Goal: Task Accomplishment & Management: Manage account settings

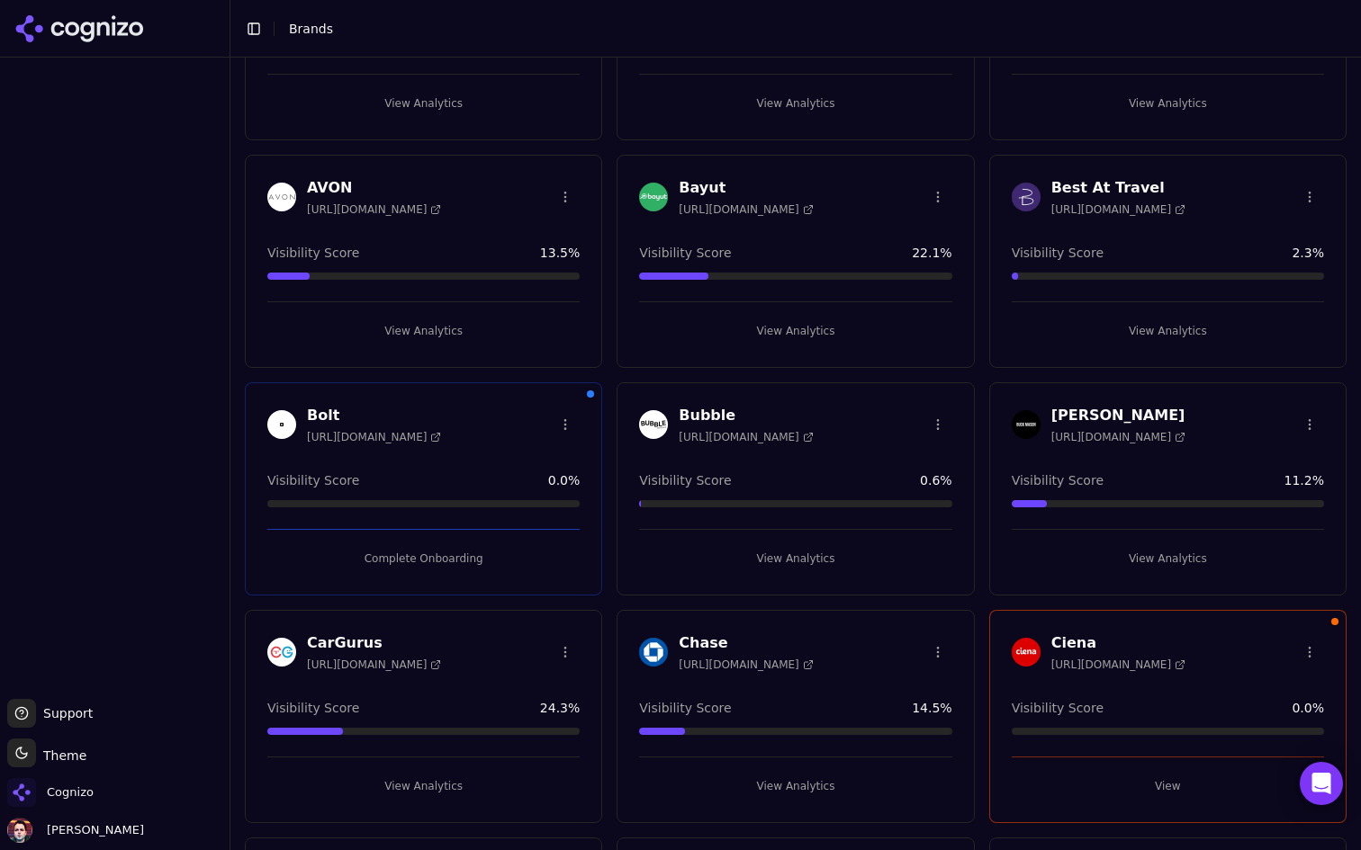
scroll to position [237, 0]
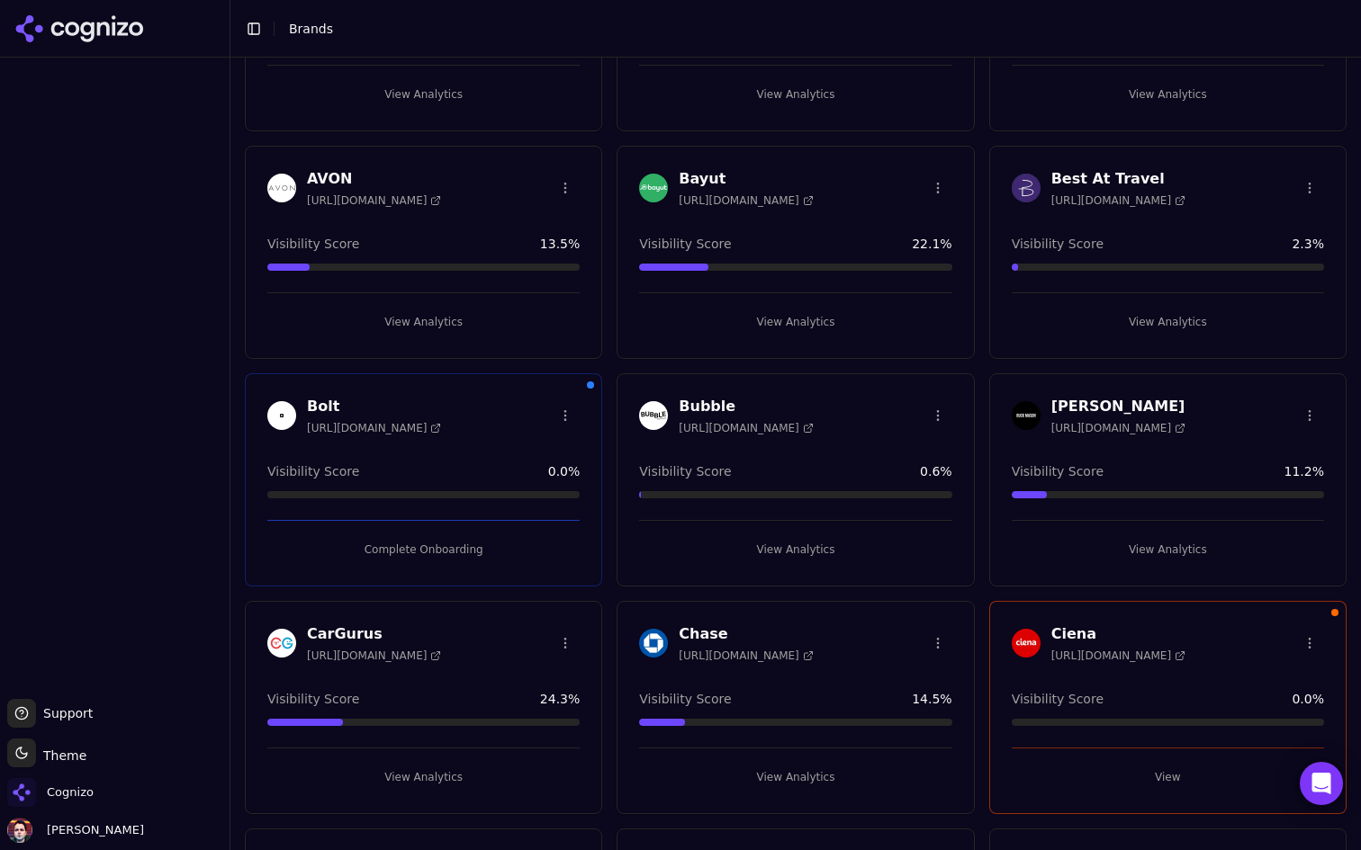
click at [562, 415] on html "Support Support Toggle theme Theme Cognizo Deniz Ozcan Toggle Sidebar Brands Br…" at bounding box center [680, 425] width 1361 height 850
click at [534, 448] on div "Edit Brand" at bounding box center [523, 452] width 106 height 29
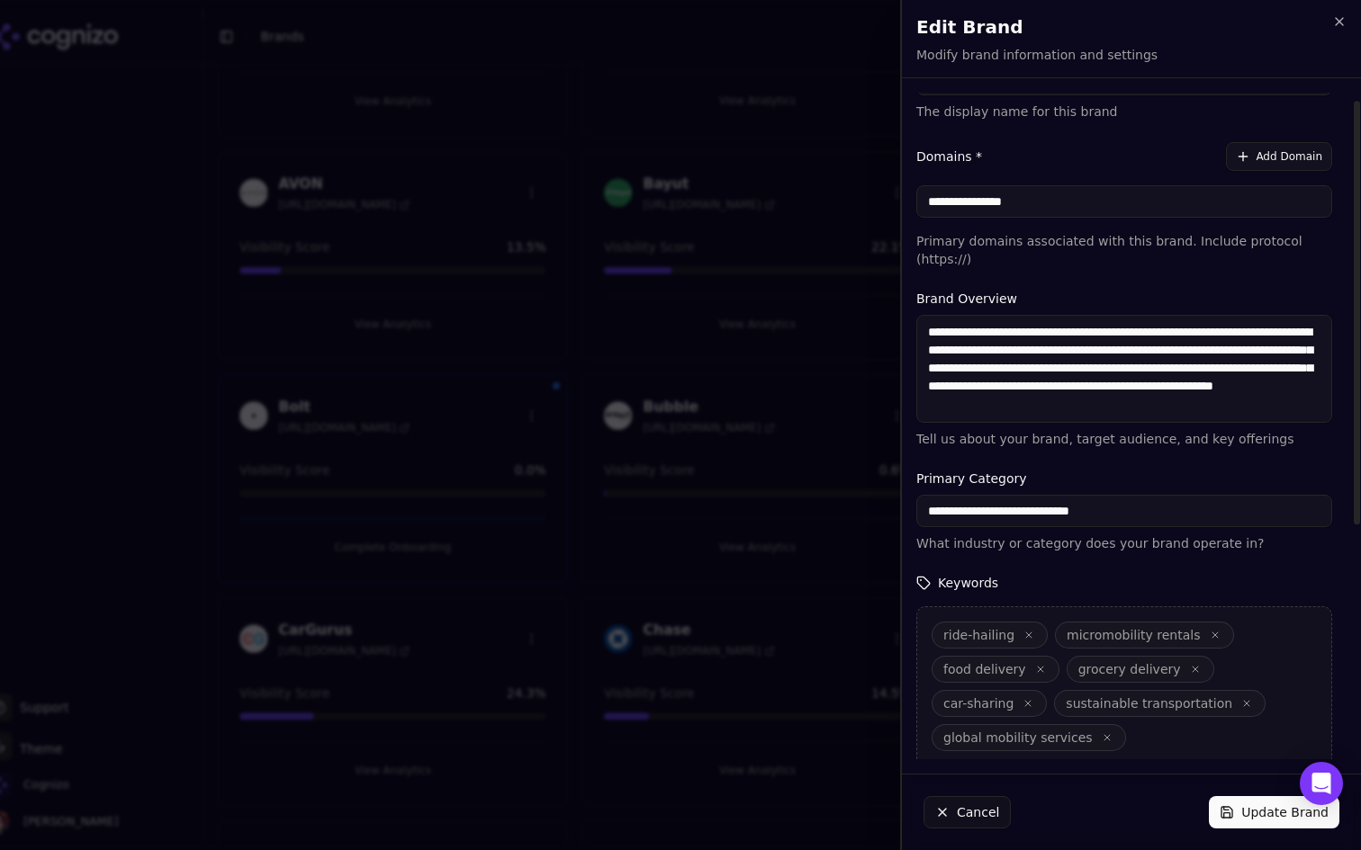
scroll to position [0, 0]
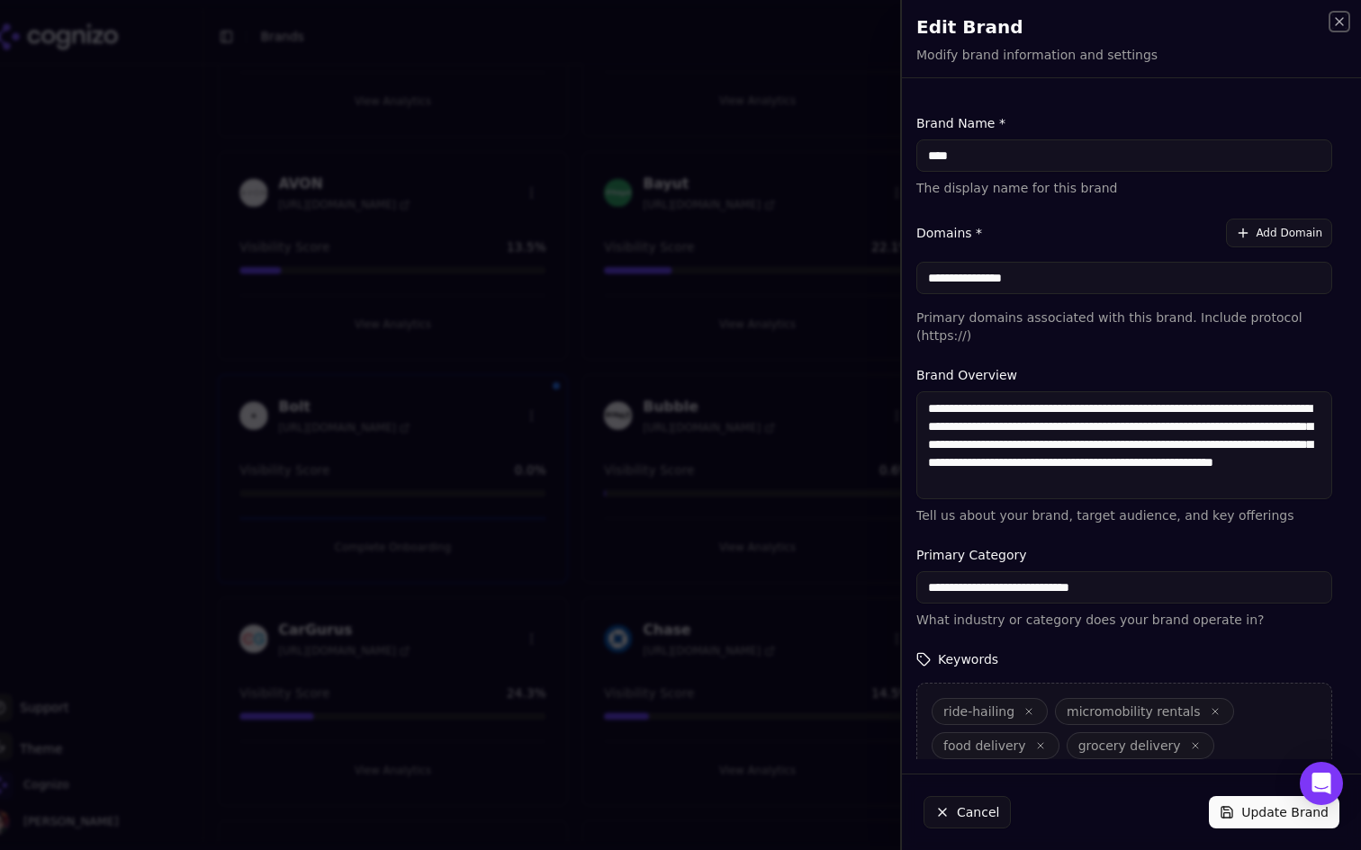
click at [1340, 25] on icon "button" at bounding box center [1339, 21] width 14 height 14
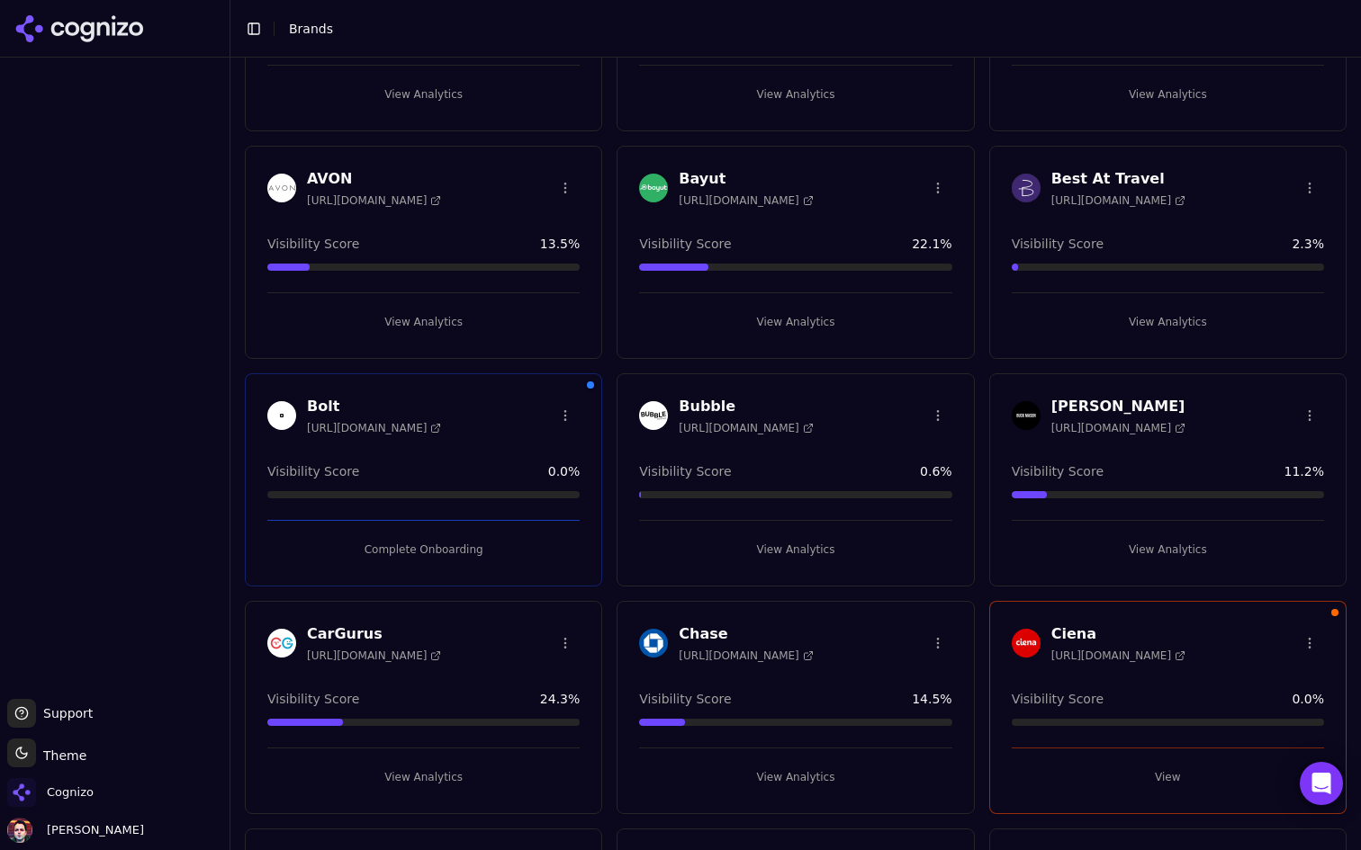
click at [566, 410] on html "Support Support Toggle theme Theme Cognizo Deniz Ozcan Toggle Sidebar Brands Br…" at bounding box center [680, 425] width 1361 height 850
click at [531, 483] on div "Delete Brand" at bounding box center [523, 481] width 106 height 29
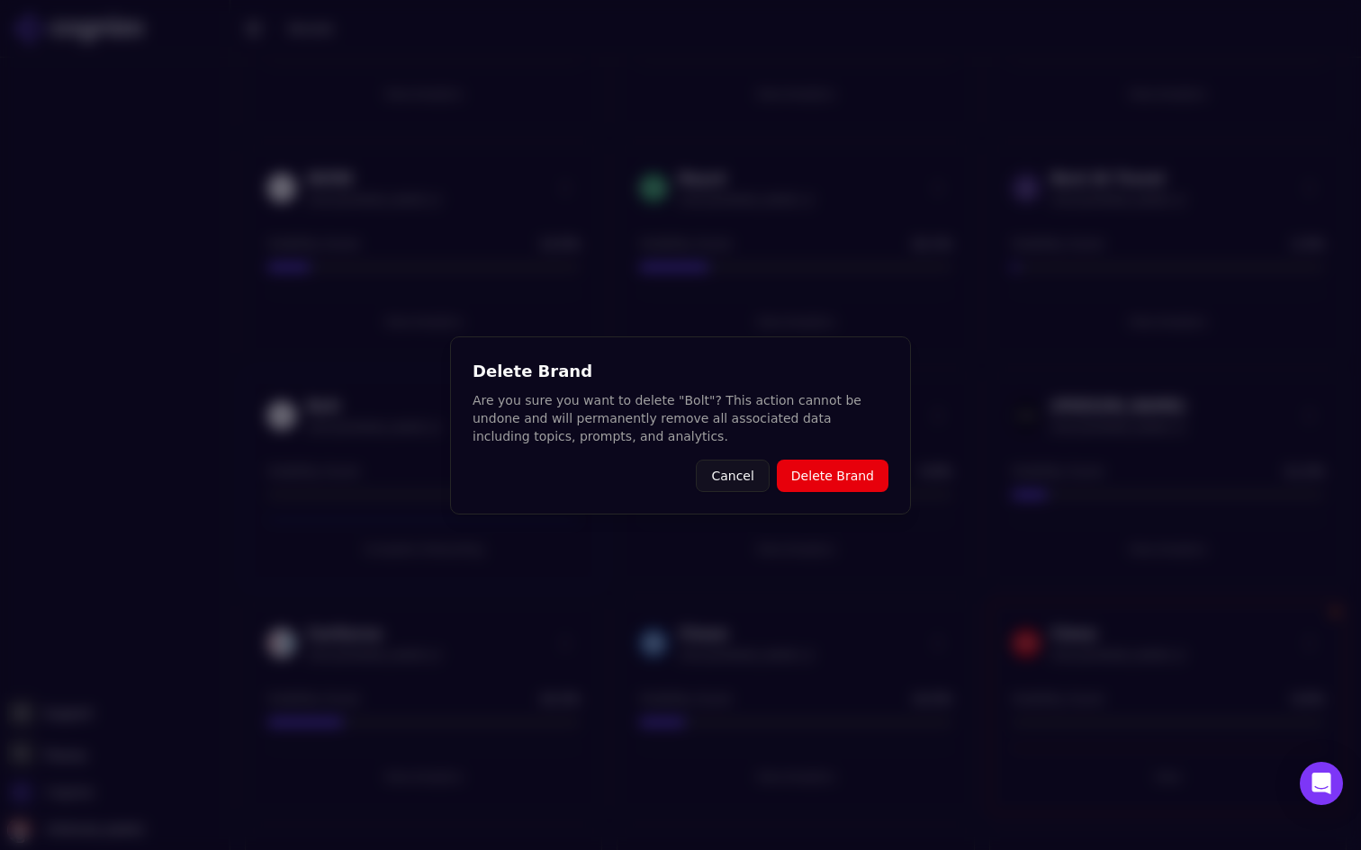
click at [857, 485] on button "Delete Brand" at bounding box center [833, 476] width 112 height 32
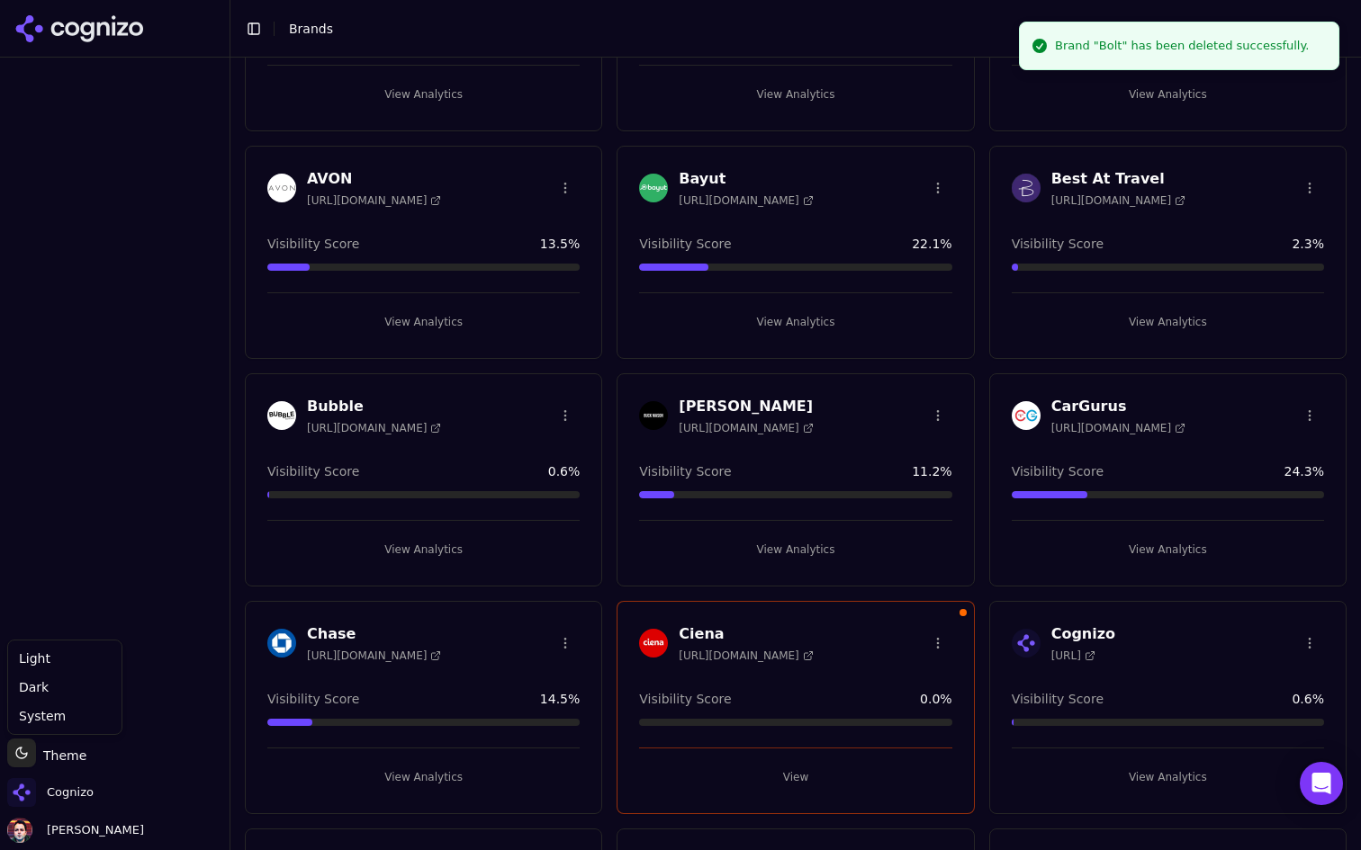
click at [59, 755] on html "Support Support Toggle theme Theme Cognizo Deniz Ozcan Toggle Sidebar Brands Br…" at bounding box center [680, 425] width 1361 height 850
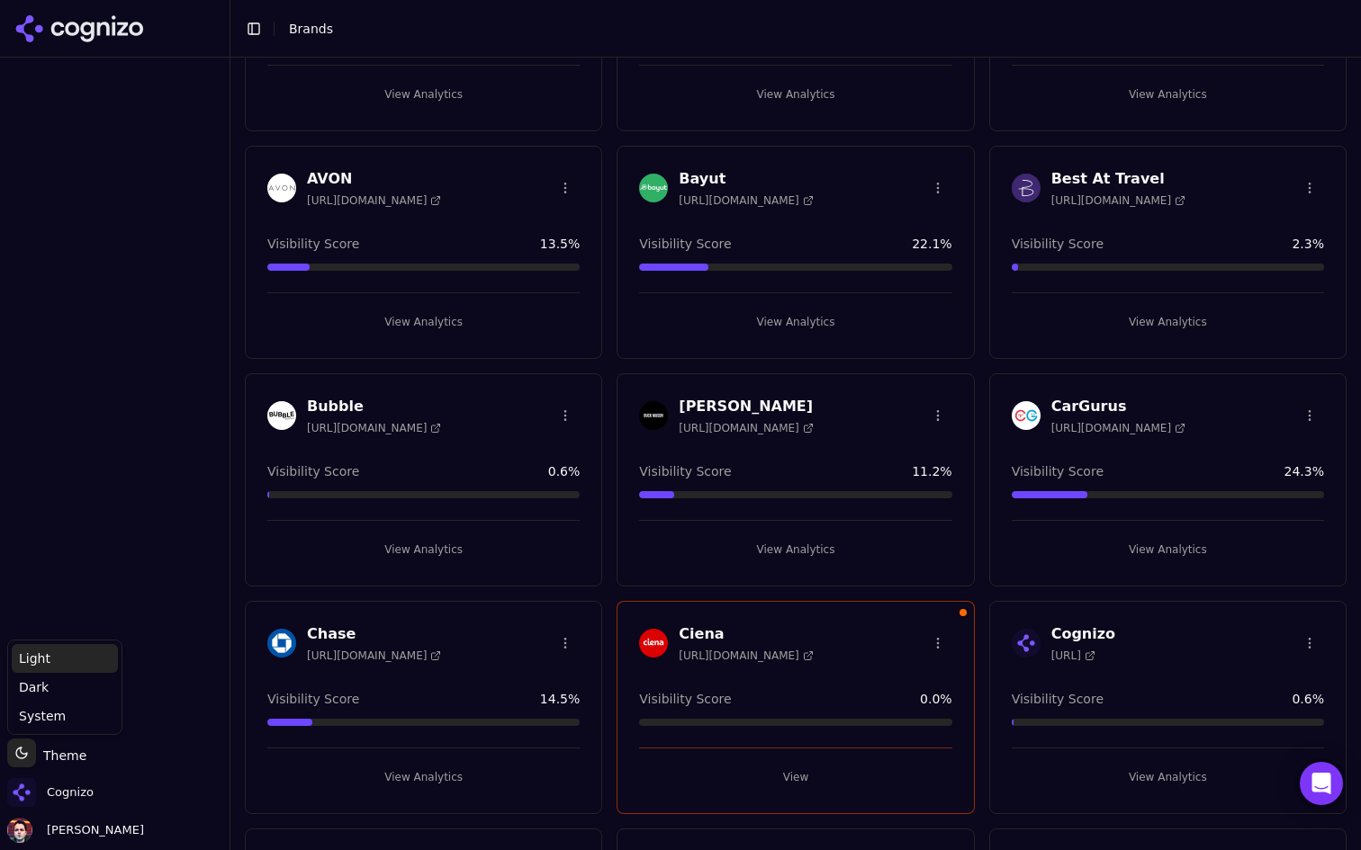
click at [80, 651] on div "Light" at bounding box center [65, 658] width 106 height 29
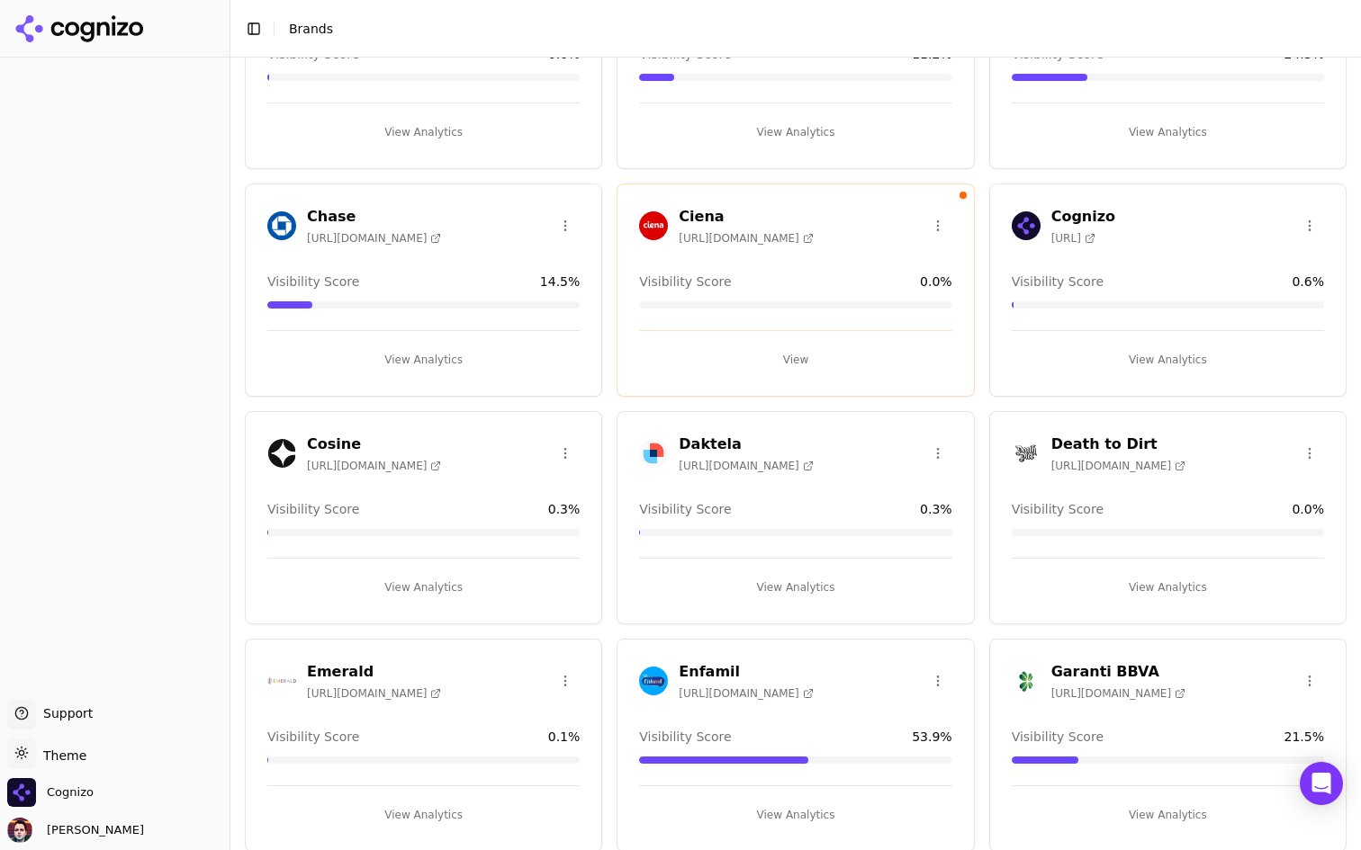
scroll to position [658, 0]
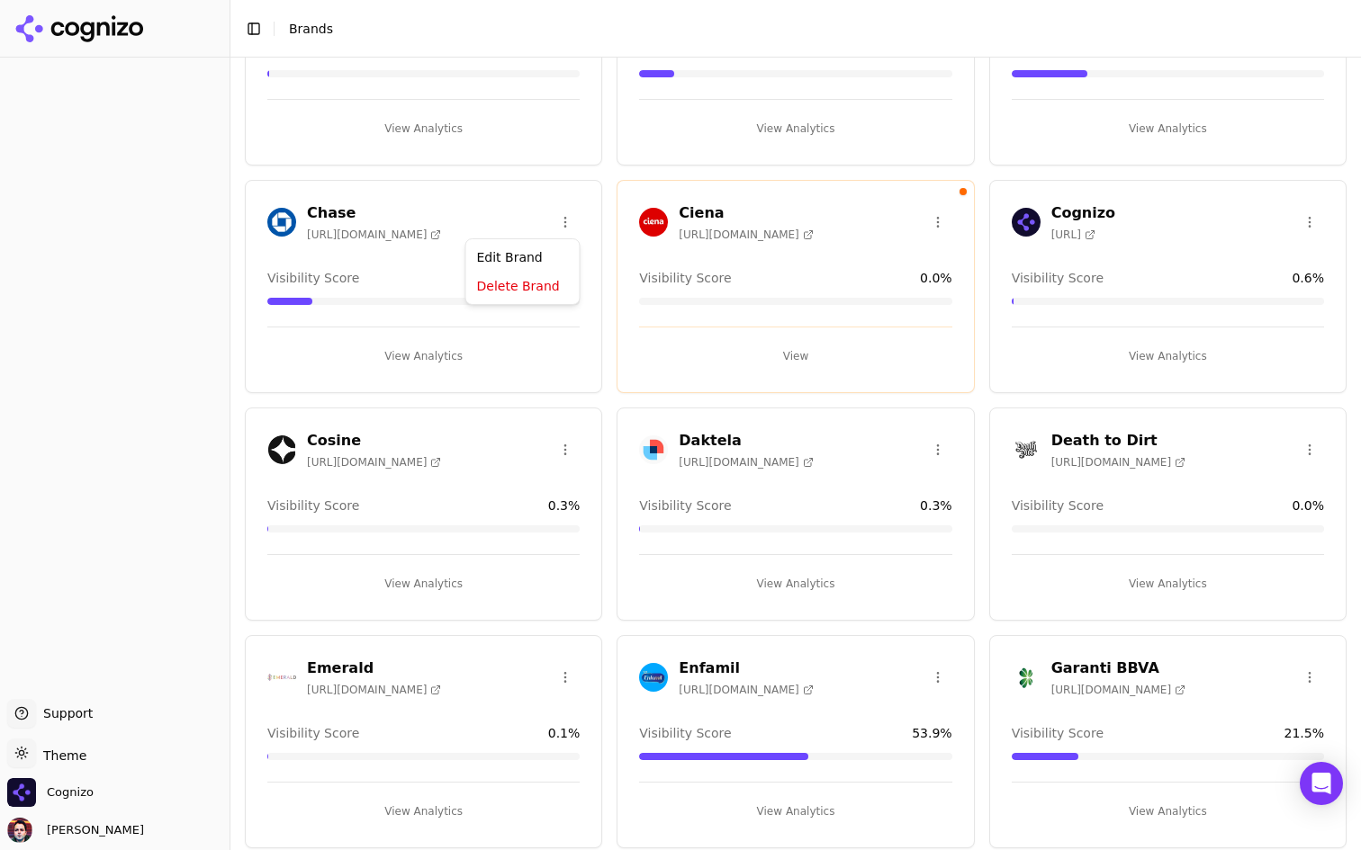
click at [561, 217] on html "Support Support Toggle theme Theme Cognizo Deniz Ozcan Toggle Sidebar Brands Br…" at bounding box center [680, 425] width 1361 height 850
click at [552, 256] on div "Edit Brand" at bounding box center [523, 259] width 106 height 29
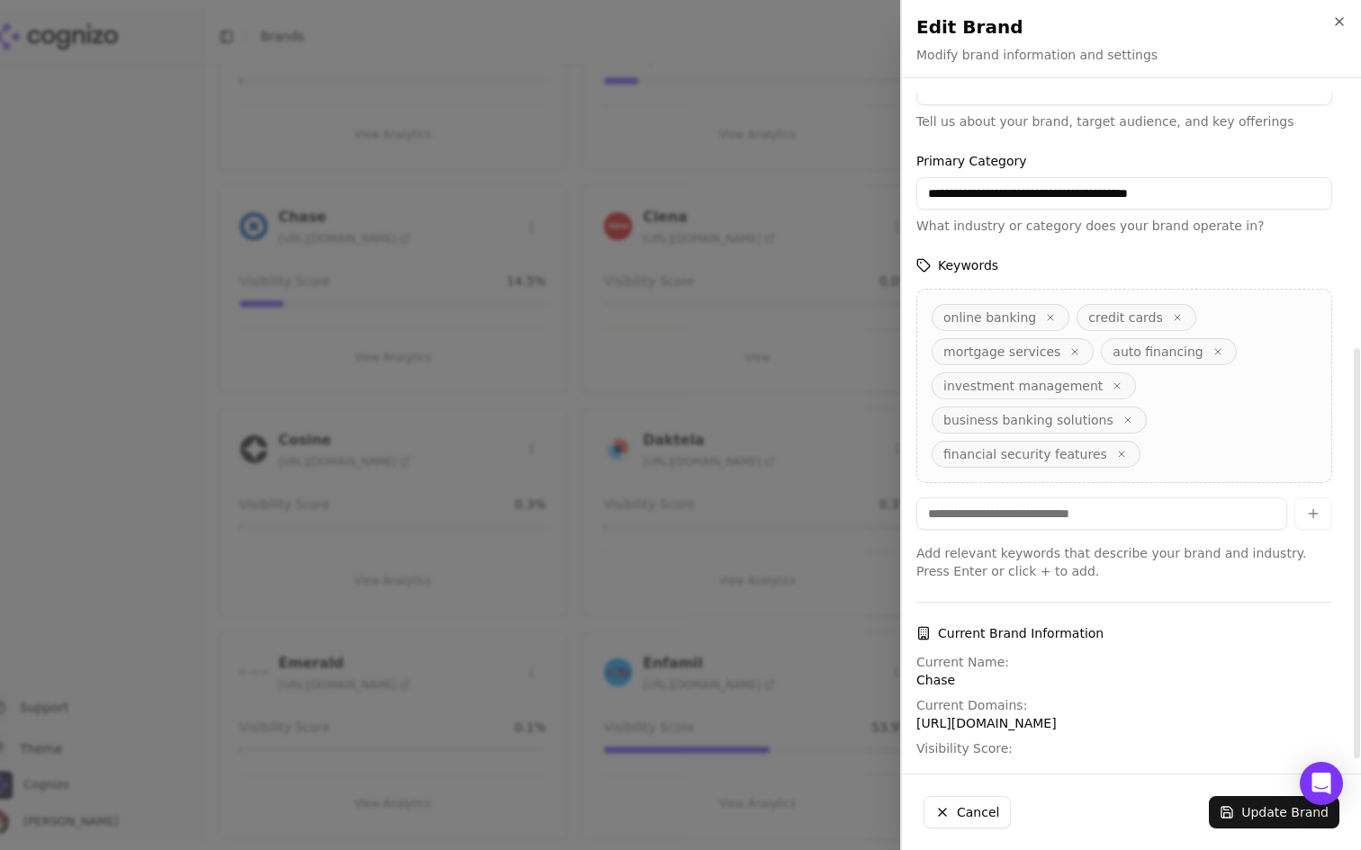
scroll to position [414, 0]
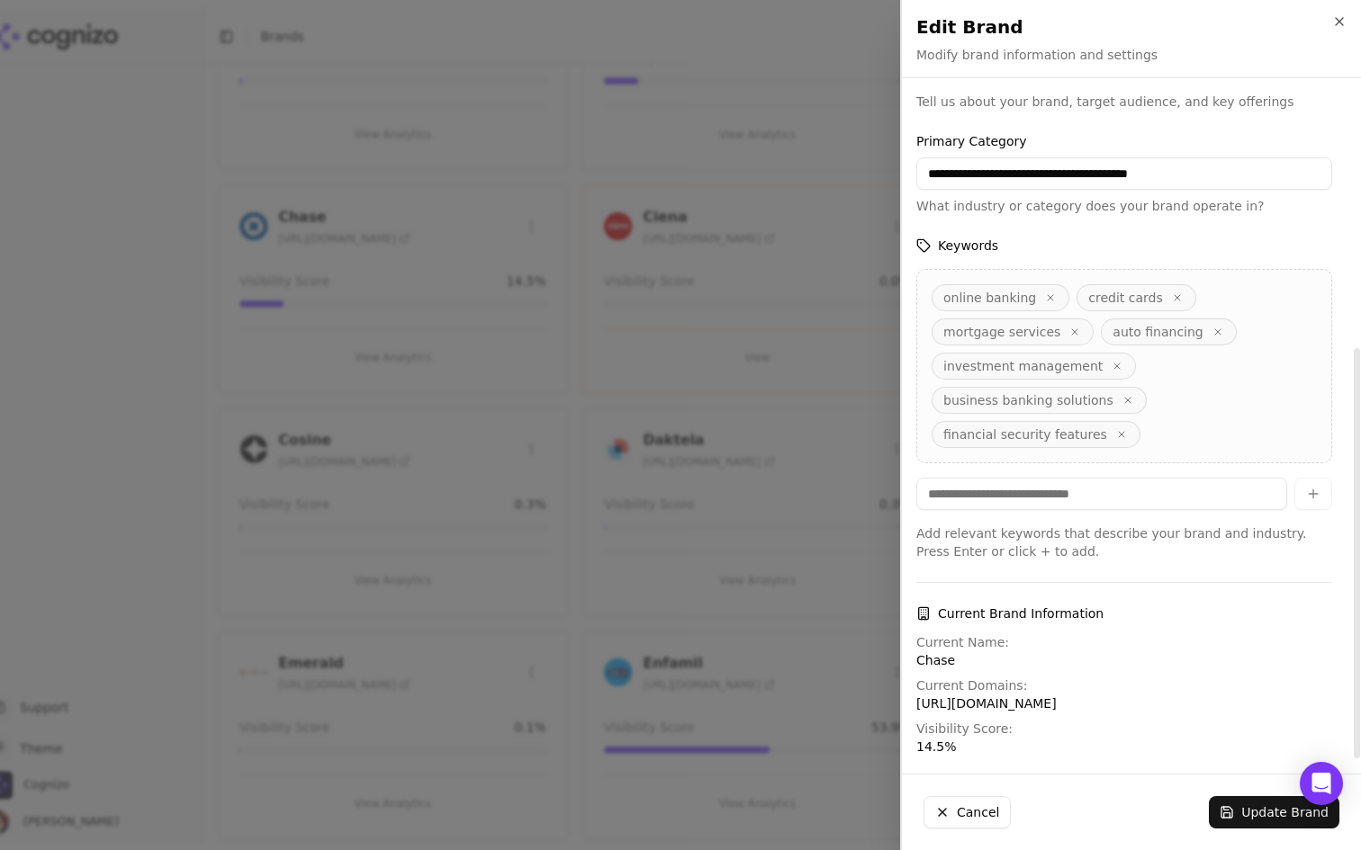
click at [1183, 418] on div "online banking credit cards mortgage services auto financing investment managem…" at bounding box center [1124, 366] width 416 height 194
click at [1106, 478] on input at bounding box center [1101, 494] width 371 height 32
click at [1098, 479] on input at bounding box center [1101, 494] width 371 height 32
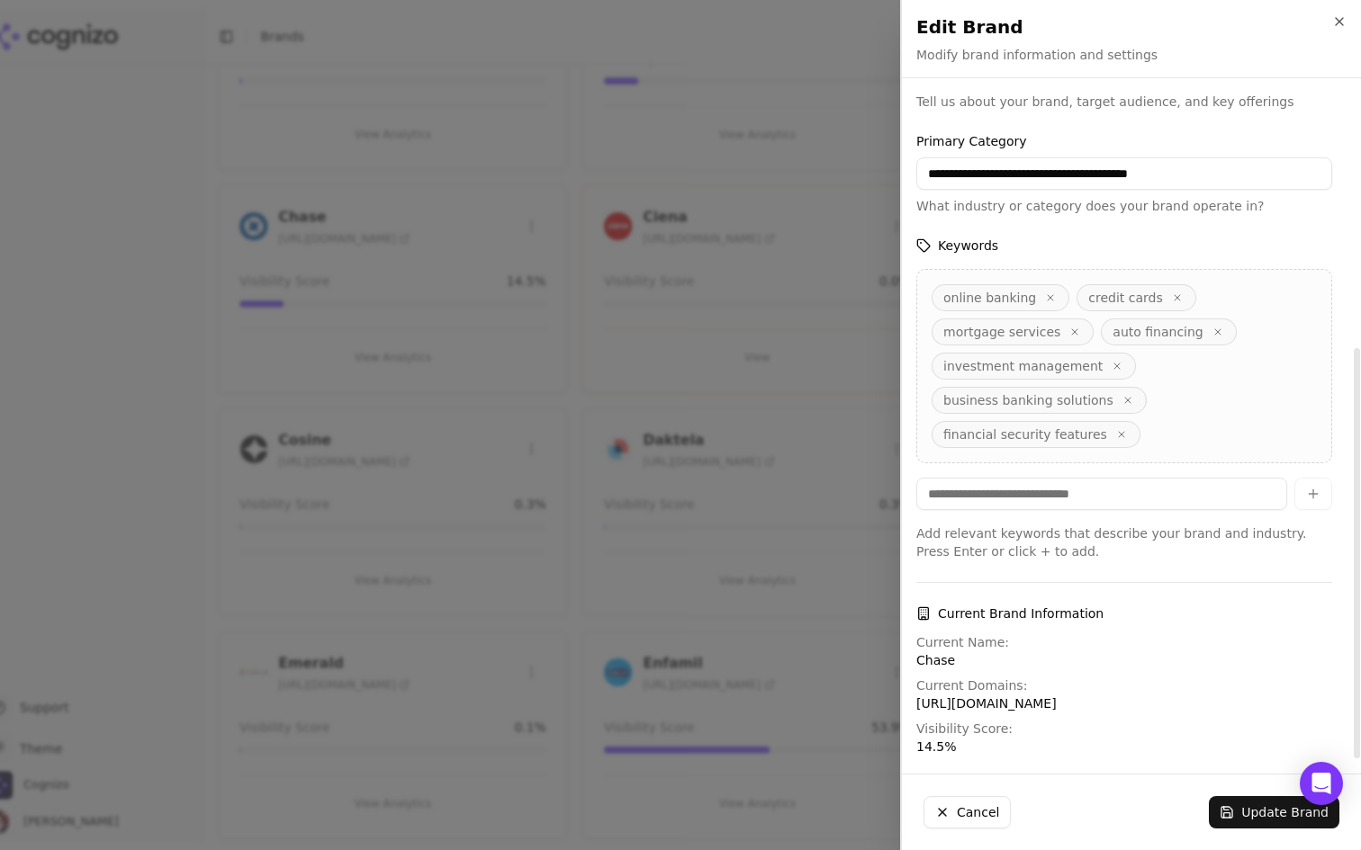
click at [1098, 479] on input at bounding box center [1101, 494] width 371 height 32
click at [1125, 478] on input at bounding box center [1101, 494] width 371 height 32
type input "**********"
click at [1082, 479] on input "**********" at bounding box center [1101, 494] width 371 height 32
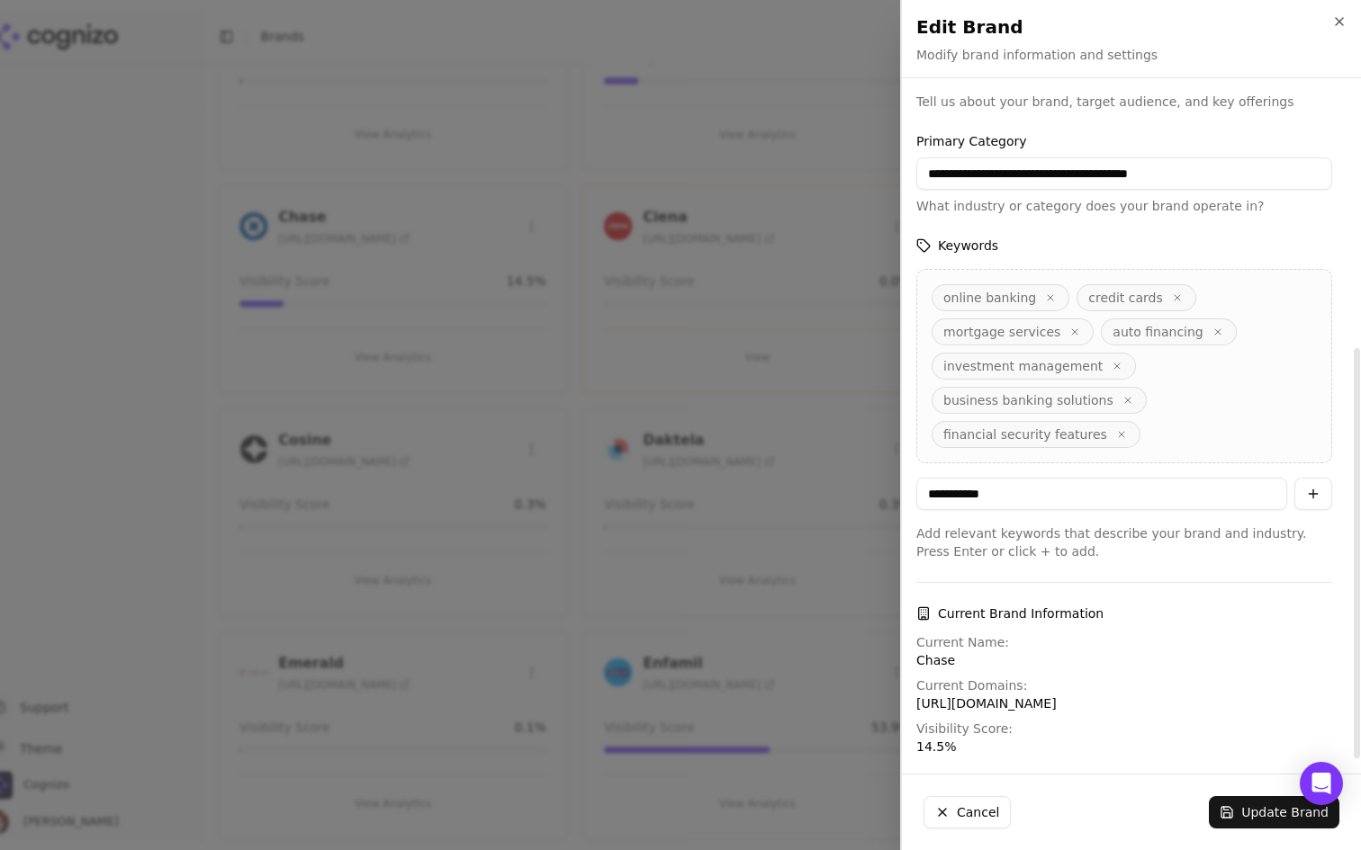
click at [1082, 479] on input "**********" at bounding box center [1101, 494] width 371 height 32
type input "*"
click at [1104, 582] on div at bounding box center [1124, 582] width 416 height 1
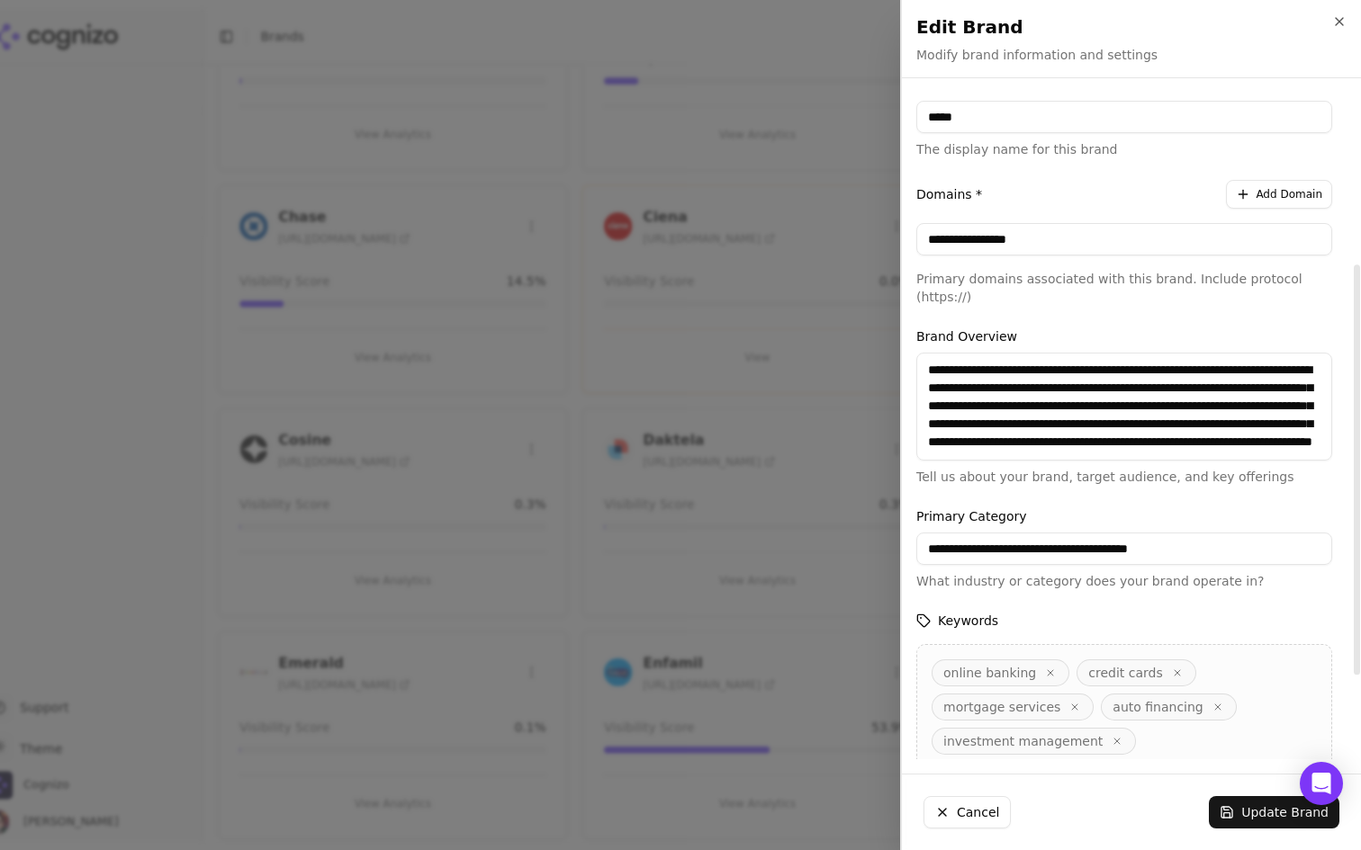
scroll to position [0, 0]
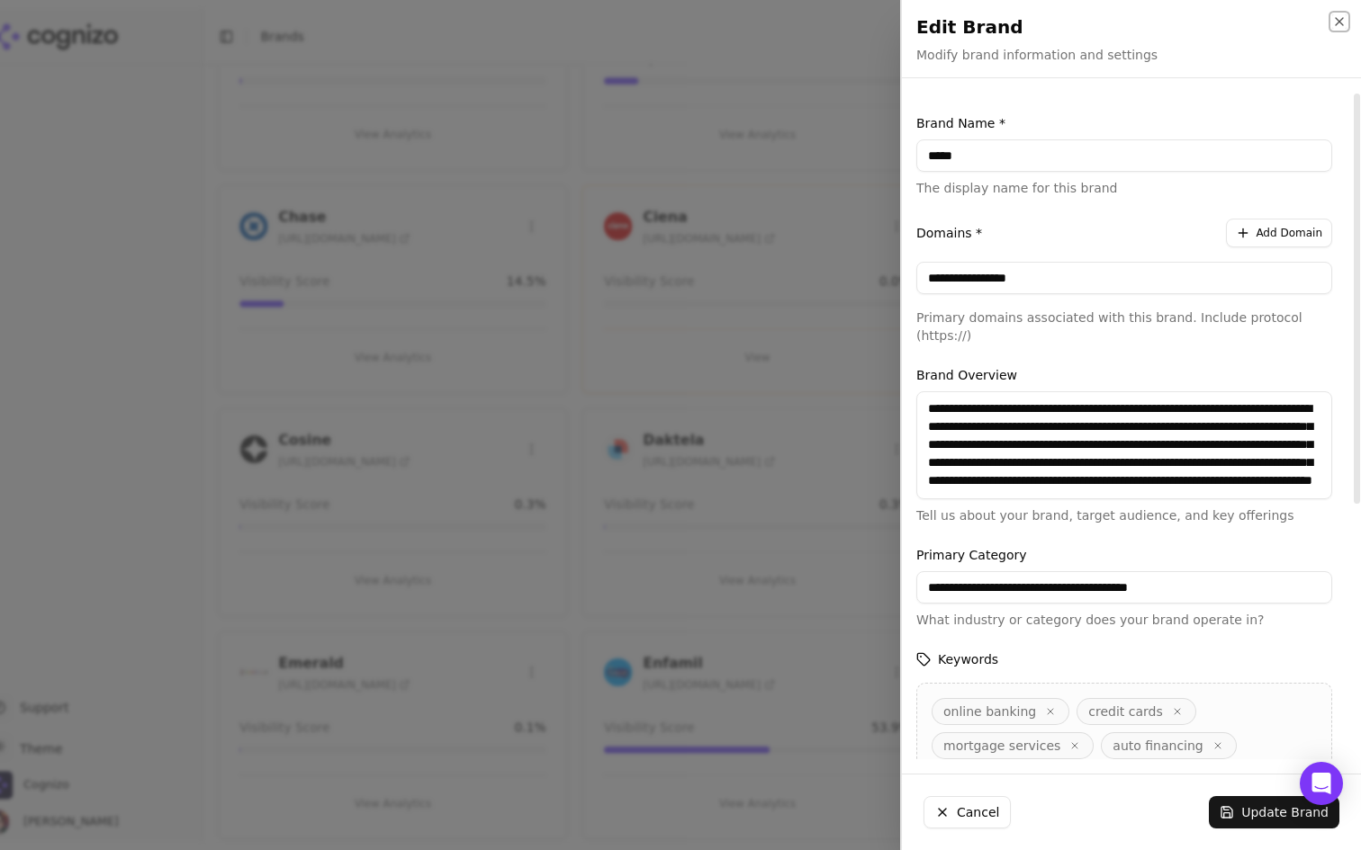
click at [1335, 22] on icon "button" at bounding box center [1339, 21] width 14 height 14
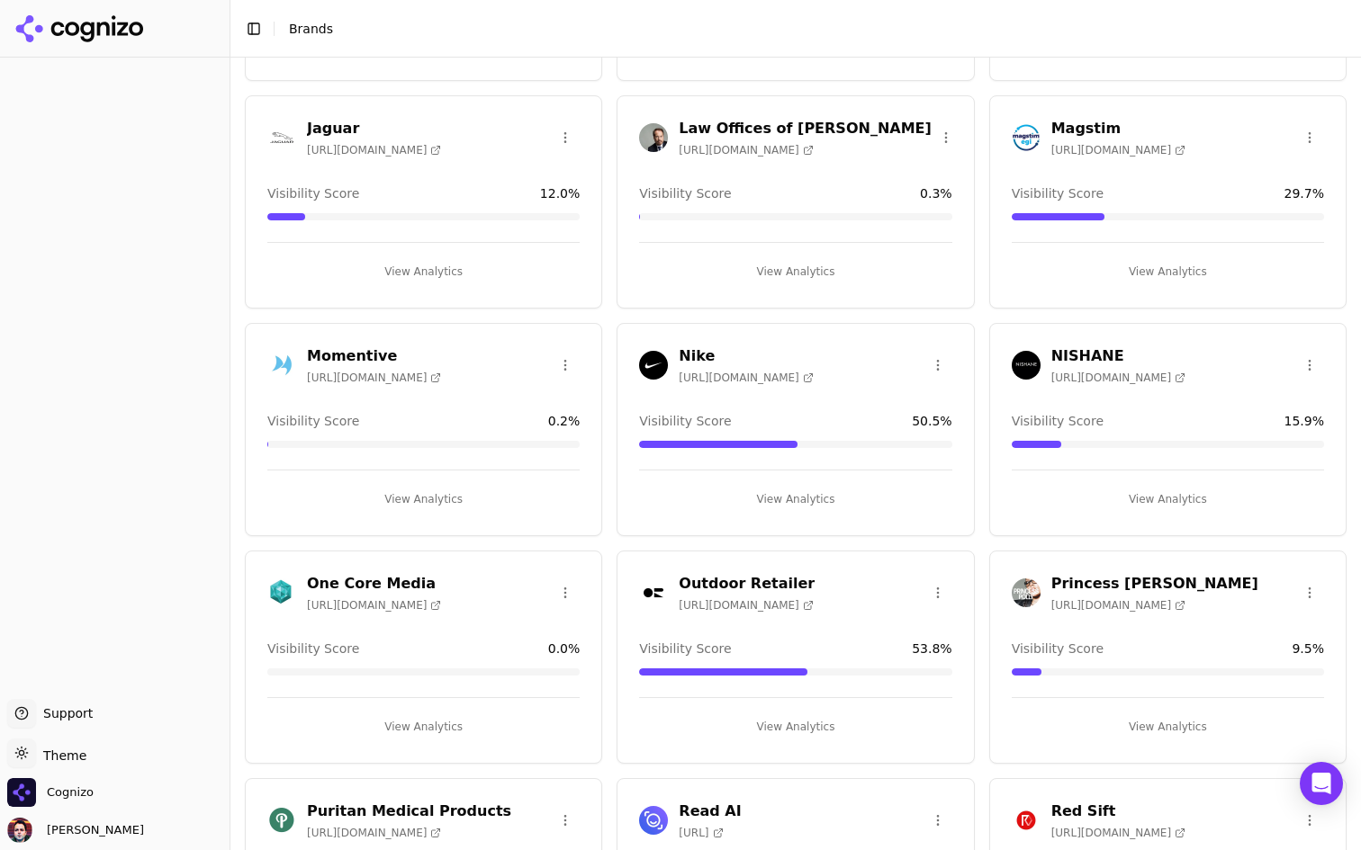
scroll to position [1666, 0]
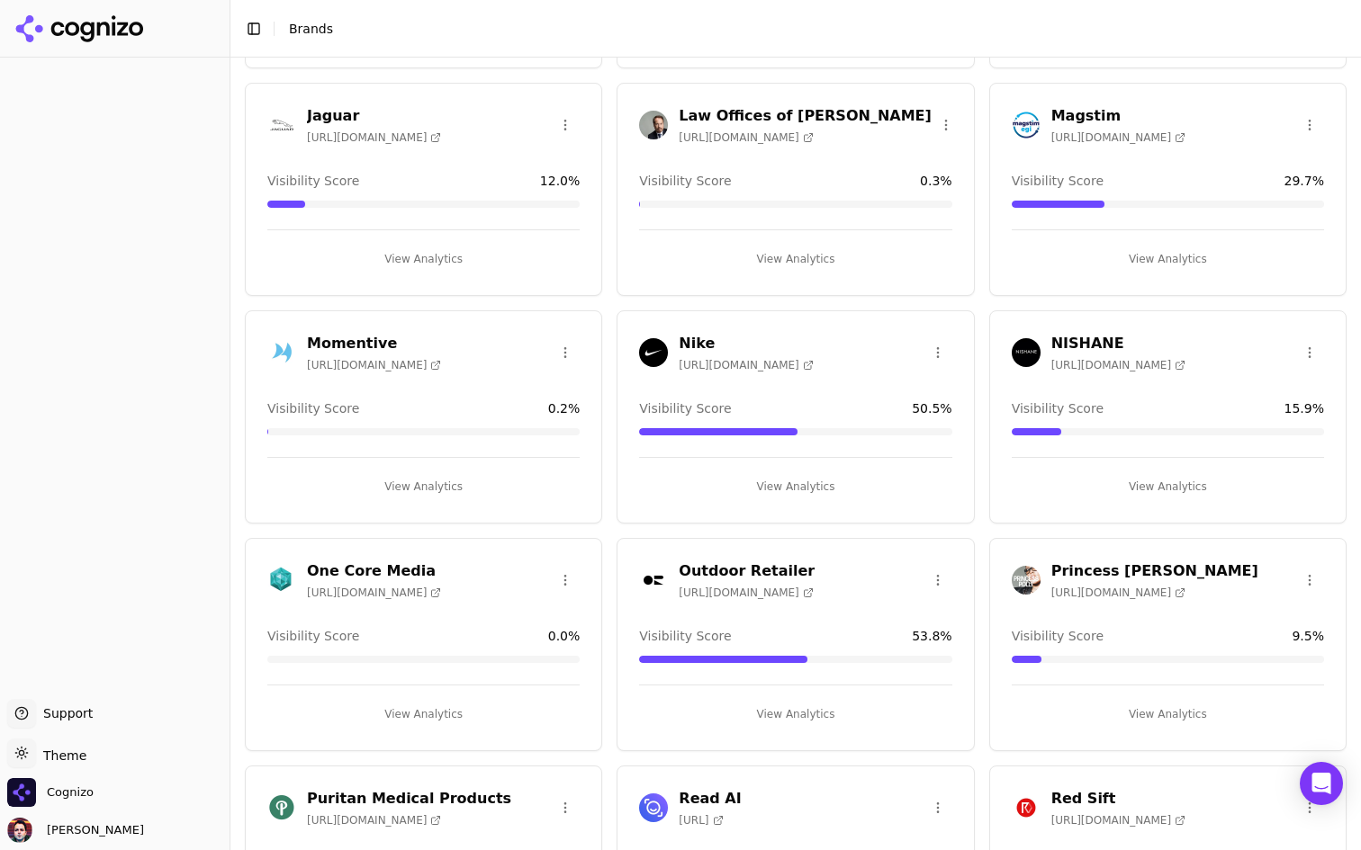
click at [786, 481] on button "View Analytics" at bounding box center [795, 486] width 312 height 29
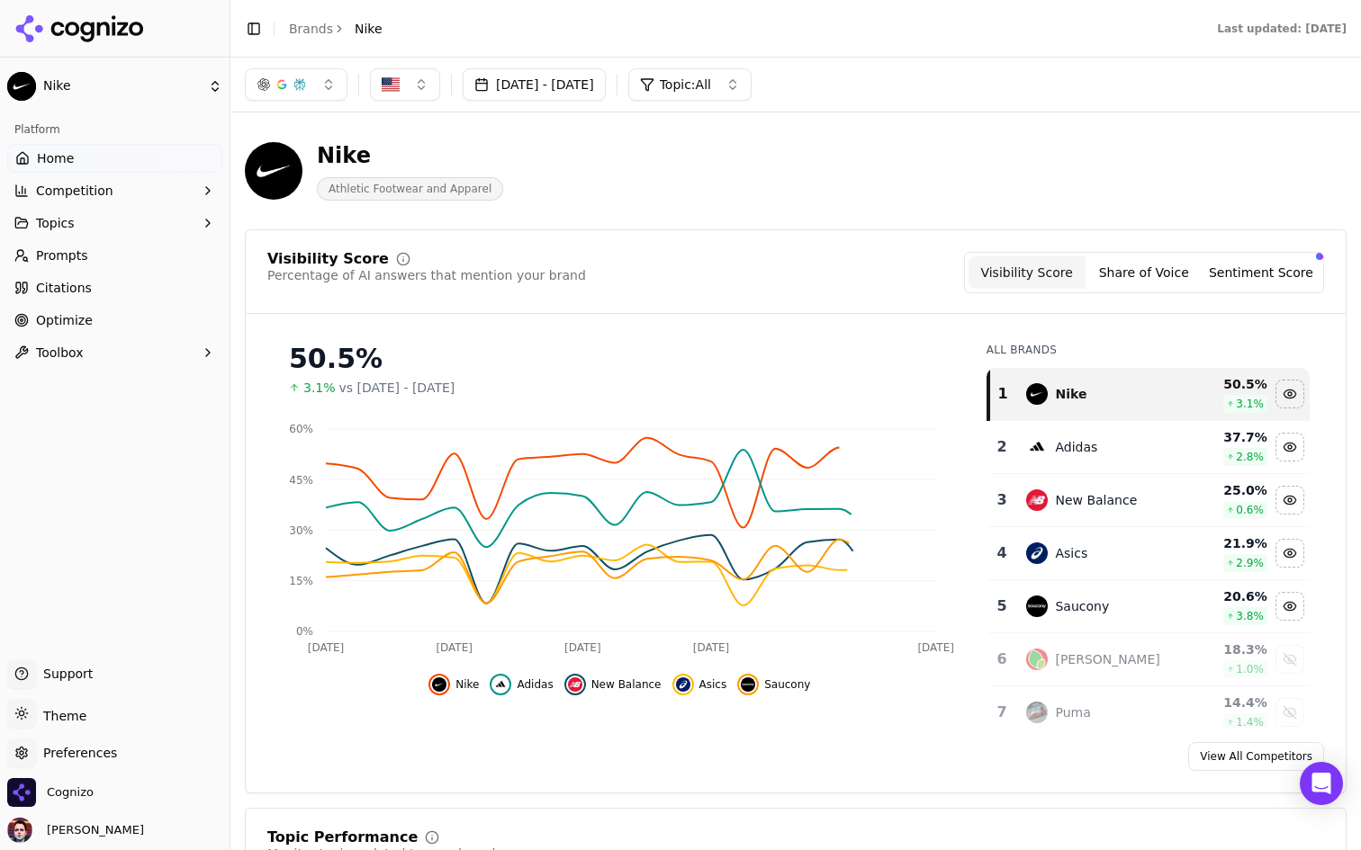
click at [316, 78] on button "button" at bounding box center [296, 84] width 103 height 32
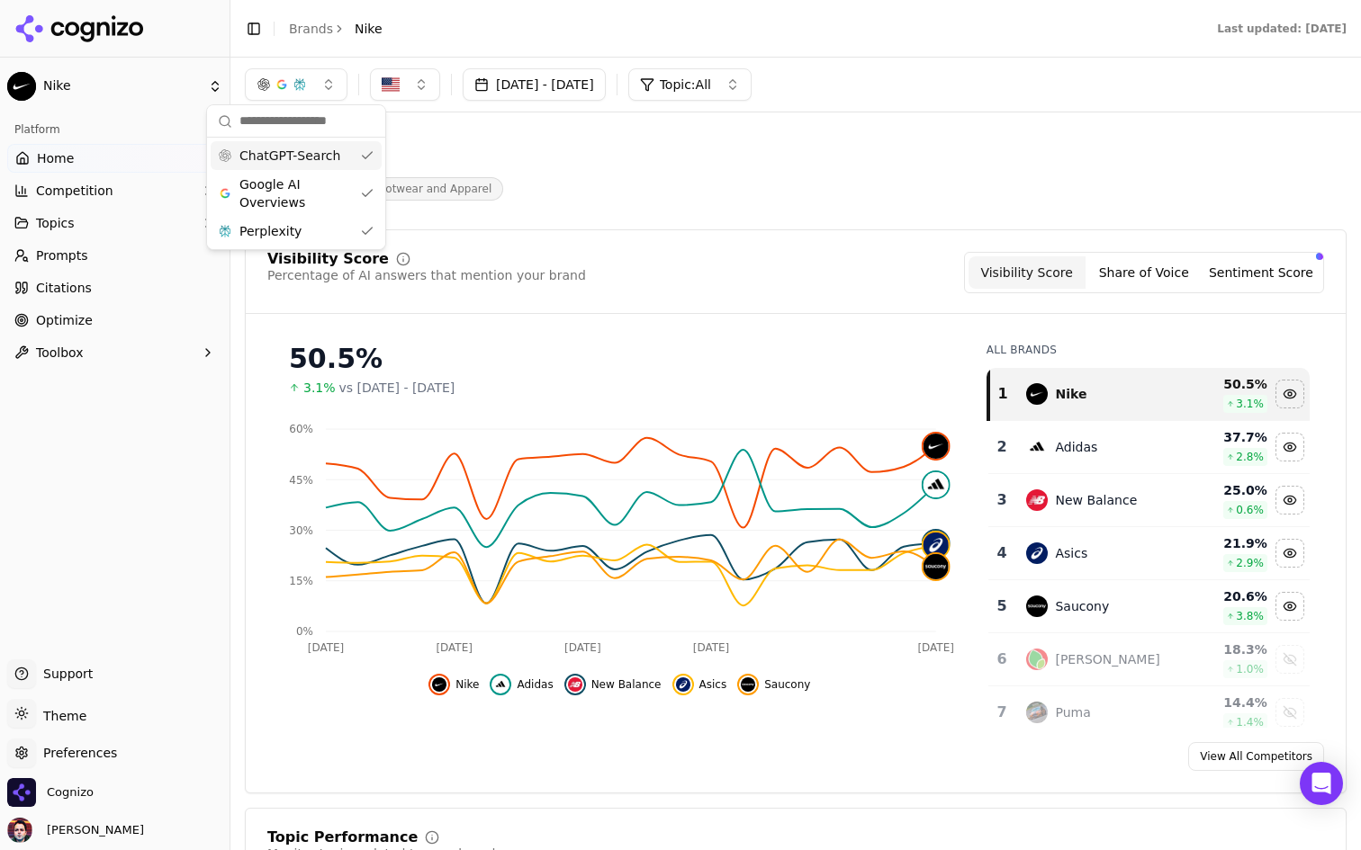
click at [316, 78] on button "button" at bounding box center [296, 84] width 103 height 32
click at [711, 83] on span "Topic: All" at bounding box center [685, 85] width 51 height 18
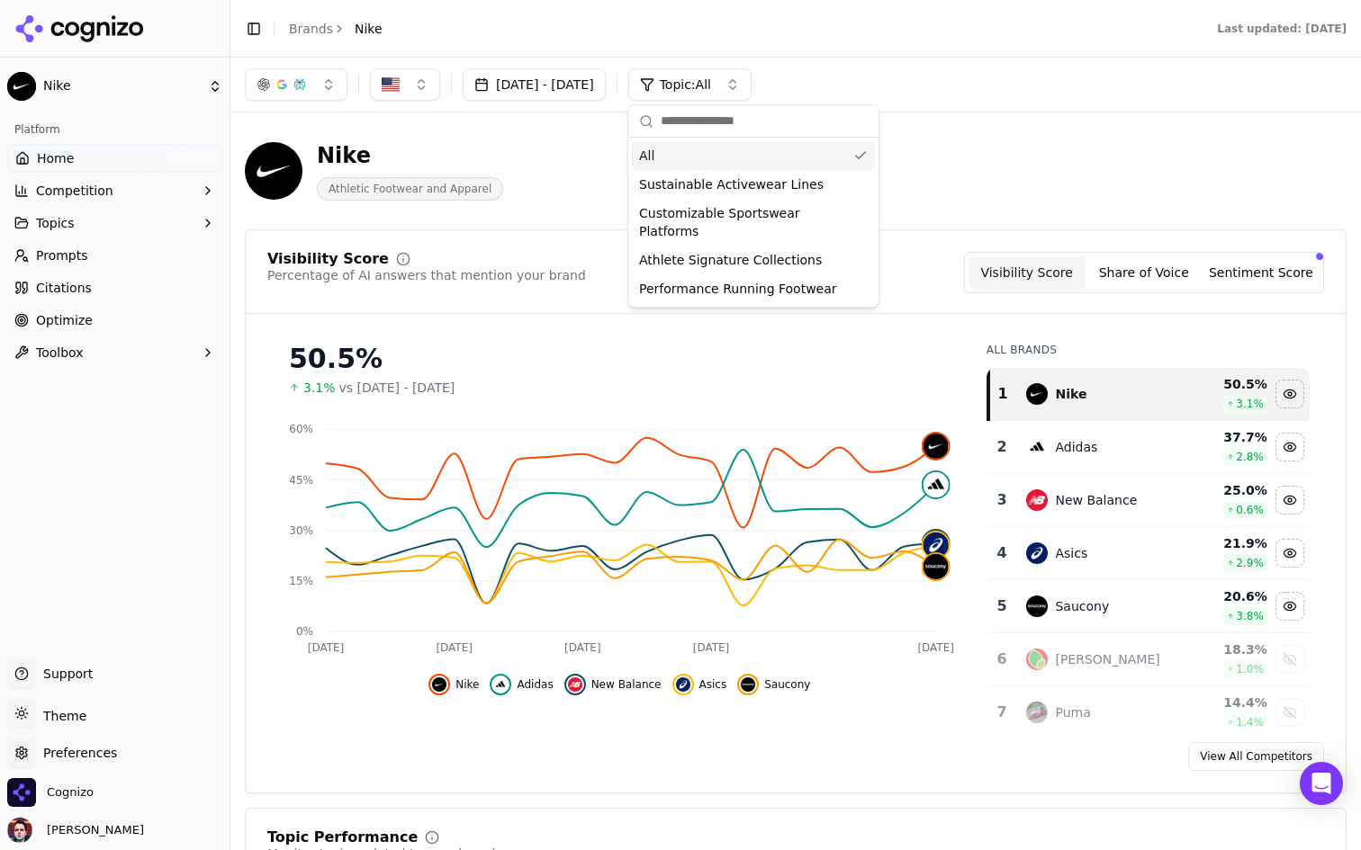
click at [711, 83] on span "Topic: All" at bounding box center [685, 85] width 51 height 18
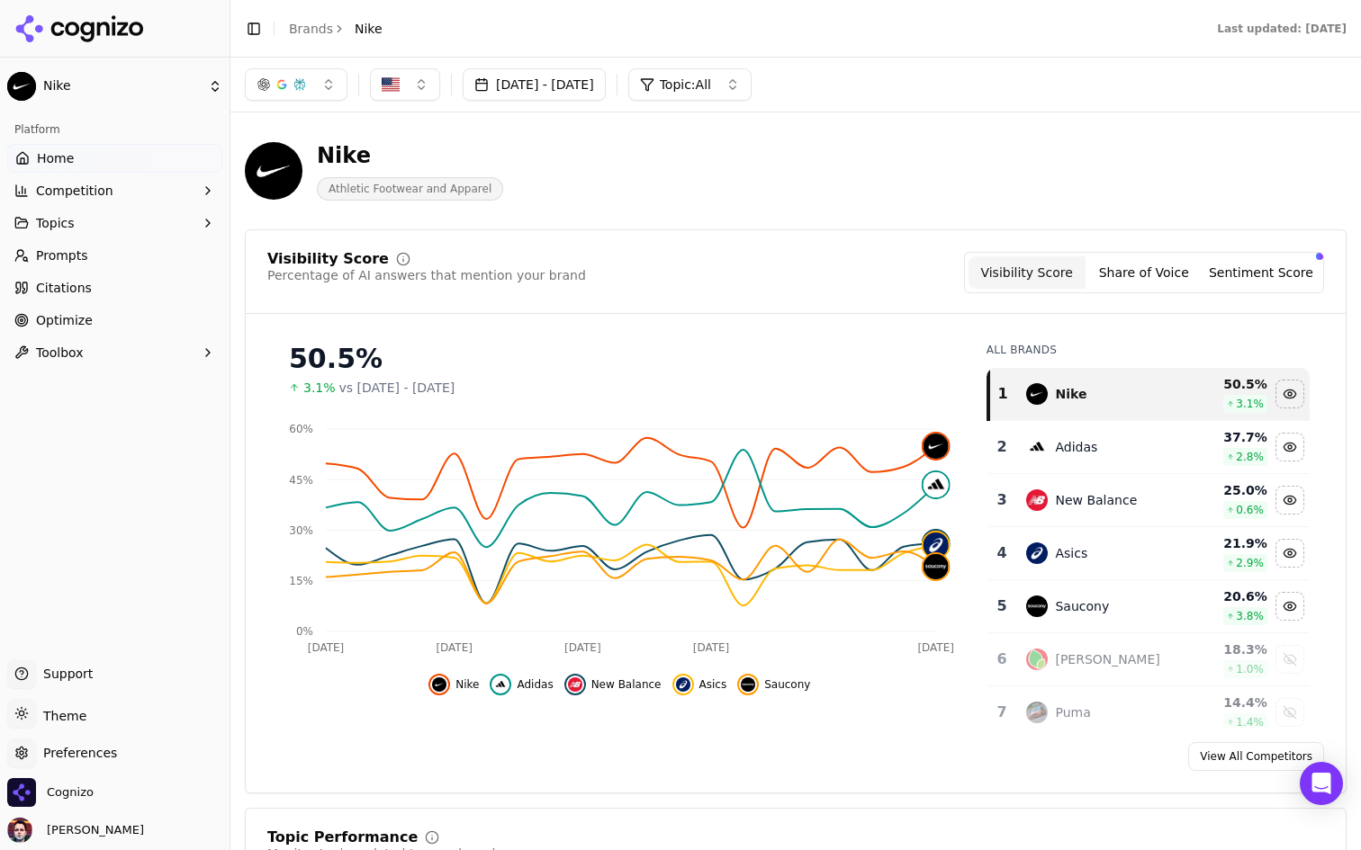
click at [151, 90] on html "Nike Platform Home Competition Topics Prompts Citations Optimize Toolbox Suppor…" at bounding box center [680, 425] width 1361 height 850
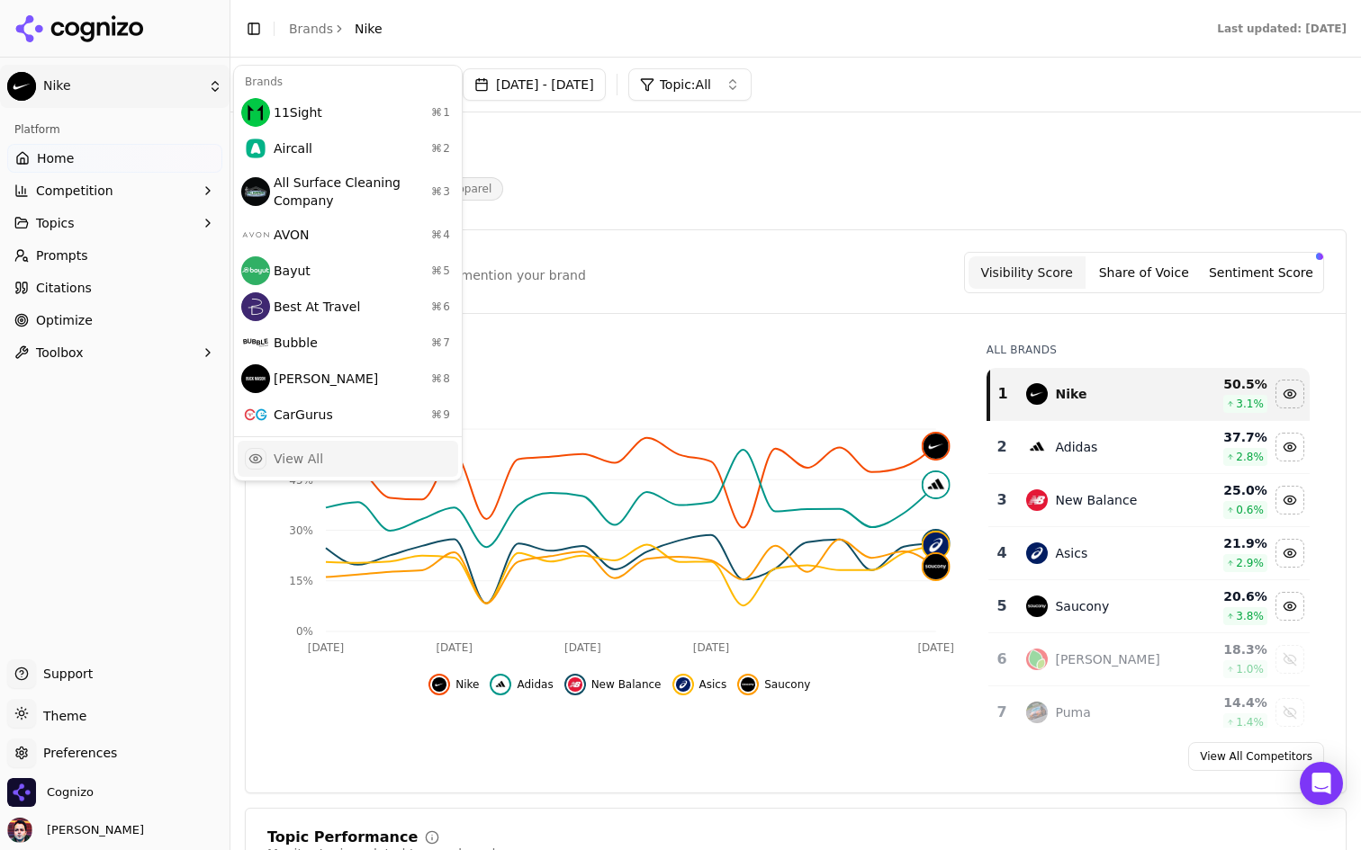
click at [329, 445] on div "View All" at bounding box center [348, 459] width 220 height 36
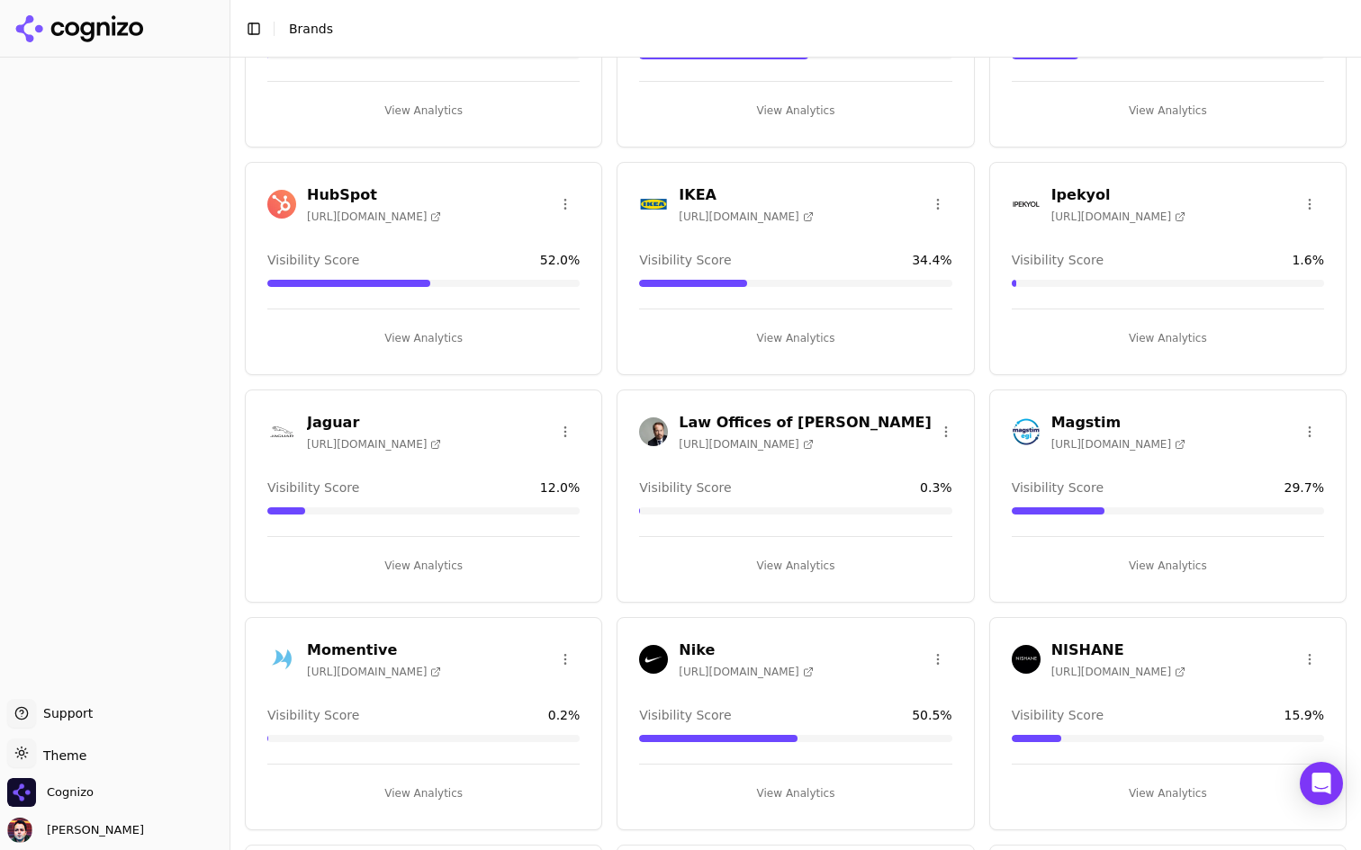
scroll to position [1358, 0]
click at [564, 422] on html "Support Support Toggle theme Theme Cognizo Deniz Ozcan Toggle Sidebar Brands Br…" at bounding box center [680, 425] width 1361 height 850
click at [557, 419] on html "Support Support Toggle theme Theme Cognizo Deniz Ozcan Toggle Sidebar Brands Br…" at bounding box center [680, 425] width 1361 height 850
click at [553, 427] on html "Support Support Toggle theme Theme Cognizo Deniz Ozcan Toggle Sidebar Brands Br…" at bounding box center [680, 425] width 1361 height 850
click at [545, 412] on html "Support Support Toggle theme Theme Cognizo Deniz Ozcan Toggle Sidebar Brands Br…" at bounding box center [680, 425] width 1361 height 850
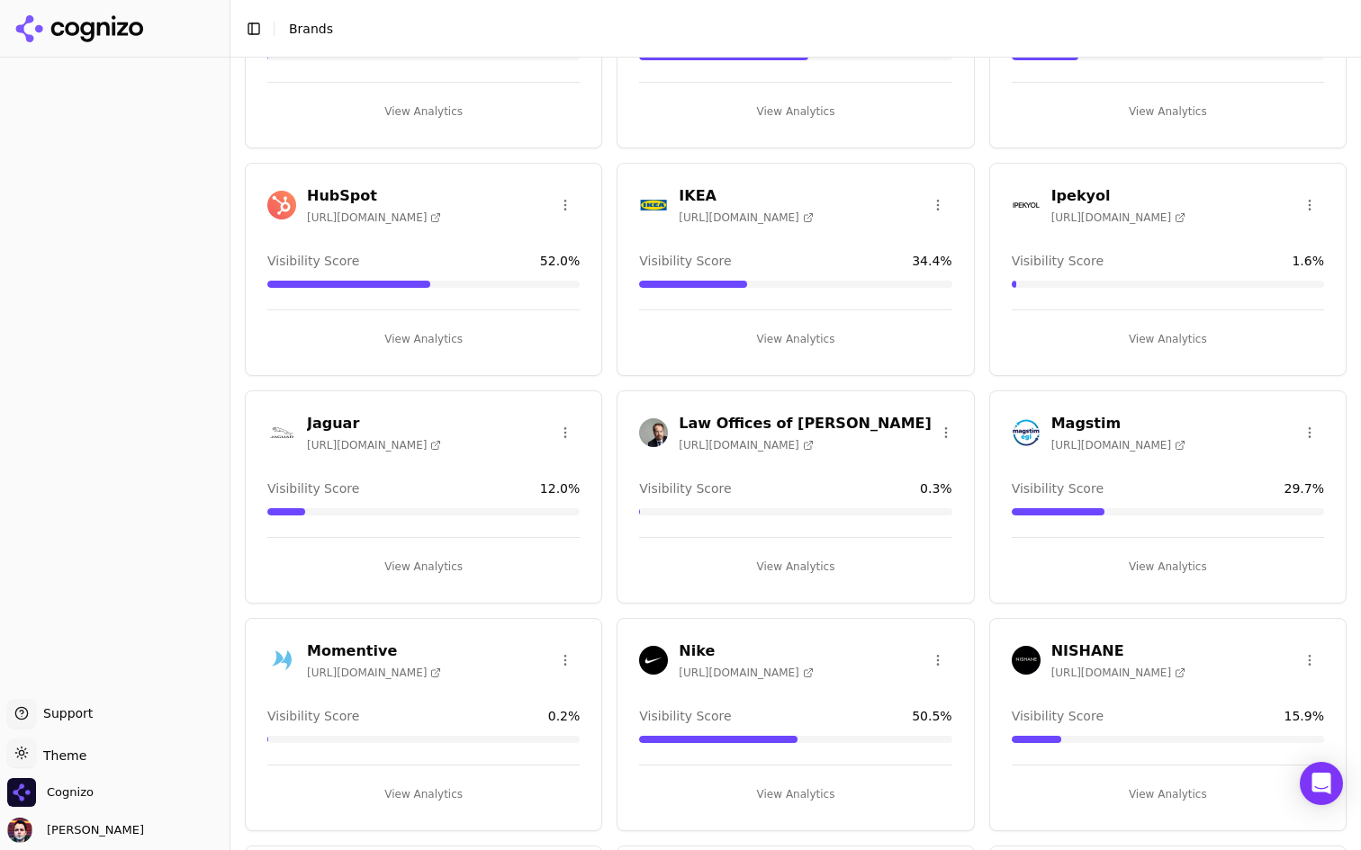
click at [489, 562] on button "View Analytics" at bounding box center [423, 567] width 312 height 29
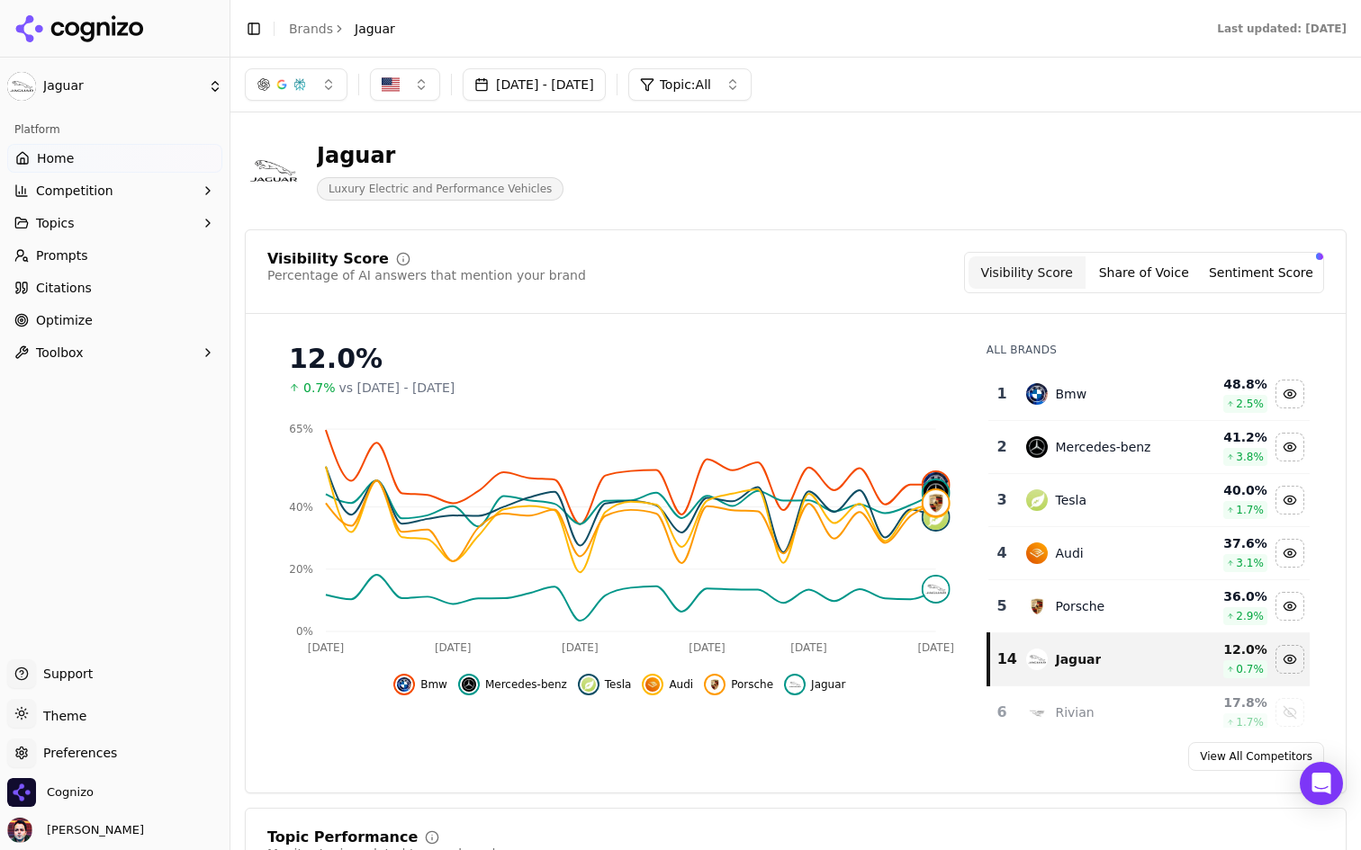
click at [203, 86] on html "Jaguar Platform Home Competition Topics Prompts Citations Optimize Toolbox Supp…" at bounding box center [680, 425] width 1361 height 850
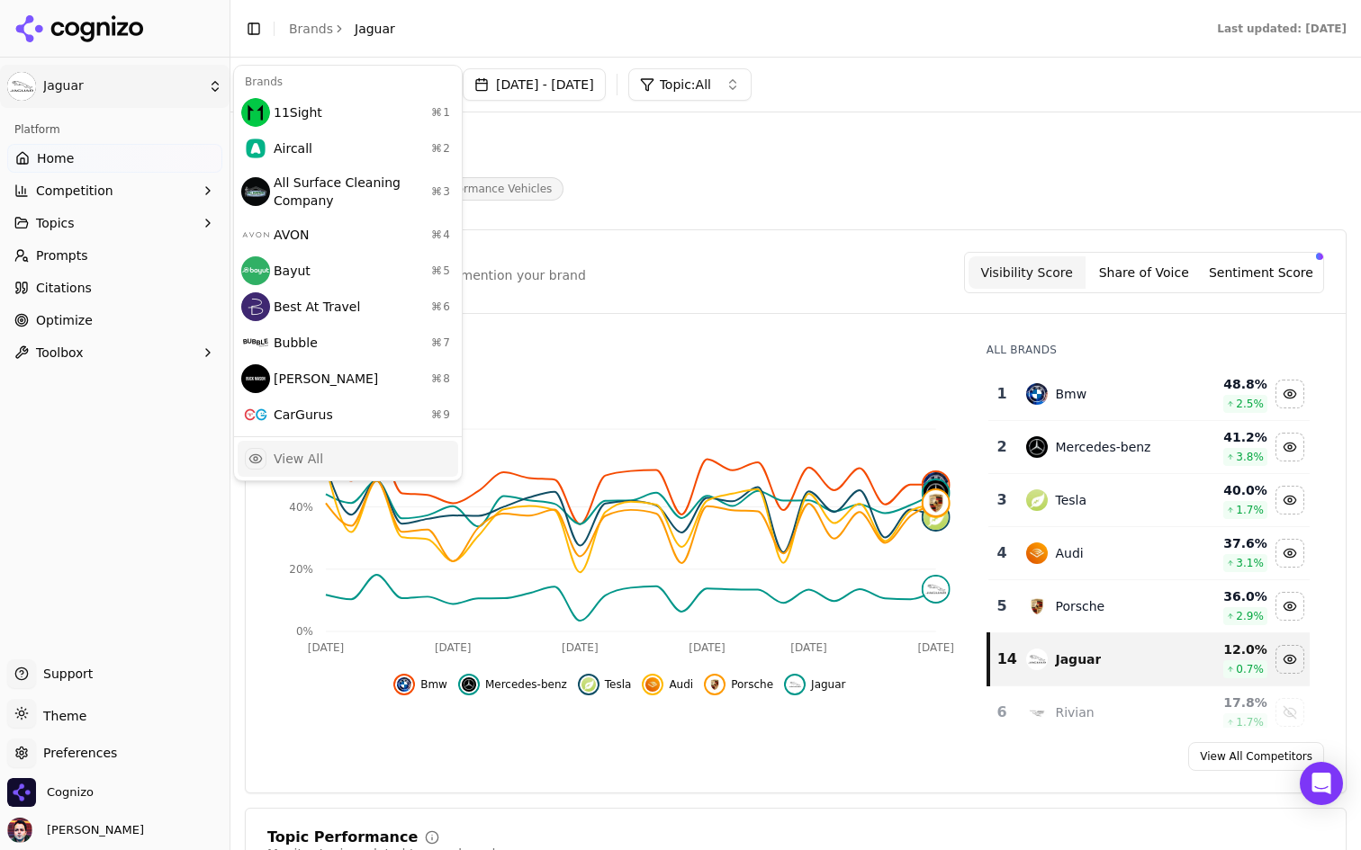
click at [310, 455] on div "View All" at bounding box center [298, 459] width 49 height 18
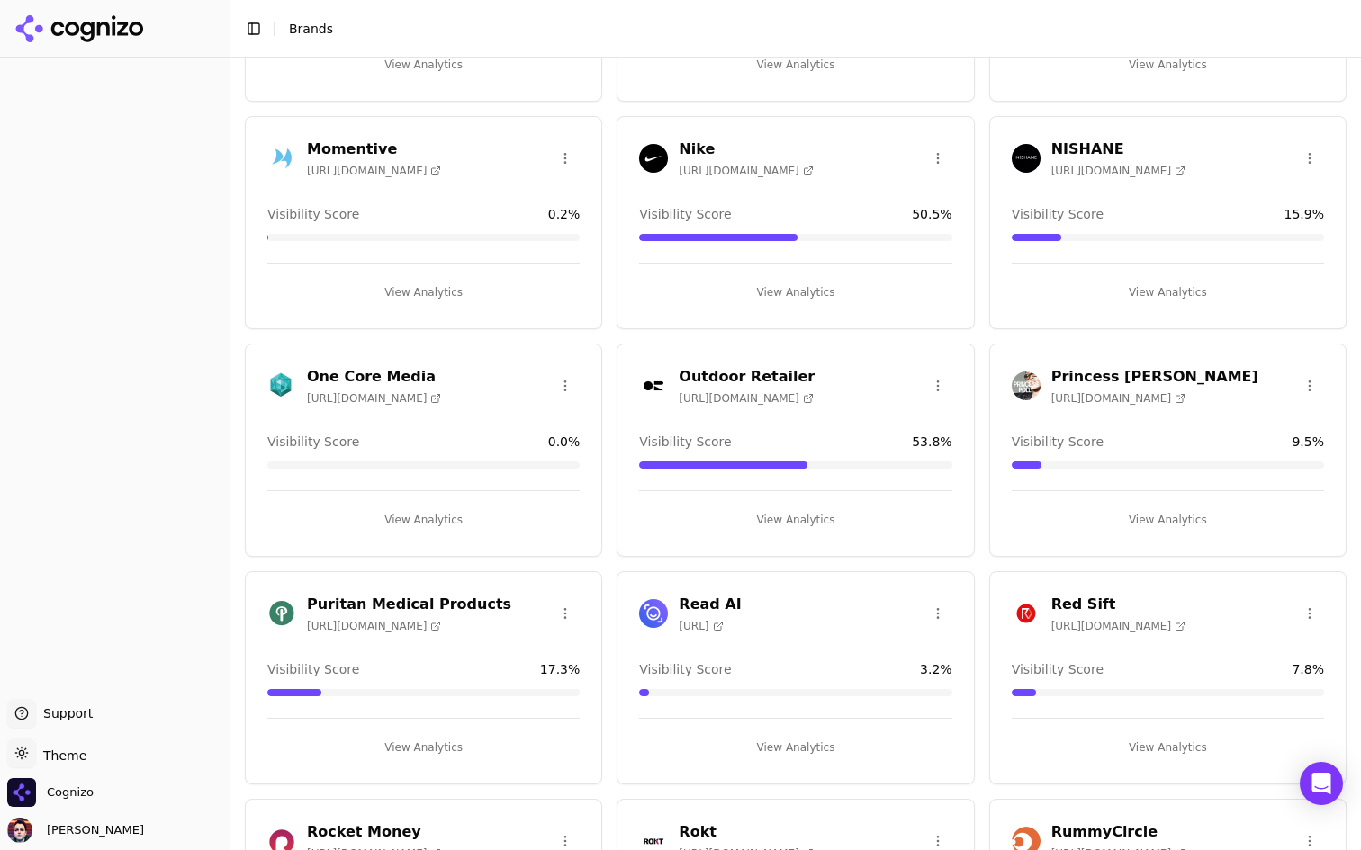
scroll to position [1857, 0]
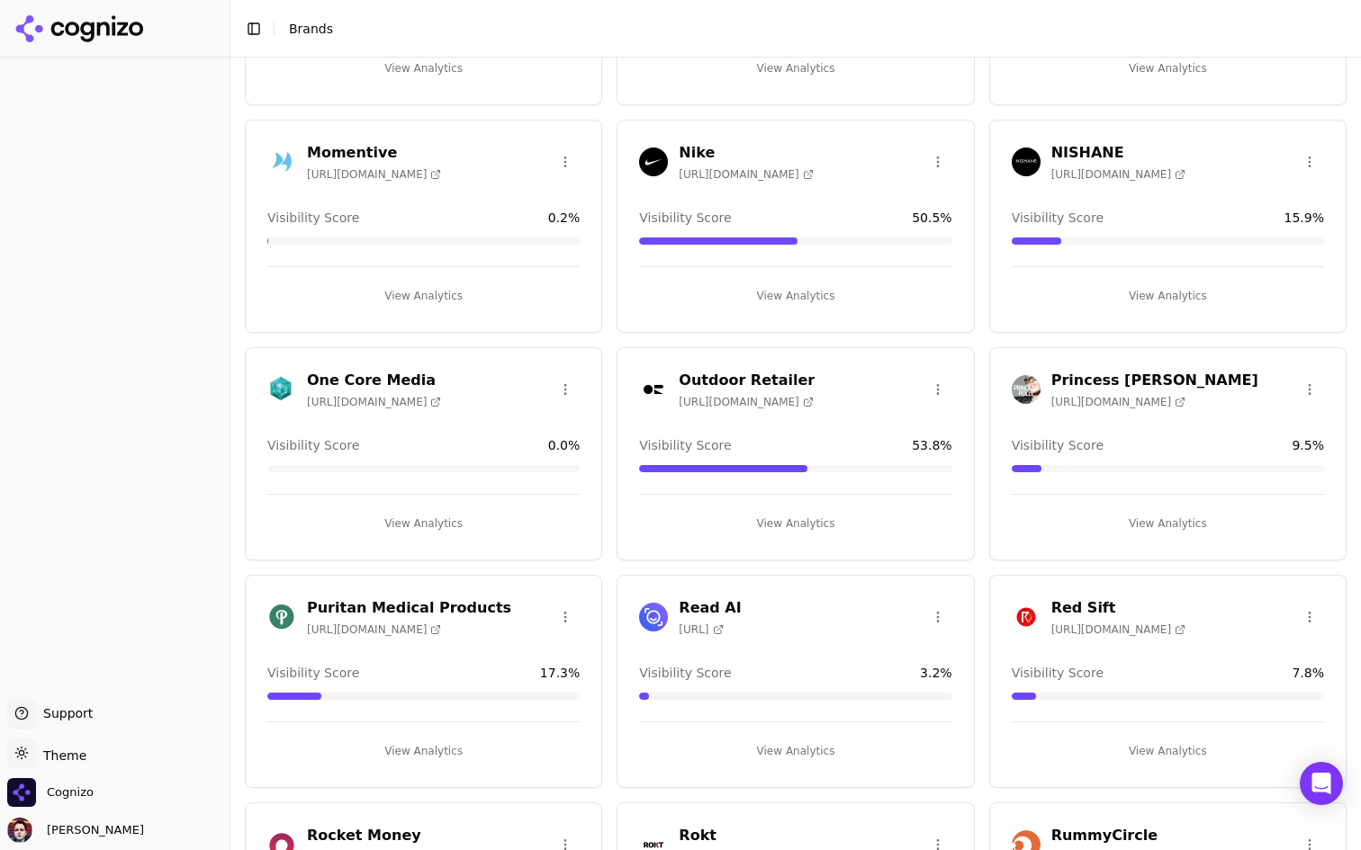
click at [938, 145] on div "Nike https://nike.com" at bounding box center [795, 162] width 312 height 40
click at [936, 152] on html "Support Support Toggle theme Theme Cognizo Deniz Ozcan Toggle Sidebar Brands Br…" at bounding box center [680, 425] width 1361 height 850
click at [910, 197] on div "Edit Brand" at bounding box center [894, 198] width 106 height 29
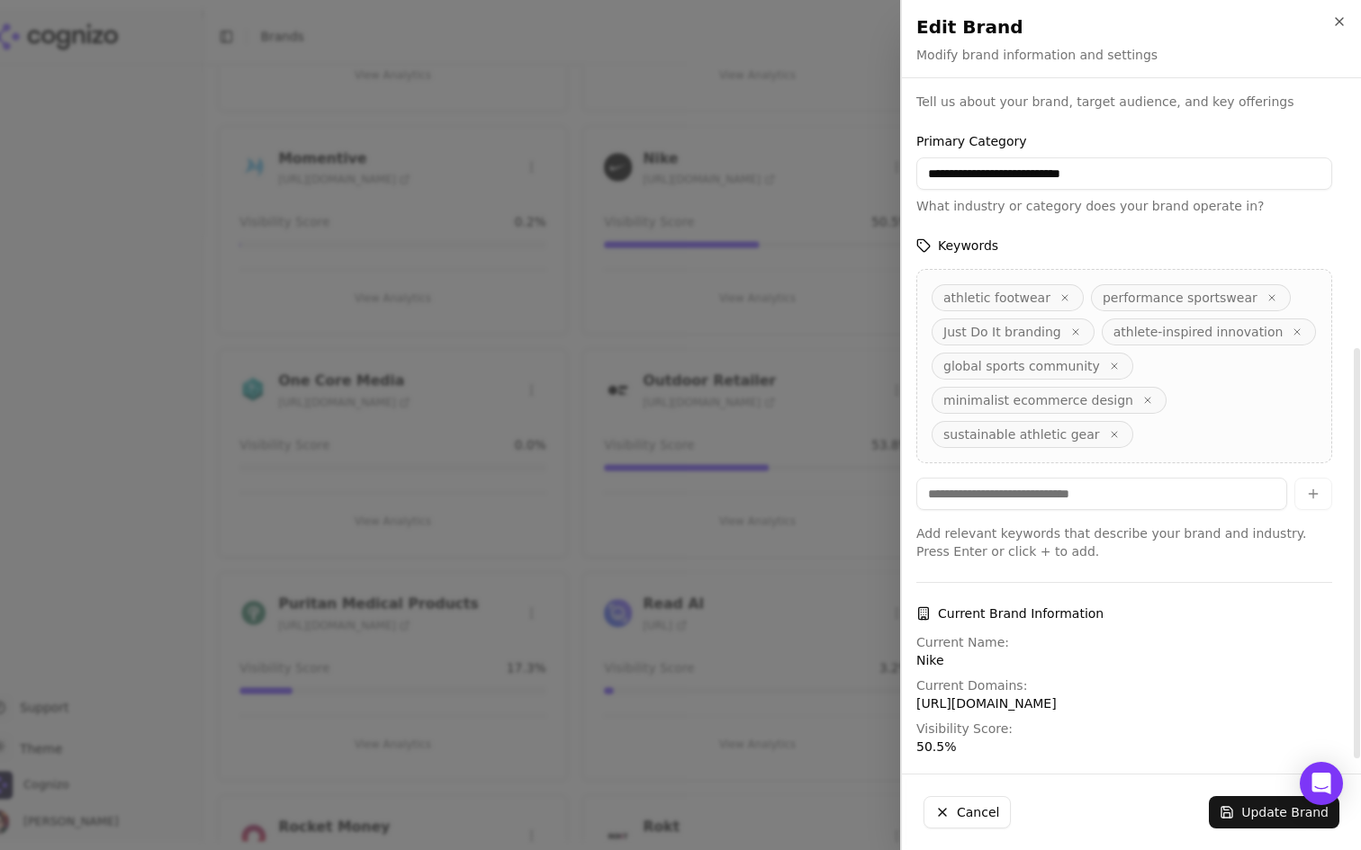
scroll to position [0, 0]
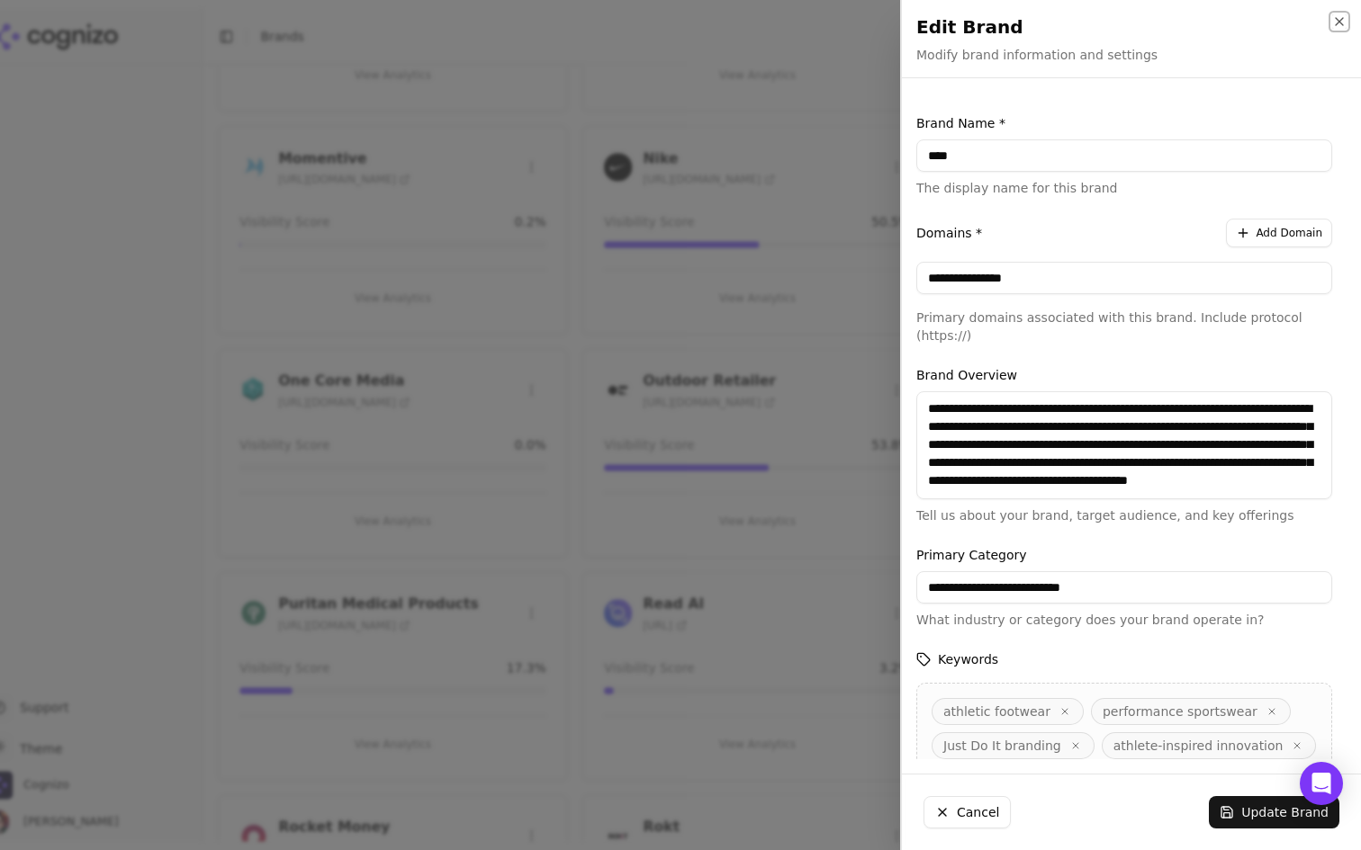
click at [1341, 18] on icon "button" at bounding box center [1338, 21] width 7 height 7
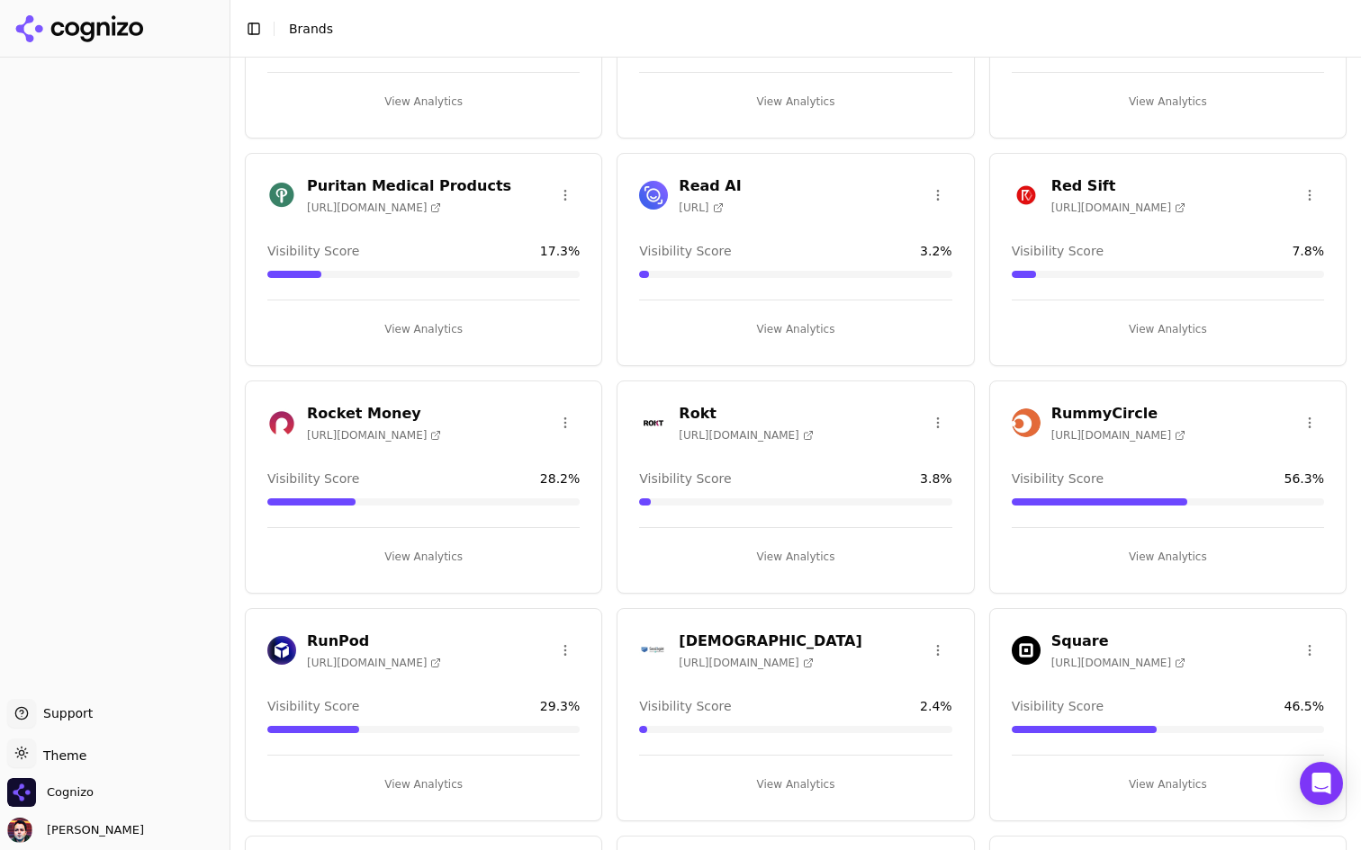
scroll to position [2271, 0]
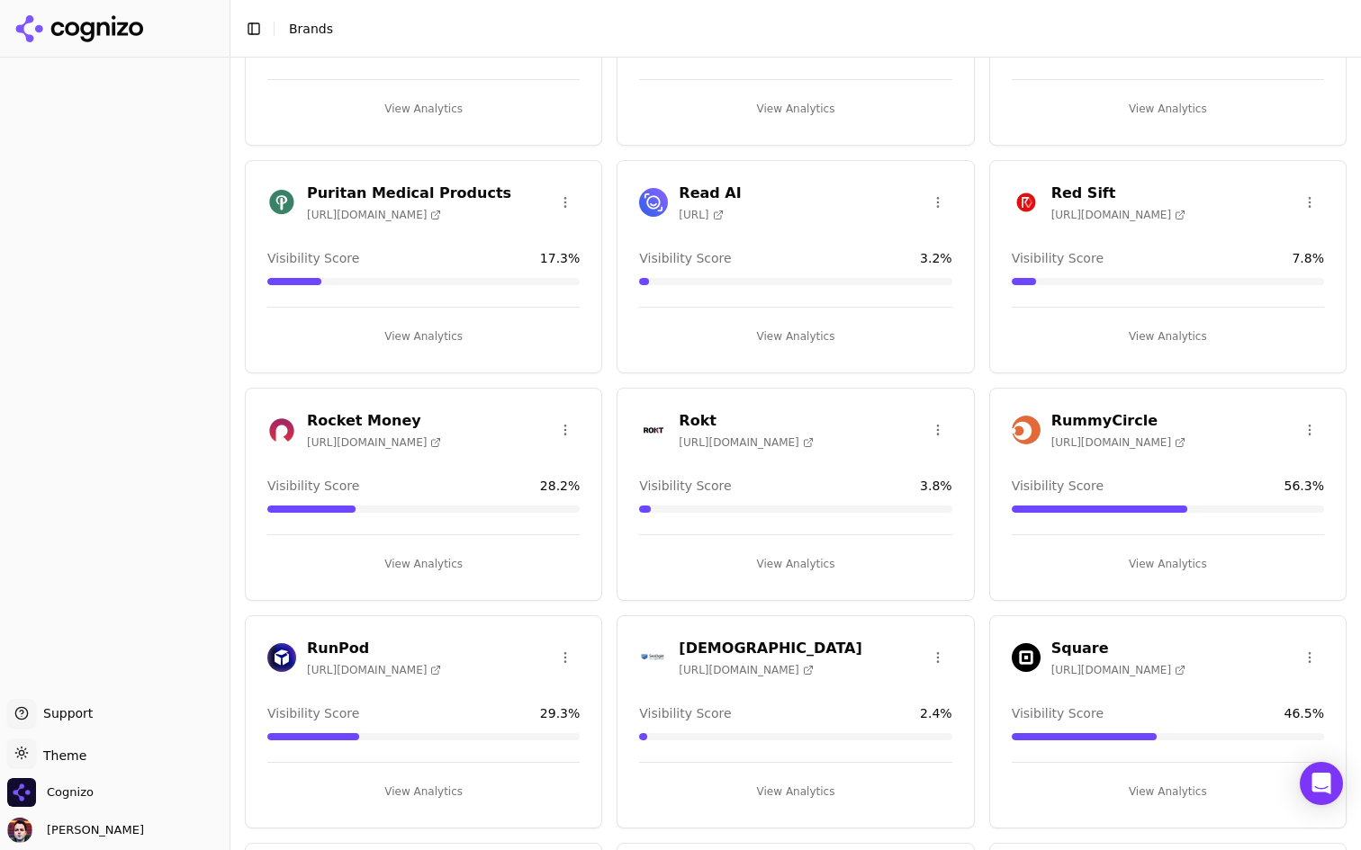
click at [937, 196] on html "Support Support Toggle theme Theme Cognizo Deniz Ozcan Toggle Sidebar Brands Br…" at bounding box center [680, 425] width 1361 height 850
click at [787, 324] on html "Support Support Toggle theme Theme Cognizo Deniz Ozcan Toggle Sidebar Brands Br…" at bounding box center [680, 425] width 1361 height 850
click at [776, 342] on button "View Analytics" at bounding box center [795, 336] width 312 height 29
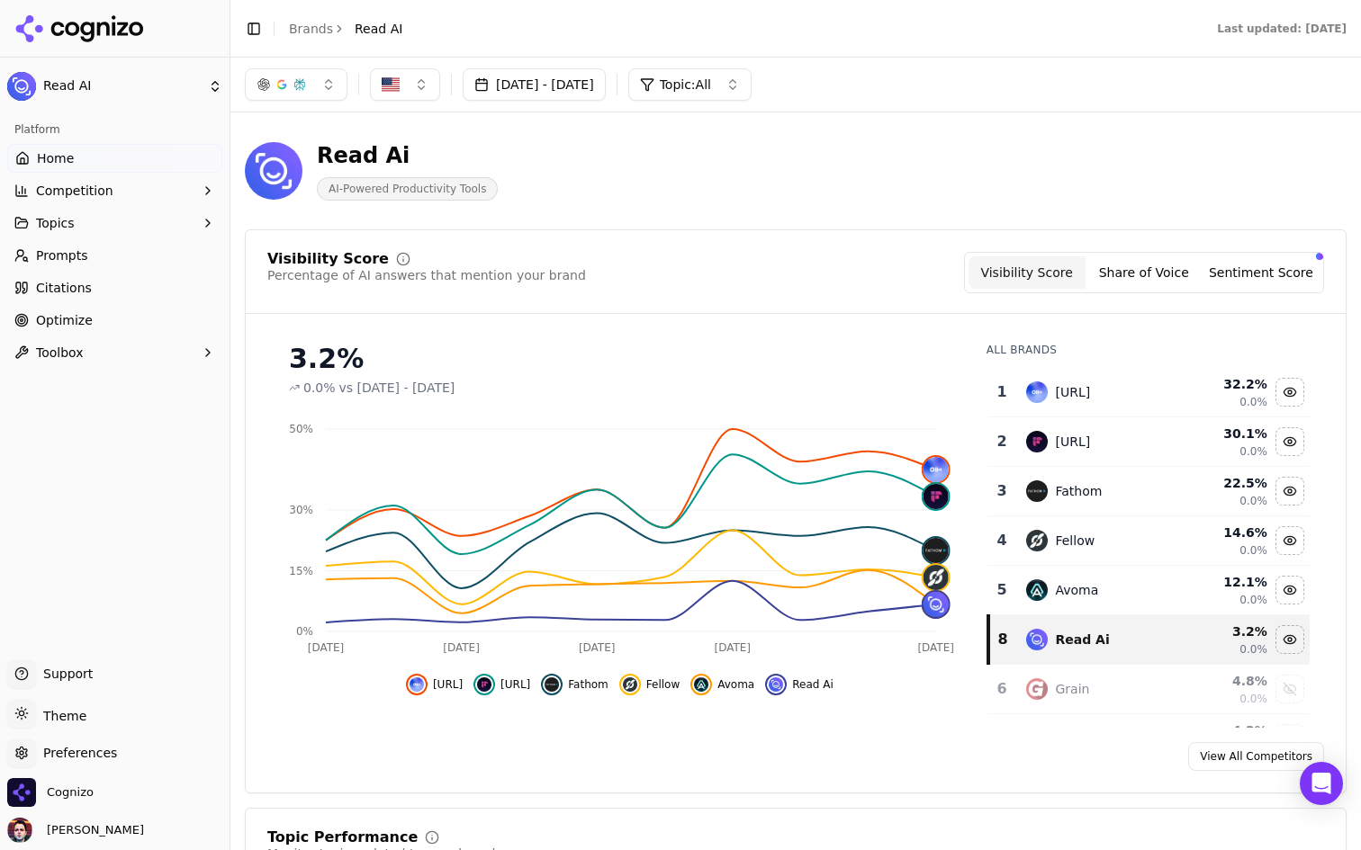
click at [751, 80] on button "Topic: All" at bounding box center [689, 84] width 123 height 32
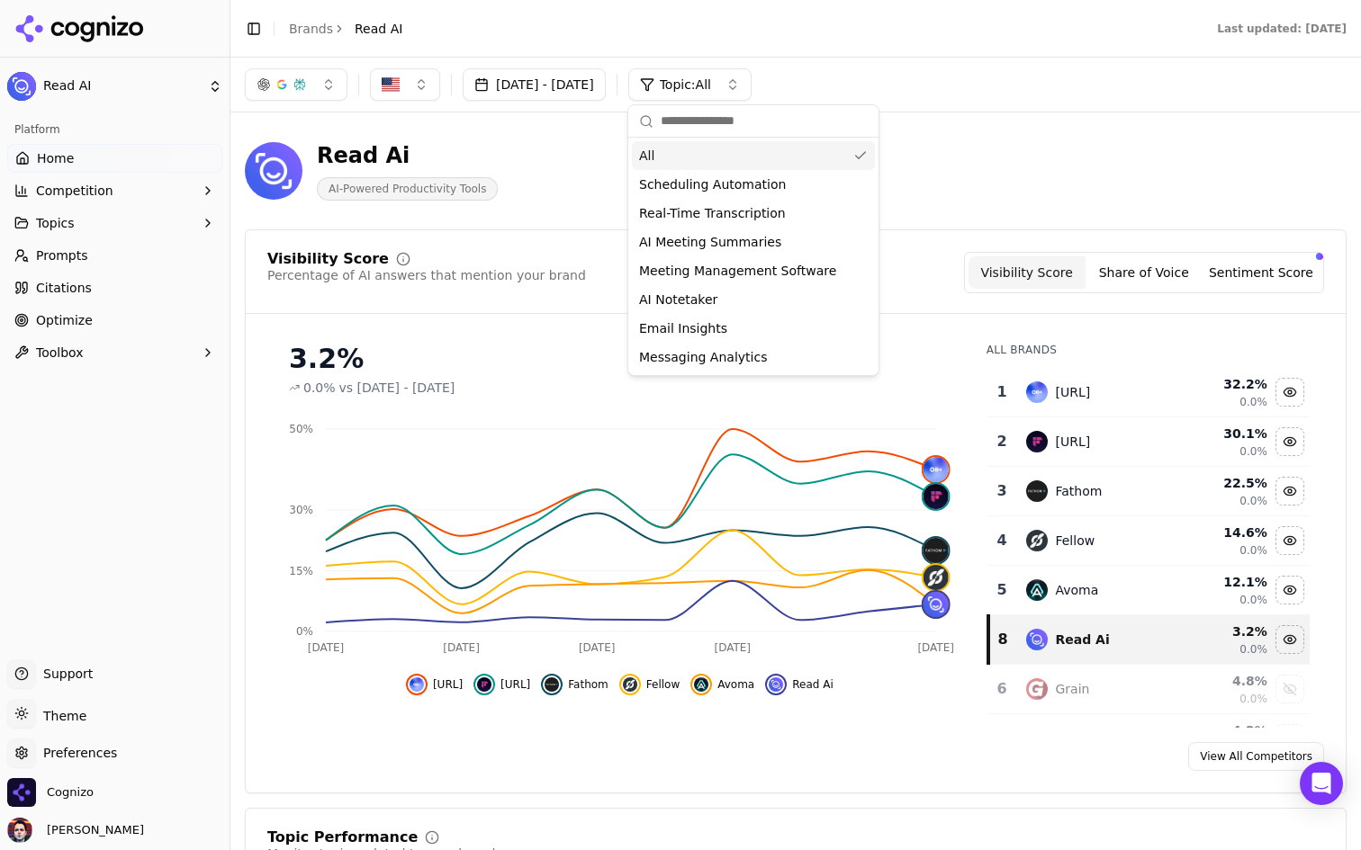
click at [751, 80] on button "Topic: All" at bounding box center [689, 84] width 123 height 32
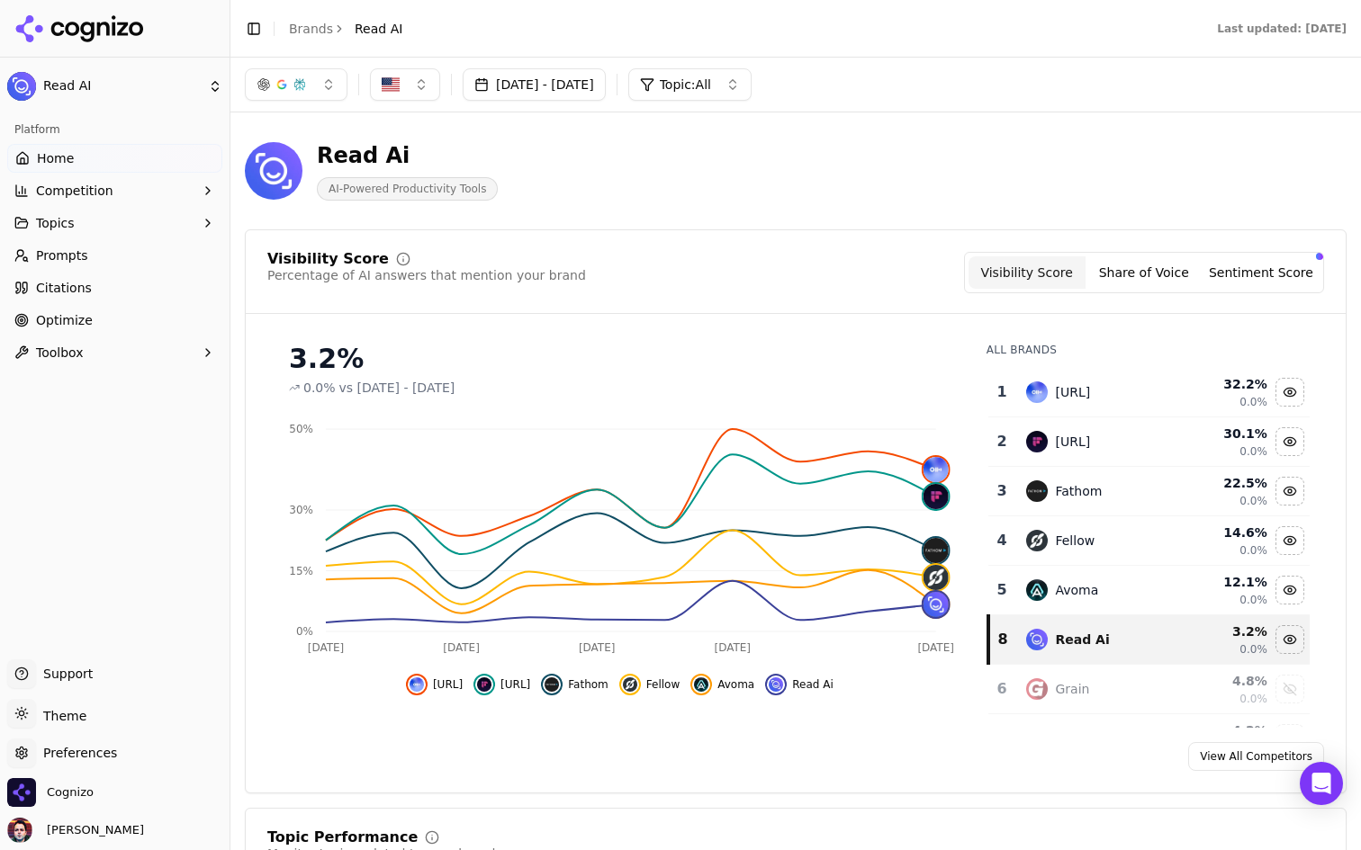
click at [127, 222] on button "Topics" at bounding box center [114, 223] width 215 height 29
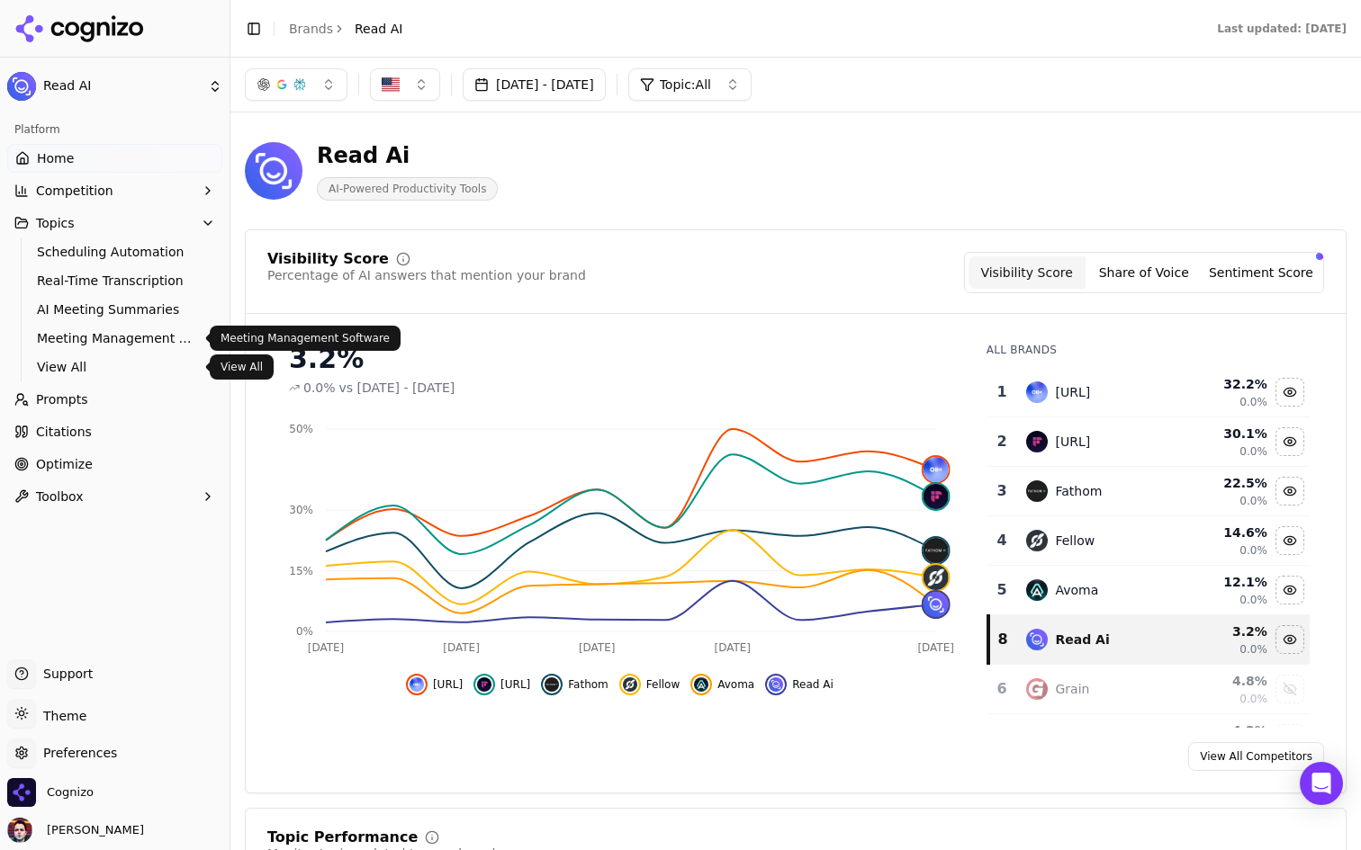
click at [87, 361] on span "View All" at bounding box center [115, 367] width 157 height 18
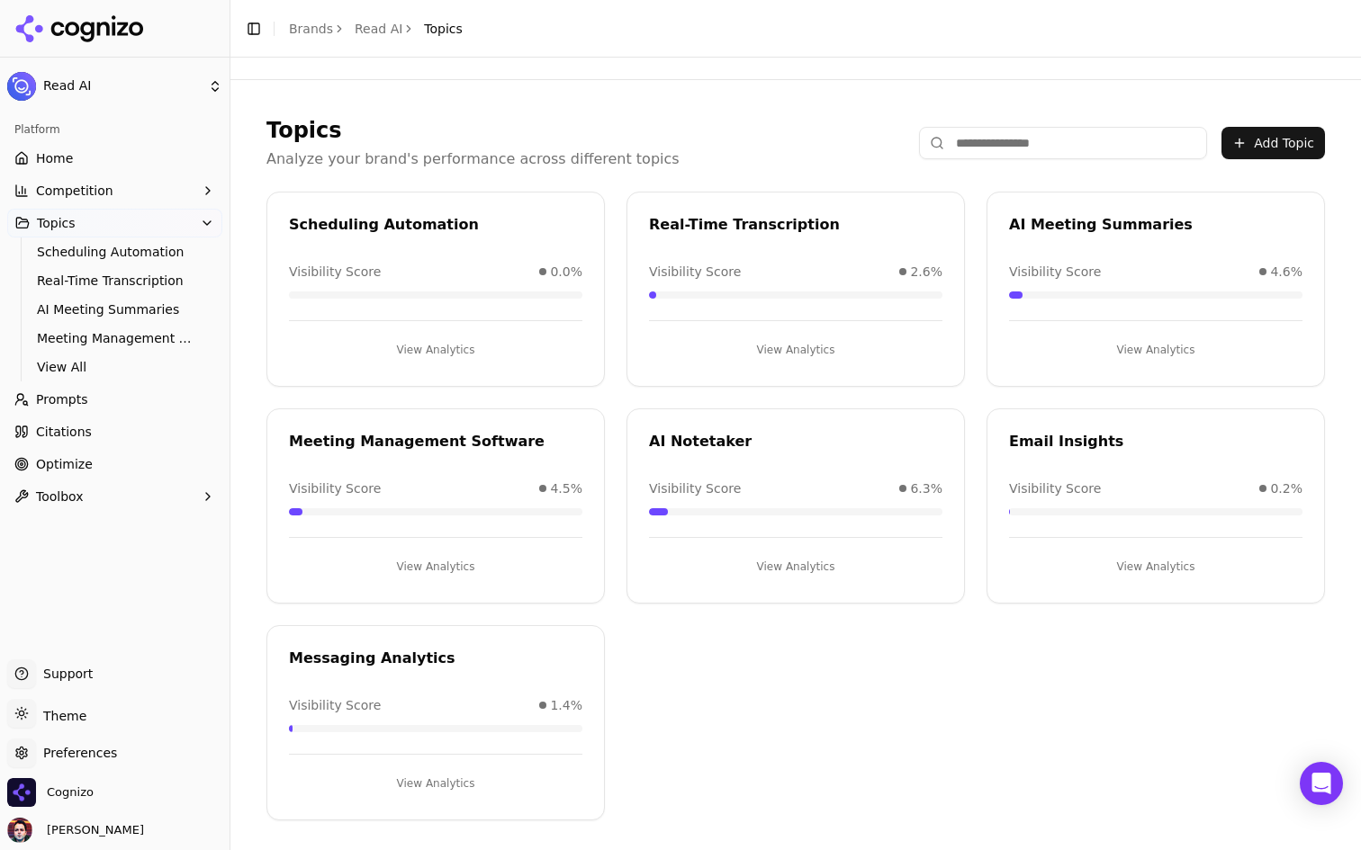
click at [1281, 141] on button "Add Topic" at bounding box center [1272, 143] width 103 height 32
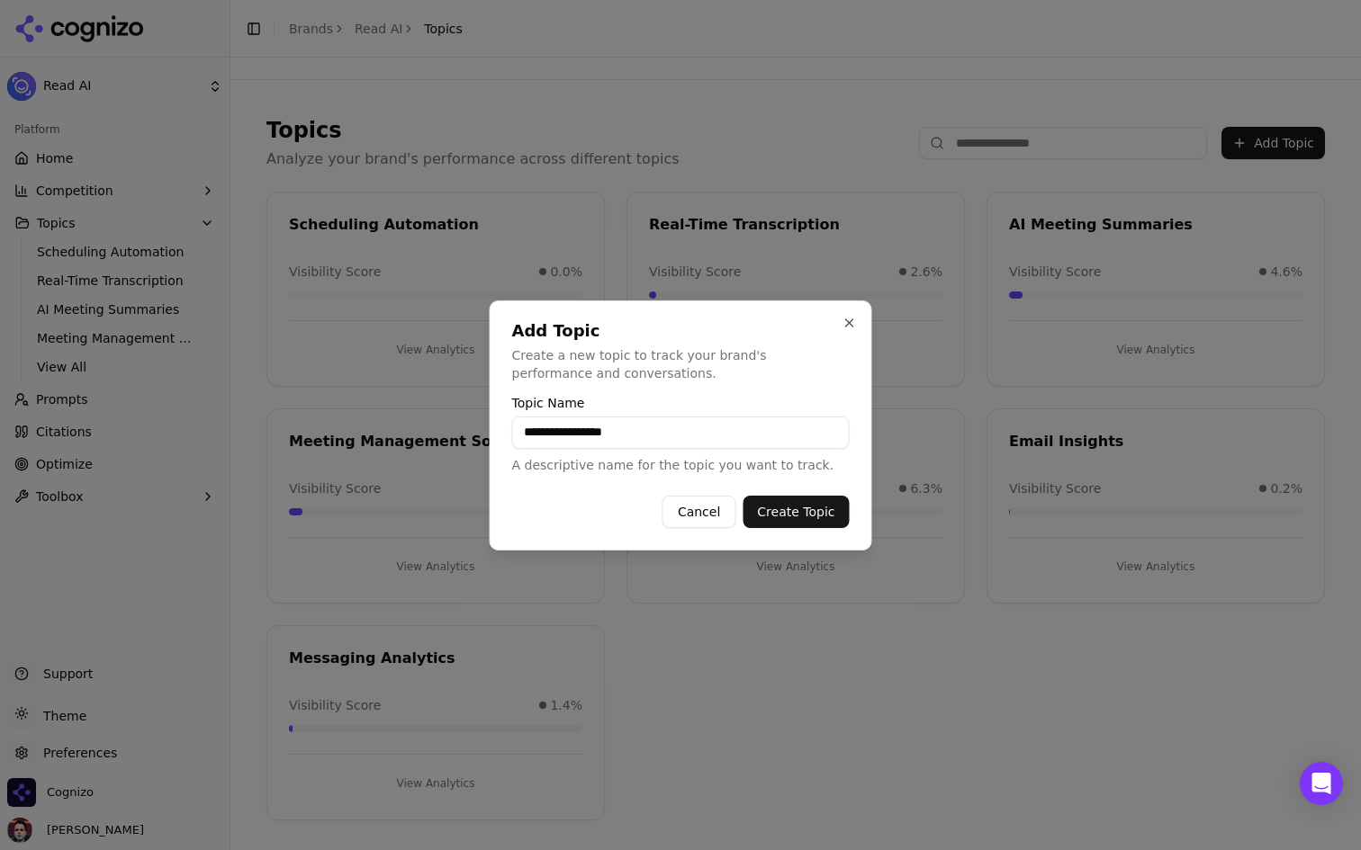
type input "**********"
click at [780, 505] on button "Create Topic" at bounding box center [795, 512] width 106 height 32
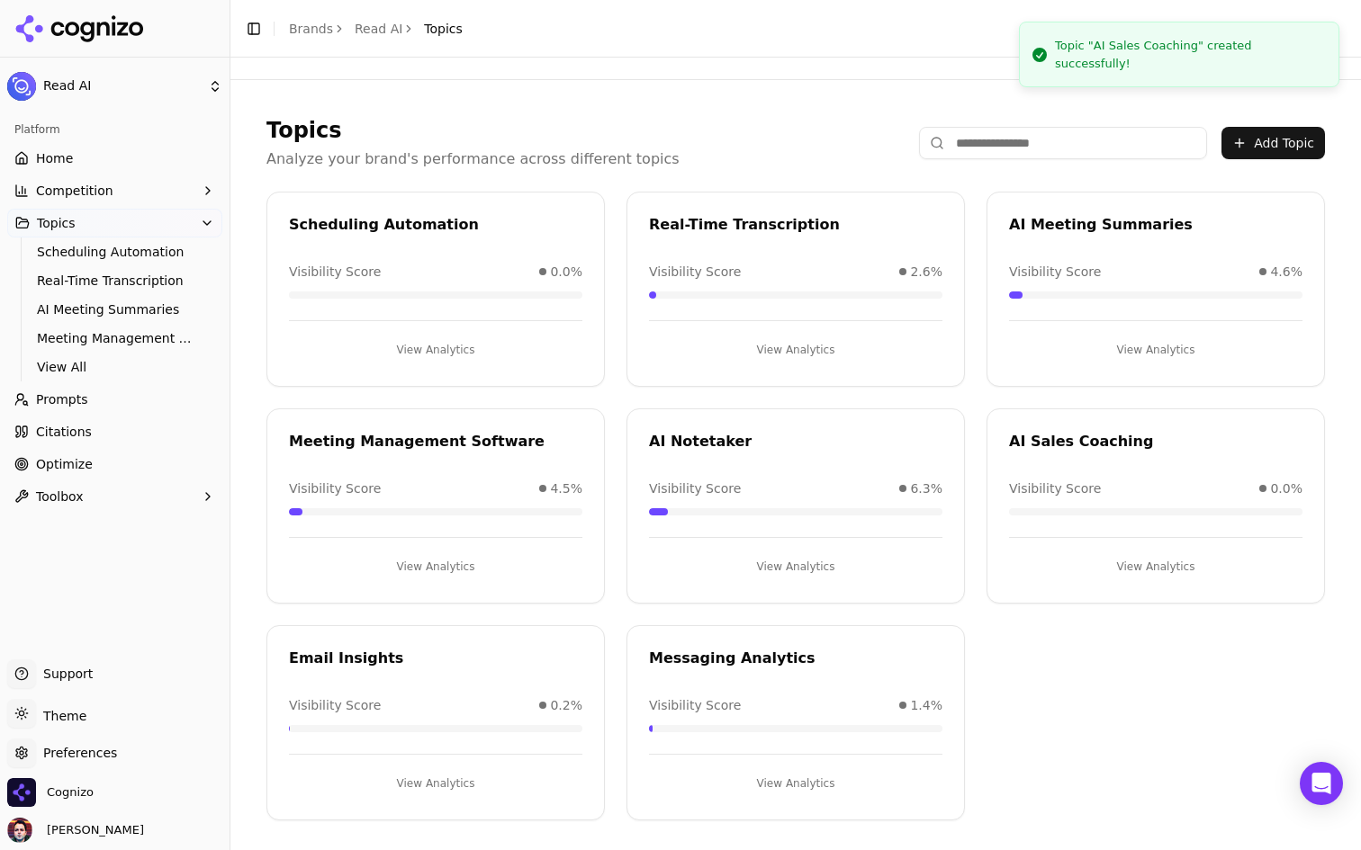
scroll to position [6, 0]
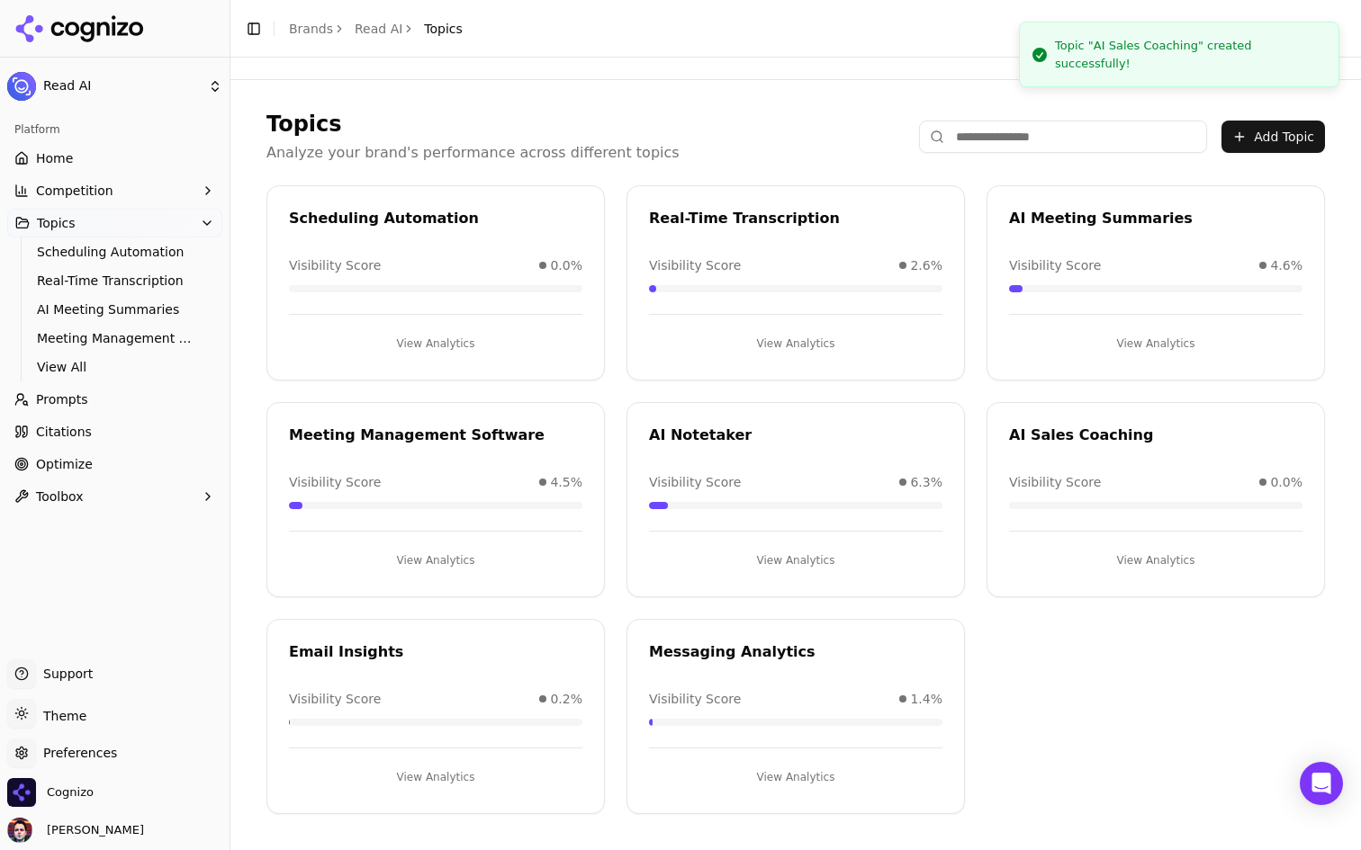
click at [1085, 559] on button "View Analytics" at bounding box center [1155, 560] width 293 height 29
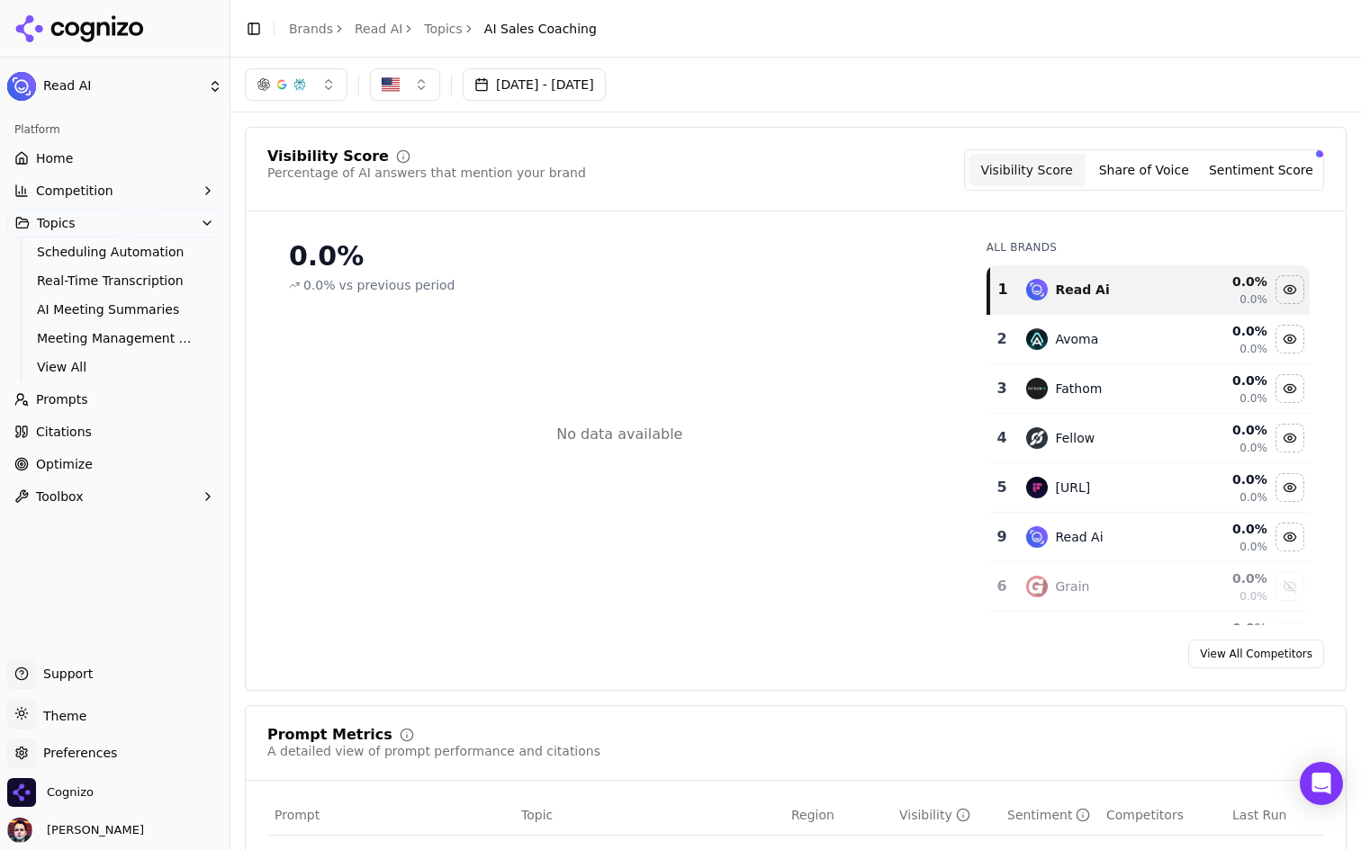
click at [150, 401] on link "Prompts" at bounding box center [114, 399] width 215 height 29
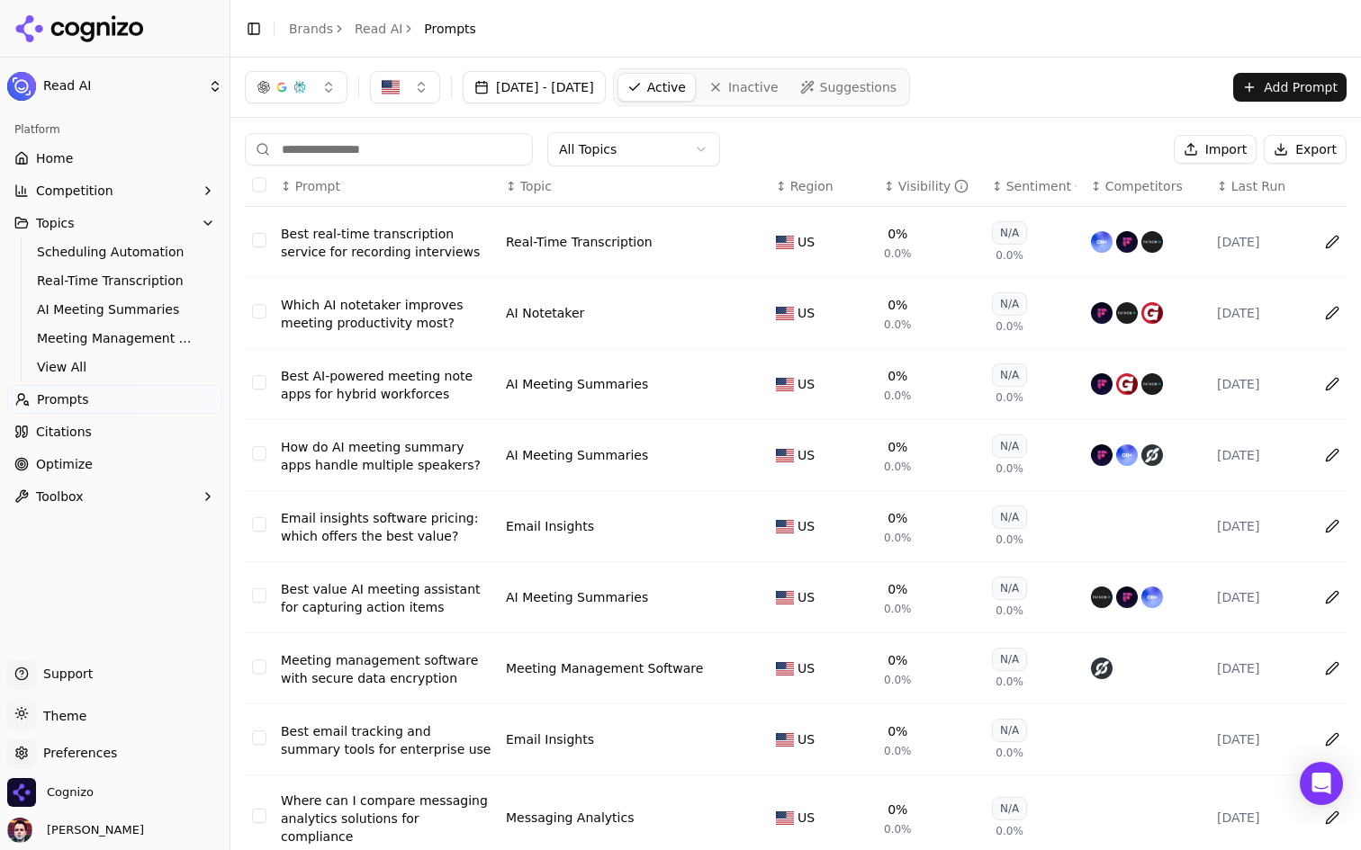
click at [166, 157] on link "Home" at bounding box center [114, 158] width 215 height 29
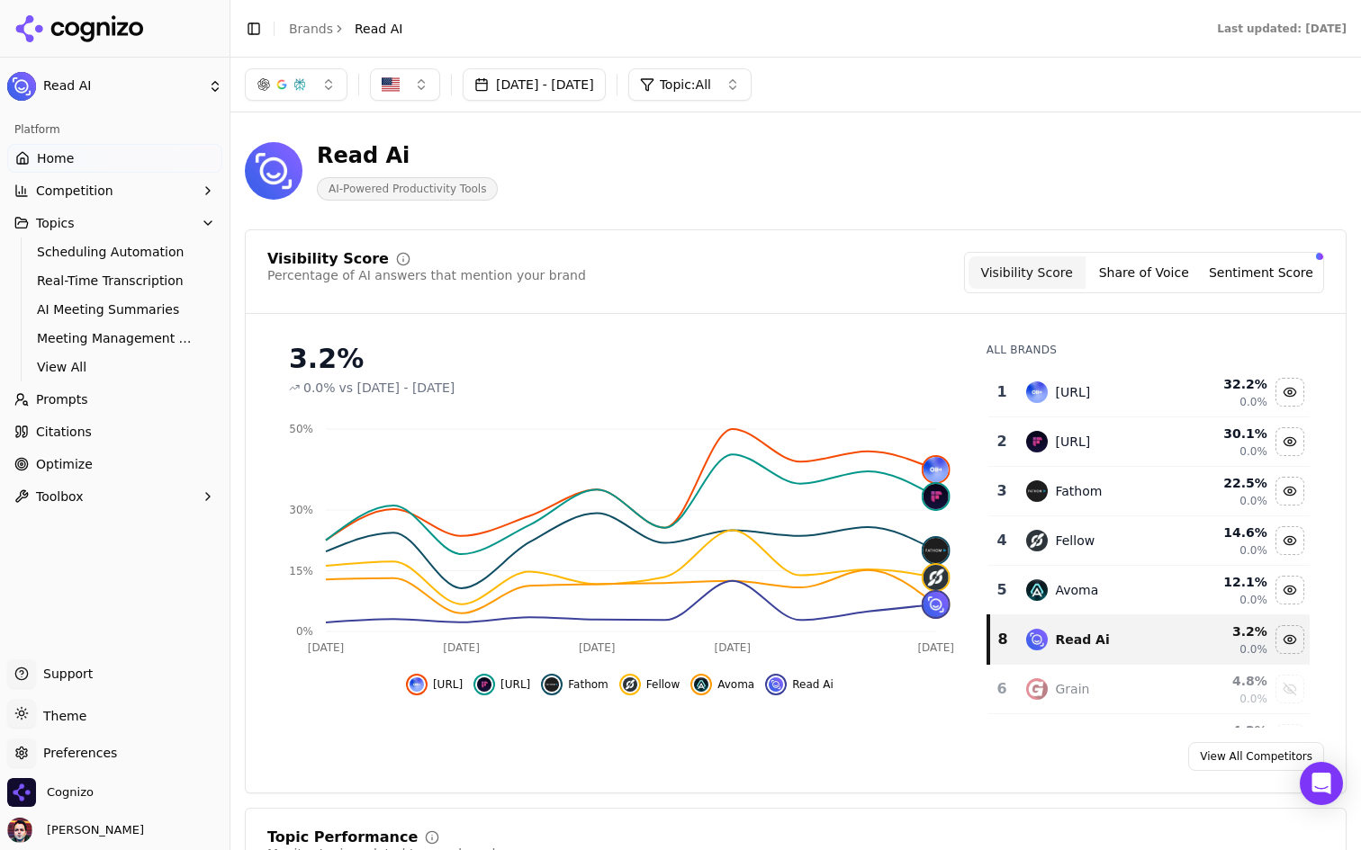
click at [94, 402] on link "Prompts" at bounding box center [114, 399] width 215 height 29
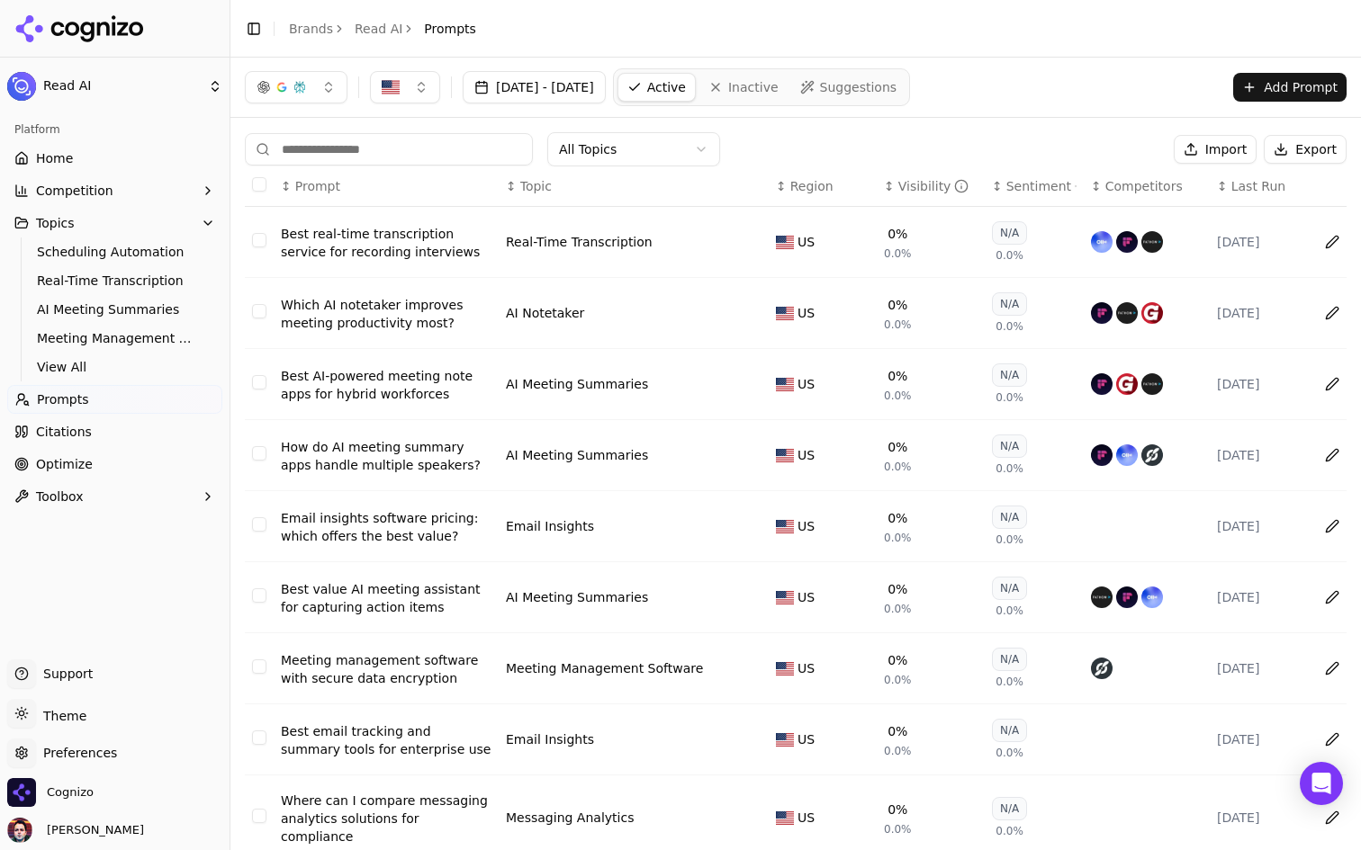
click at [913, 184] on div "Visibility" at bounding box center [933, 186] width 71 height 18
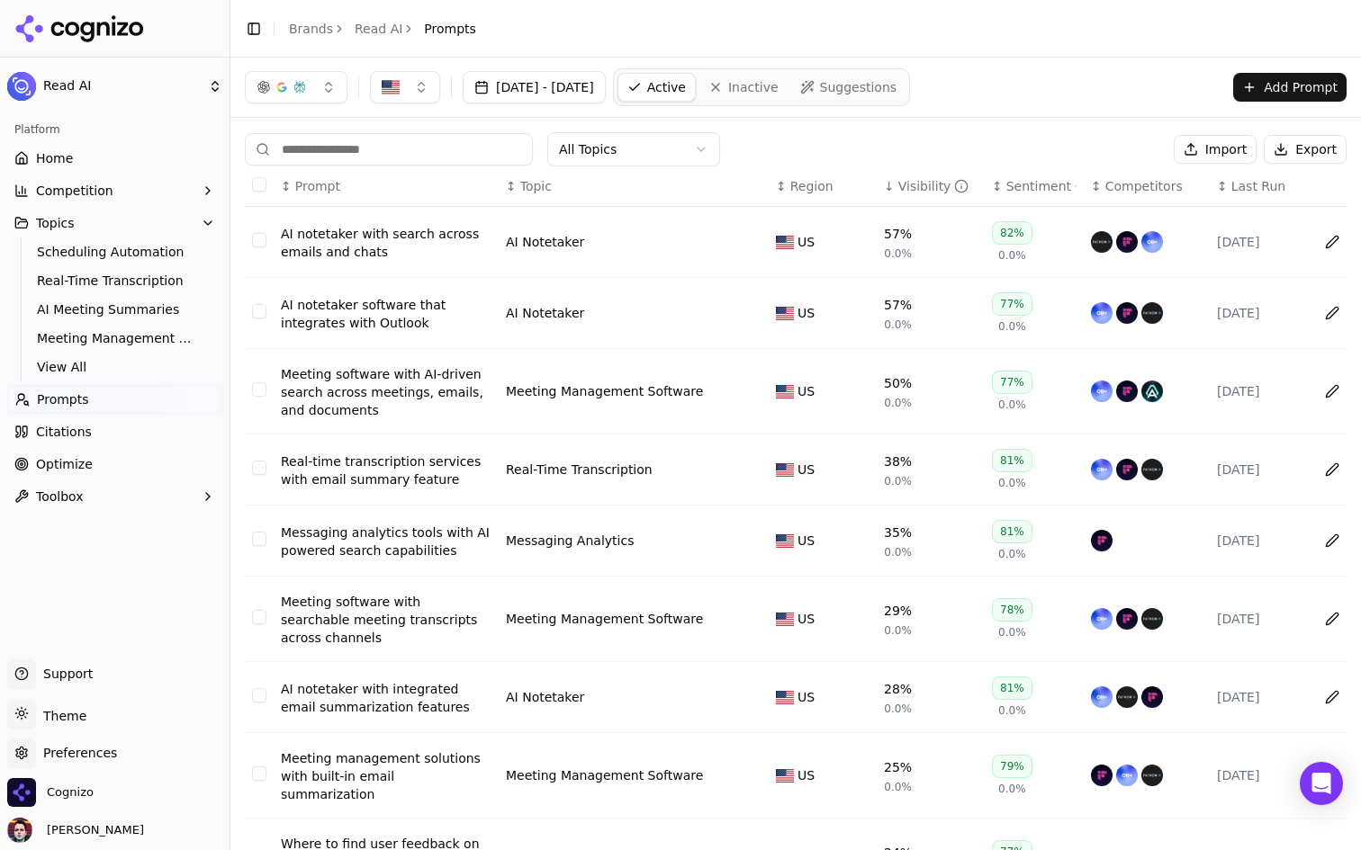
click at [560, 76] on button "[DATE] - [DATE]" at bounding box center [534, 87] width 143 height 32
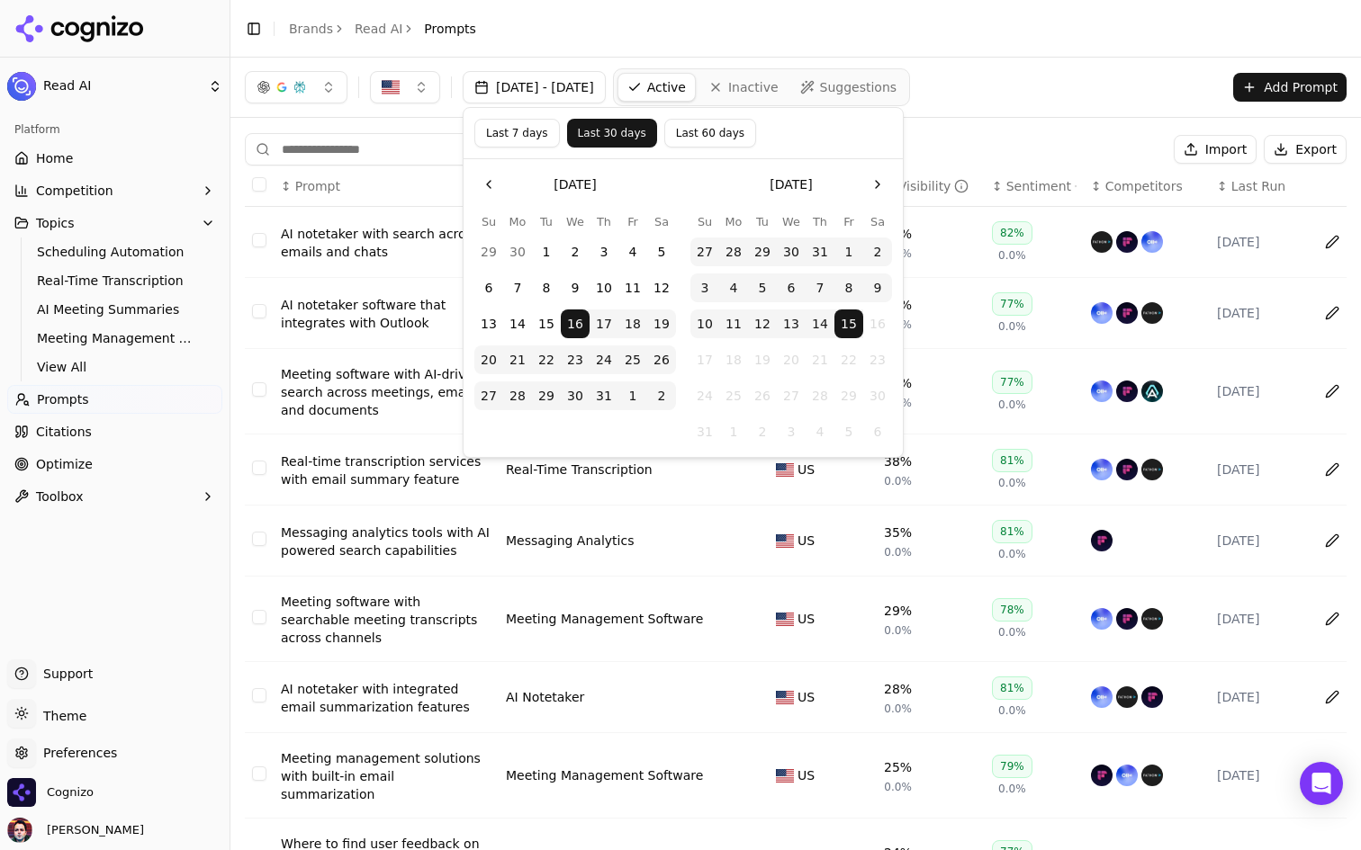
click at [511, 130] on button "Last 7 days" at bounding box center [516, 133] width 85 height 29
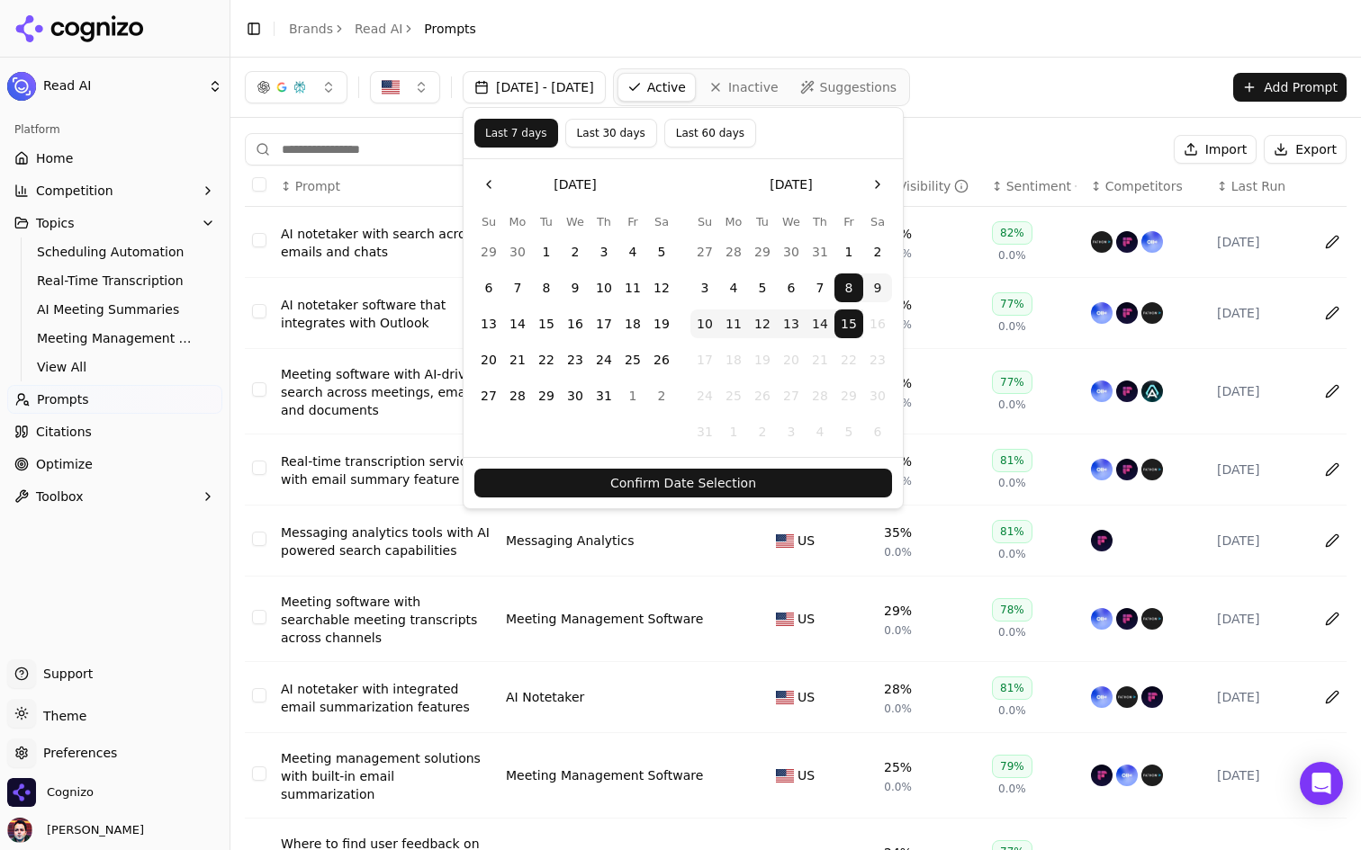
click at [711, 491] on button "Confirm Date Selection" at bounding box center [683, 483] width 418 height 29
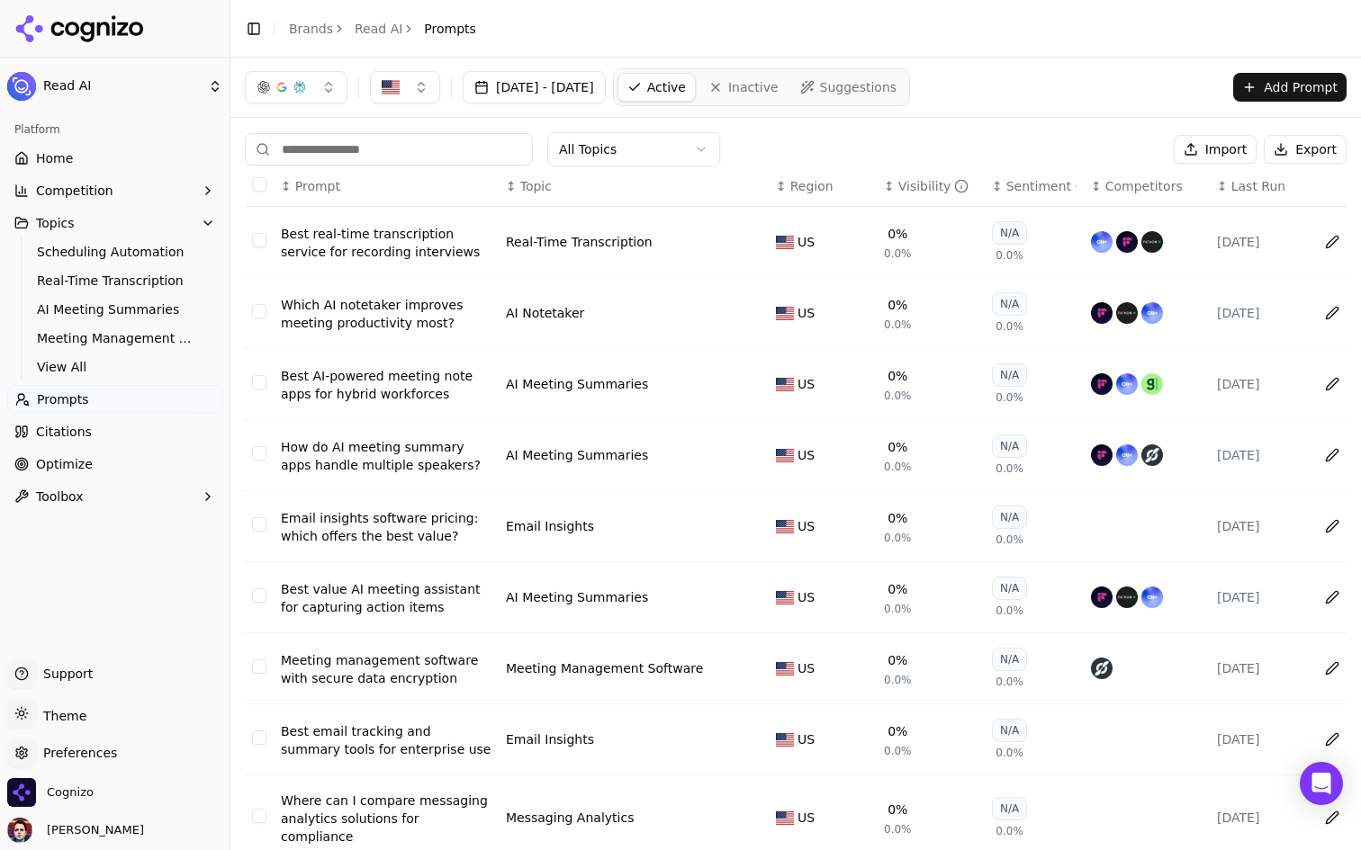
click at [126, 157] on link "Home" at bounding box center [114, 158] width 215 height 29
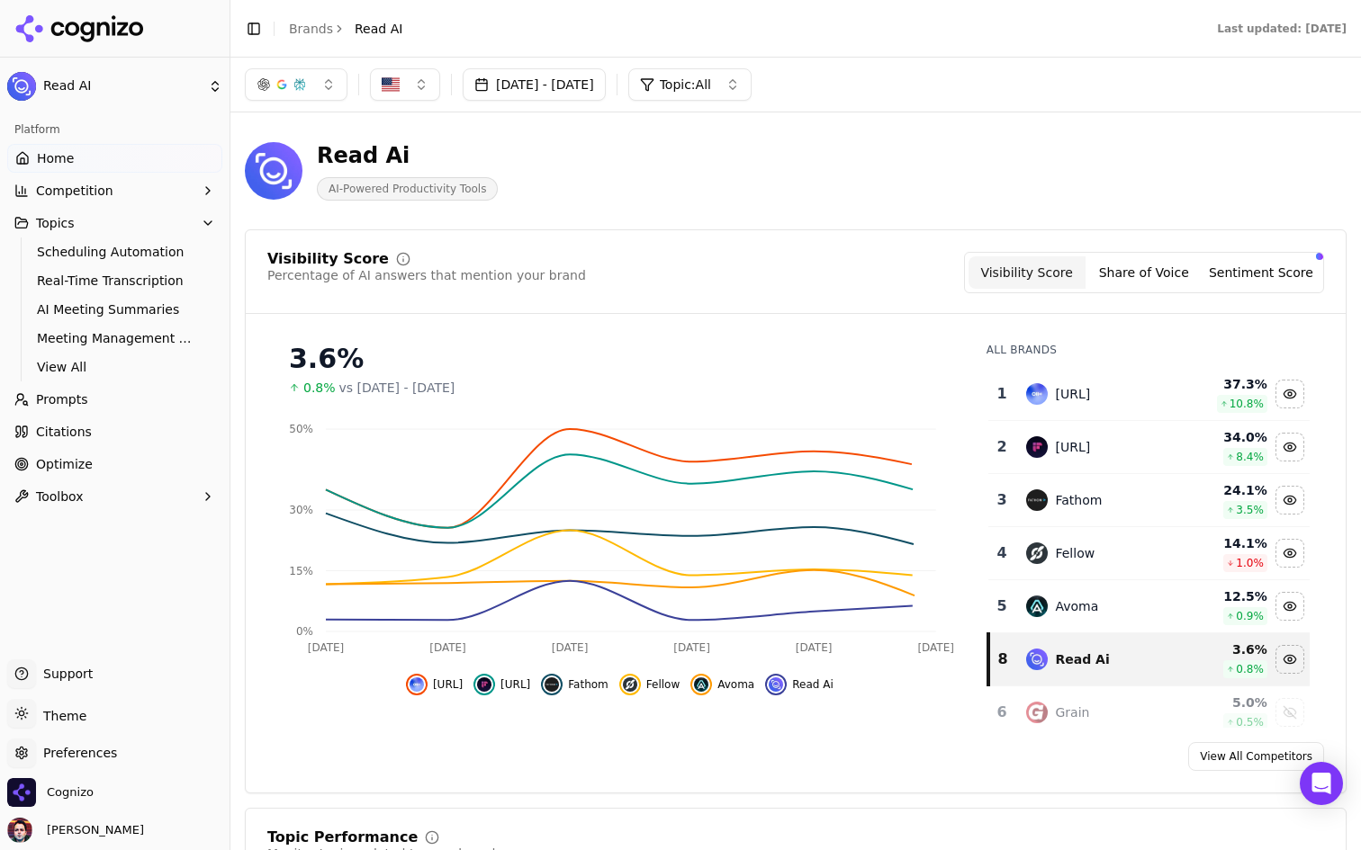
click at [606, 81] on button "Aug 08, 2025 - Aug 15, 2025" at bounding box center [534, 84] width 143 height 32
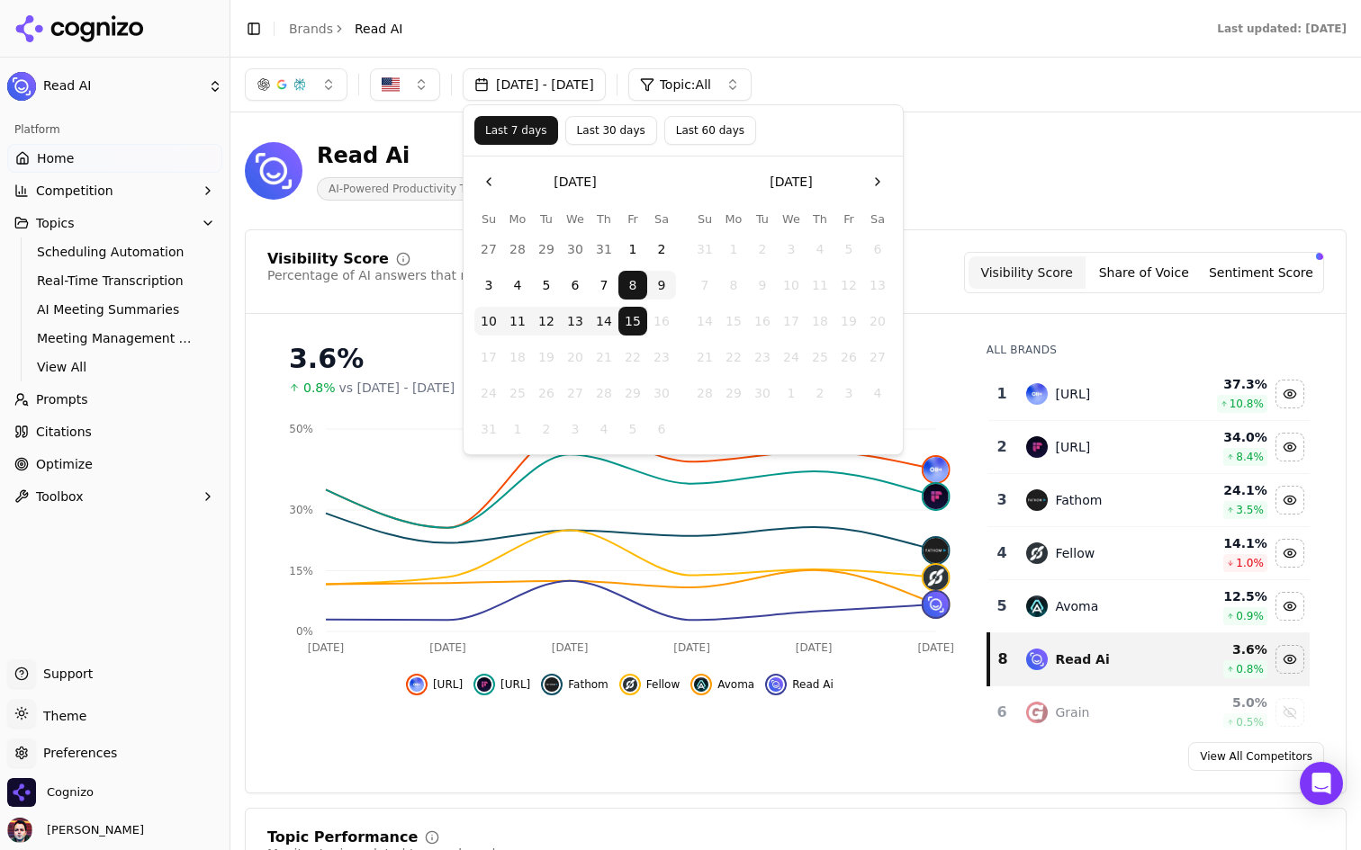
click at [703, 134] on button "Last 60 days" at bounding box center [710, 130] width 92 height 29
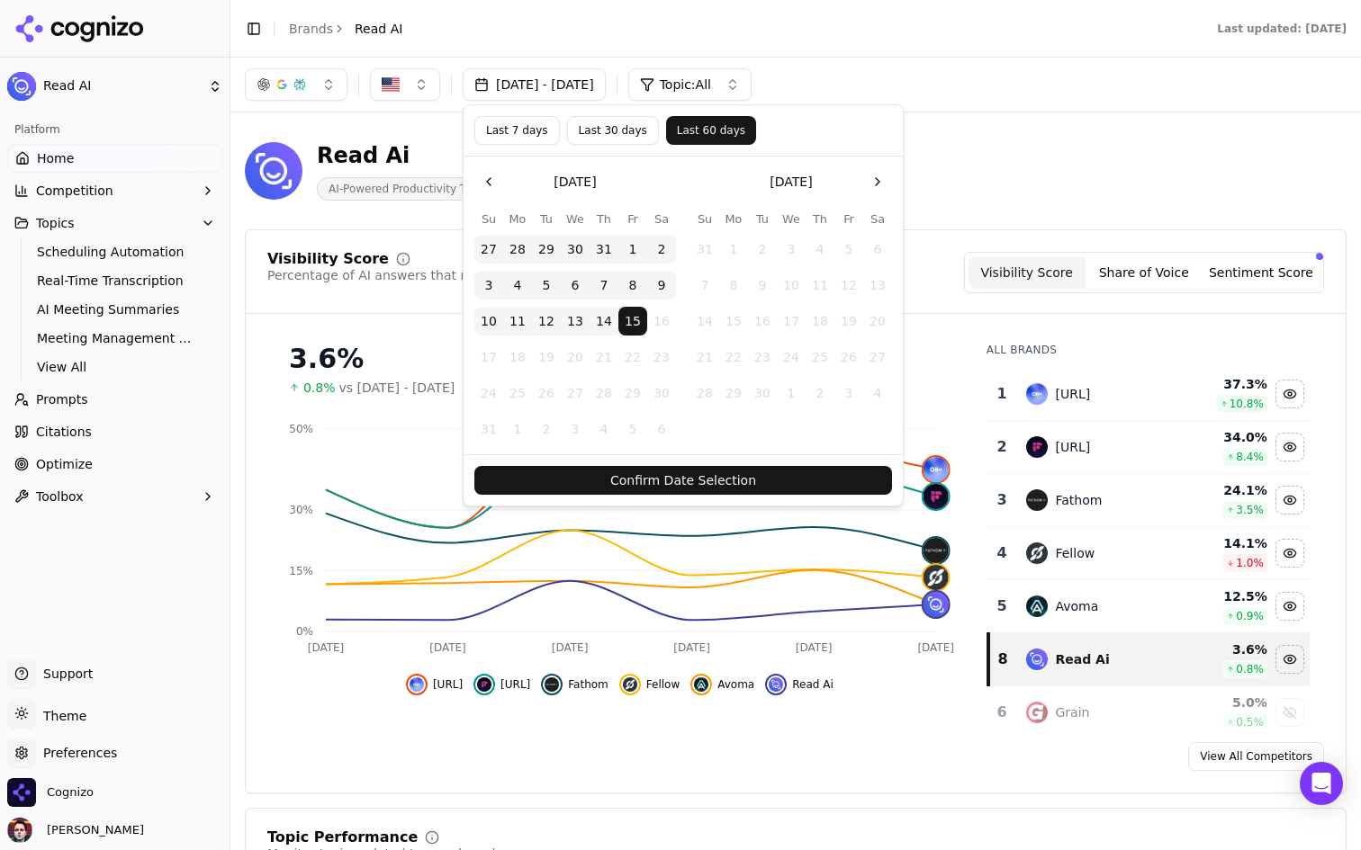
click at [681, 470] on button "Confirm Date Selection" at bounding box center [683, 480] width 418 height 29
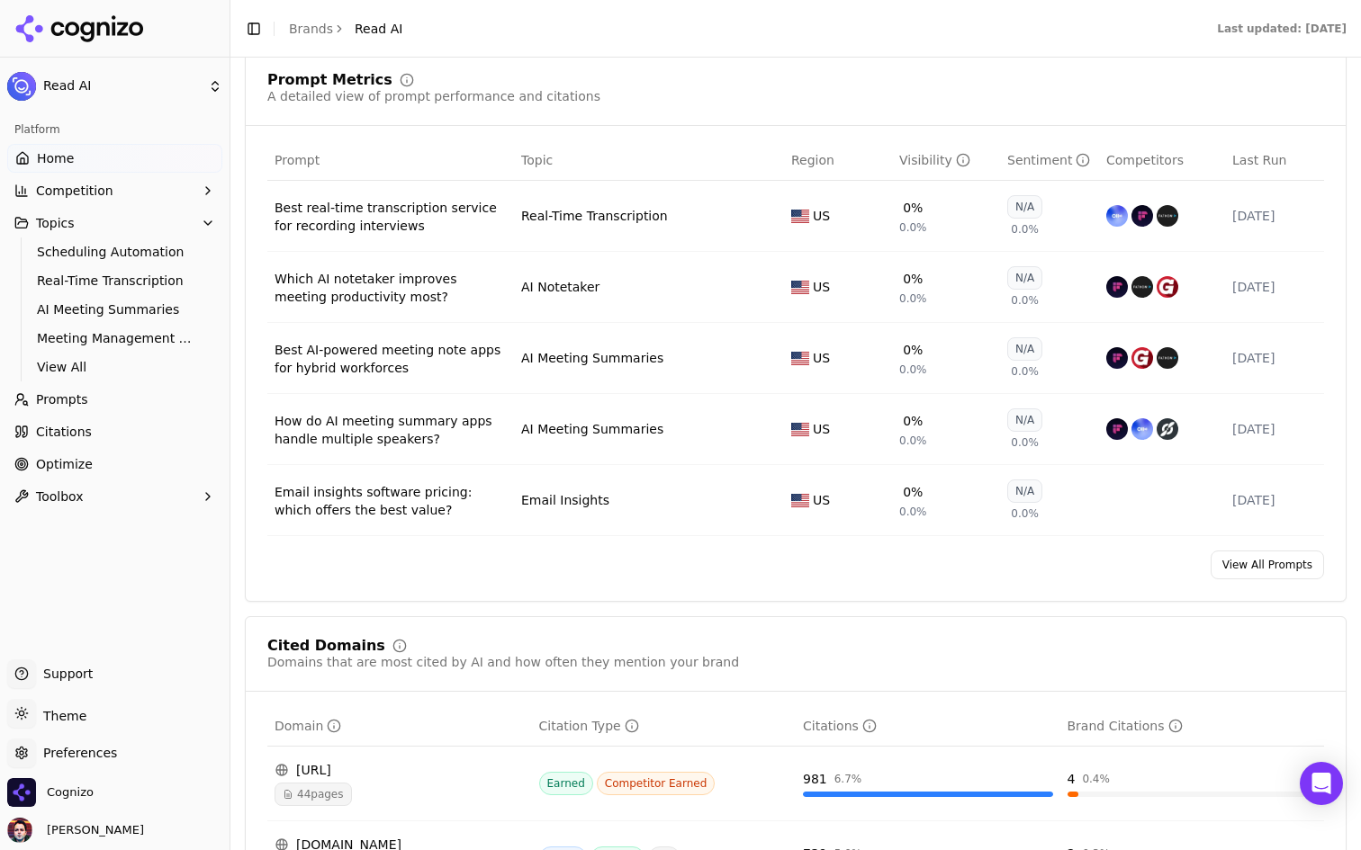
scroll to position [1348, 0]
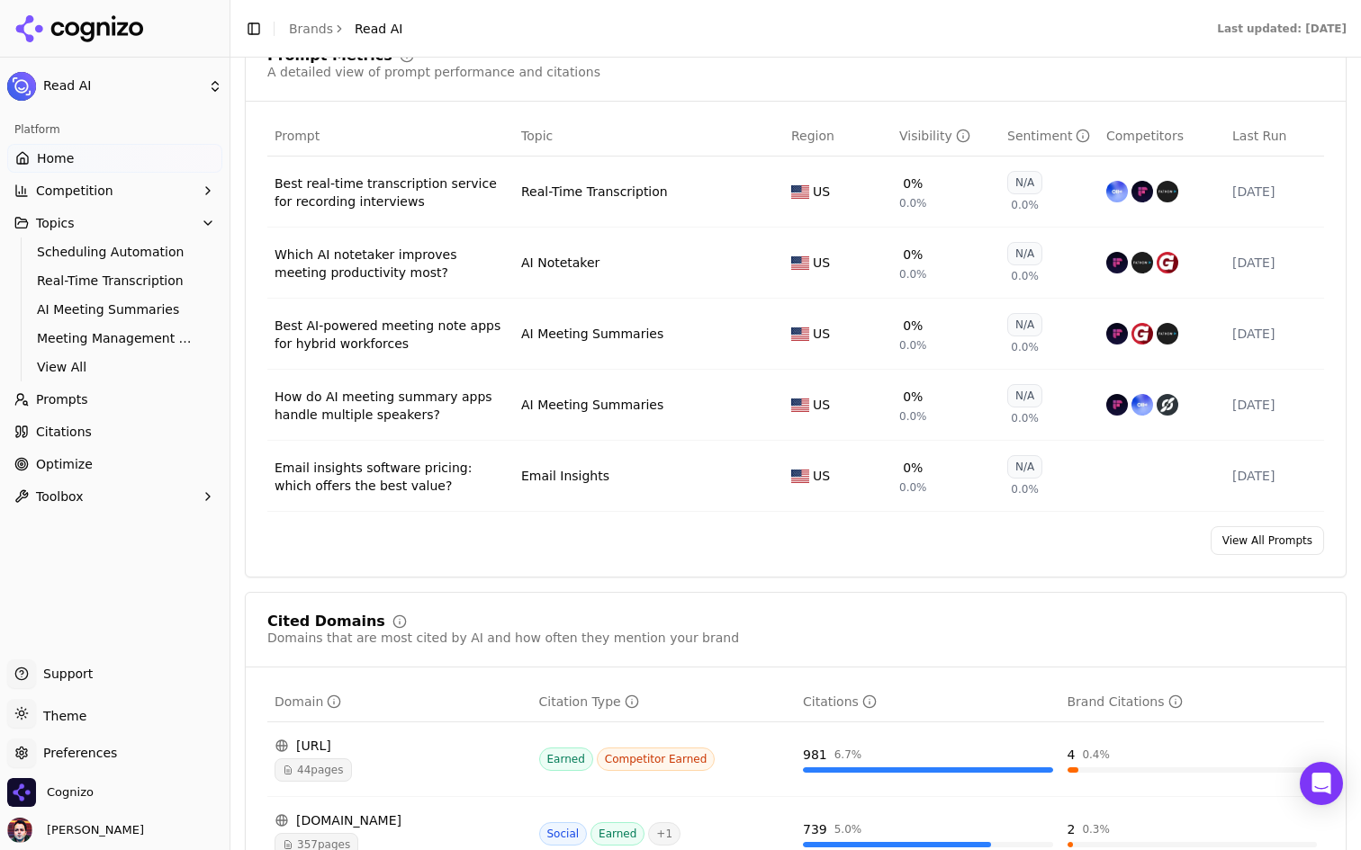
click at [928, 139] on div "Visibility" at bounding box center [934, 136] width 71 height 18
click at [1231, 548] on link "View All Prompts" at bounding box center [1266, 540] width 113 height 29
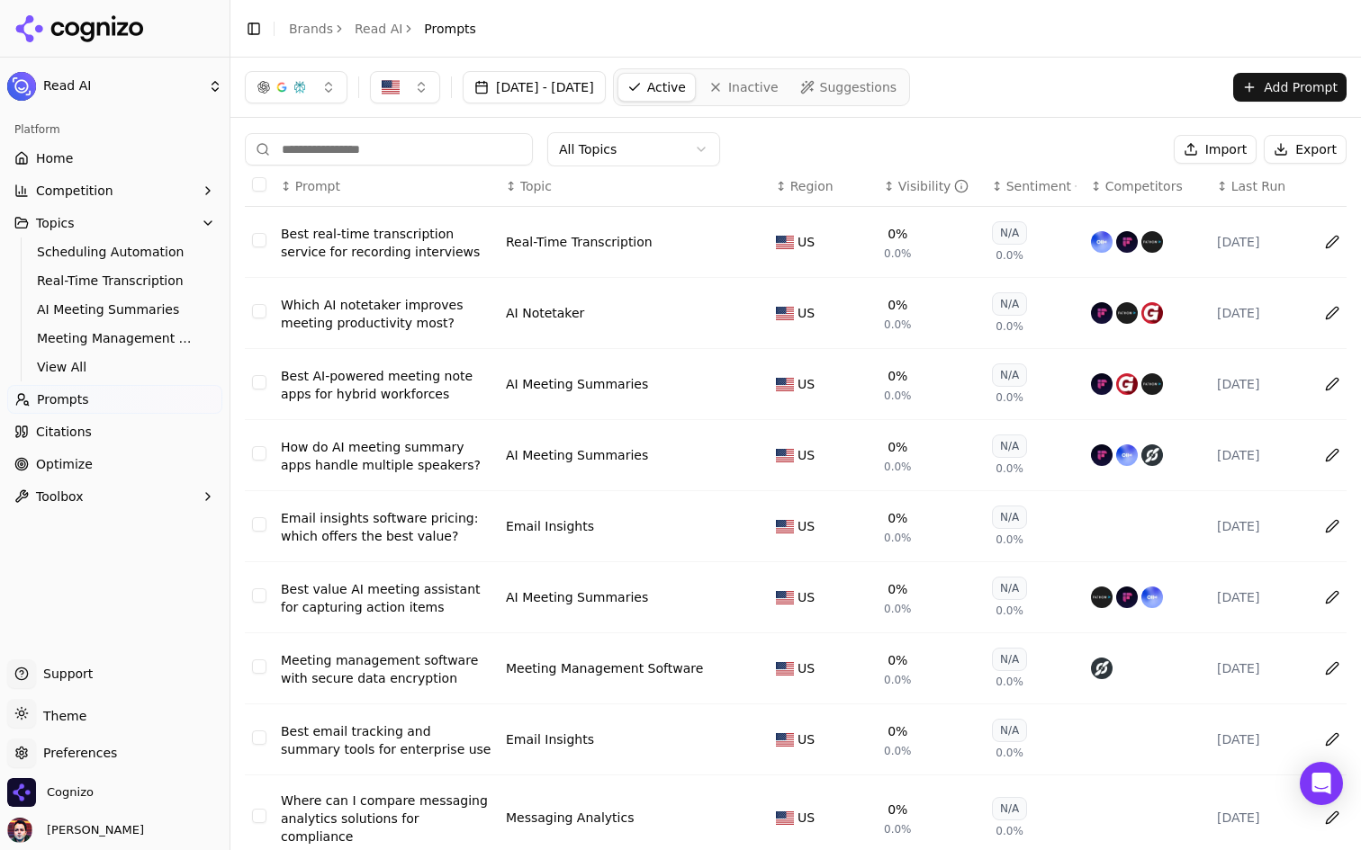
click at [905, 178] on div "Visibility" at bounding box center [933, 186] width 71 height 18
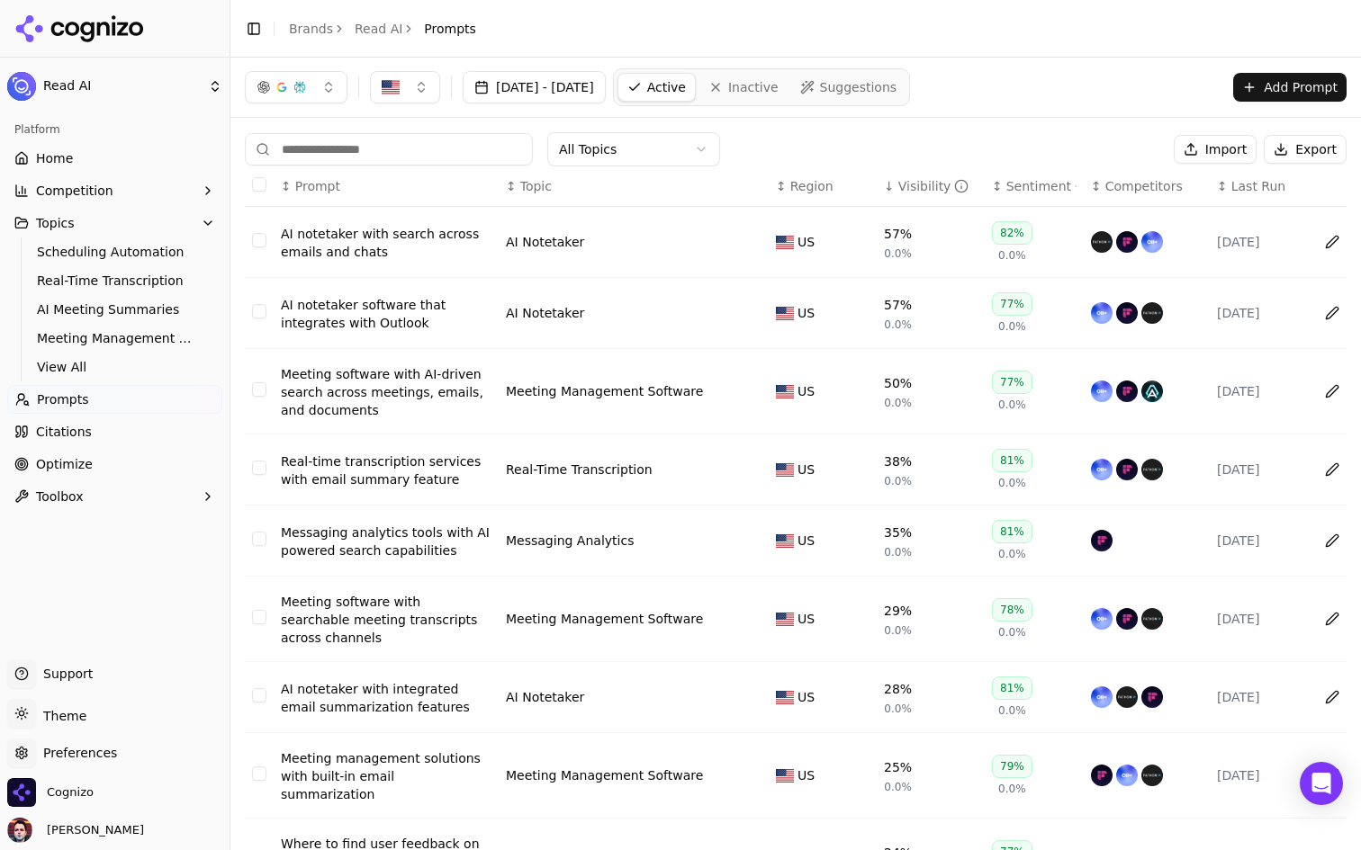
click at [89, 76] on html "Read AI Platform Home Competition Topics Scheduling Automation Real-Time Transc…" at bounding box center [680, 425] width 1361 height 850
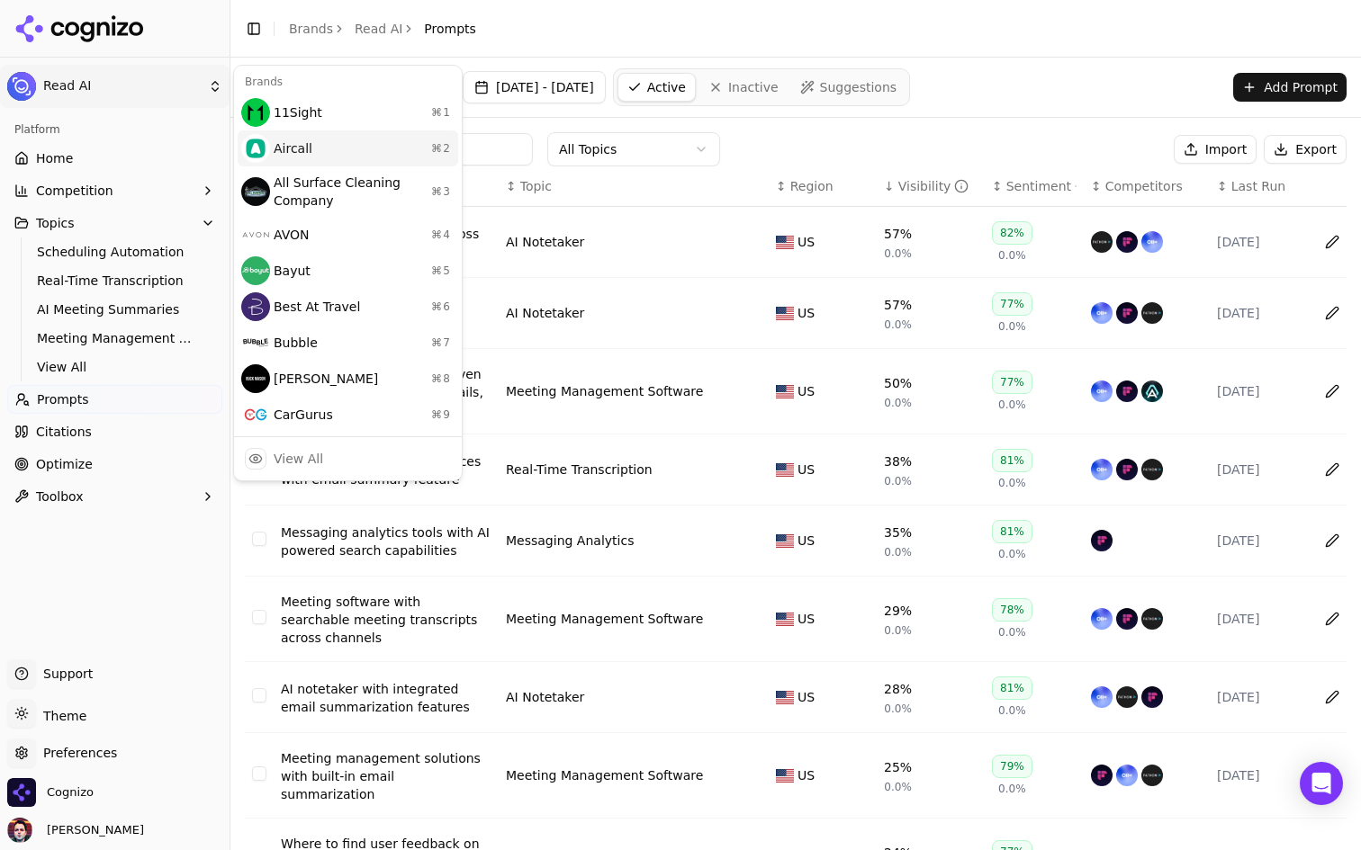
click at [353, 146] on div "Aircall ⌘ 2" at bounding box center [348, 148] width 220 height 36
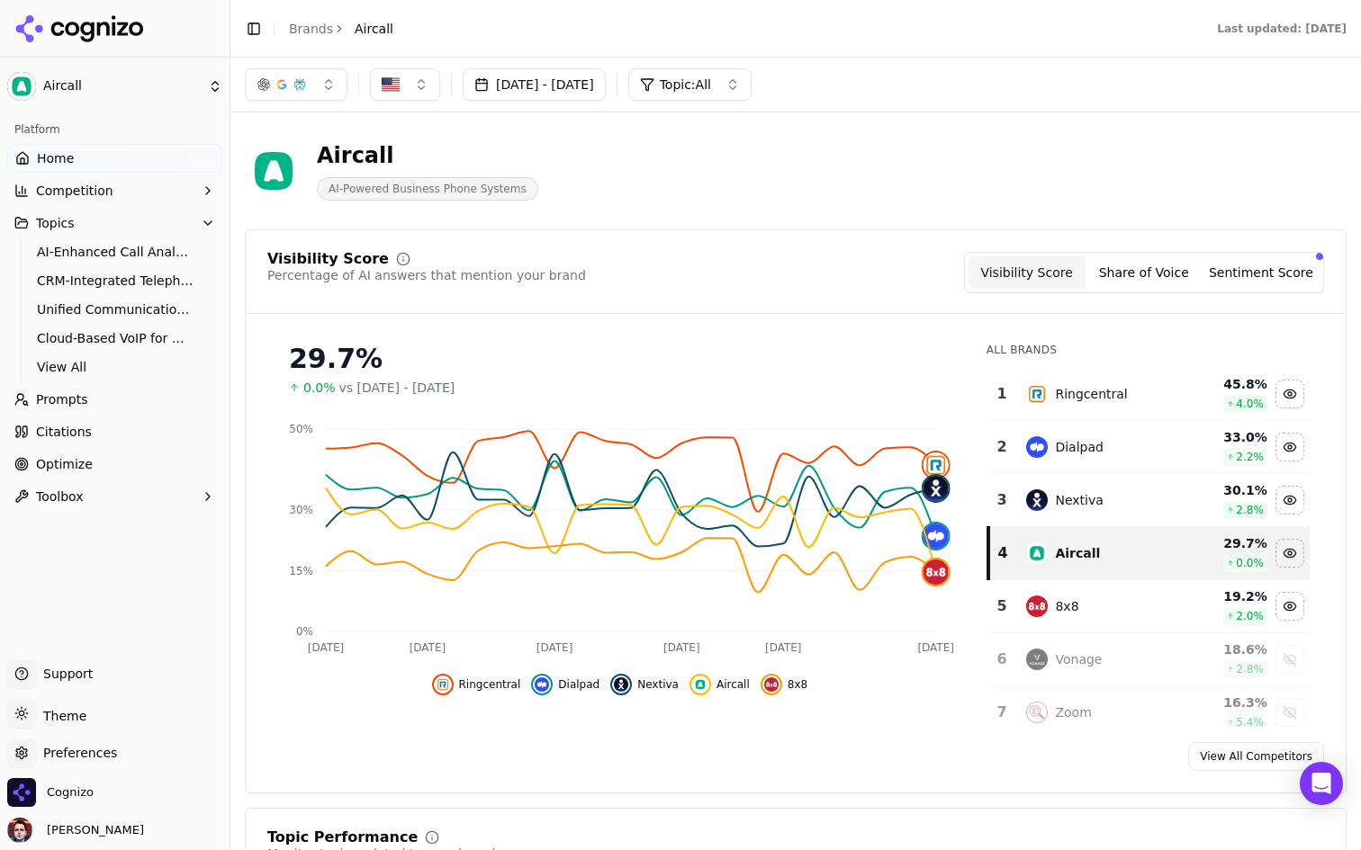
click at [120, 386] on link "Prompts" at bounding box center [114, 399] width 215 height 29
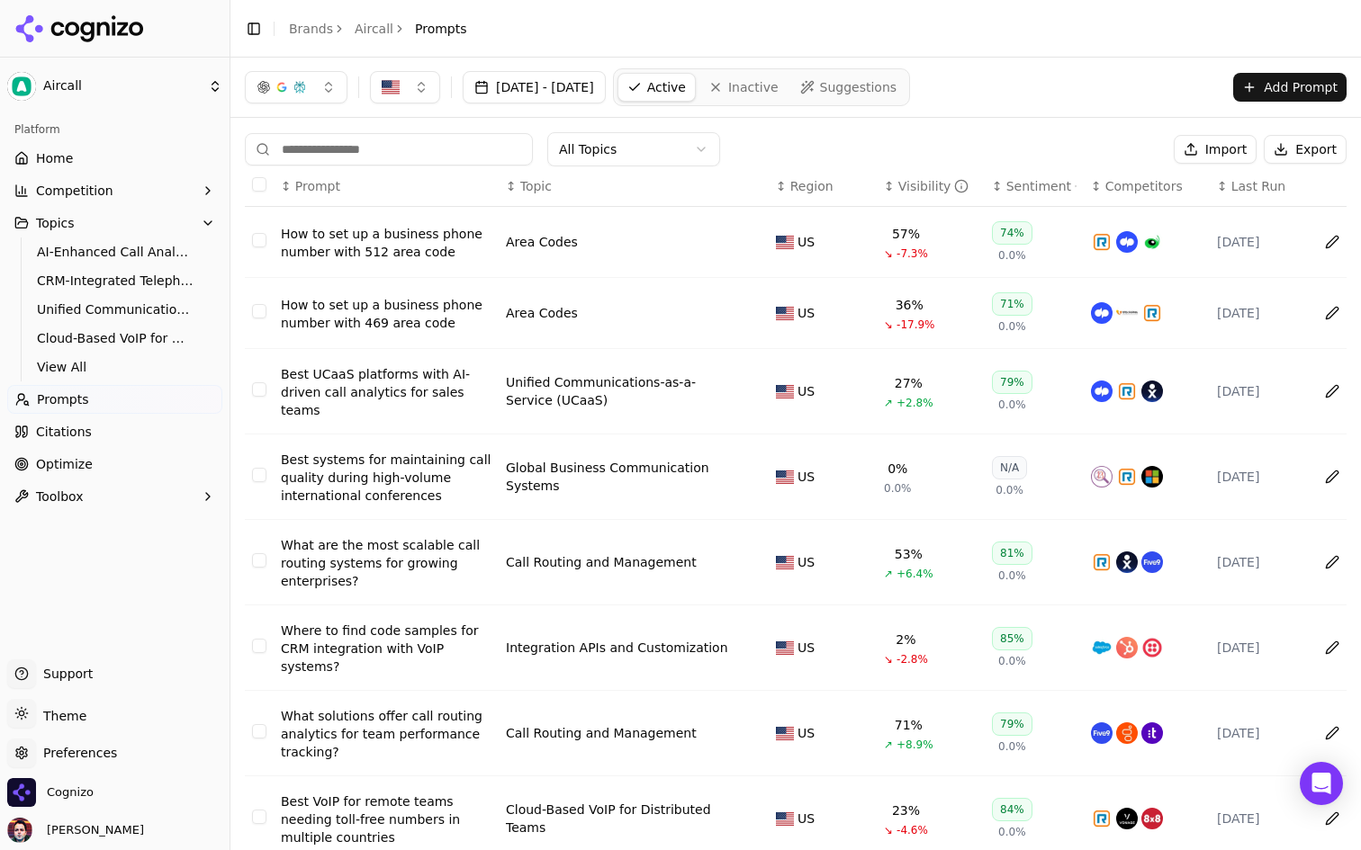
click at [123, 90] on html "Aircall Platform Home Competition Topics AI-Enhanced Call Analytics and Automat…" at bounding box center [680, 425] width 1361 height 850
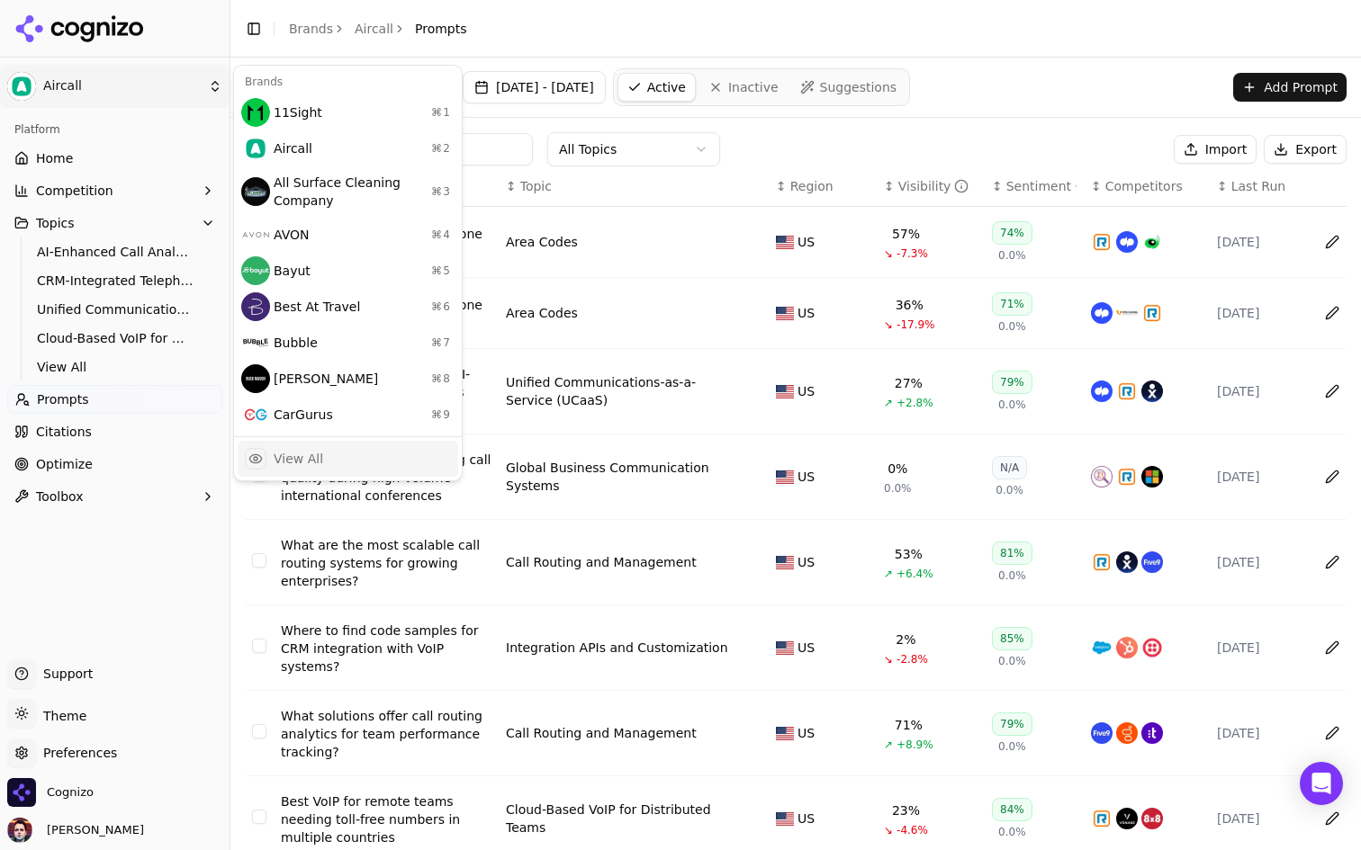
click at [326, 467] on div "View All" at bounding box center [348, 459] width 220 height 36
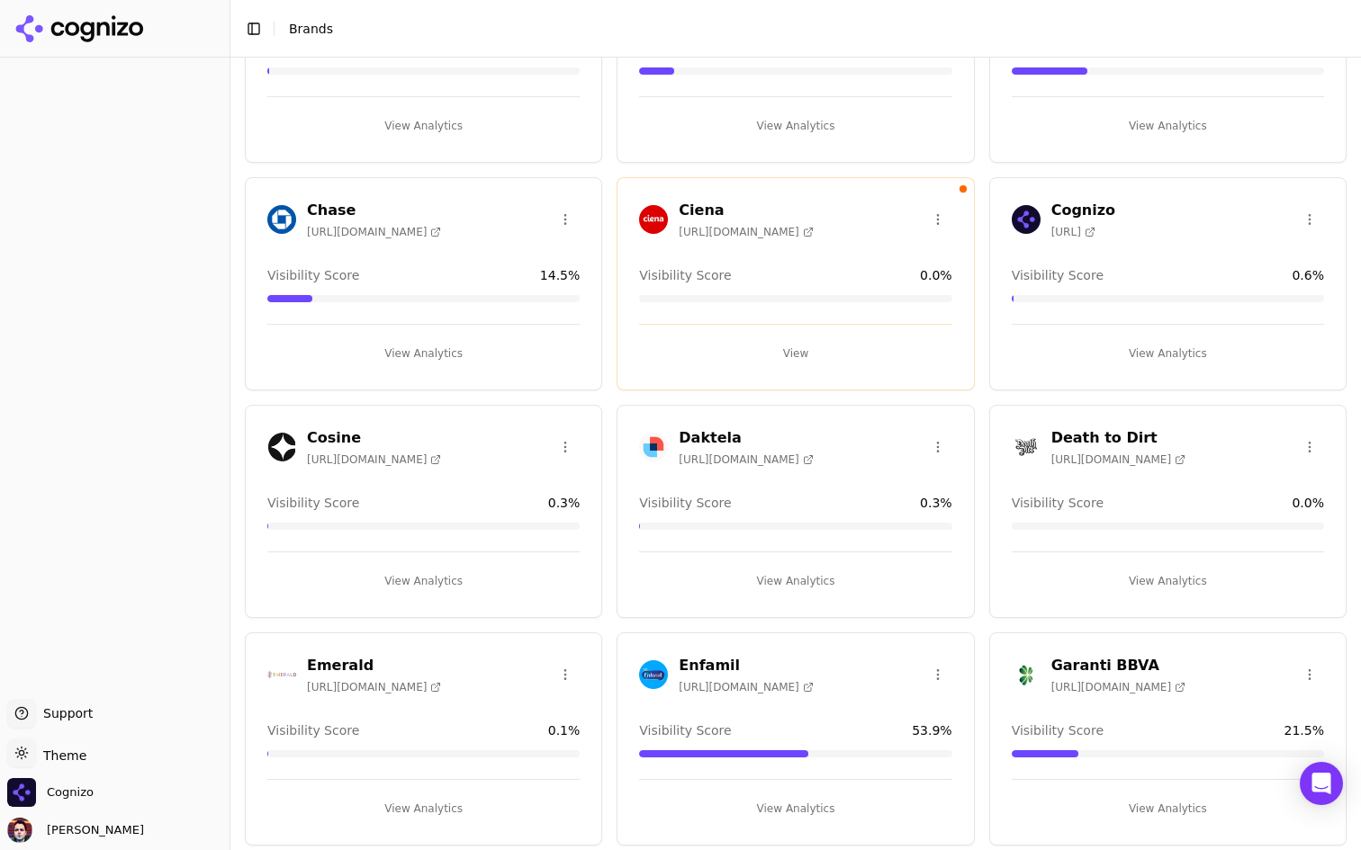
scroll to position [676, 0]
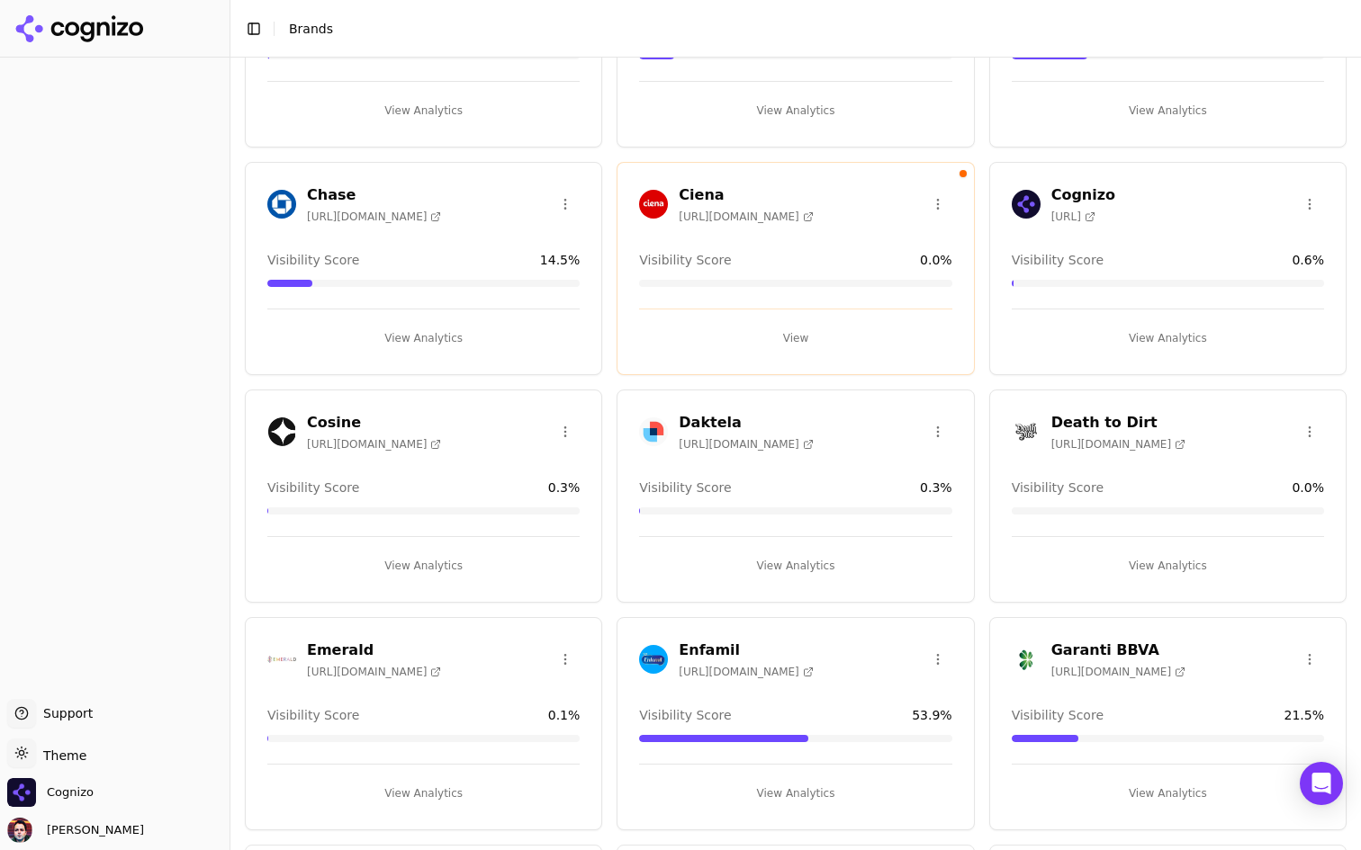
click at [508, 328] on button "View Analytics" at bounding box center [423, 338] width 312 height 29
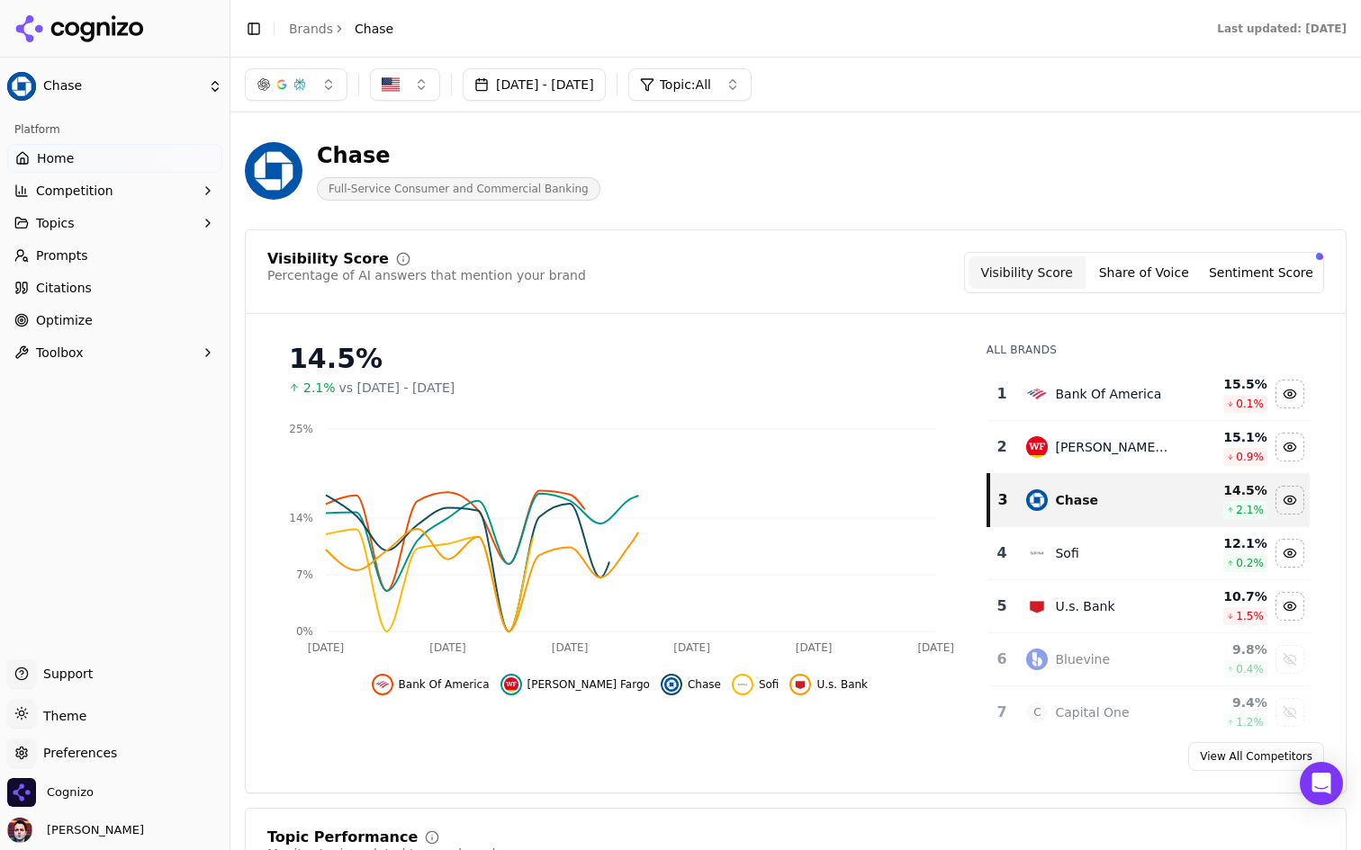
click at [130, 79] on html "Chase Platform Home Competition Topics Prompts Citations Optimize Toolbox Suppo…" at bounding box center [680, 425] width 1361 height 850
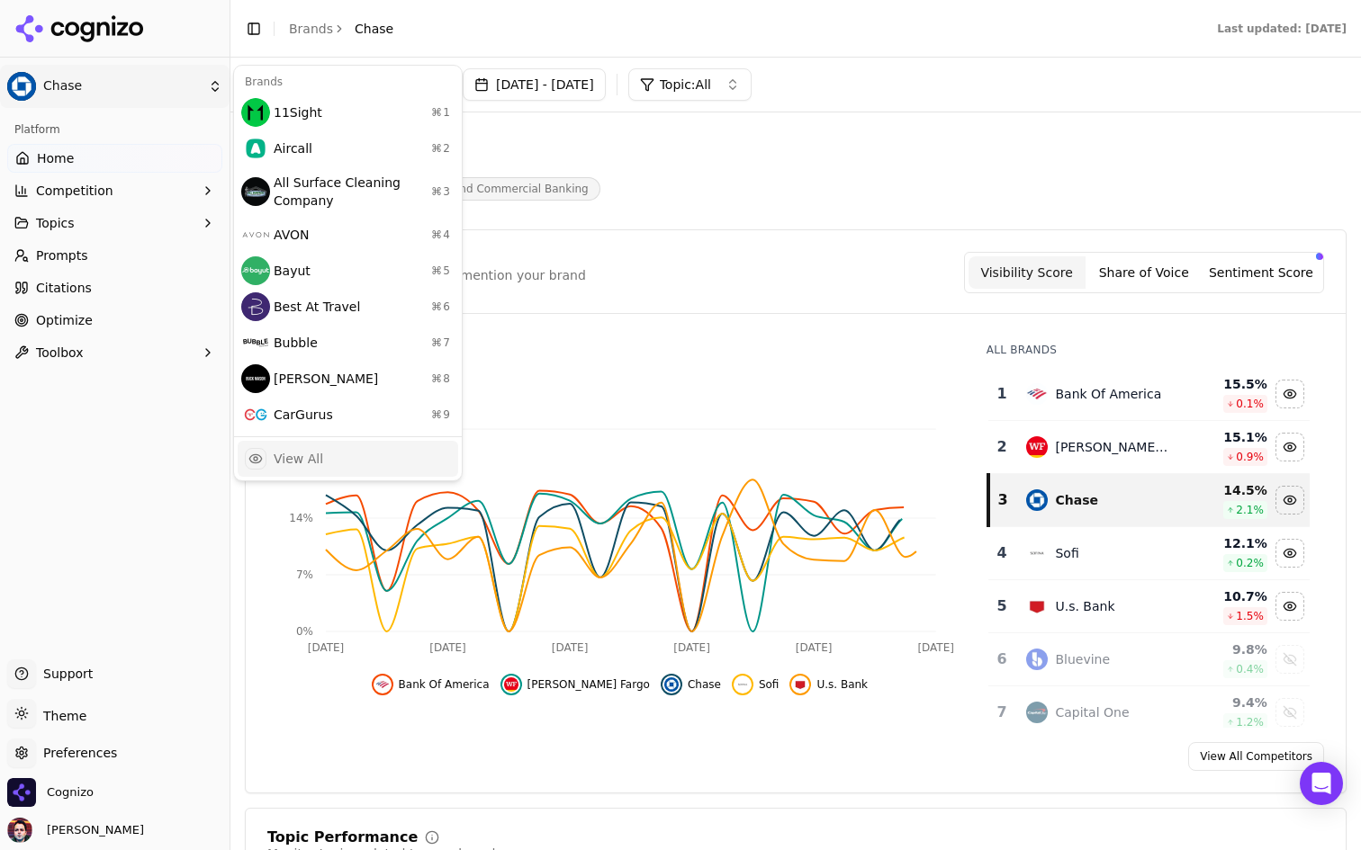
click at [352, 442] on div "View All" at bounding box center [348, 459] width 220 height 36
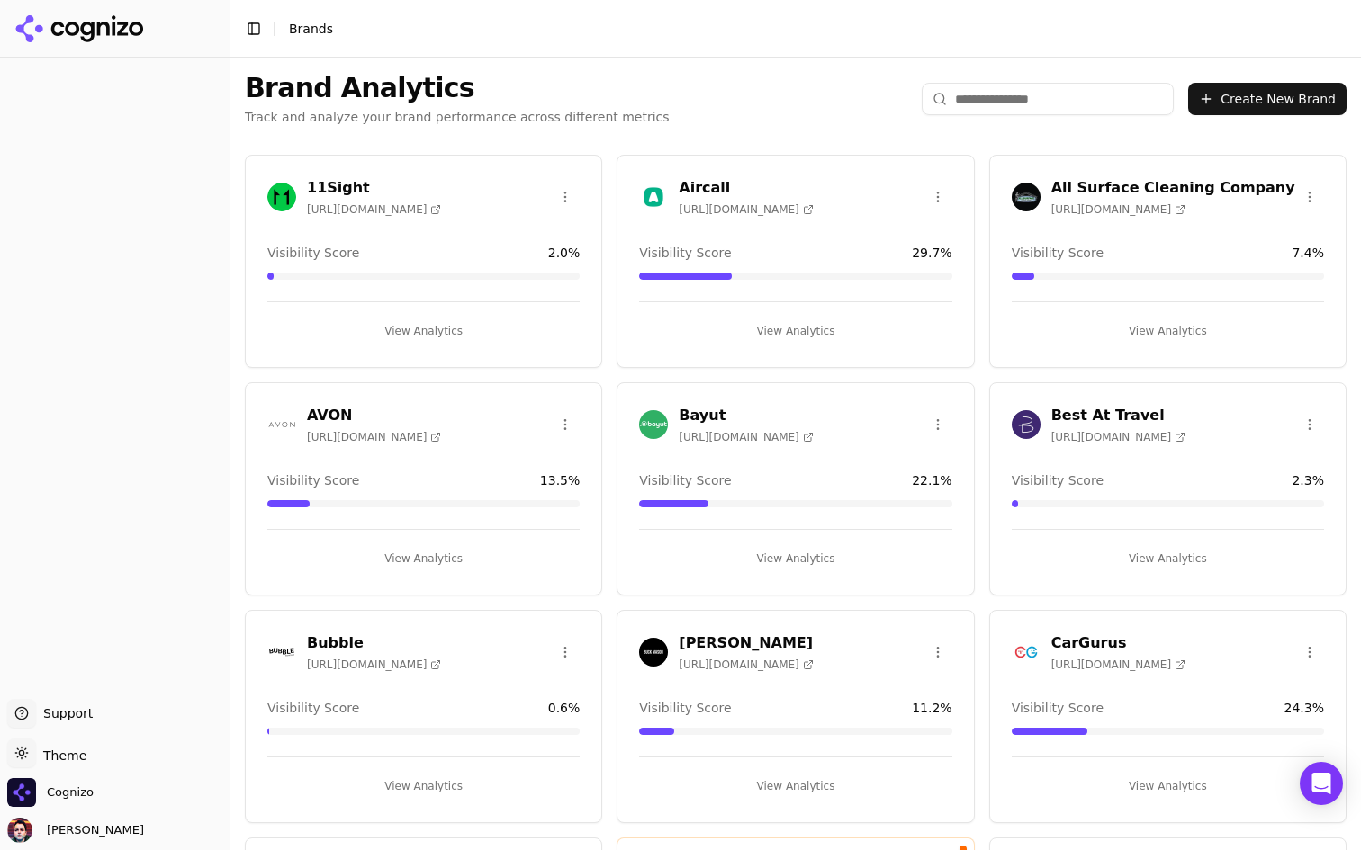
click at [564, 194] on html "Support Support Toggle theme Theme Cognizo Deniz Ozcan Toggle Sidebar Brands Br…" at bounding box center [680, 425] width 1361 height 850
click at [545, 230] on div "Edit Brand" at bounding box center [523, 234] width 106 height 29
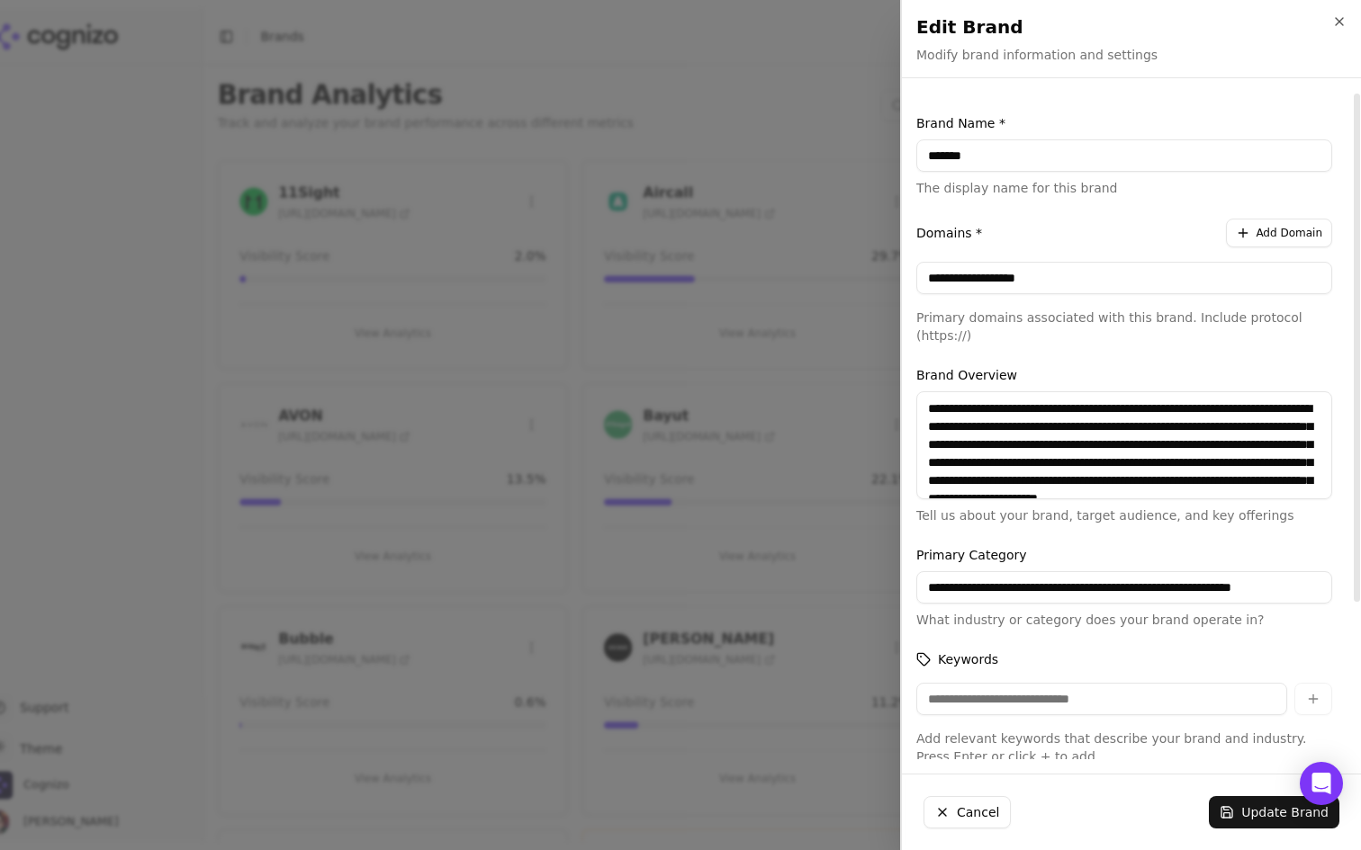
click at [763, 113] on div at bounding box center [680, 425] width 1361 height 850
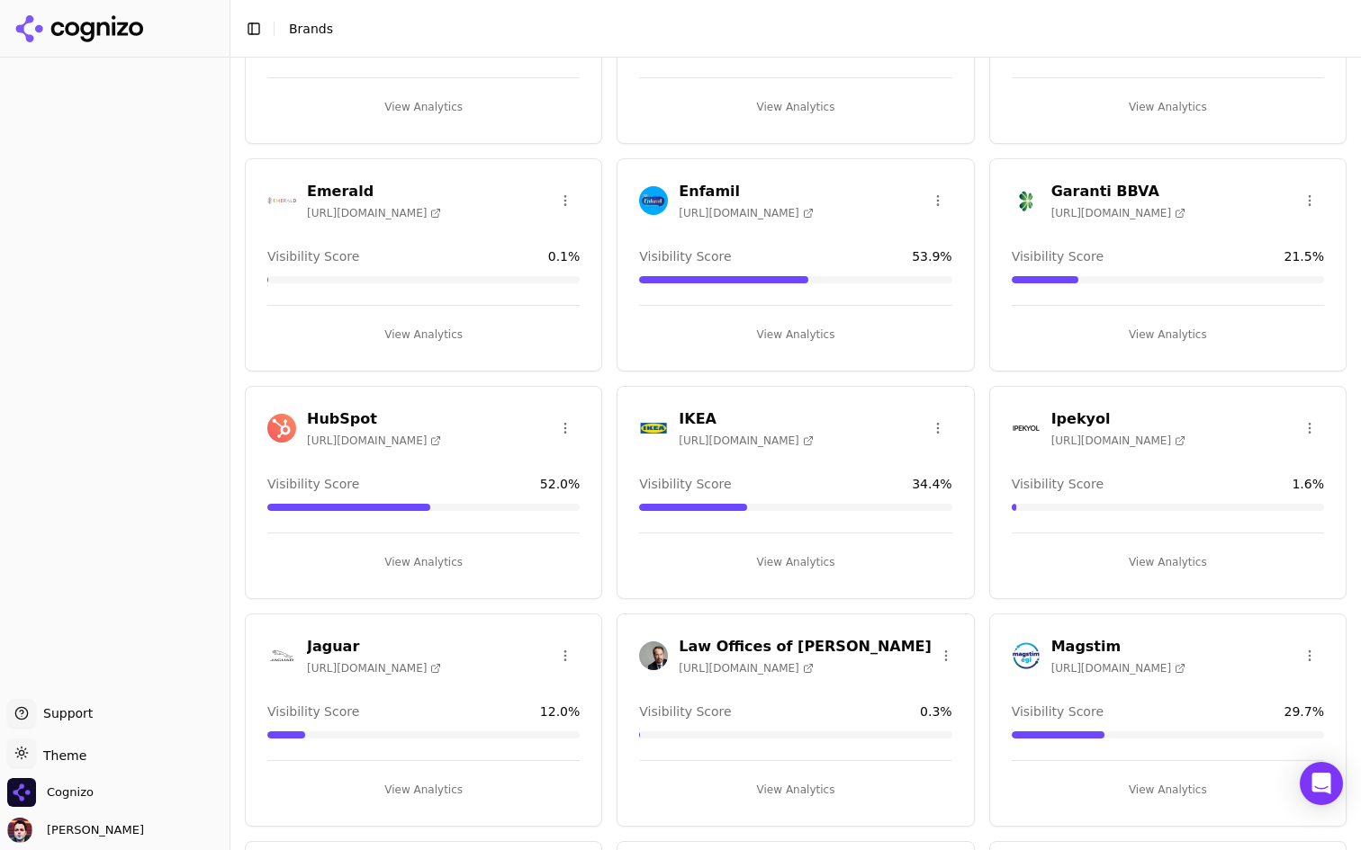
scroll to position [1173, 0]
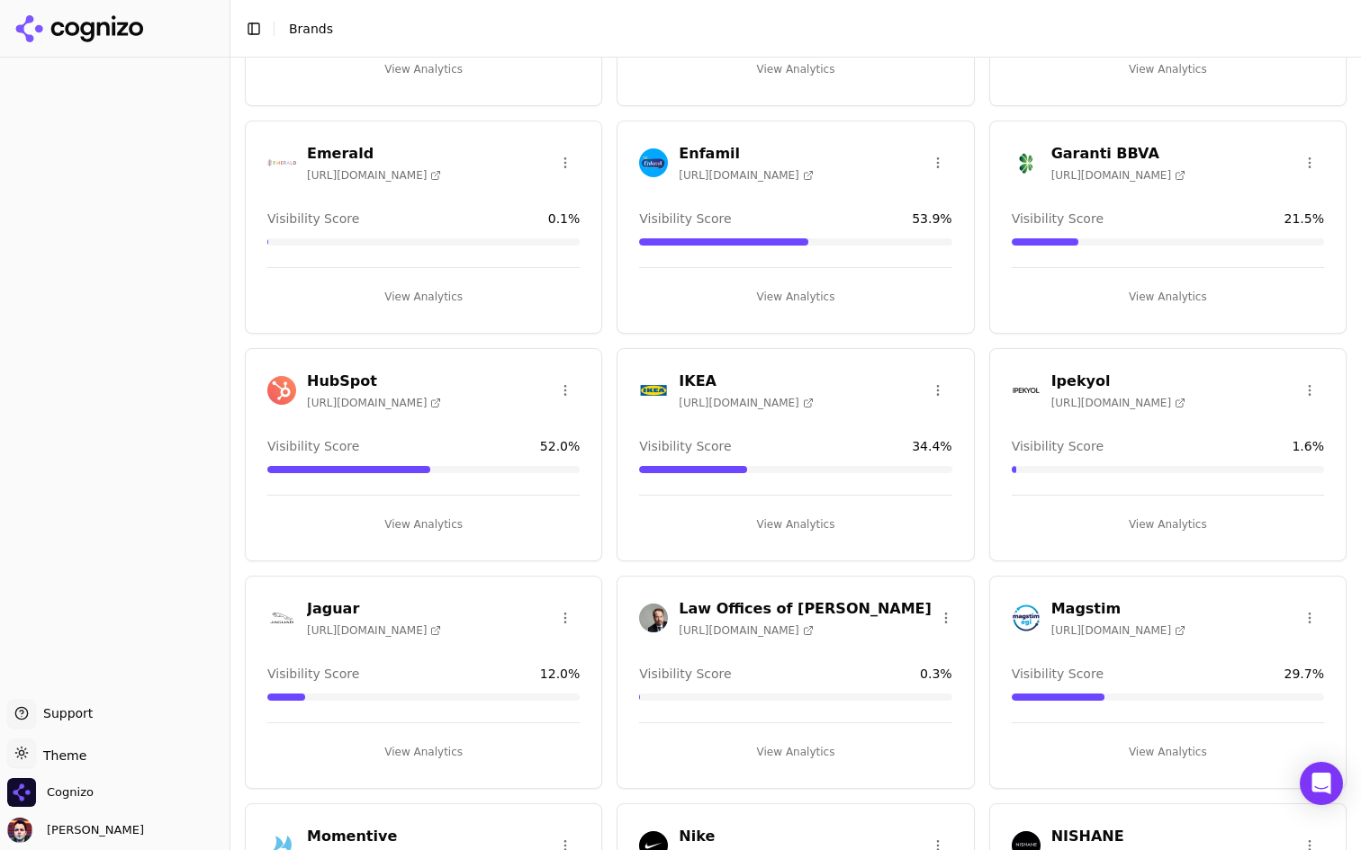
click at [744, 532] on button "View Analytics" at bounding box center [795, 524] width 312 height 29
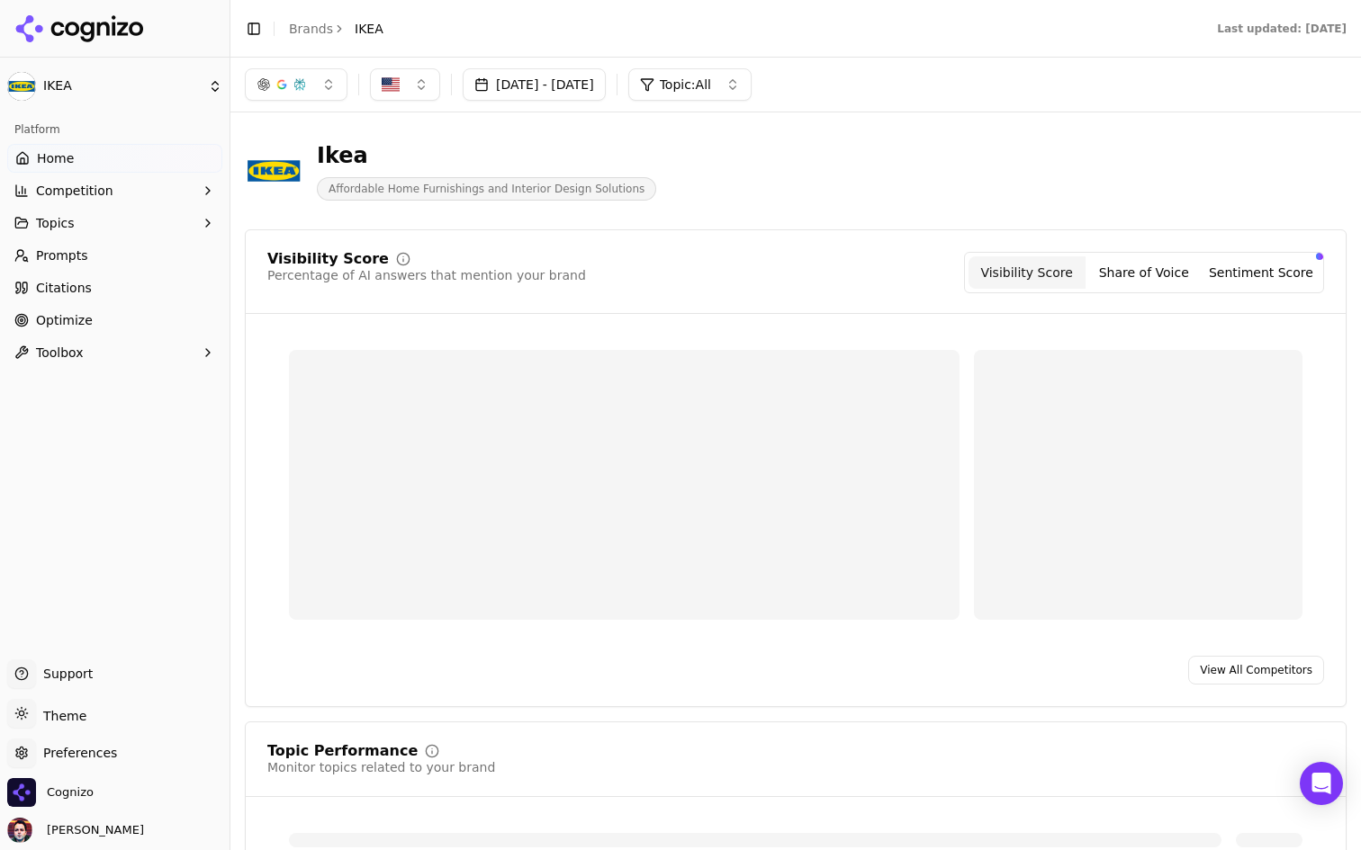
click at [121, 85] on html "IKEA Platform Home Competition Topics Prompts Citations Optimize Toolbox Suppor…" at bounding box center [680, 425] width 1361 height 850
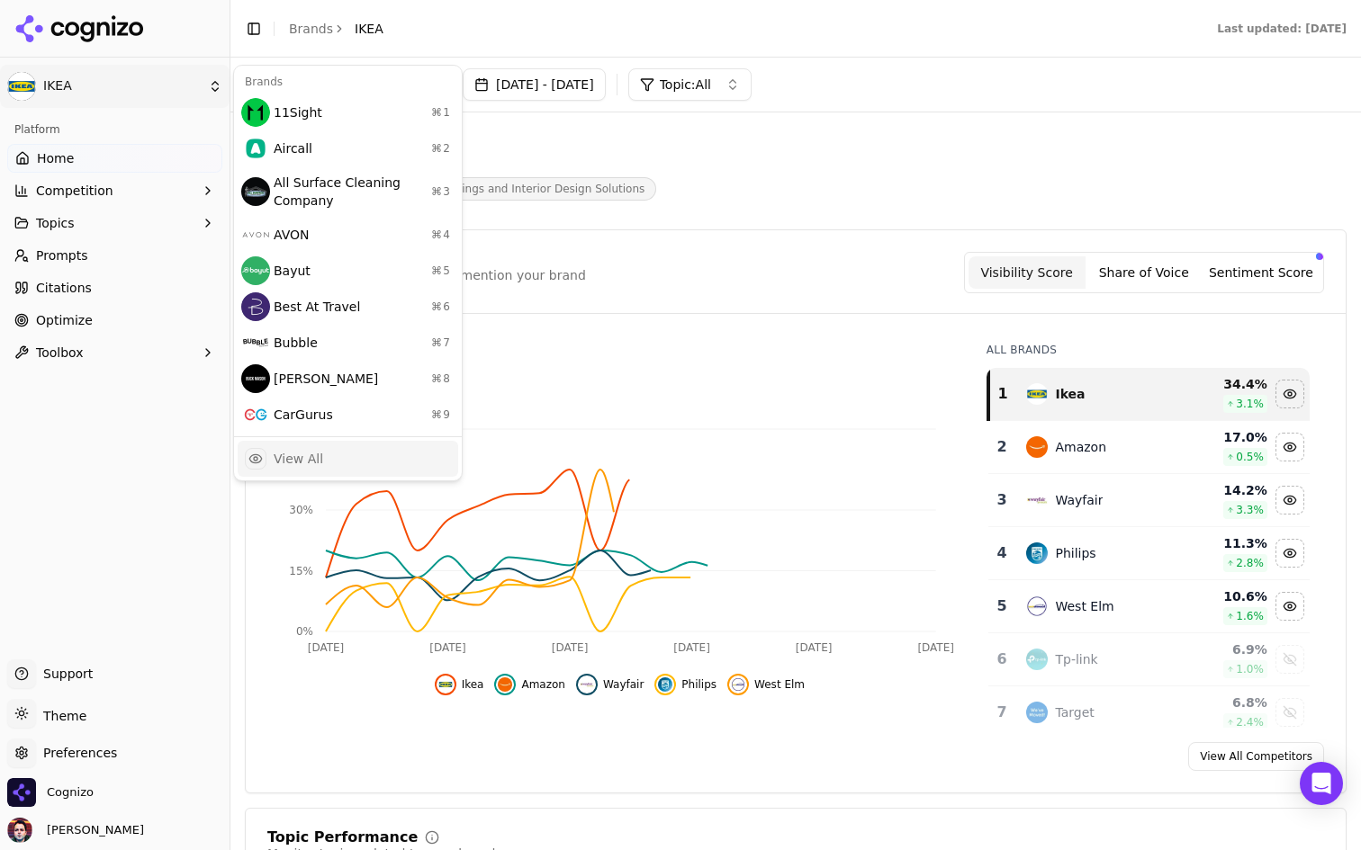
click at [348, 451] on div "View All" at bounding box center [348, 459] width 220 height 36
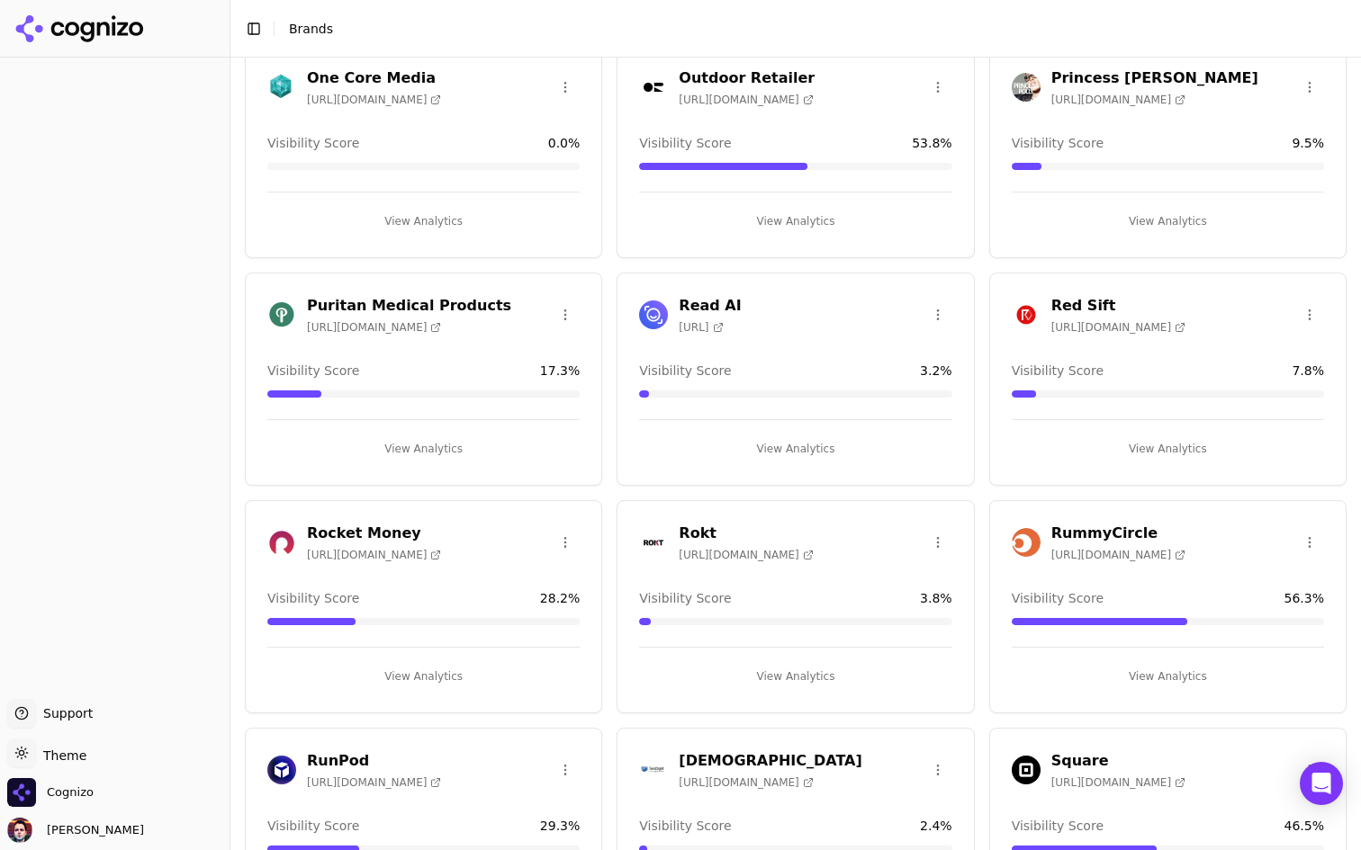
scroll to position [2154, 0]
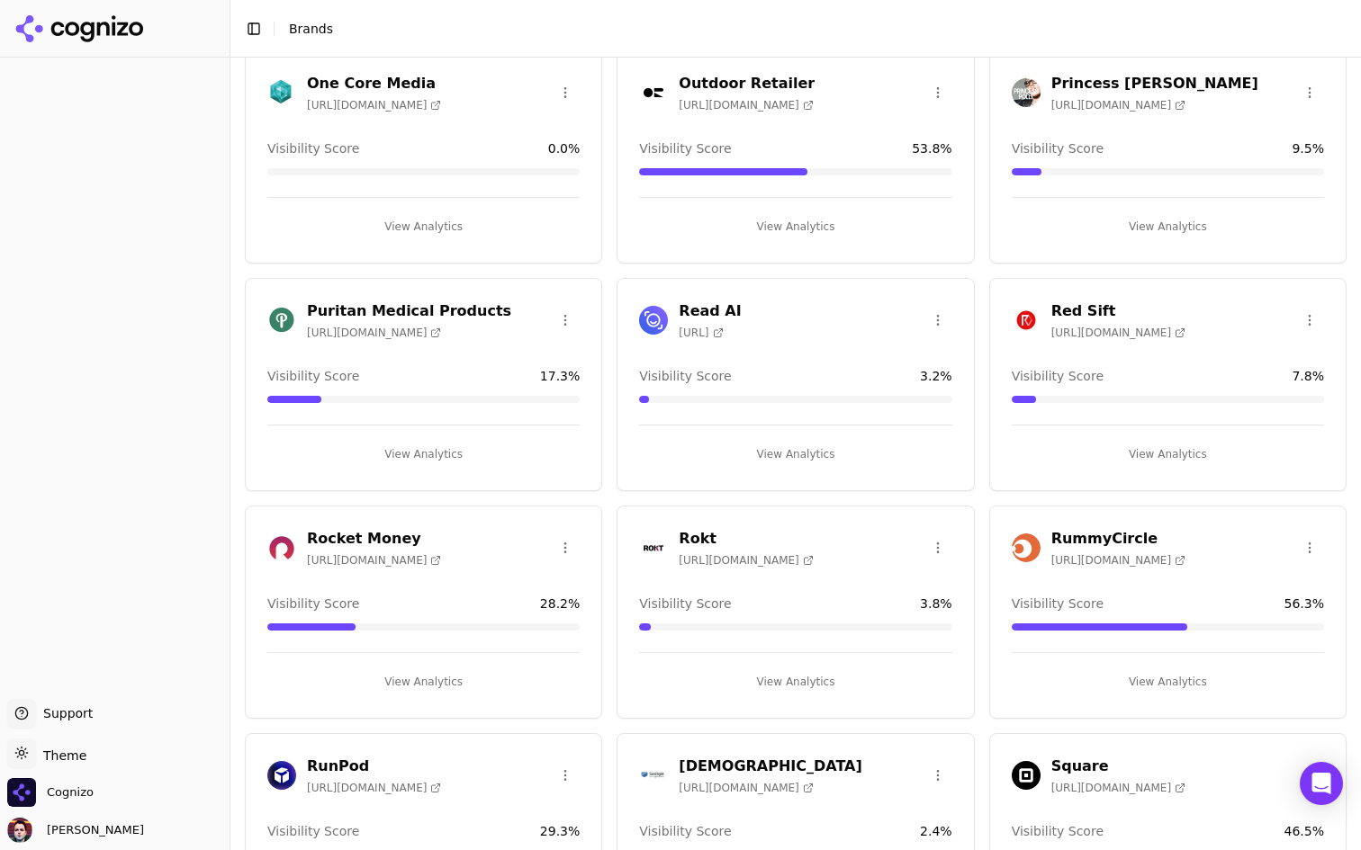
click at [738, 445] on button "View Analytics" at bounding box center [795, 454] width 312 height 29
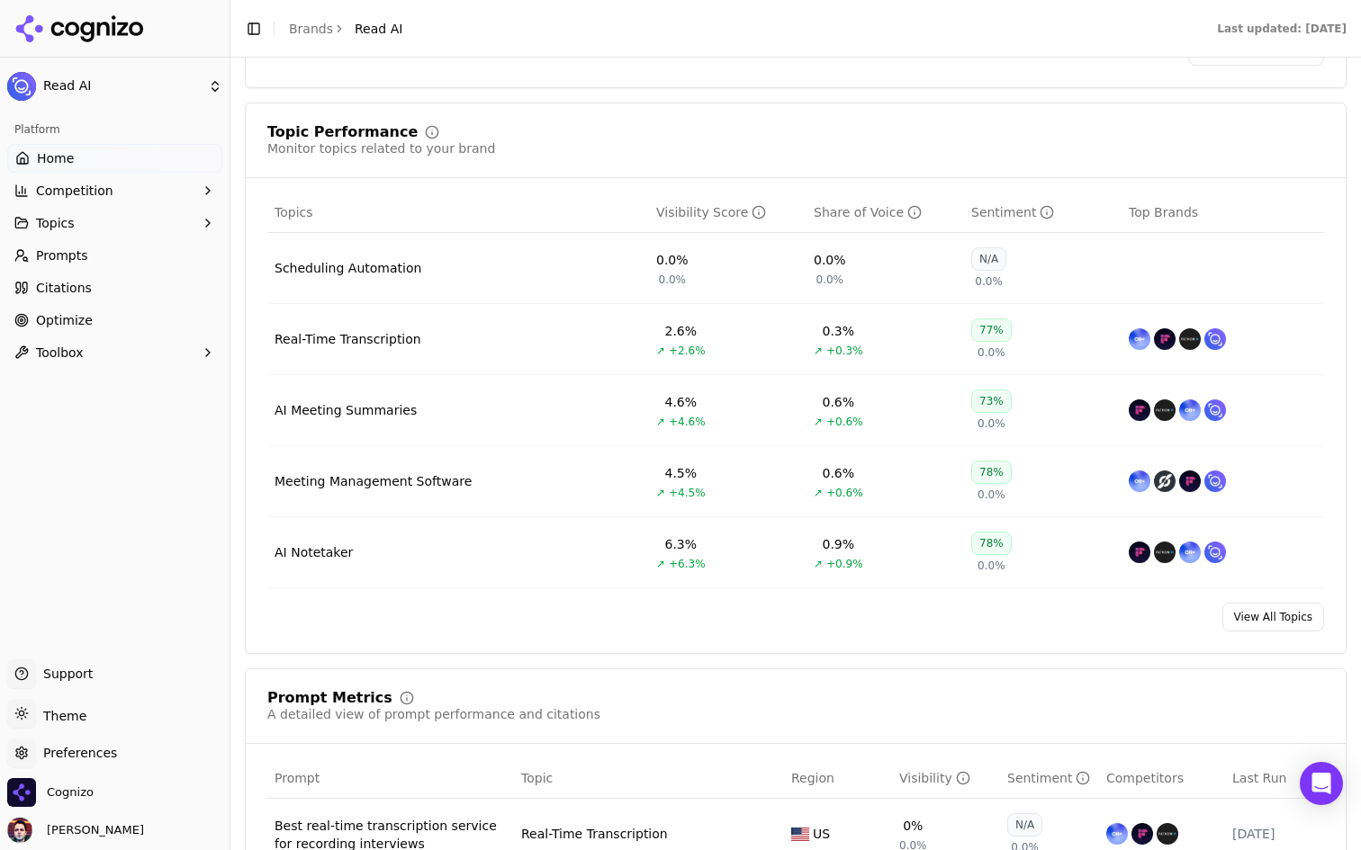
scroll to position [709, 0]
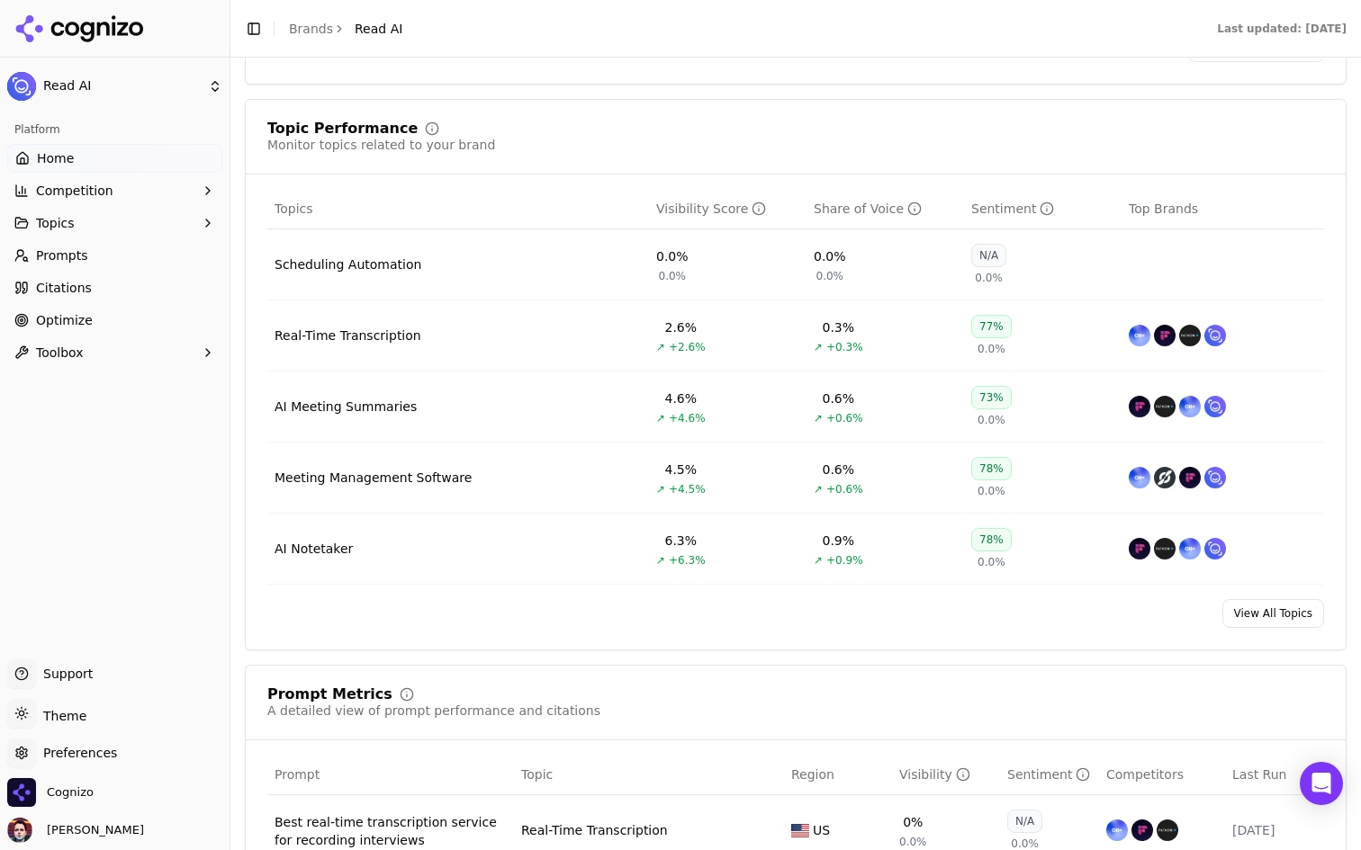
click at [90, 270] on ul "Home Competition Topics Prompts Citations Optimize Toolbox" at bounding box center [114, 255] width 215 height 223
click at [108, 264] on link "Prompts" at bounding box center [114, 255] width 215 height 29
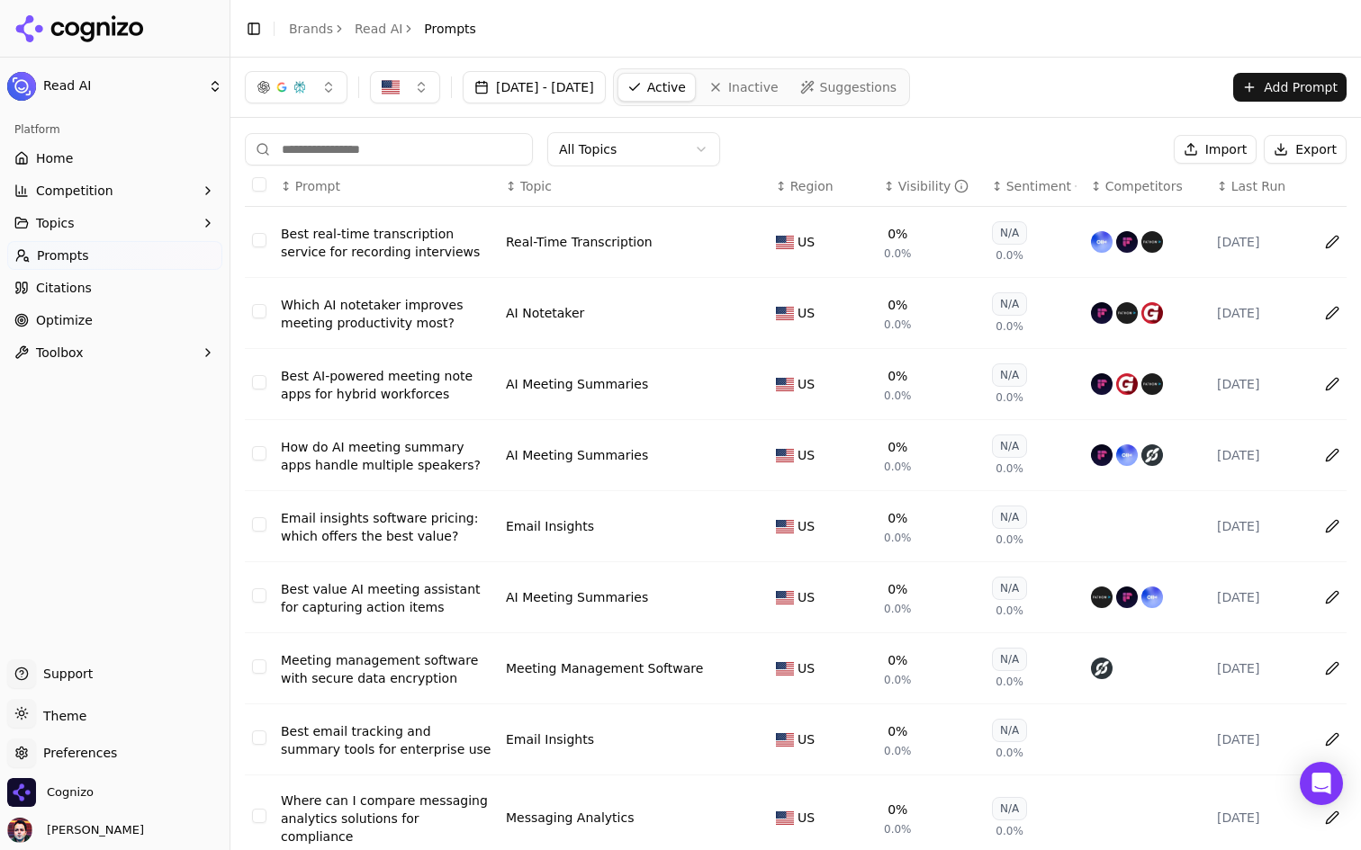
click at [895, 74] on link "Suggestions" at bounding box center [848, 87] width 115 height 29
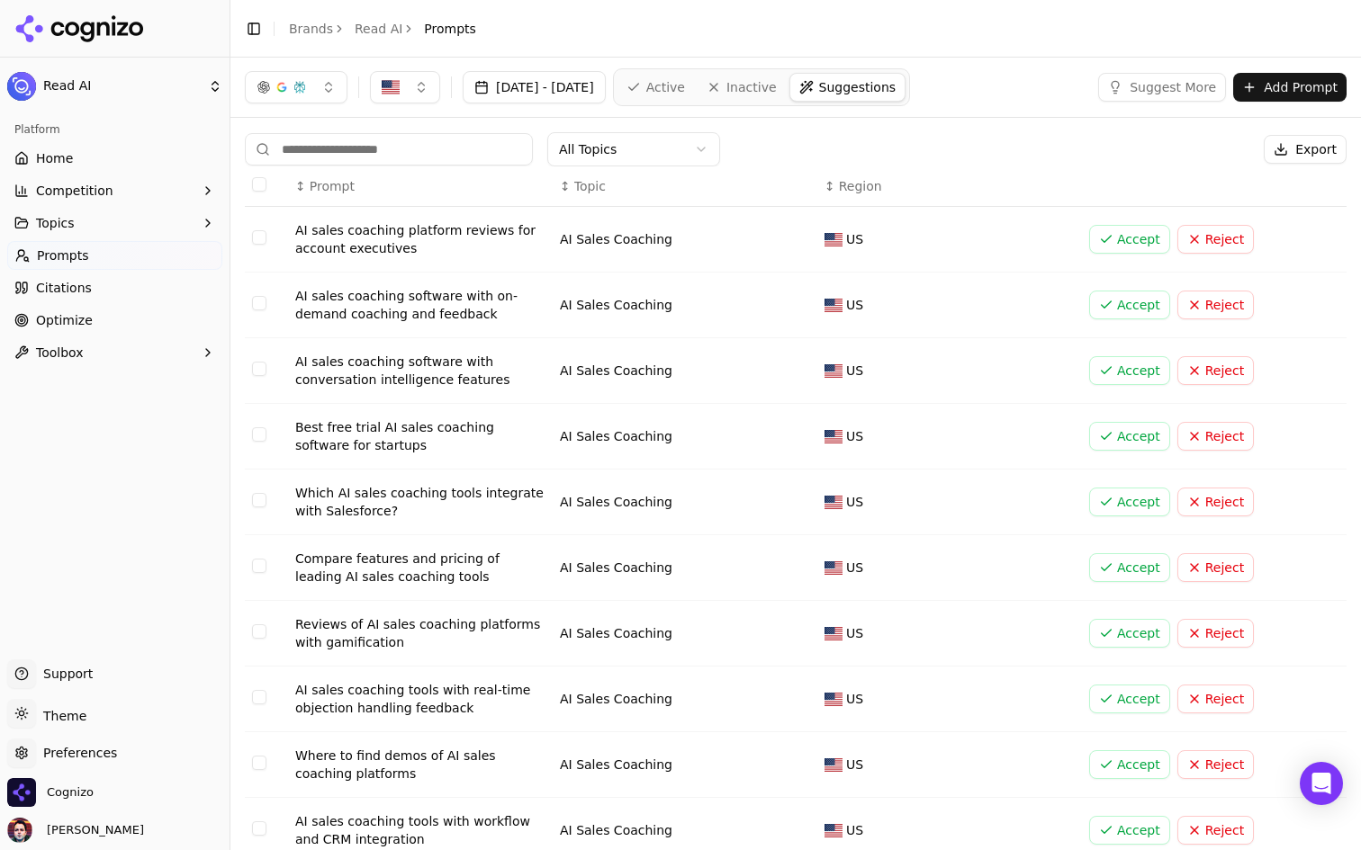
click at [264, 235] on button "Select row 1" at bounding box center [259, 237] width 14 height 14
click at [254, 240] on button "Select row 1" at bounding box center [259, 237] width 14 height 14
click at [259, 186] on button "Select all rows" at bounding box center [259, 184] width 14 height 14
click at [1078, 161] on button "Accept ( 263 )" at bounding box center [1070, 149] width 122 height 29
click at [685, 85] on span "Active" at bounding box center [665, 87] width 39 height 18
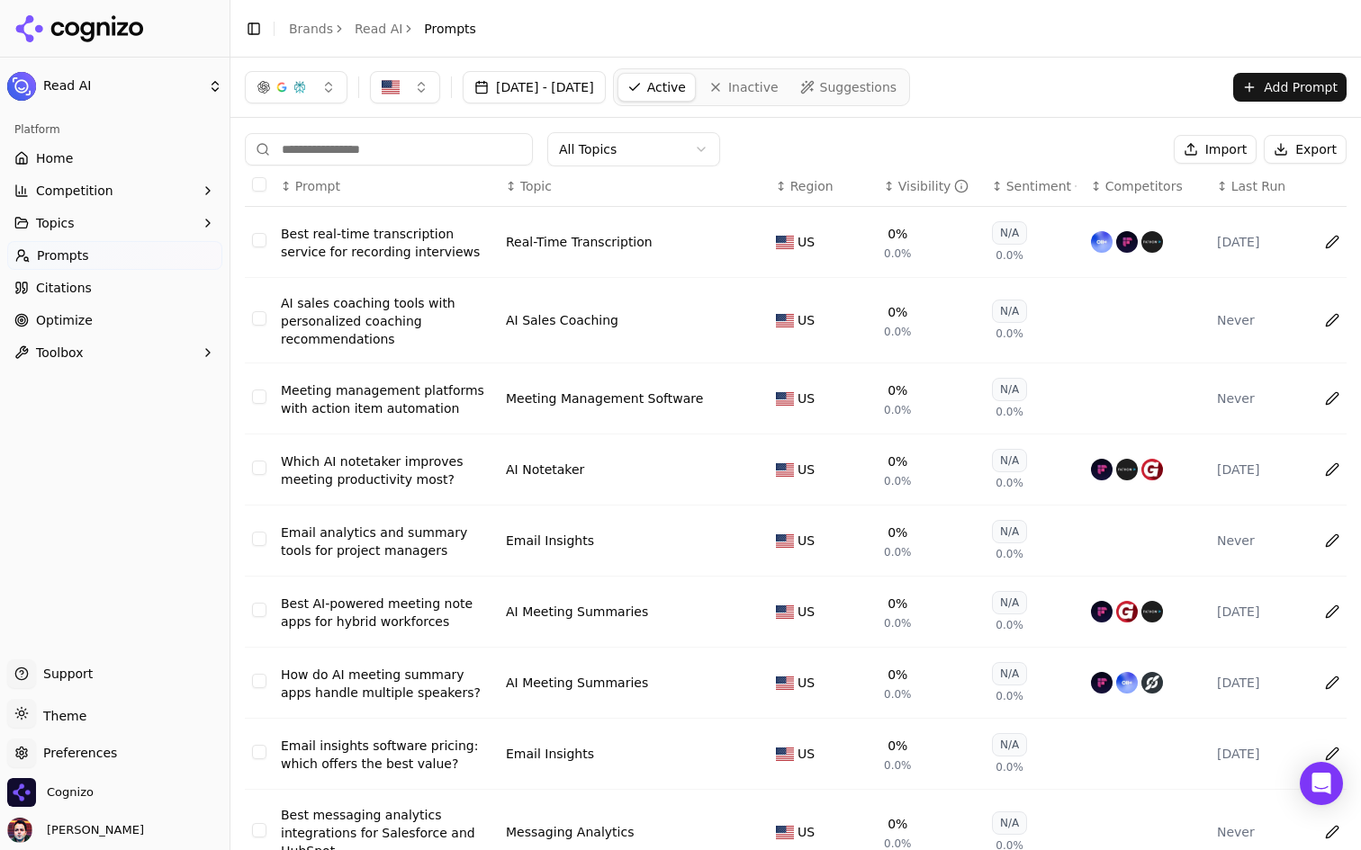
click at [668, 151] on html "Read AI Platform Home Competition Topics Prompts Citations Optimize Toolbox Sup…" at bounding box center [680, 425] width 1361 height 850
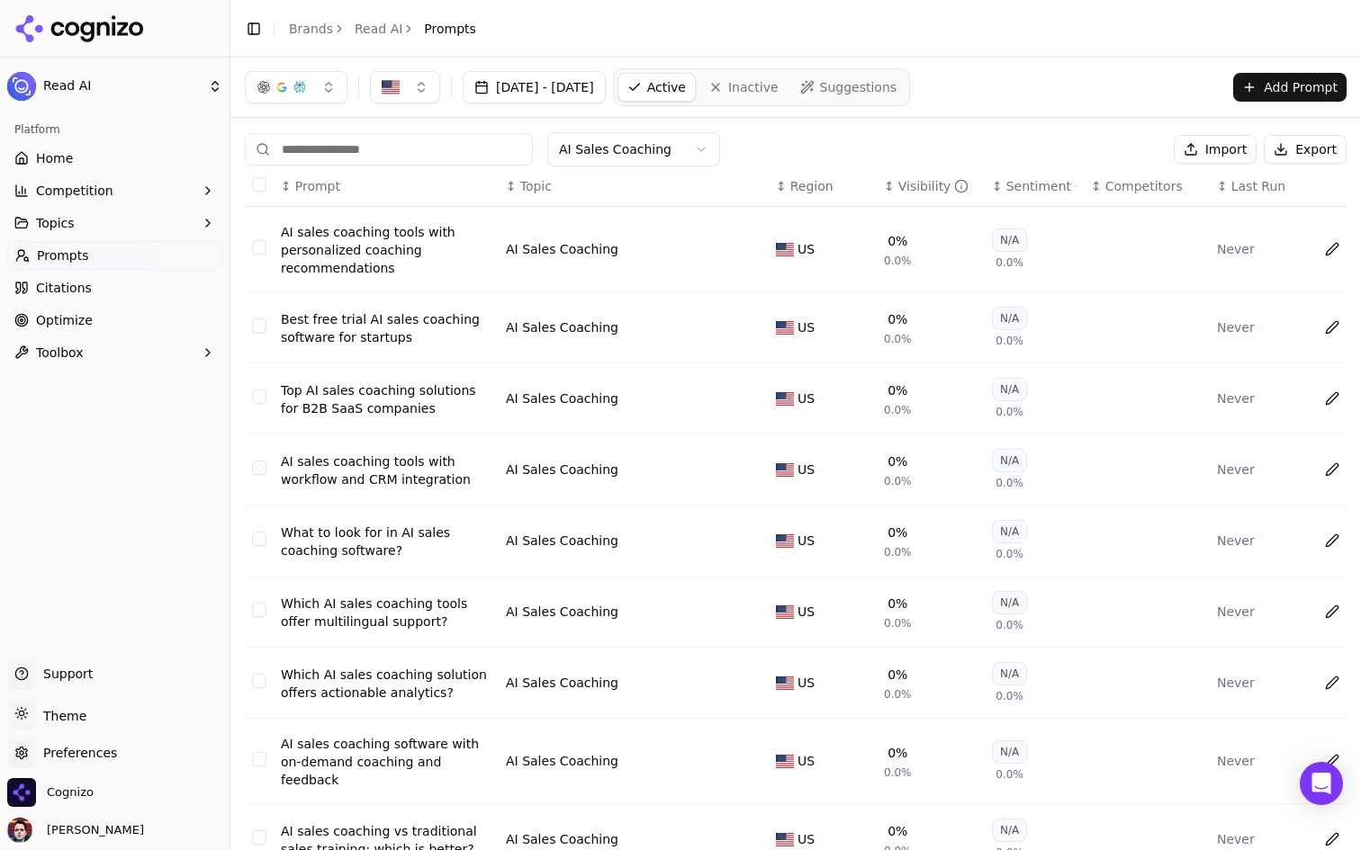
click at [109, 290] on link "Citations" at bounding box center [114, 288] width 215 height 29
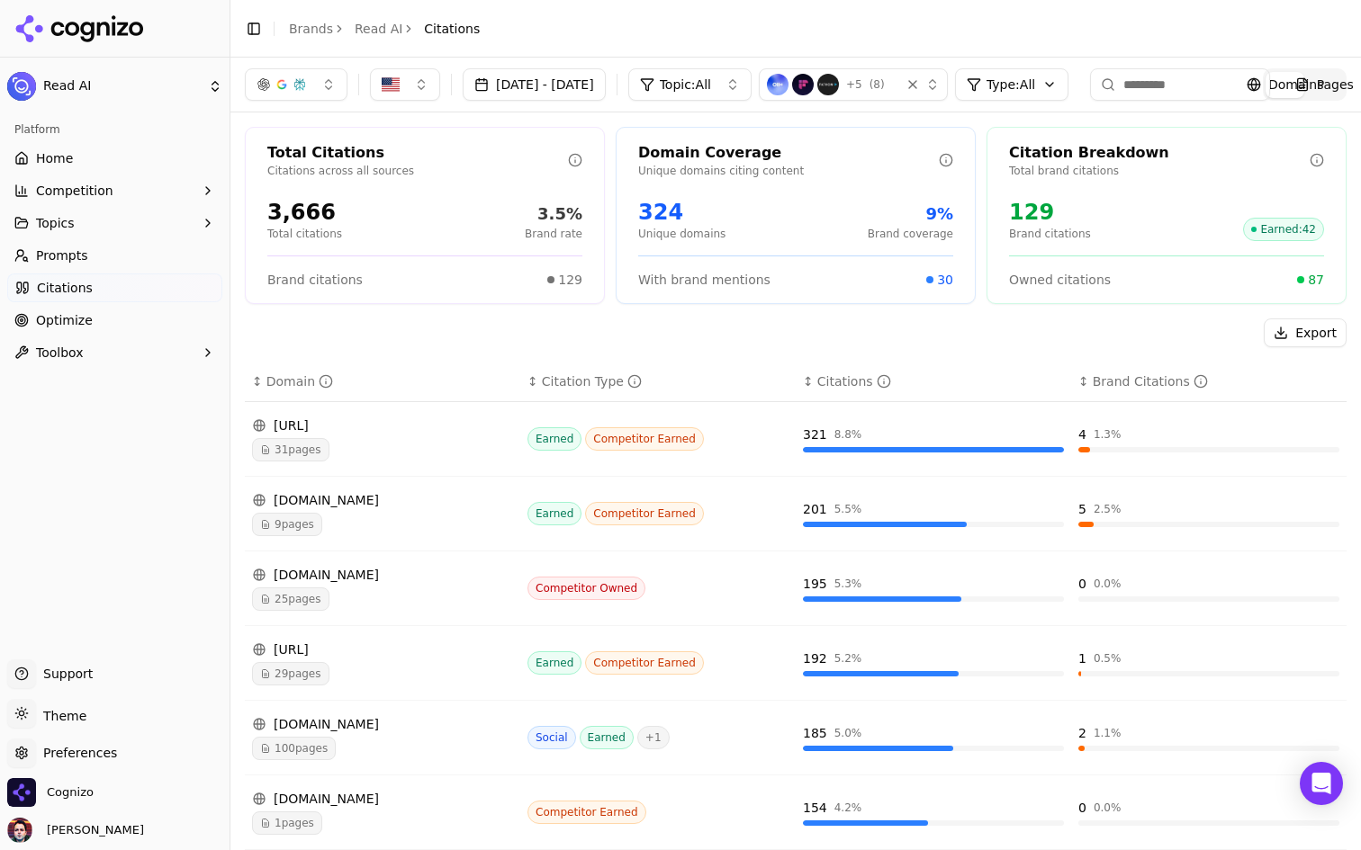
click at [948, 87] on button "+ 5 ( 8 )" at bounding box center [853, 84] width 189 height 32
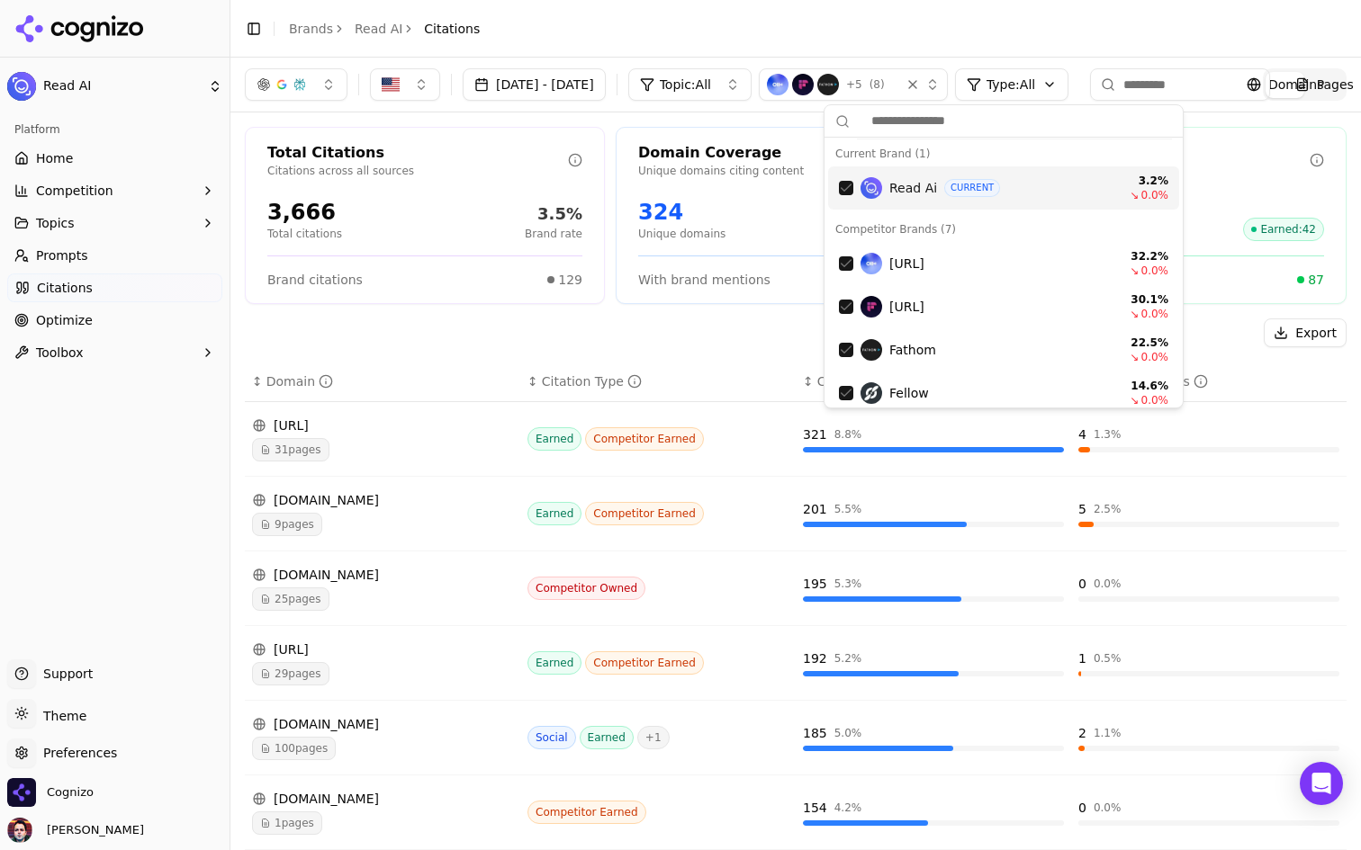
click at [847, 190] on div "Suggestions" at bounding box center [846, 188] width 14 height 14
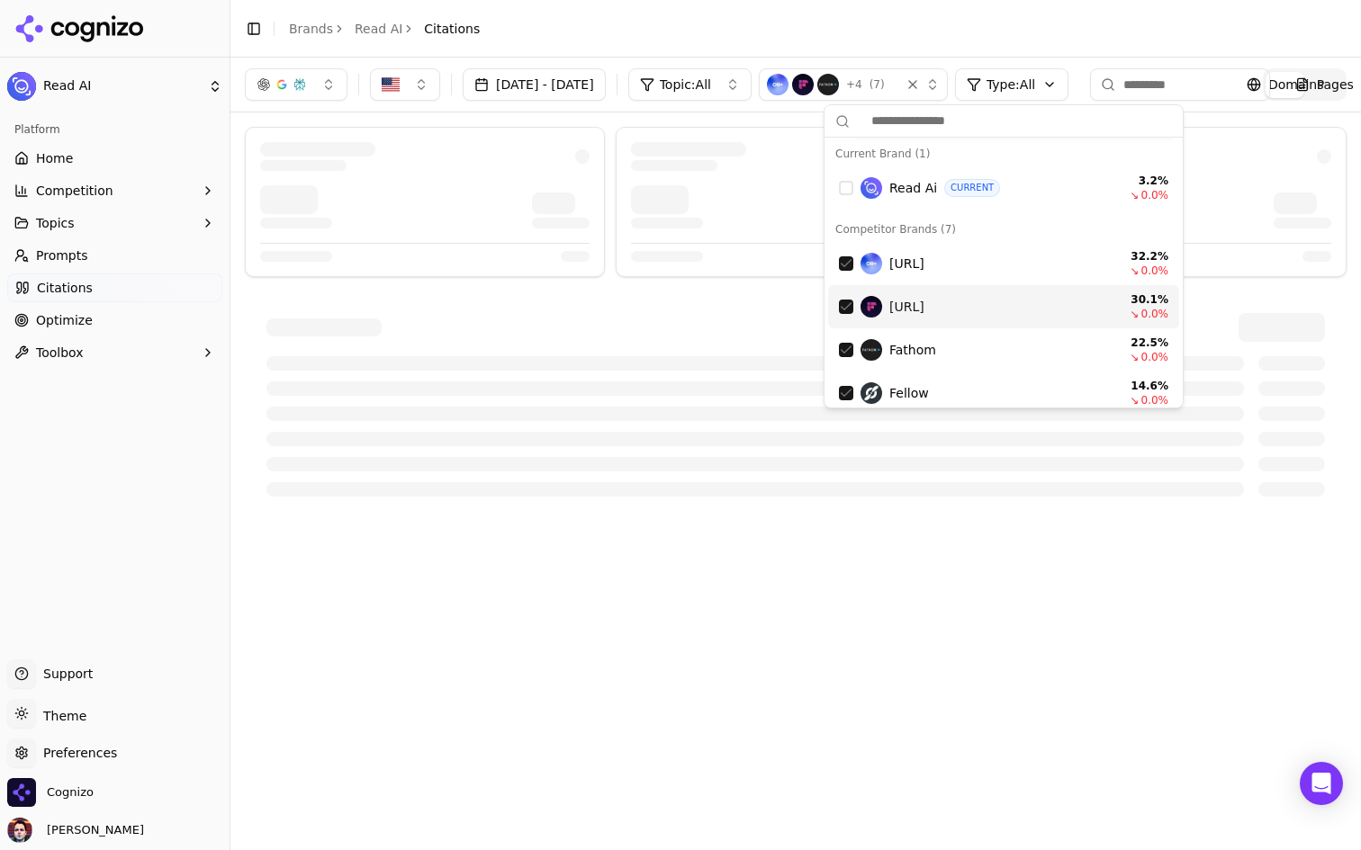
click at [846, 310] on div "Suggestions" at bounding box center [846, 307] width 14 height 14
click at [845, 352] on div "Suggestions" at bounding box center [846, 350] width 14 height 14
click at [842, 402] on div "Fellow 14.6 % ↘ 0.0 %" at bounding box center [1003, 393] width 351 height 43
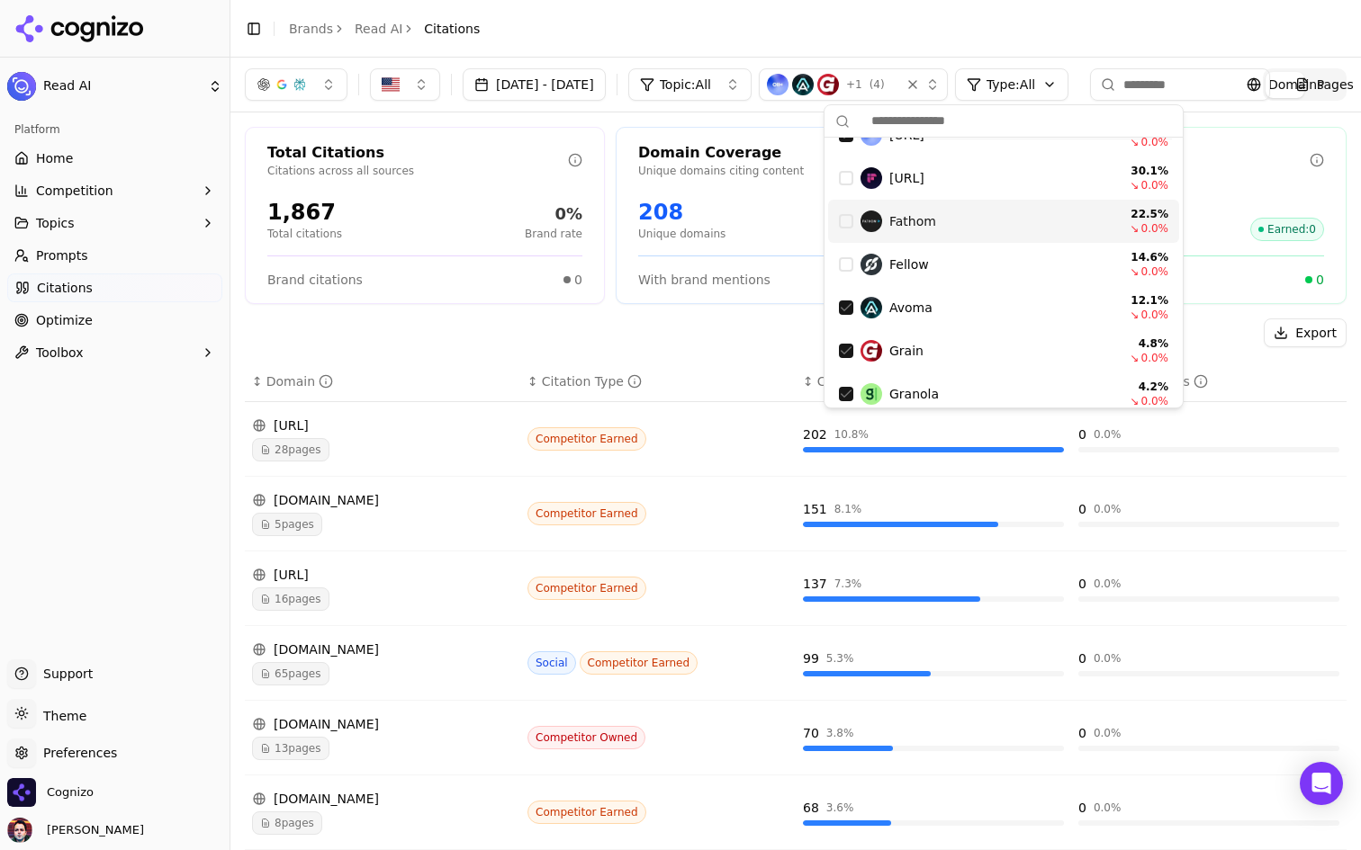
scroll to position [140, 0]
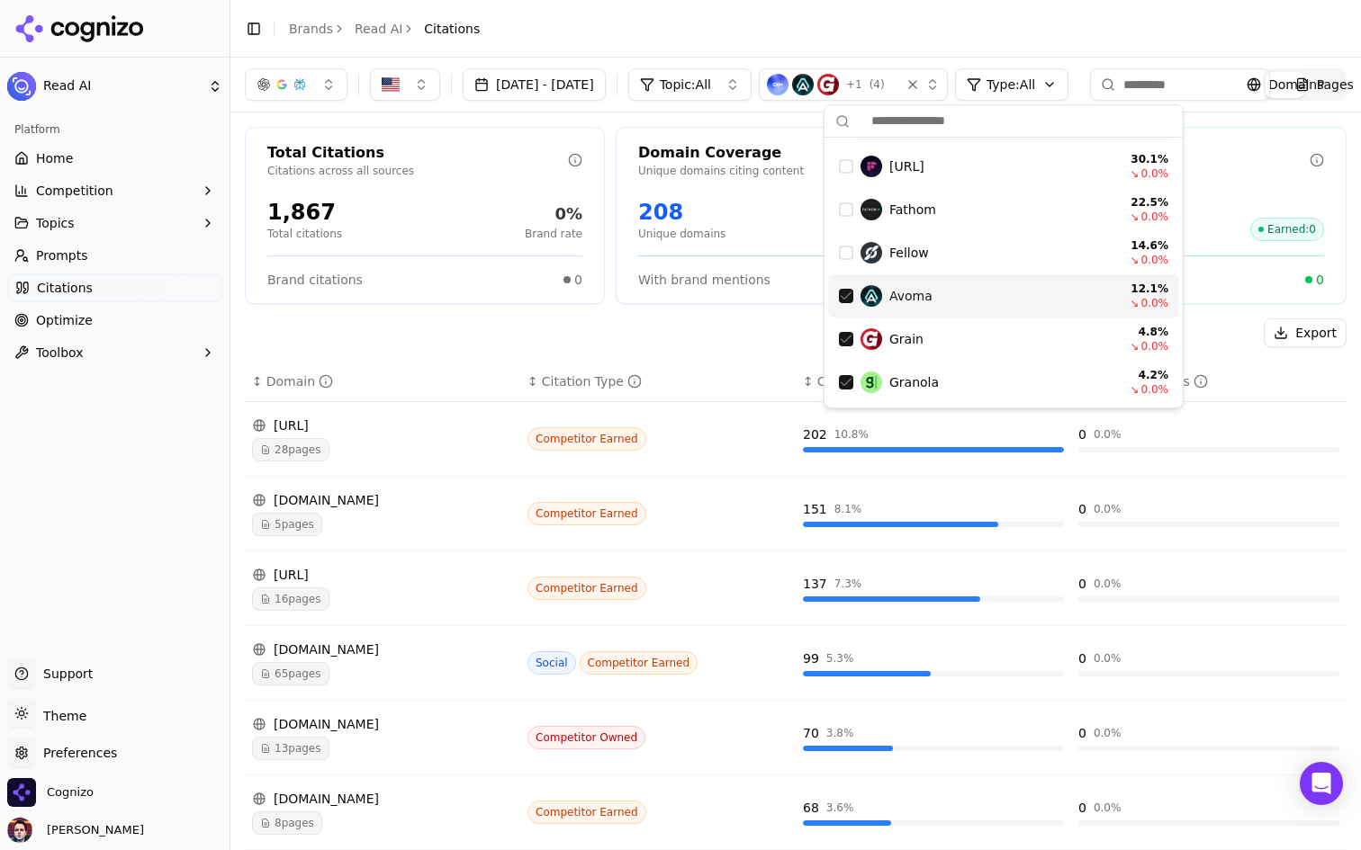
click at [851, 300] on div "Suggestions" at bounding box center [846, 296] width 14 height 14
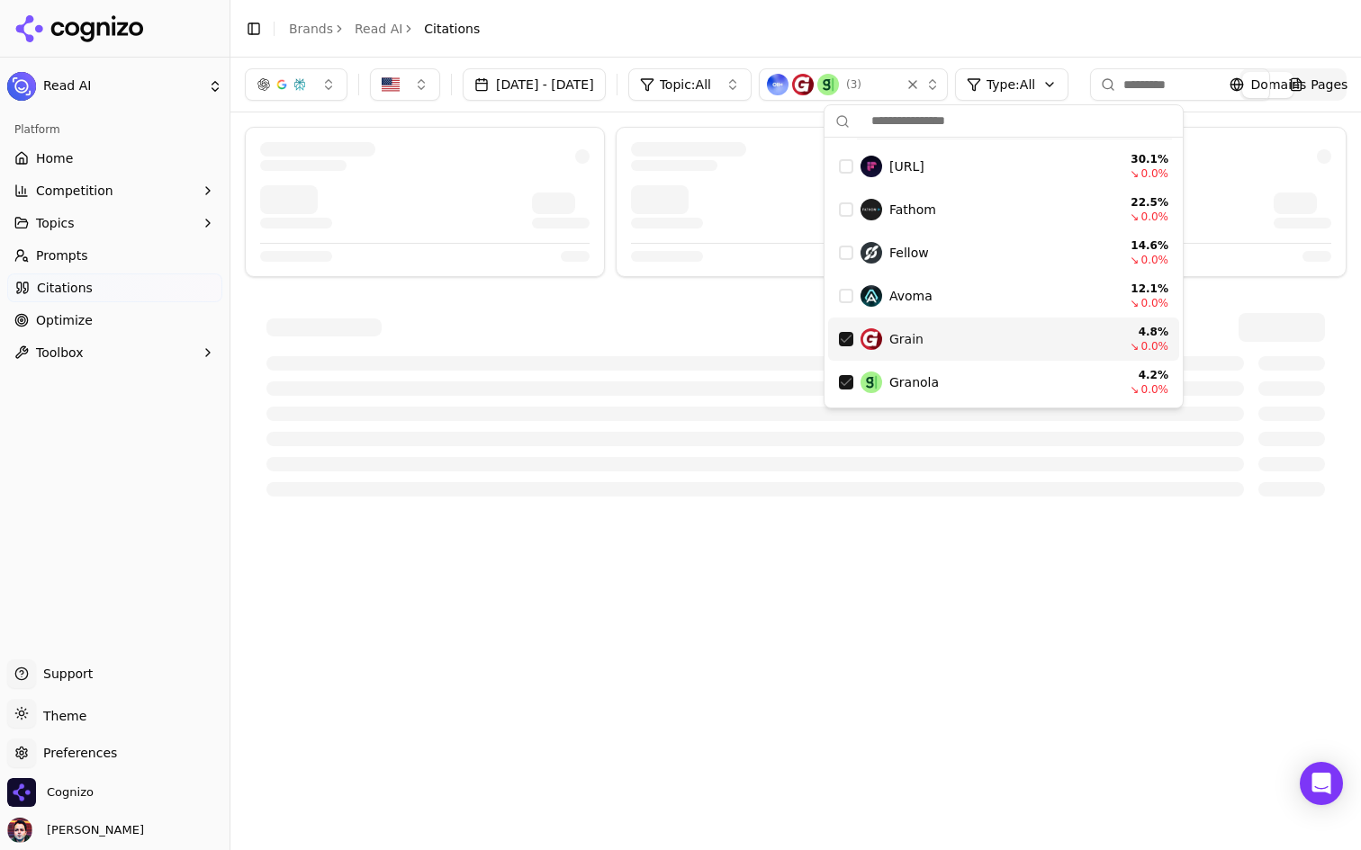
click at [845, 340] on div "Suggestions" at bounding box center [846, 339] width 14 height 14
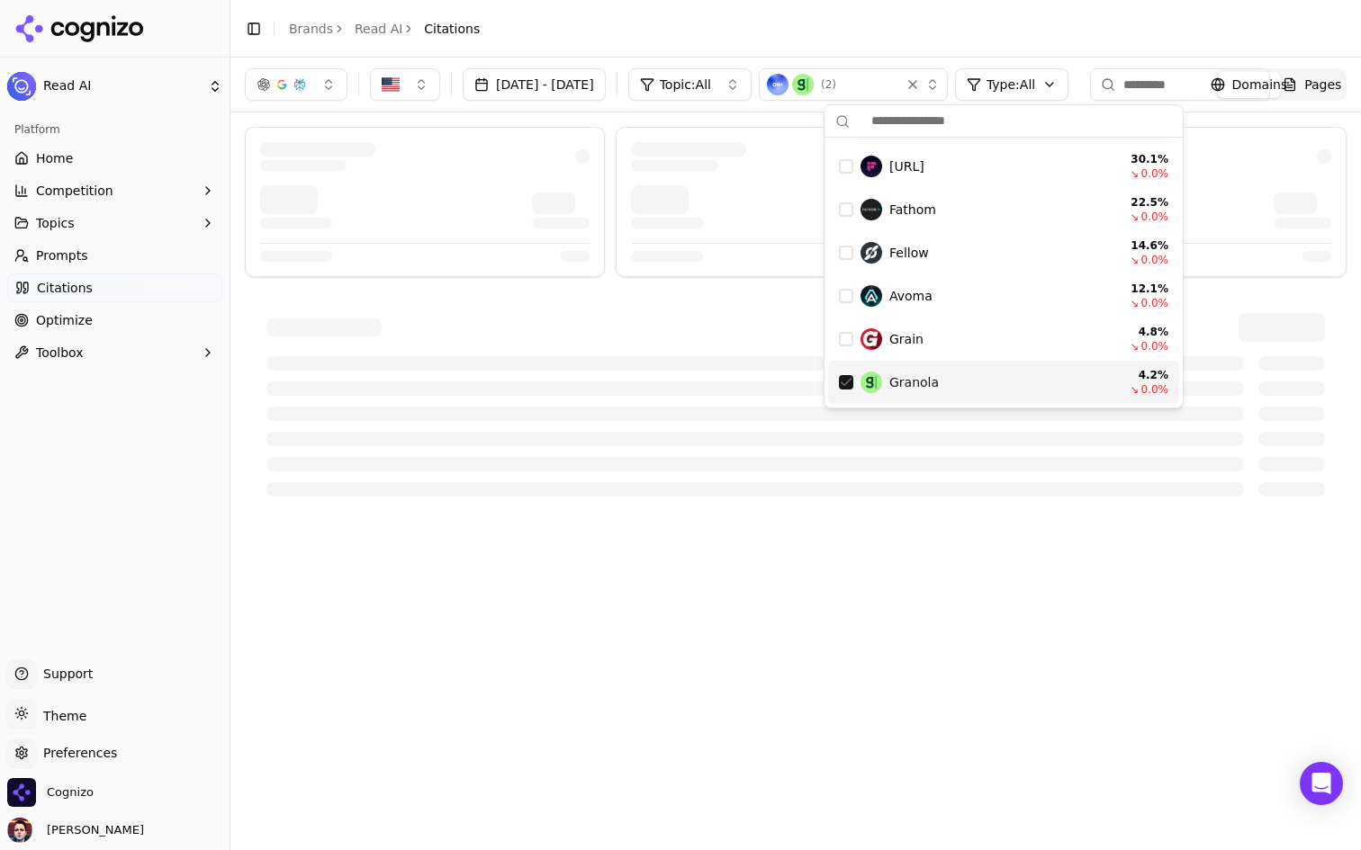
click at [839, 382] on div "Suggestions" at bounding box center [846, 382] width 14 height 14
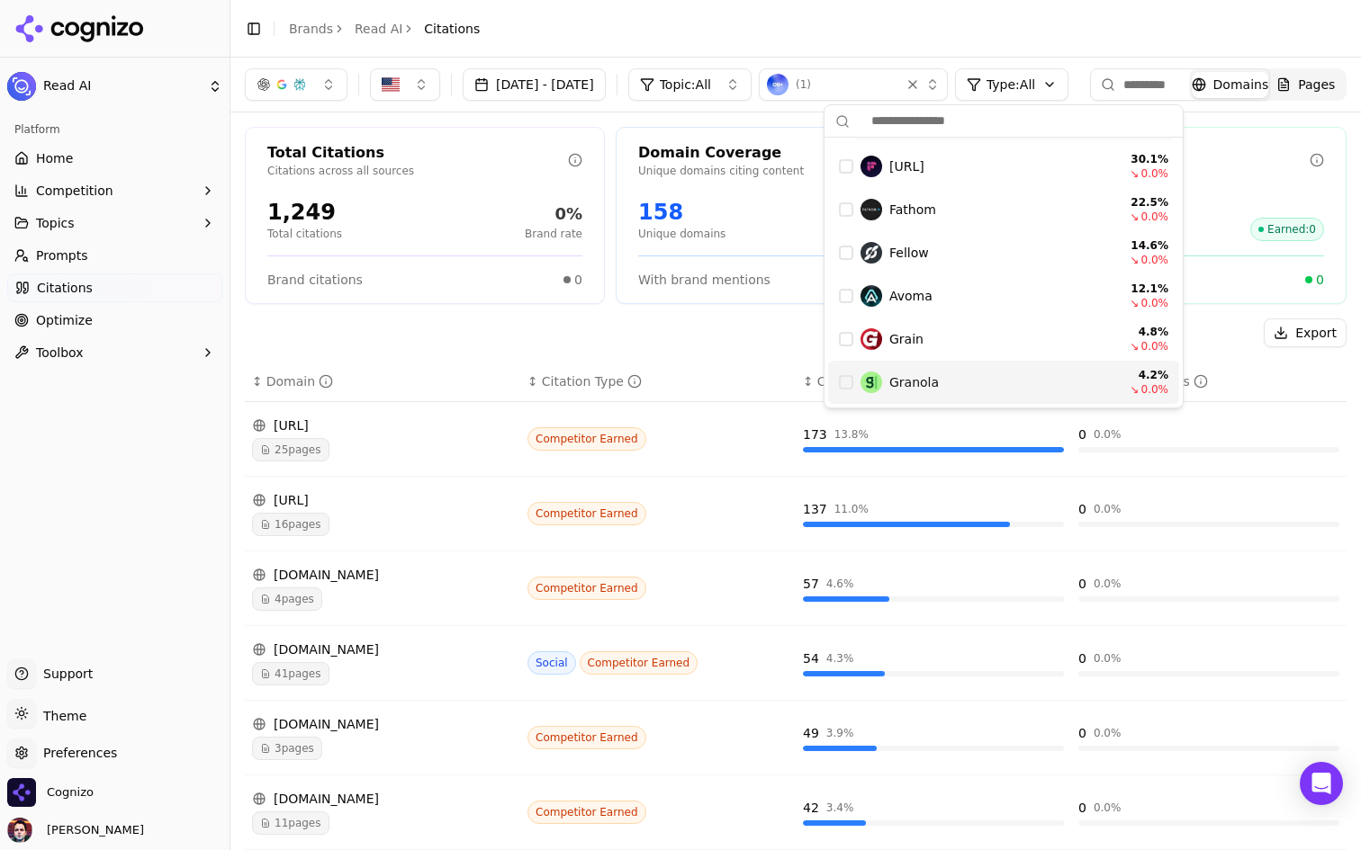
click at [748, 339] on div "Export" at bounding box center [796, 333] width 1102 height 29
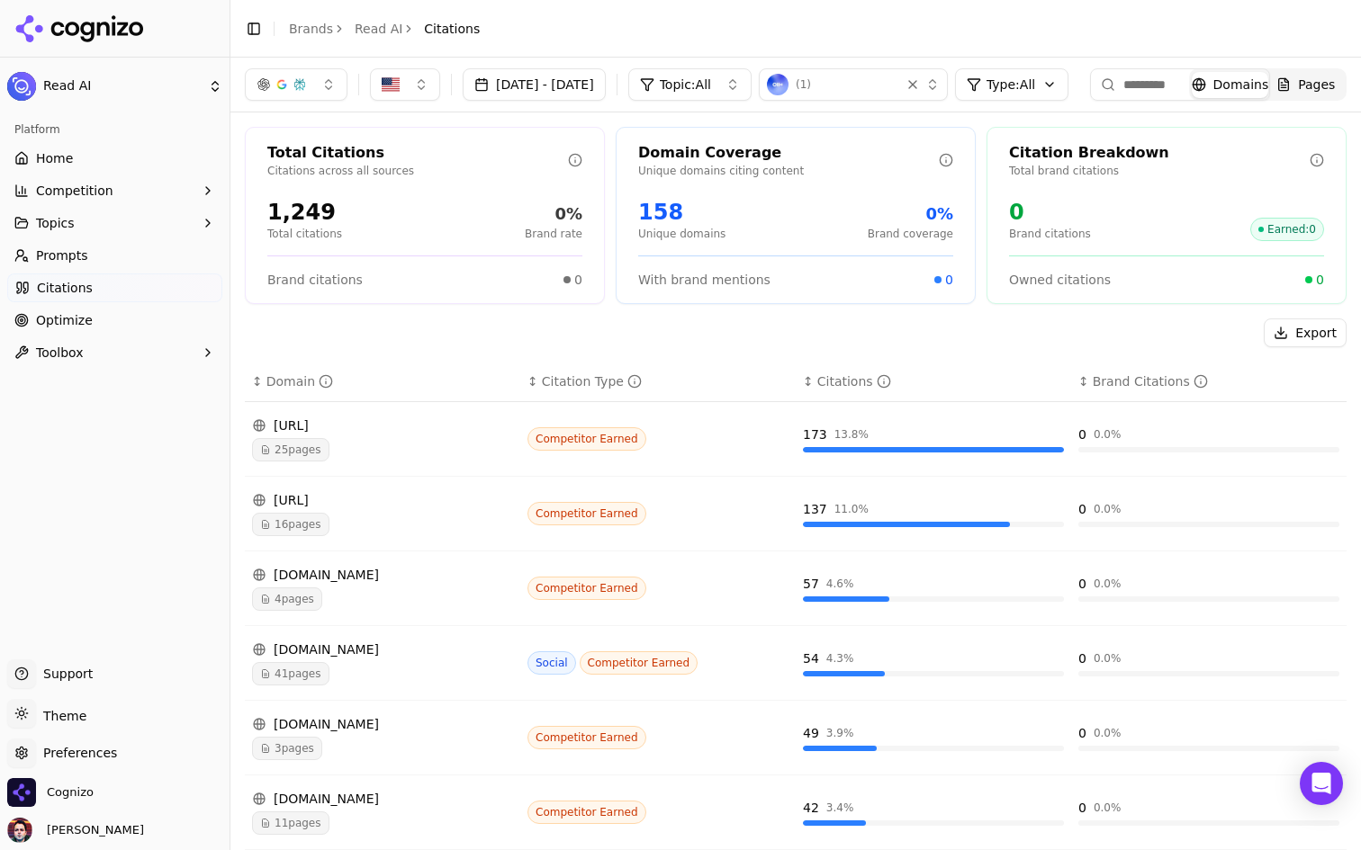
click at [403, 442] on div "25 pages" at bounding box center [382, 449] width 261 height 23
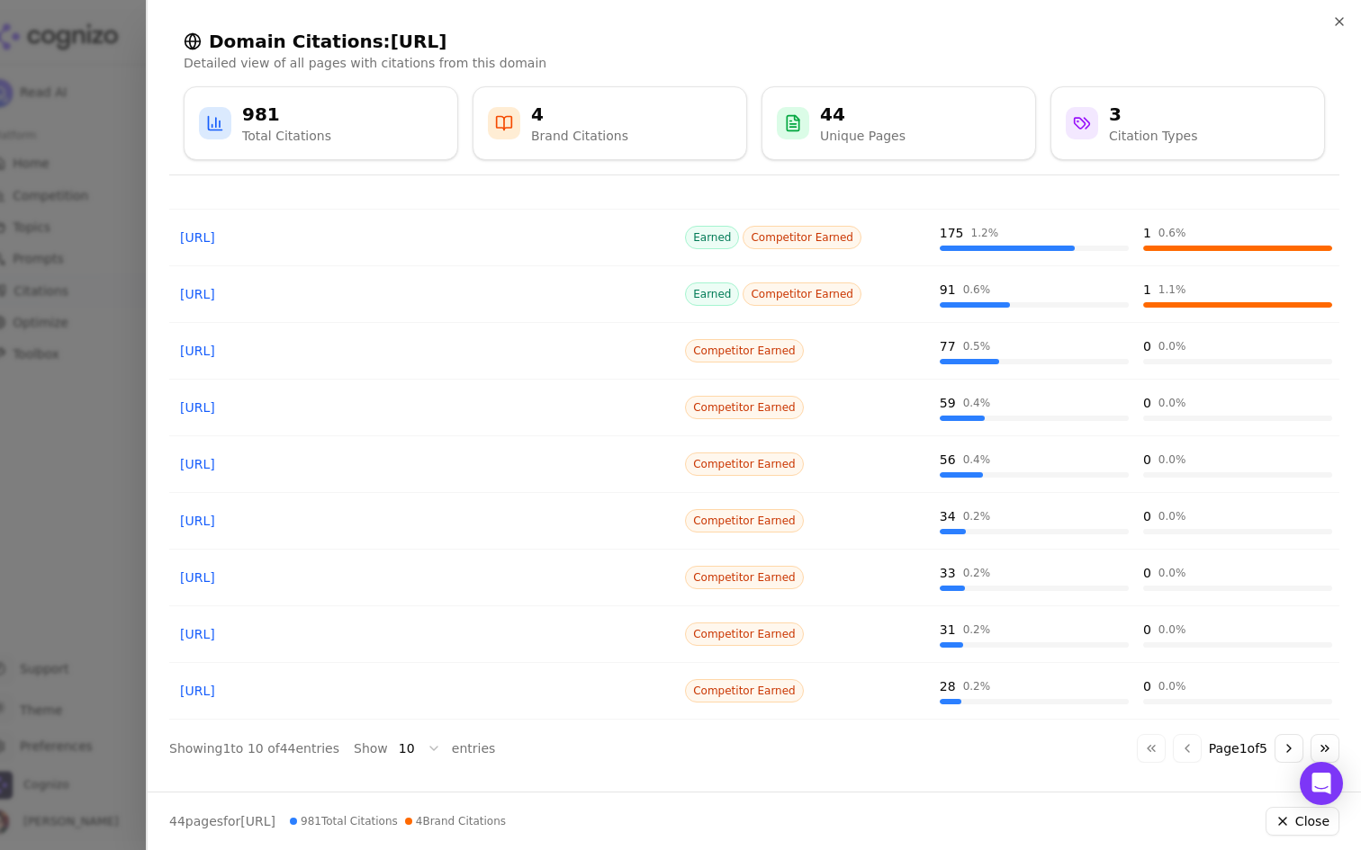
scroll to position [0, 0]
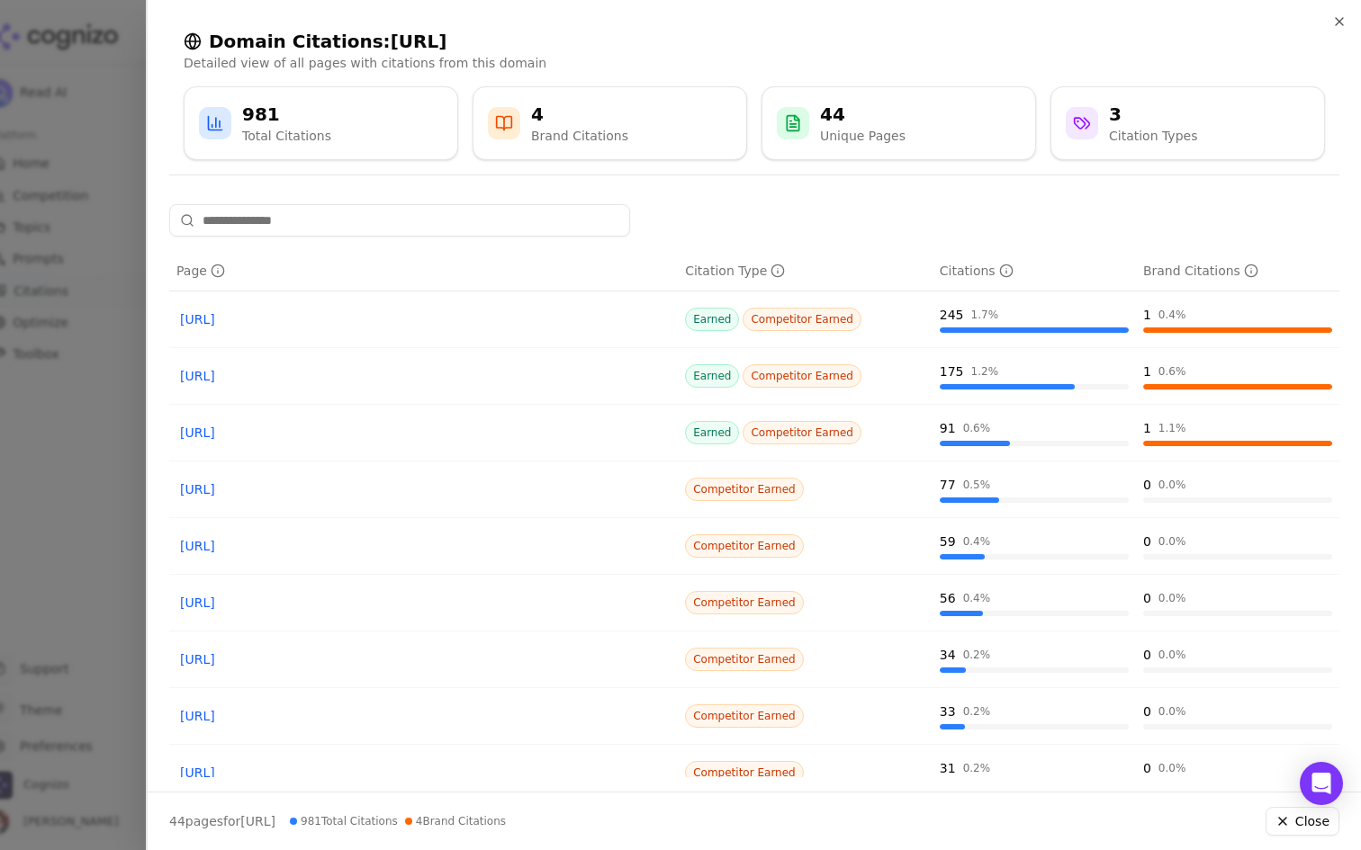
click at [362, 319] on link "https://meetjamie.ai/blog/ai-note-taker" at bounding box center [423, 319] width 487 height 18
click at [1340, 24] on icon "button" at bounding box center [1339, 21] width 14 height 14
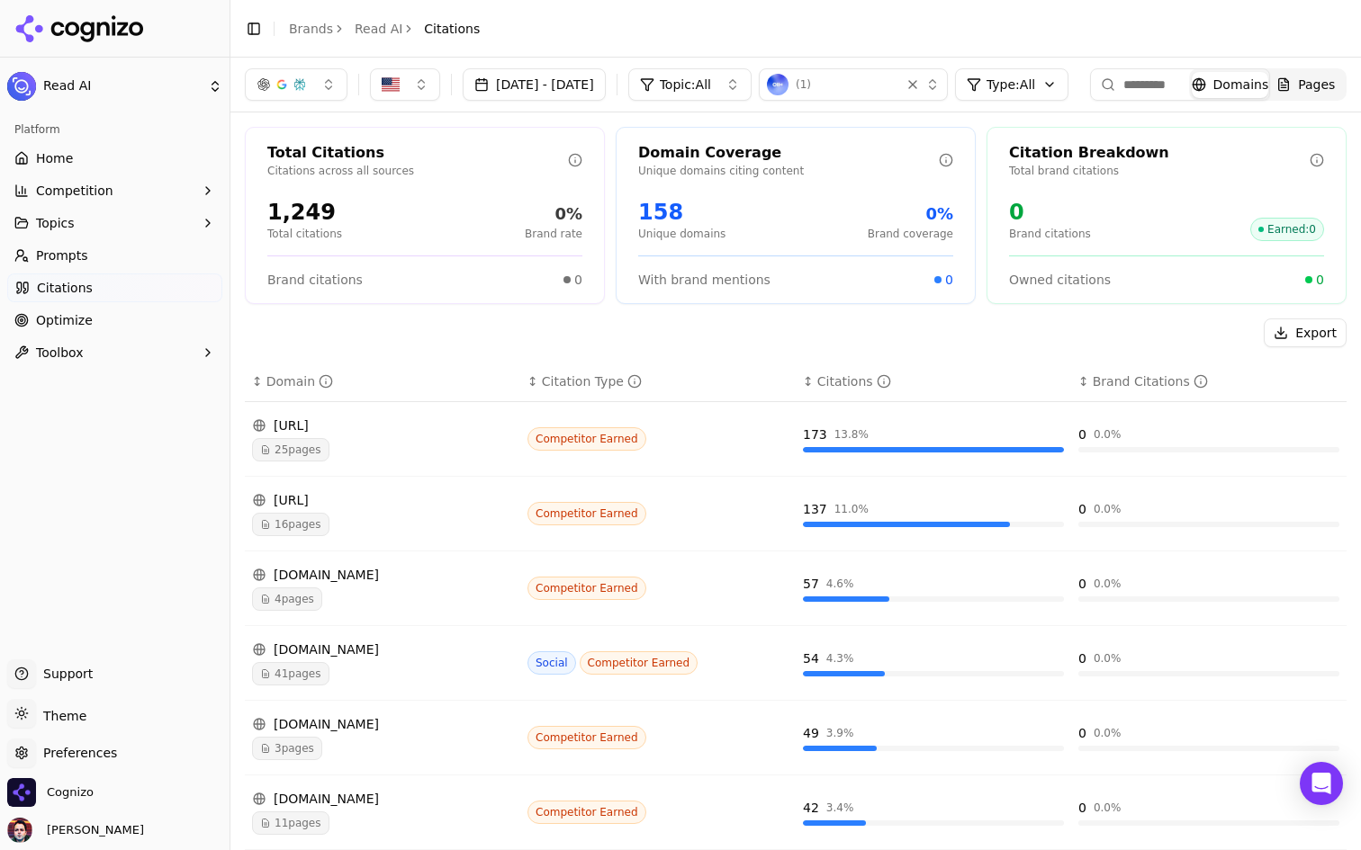
click at [228, 199] on button "Toggle Sidebar" at bounding box center [229, 425] width 14 height 850
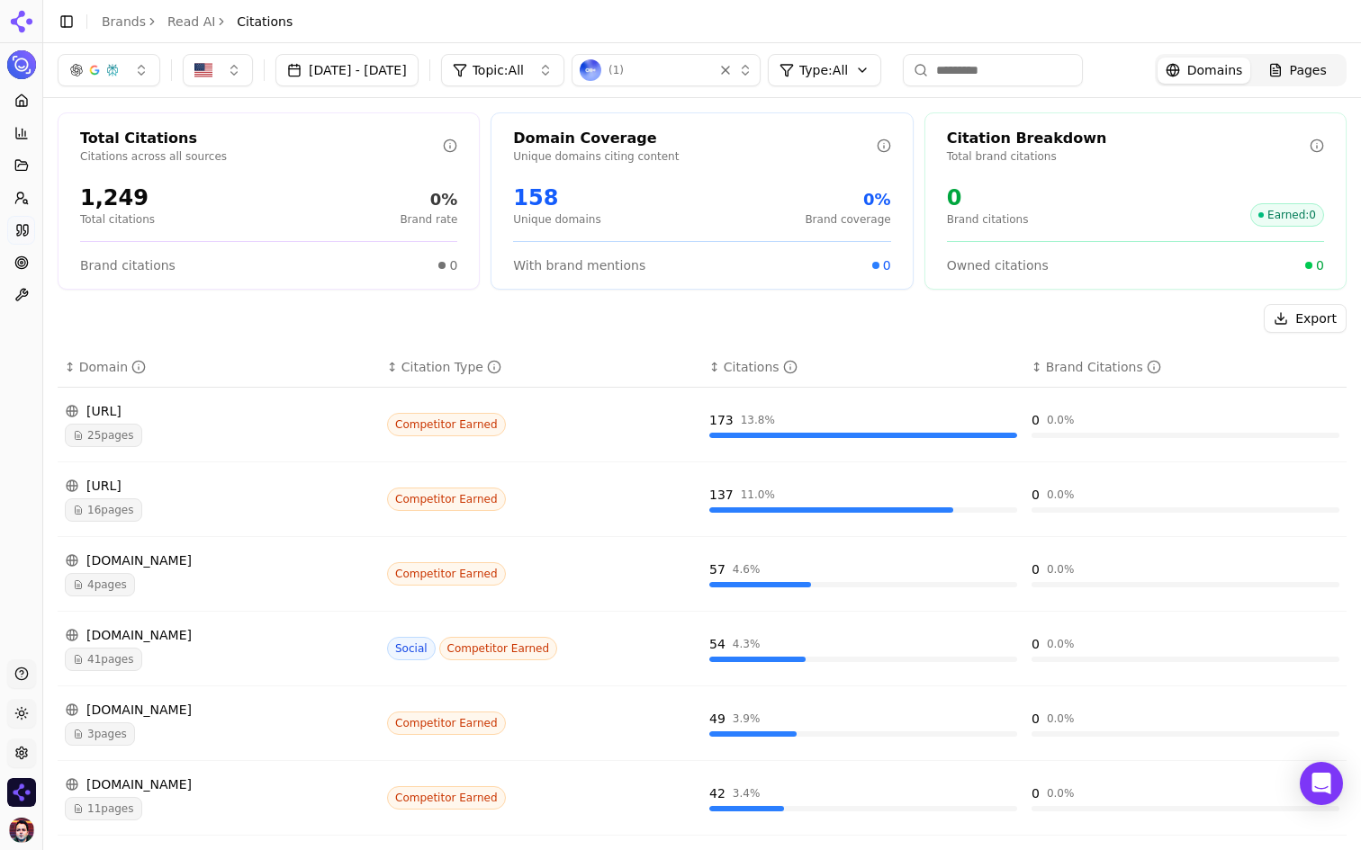
click at [40, 180] on button "Toggle Sidebar" at bounding box center [42, 425] width 14 height 850
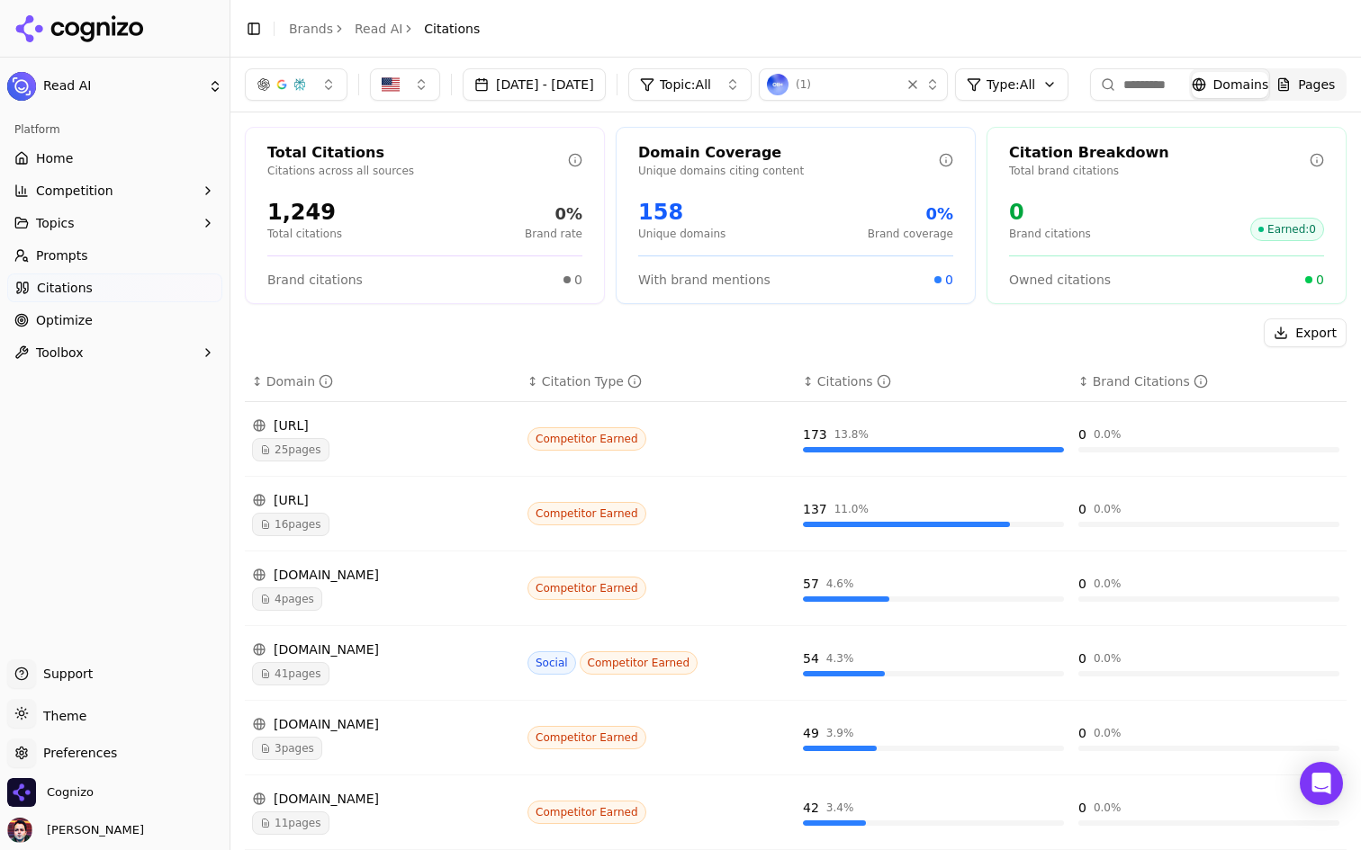
click at [1072, 89] on html "Read AI Platform Home Competition Topics Prompts Citations Optimize Toolbox Sup…" at bounding box center [680, 425] width 1361 height 850
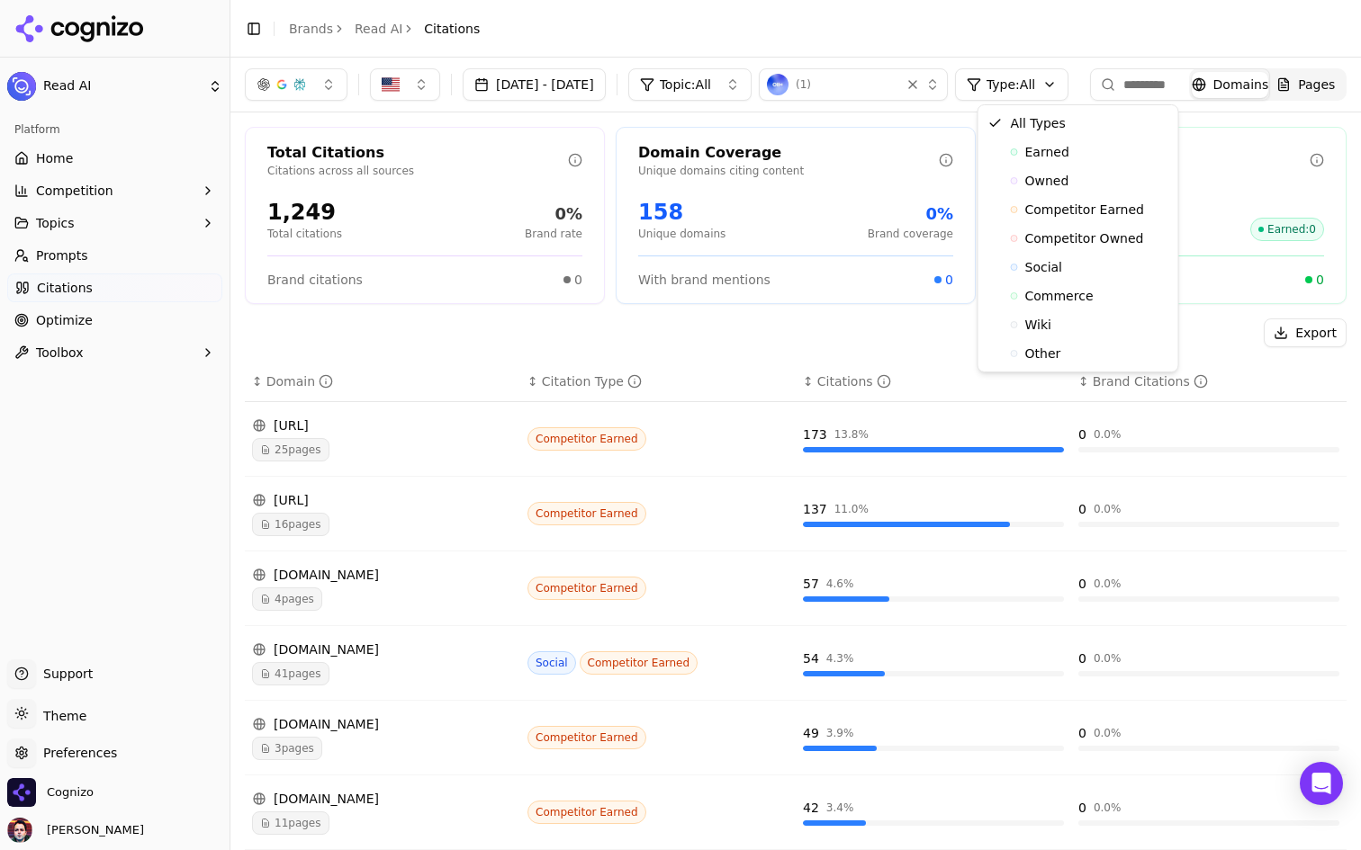
click at [1072, 89] on html "Read AI Platform Home Competition Topics Prompts Citations Optimize Toolbox Sup…" at bounding box center [680, 425] width 1361 height 850
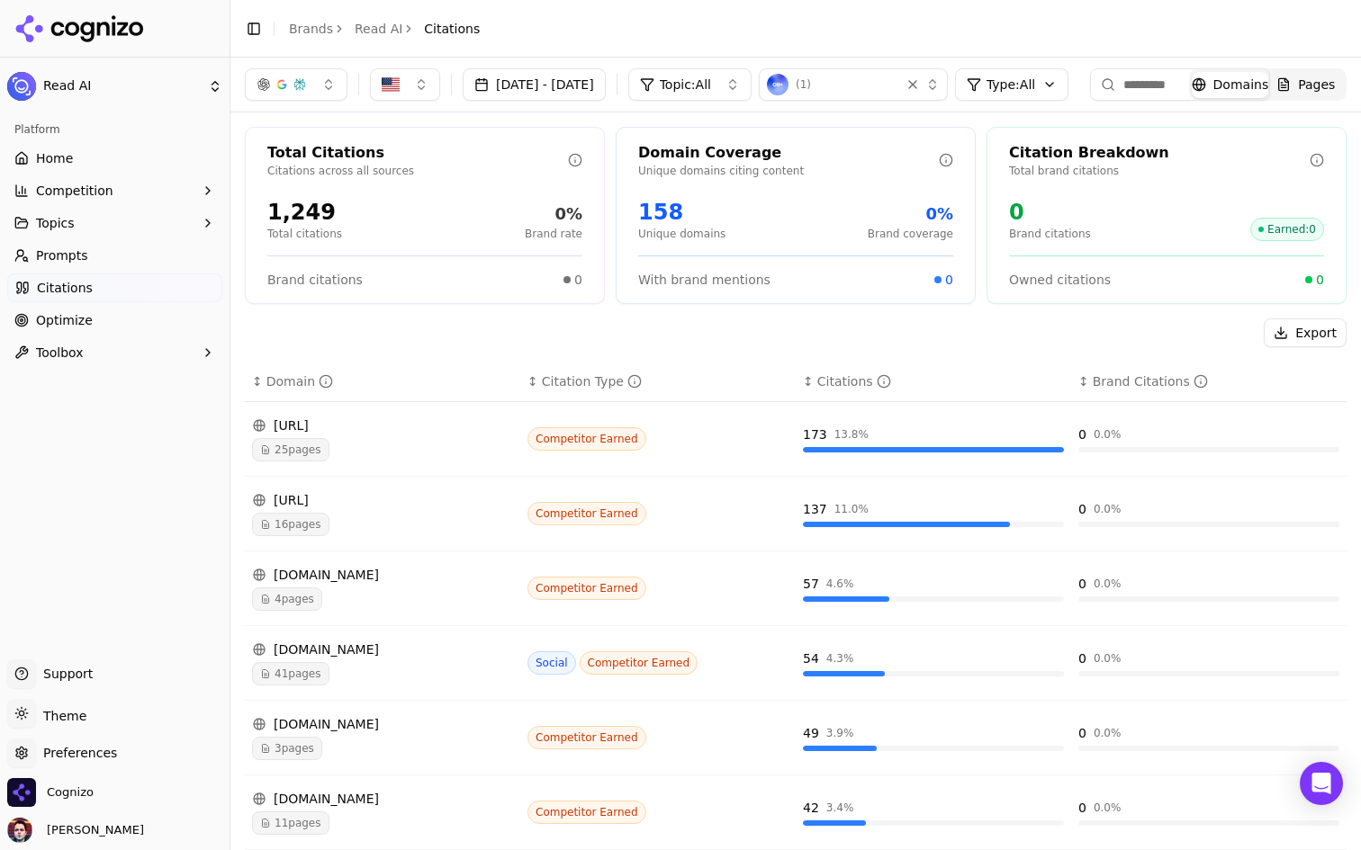
click at [948, 76] on button "( 1 )" at bounding box center [853, 84] width 189 height 32
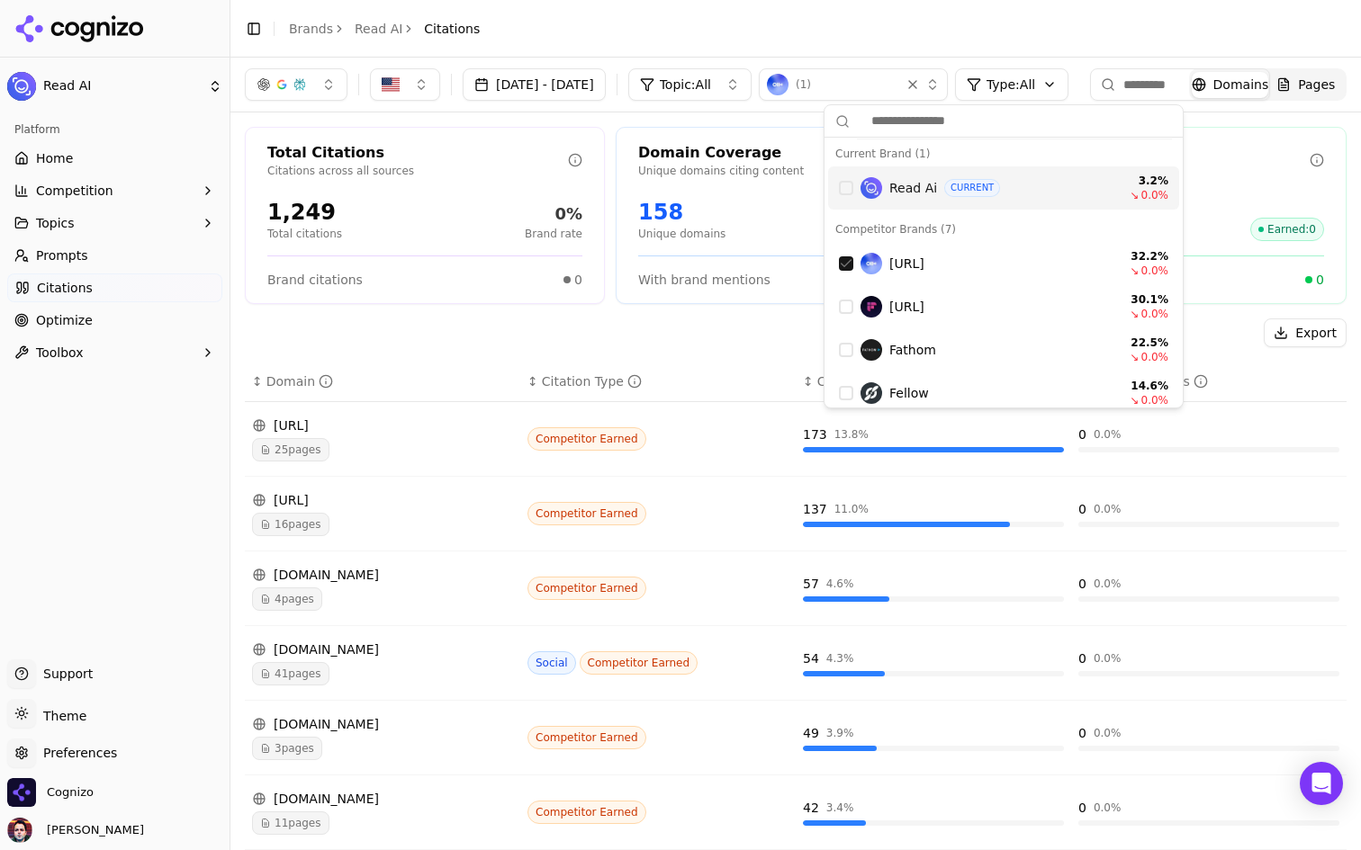
click at [924, 181] on span "Read Ai" at bounding box center [913, 188] width 48 height 18
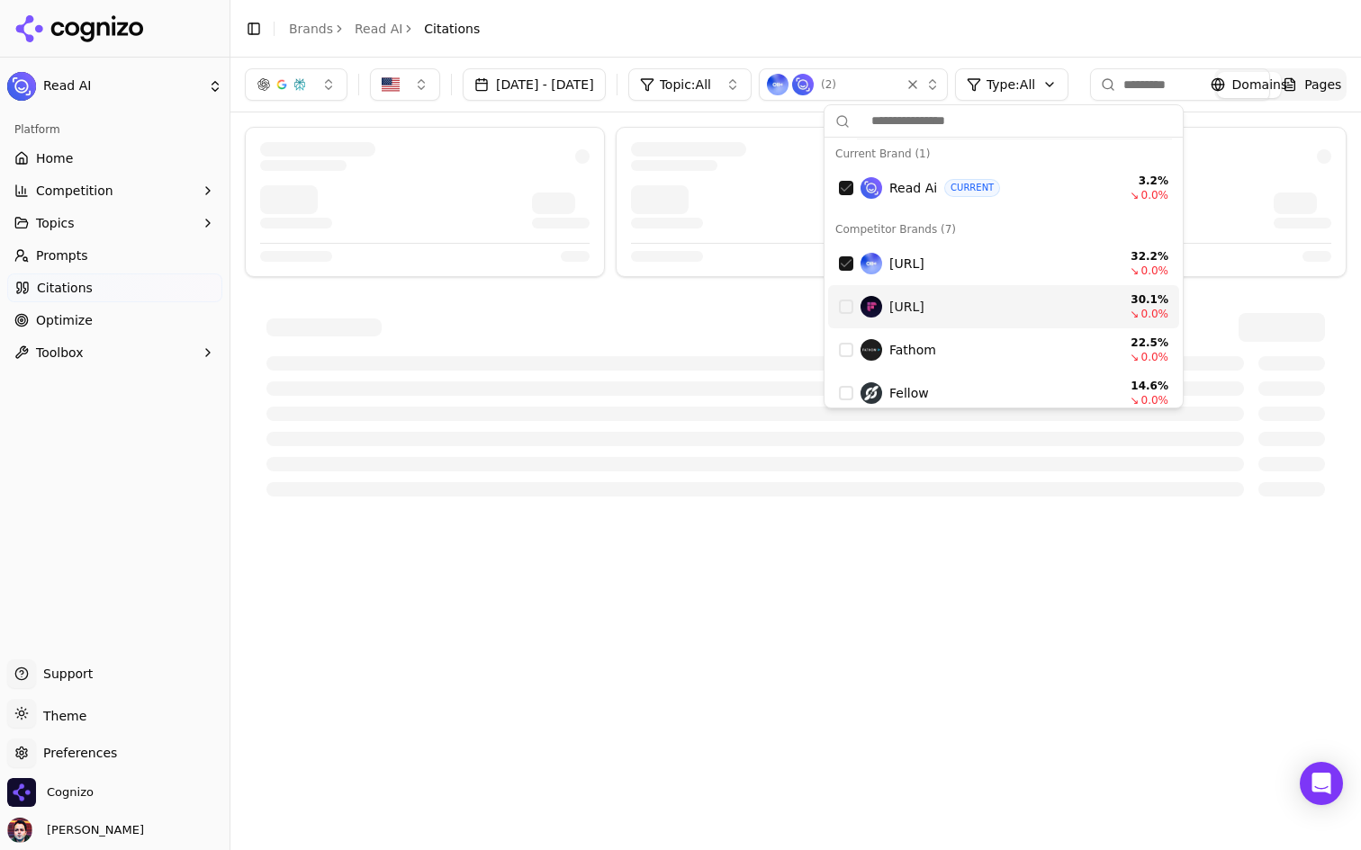
click at [897, 310] on span "Fireflies.ai" at bounding box center [906, 307] width 35 height 18
click at [886, 353] on div "Fathom" at bounding box center [983, 350] width 247 height 22
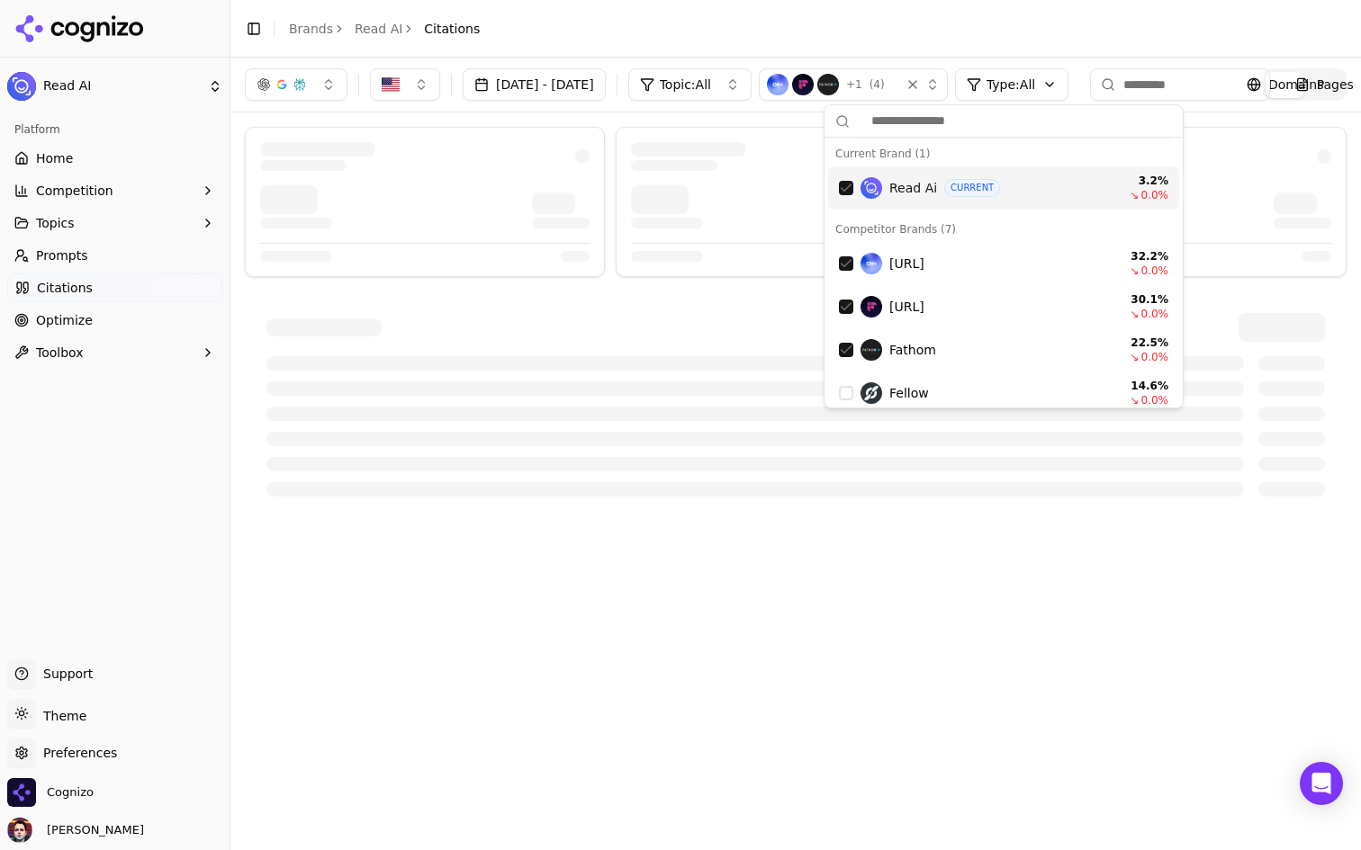
click at [1079, 38] on header "Toggle Sidebar Brands Read AI Citations" at bounding box center [795, 29] width 1130 height 58
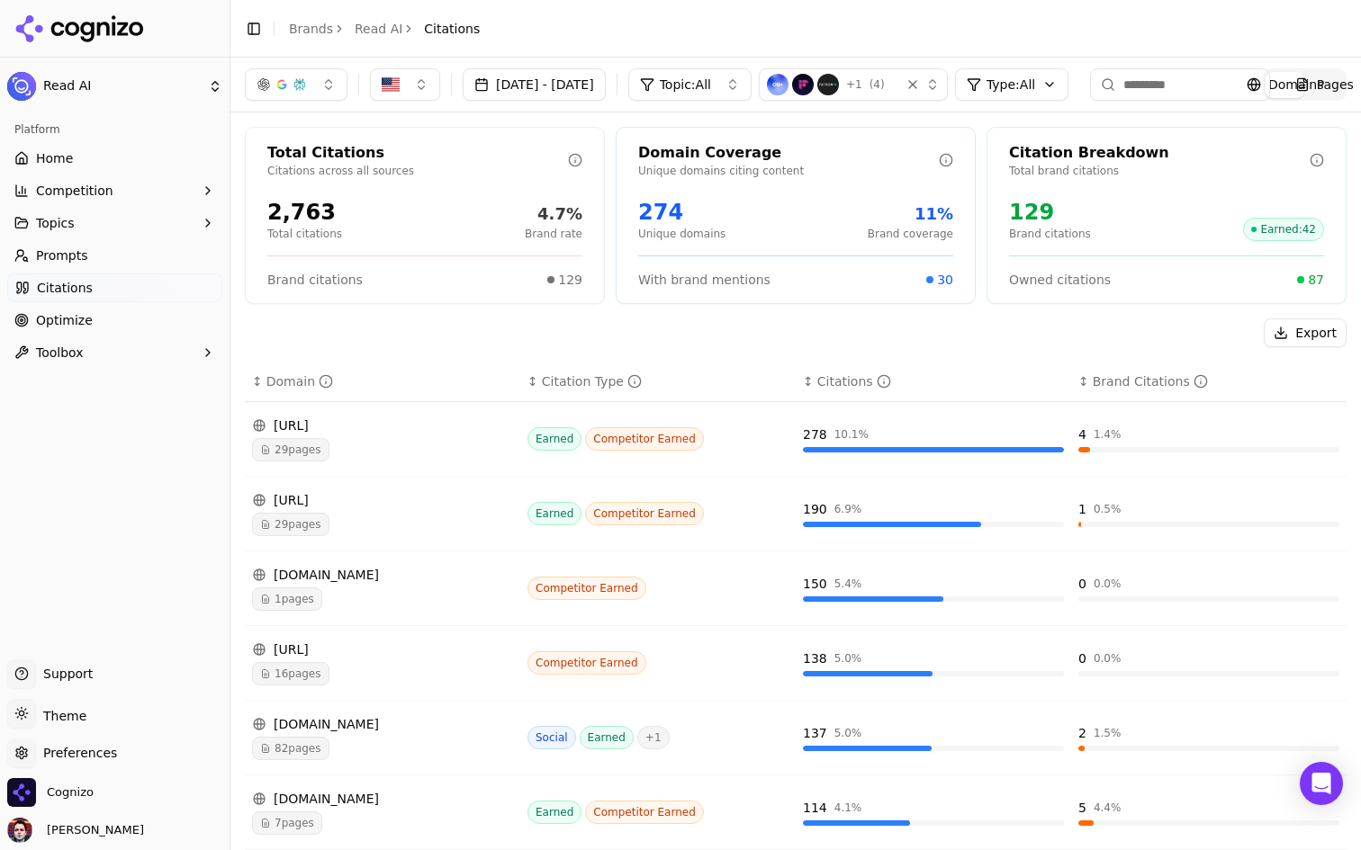
click at [306, 87] on div "button" at bounding box center [299, 84] width 14 height 14
click at [299, 160] on span "ChatGPT-Search" at bounding box center [289, 156] width 101 height 18
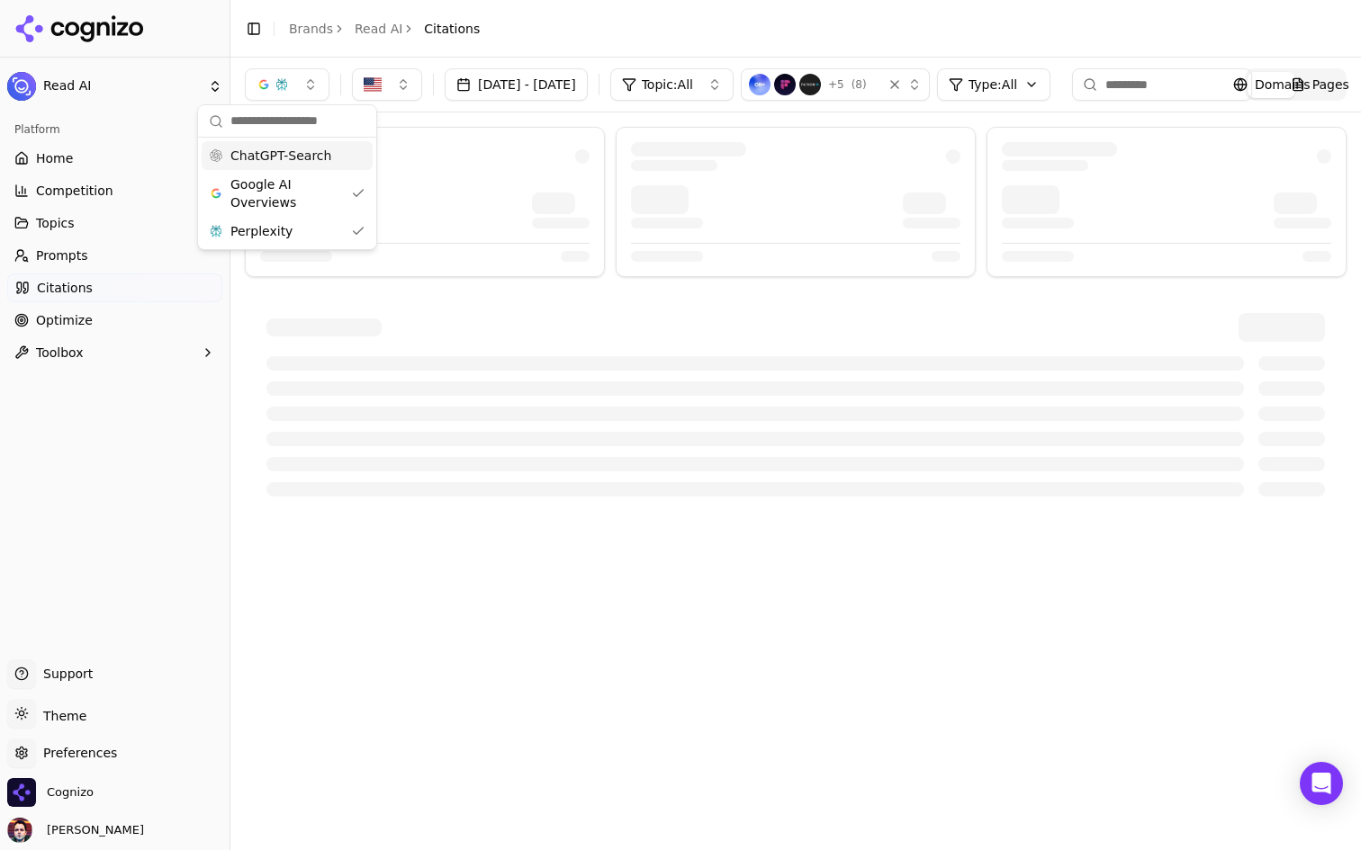
click at [299, 163] on span "ChatGPT-Search" at bounding box center [280, 156] width 101 height 18
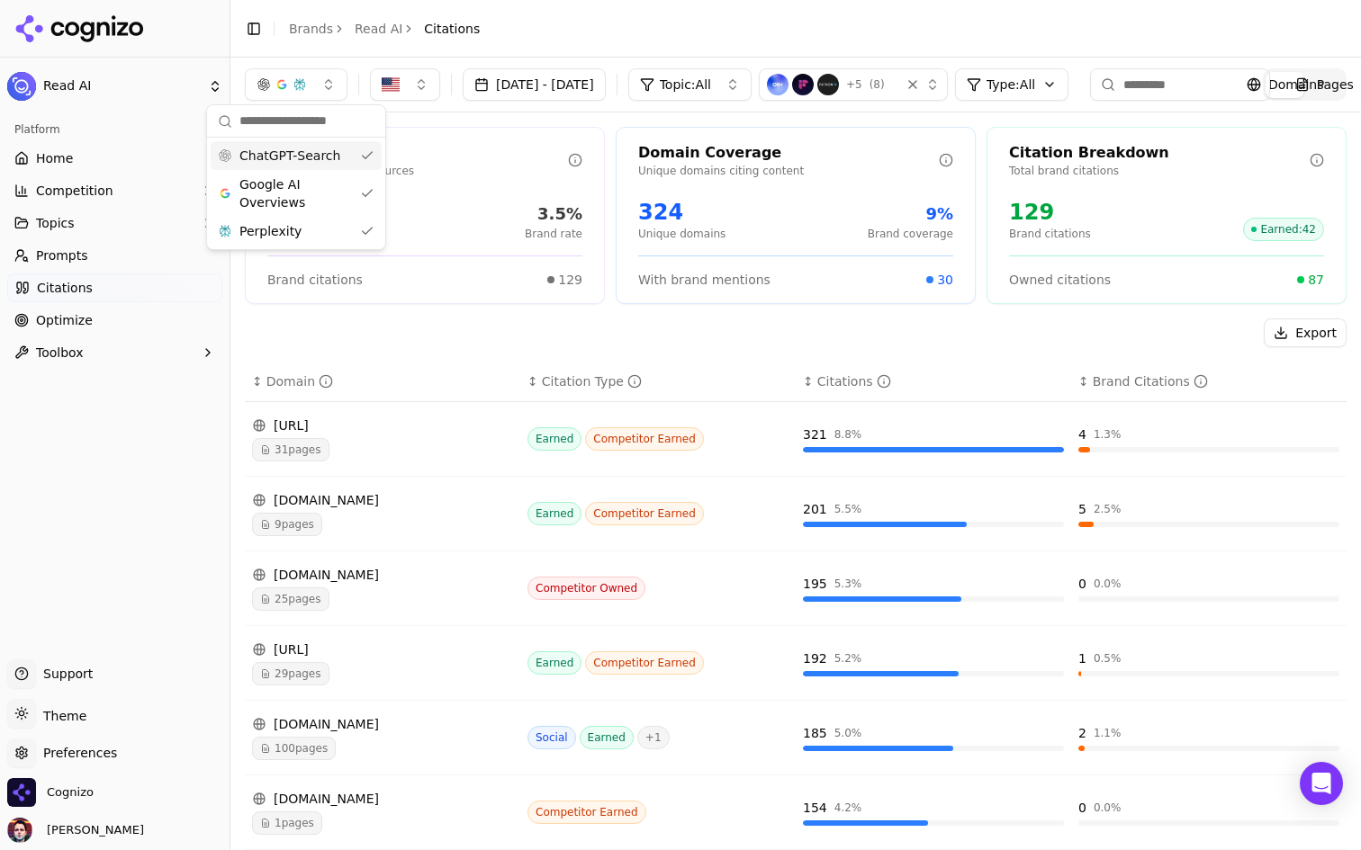
click at [230, 59] on button "Toggle Sidebar" at bounding box center [229, 425] width 14 height 850
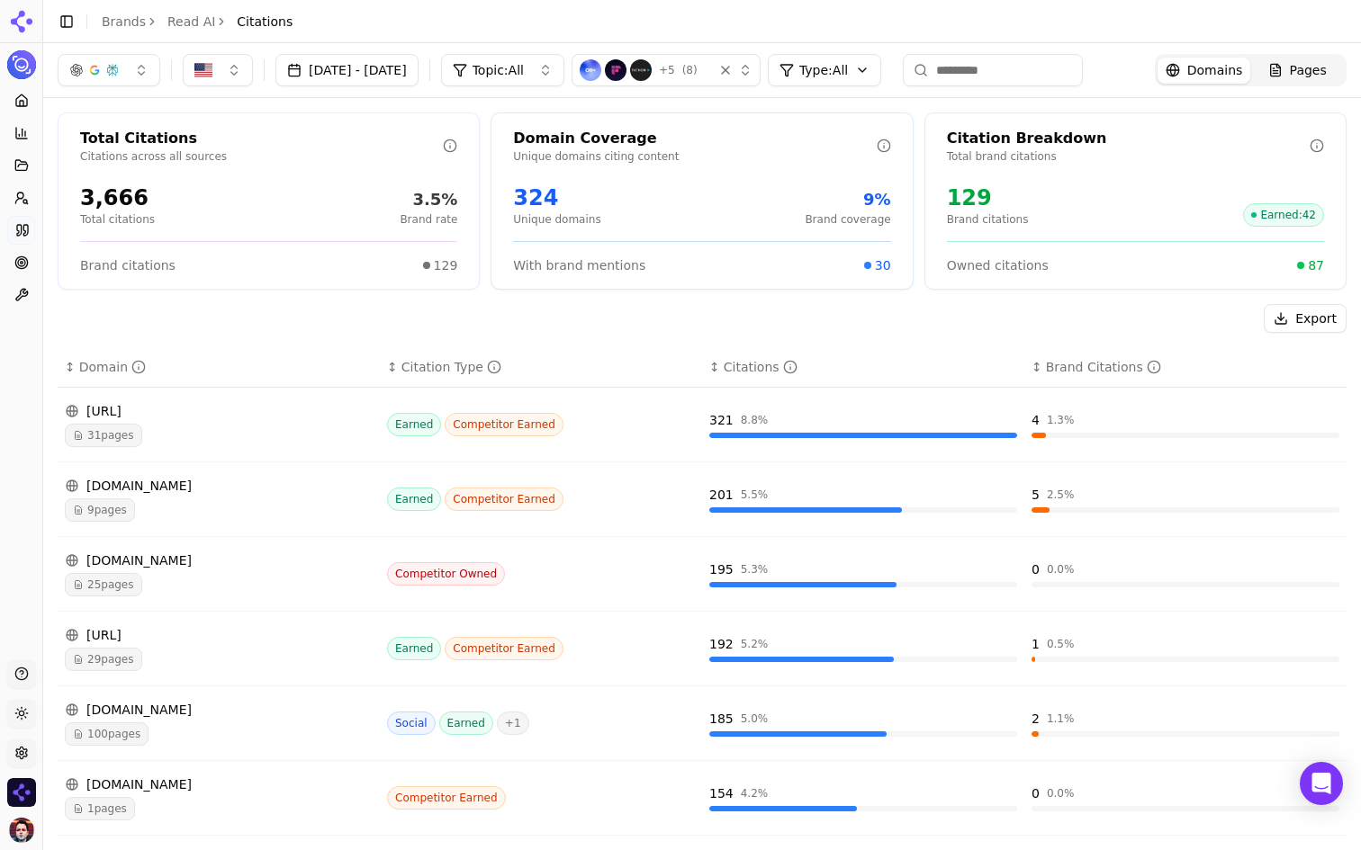
click at [1286, 67] on div "Pages" at bounding box center [1297, 70] width 58 height 18
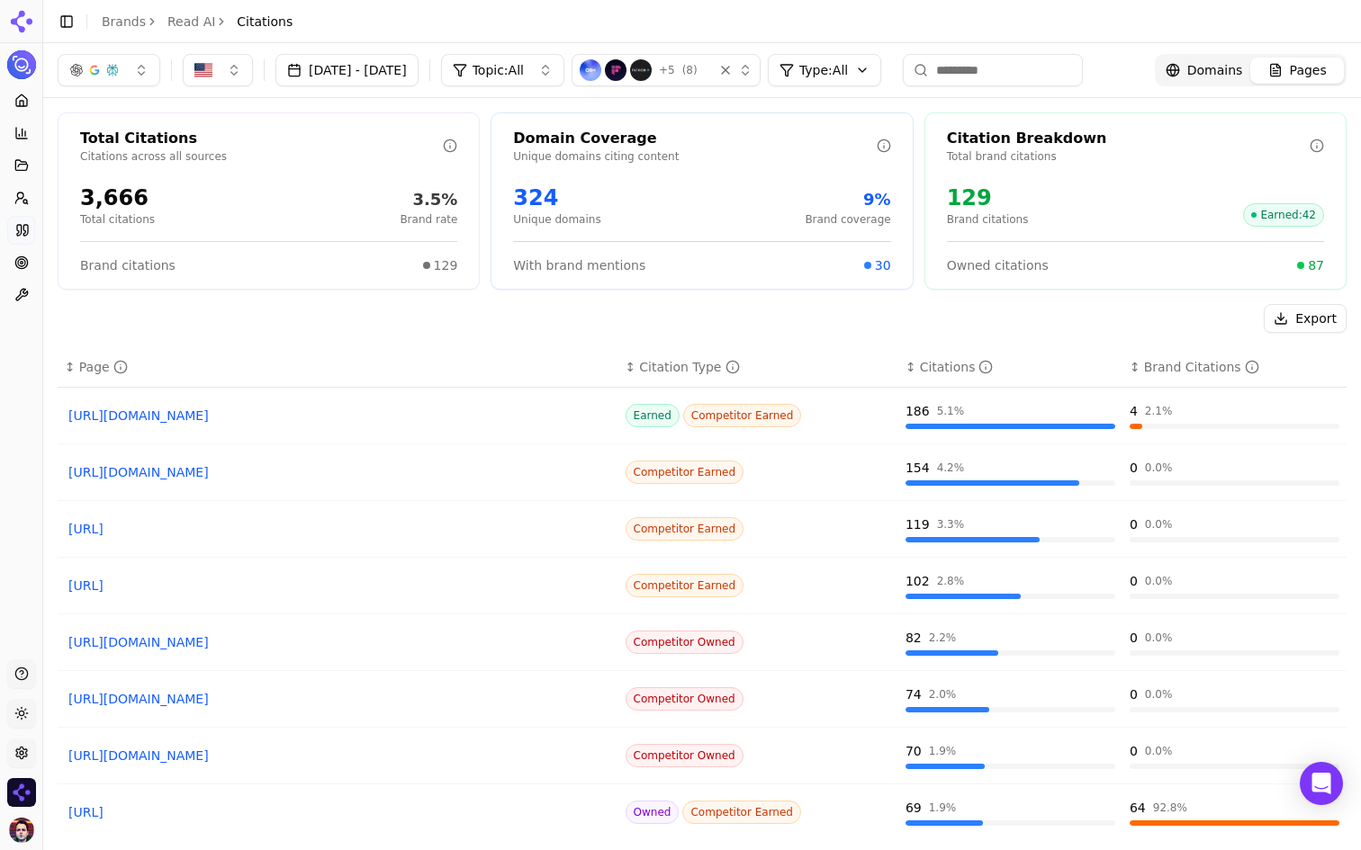
click at [752, 61] on div "button" at bounding box center [734, 70] width 36 height 18
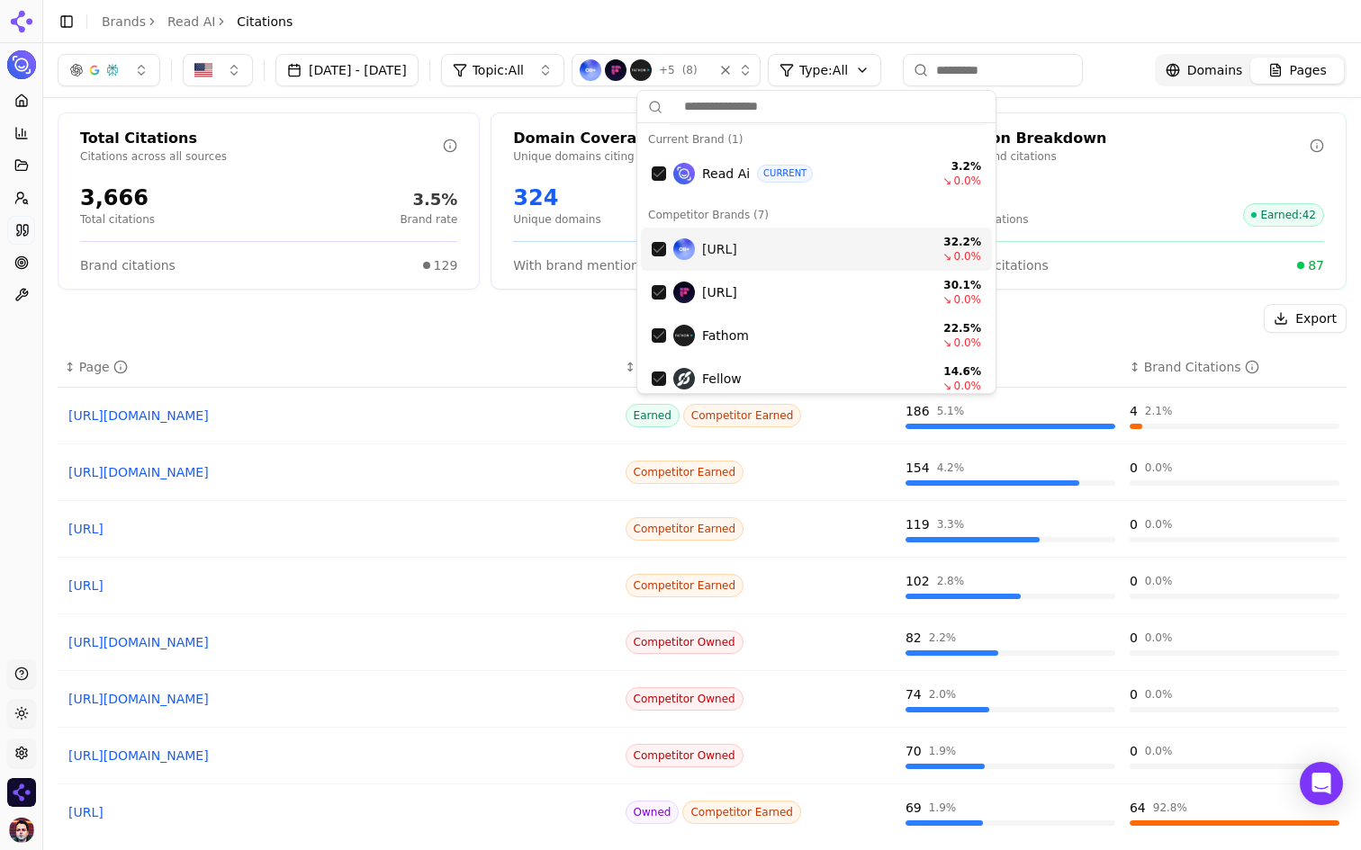
click at [662, 248] on div "Suggestions" at bounding box center [659, 249] width 14 height 14
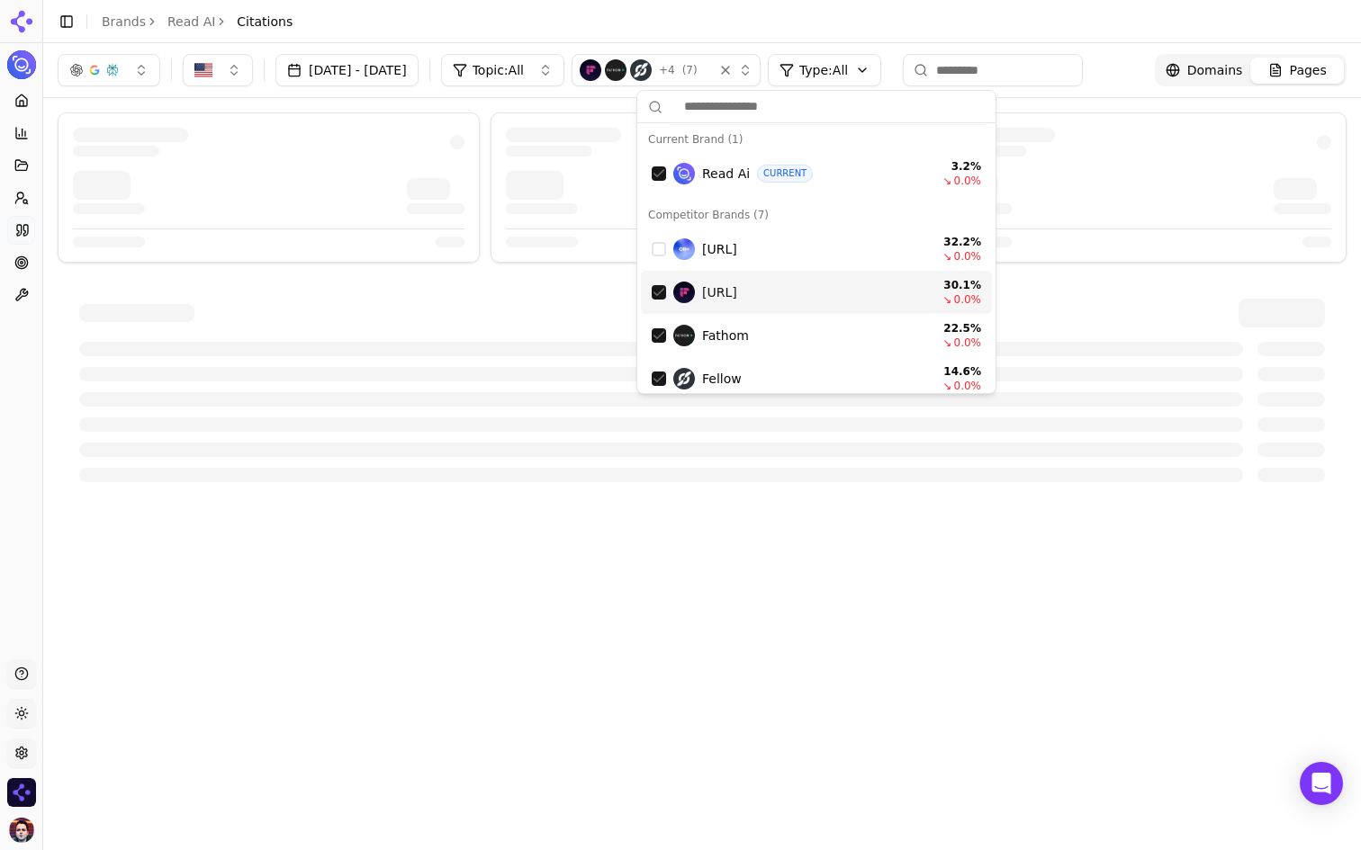
click at [653, 292] on div "Suggestions" at bounding box center [659, 292] width 14 height 14
click at [653, 342] on div "Suggestions" at bounding box center [659, 335] width 14 height 14
click at [654, 368] on div "Fellow 14.6 % ↘ 0.0 %" at bounding box center [816, 378] width 351 height 43
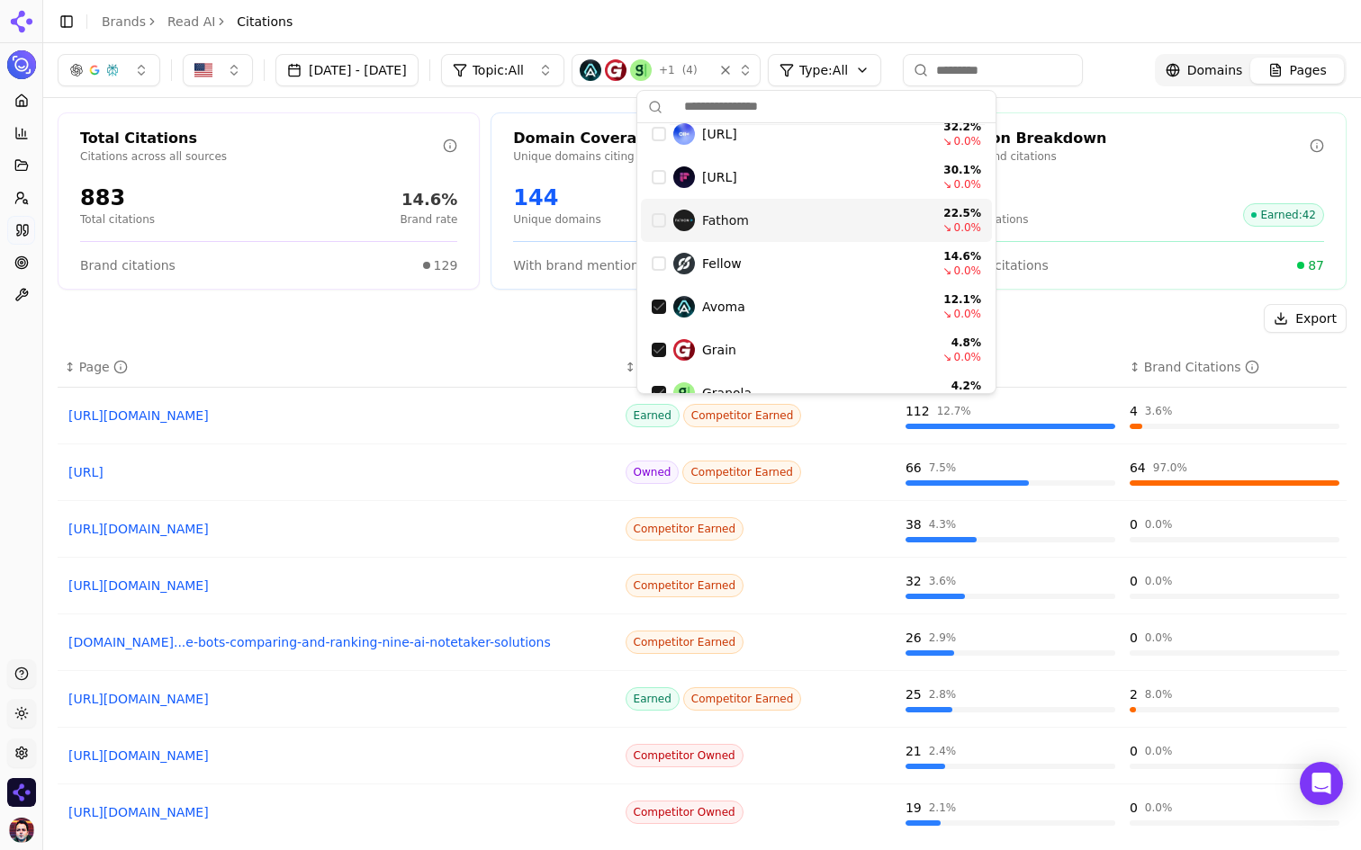
scroll to position [140, 0]
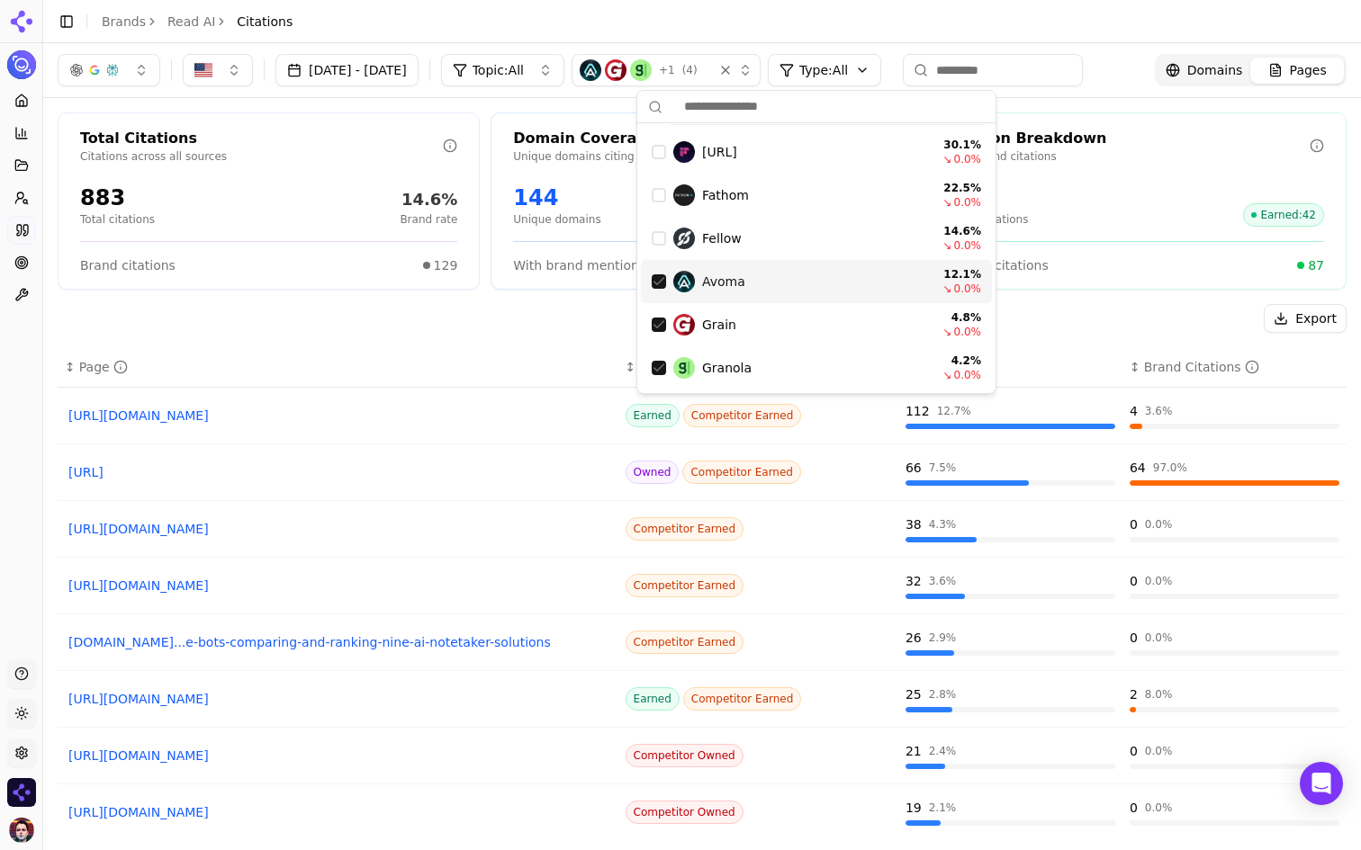
click at [661, 278] on div "Suggestions" at bounding box center [659, 281] width 14 height 14
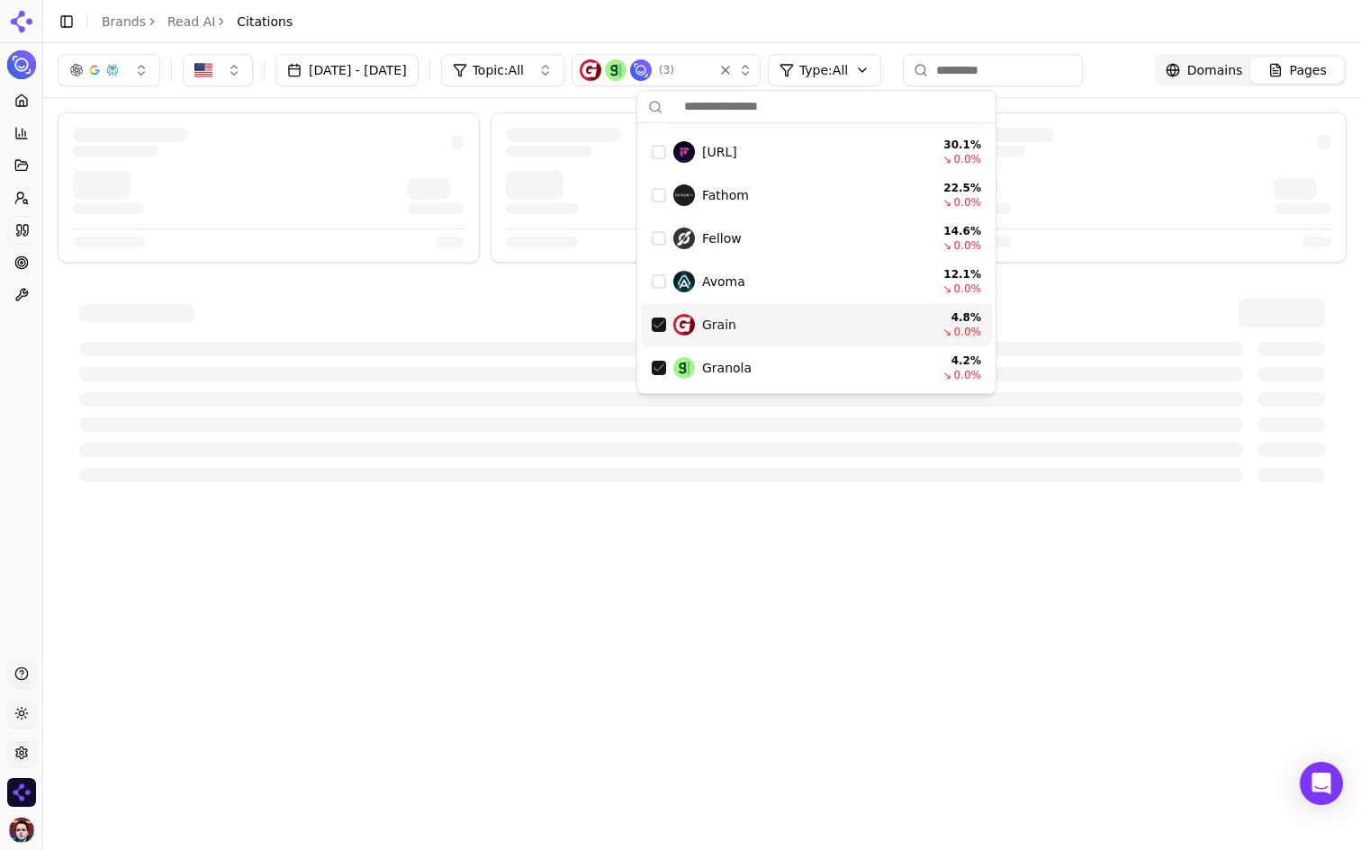
click at [655, 323] on div "Suggestions" at bounding box center [659, 325] width 14 height 14
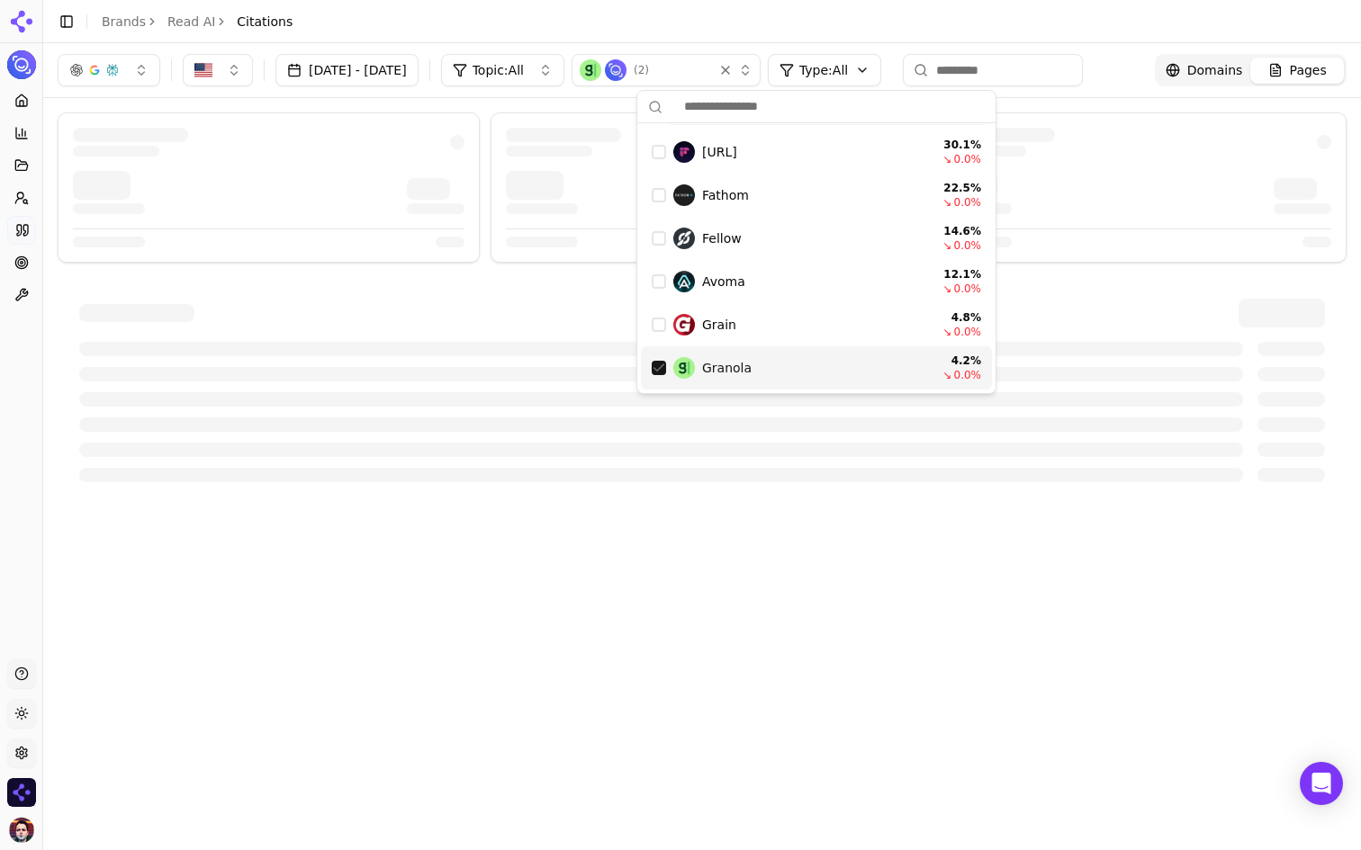
click at [656, 373] on div "Suggestions" at bounding box center [659, 368] width 14 height 14
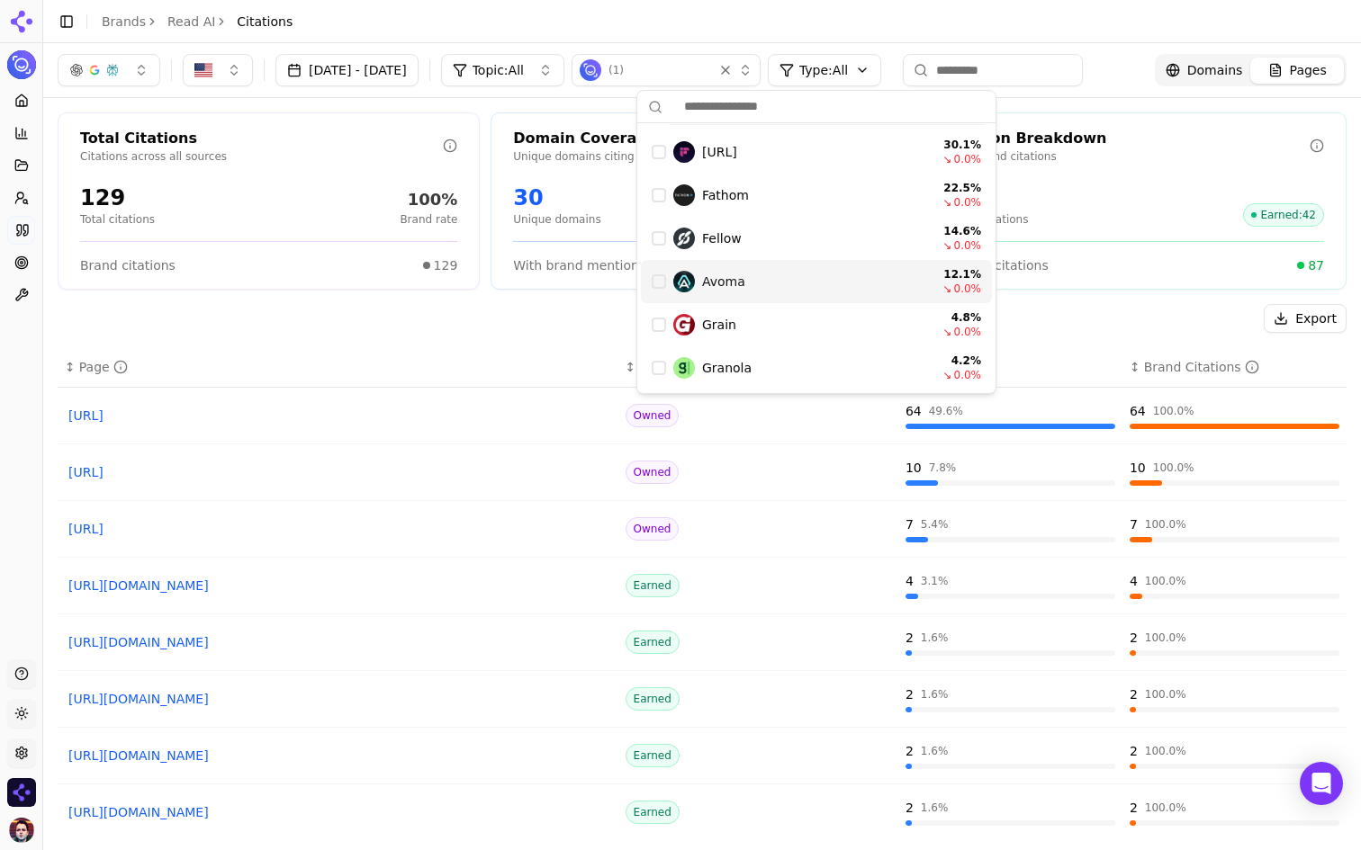
click at [489, 312] on div "Export" at bounding box center [702, 318] width 1289 height 29
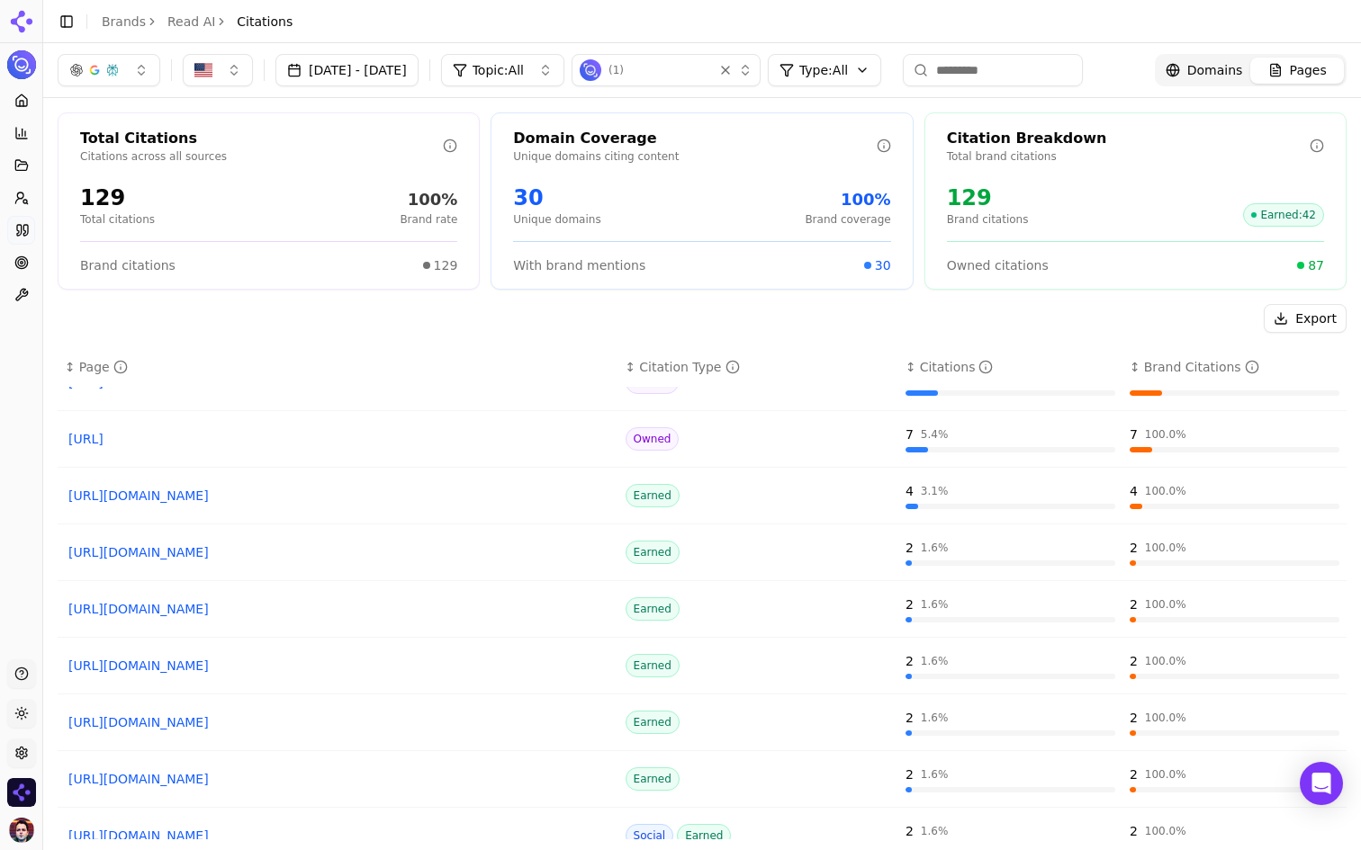
scroll to position [83, 0]
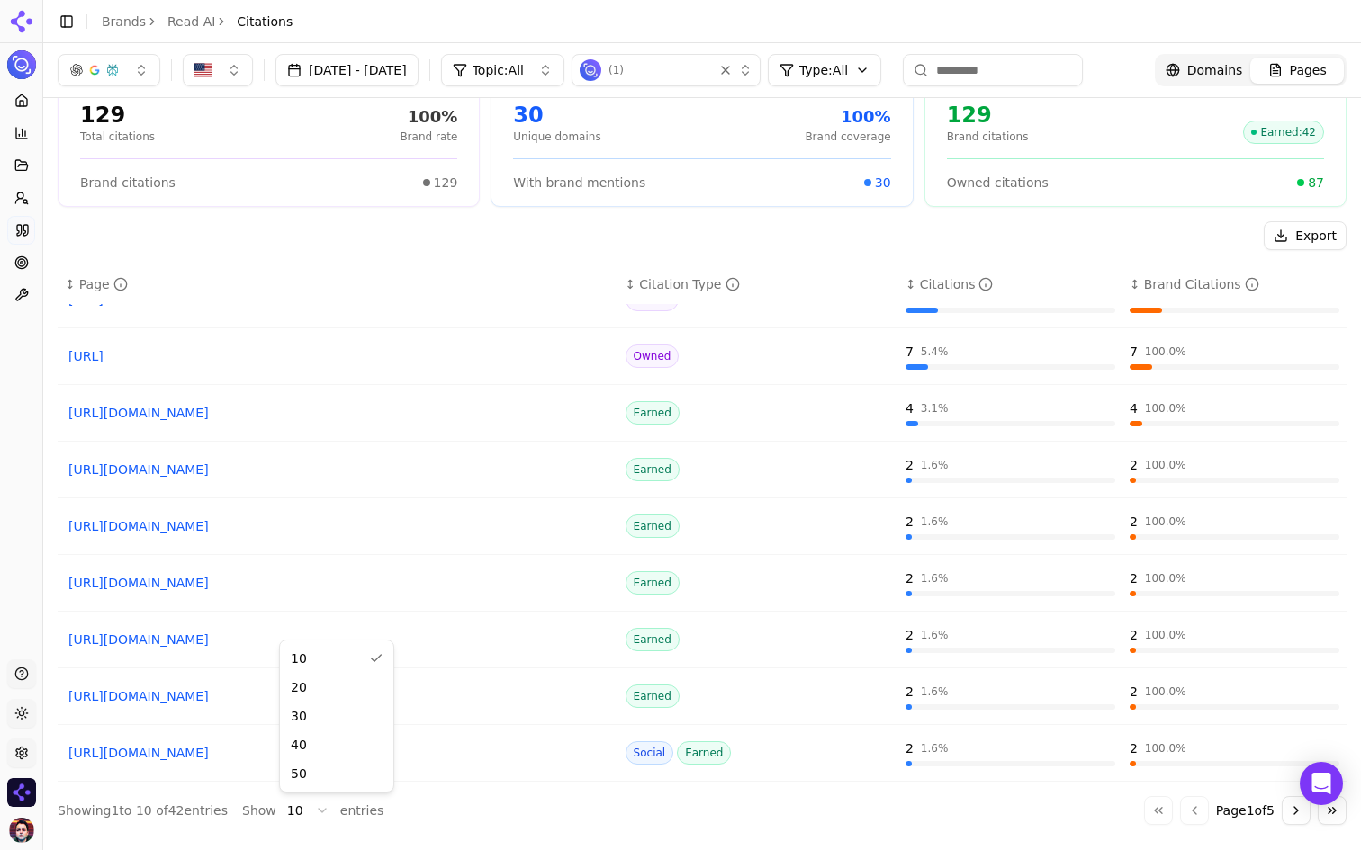
click at [300, 808] on html "Read AI Platform Home Competition Topics Prompts Citations Optimize Toolbox Sup…" at bounding box center [680, 425] width 1361 height 850
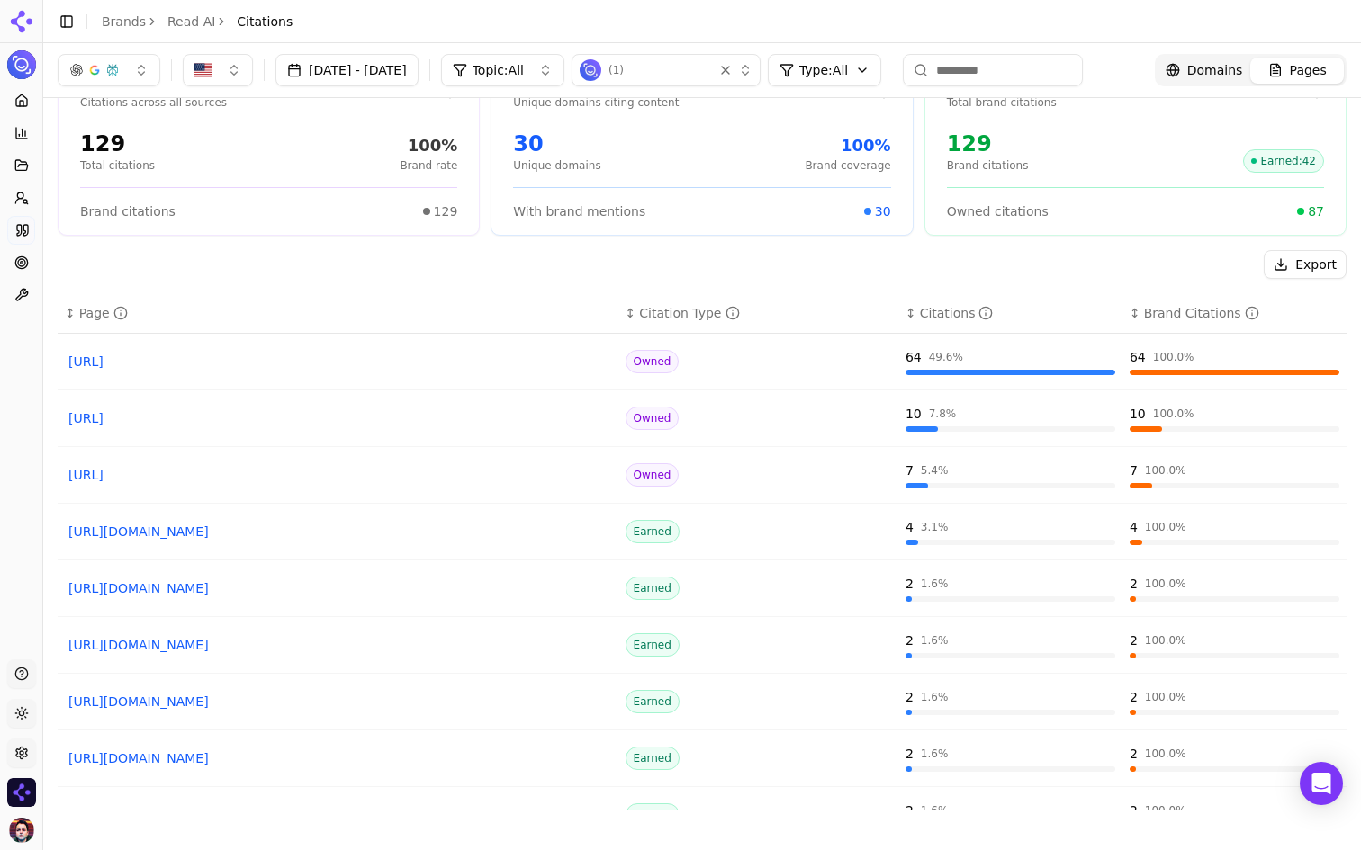
scroll to position [0, 0]
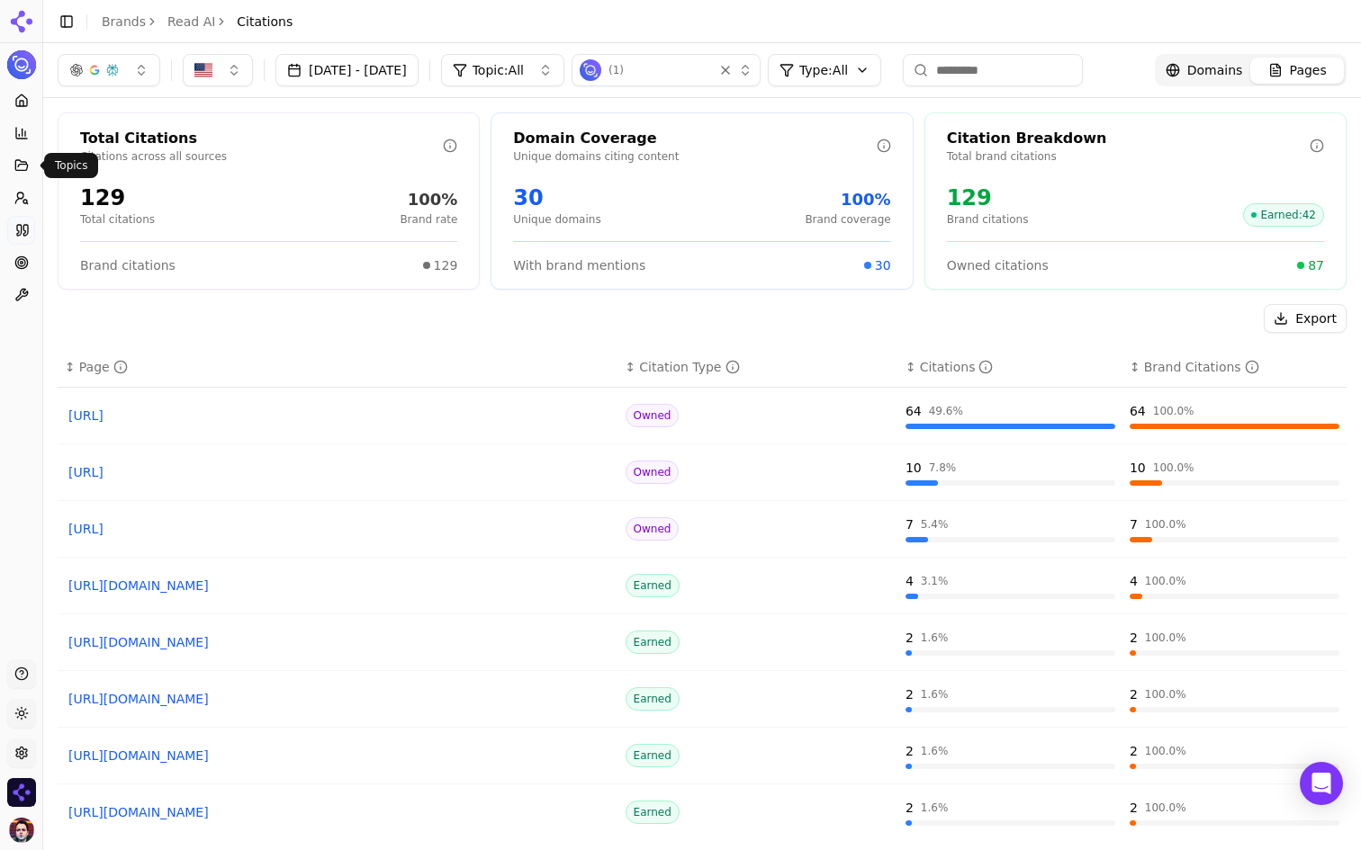
click at [16, 163] on icon at bounding box center [21, 165] width 14 height 14
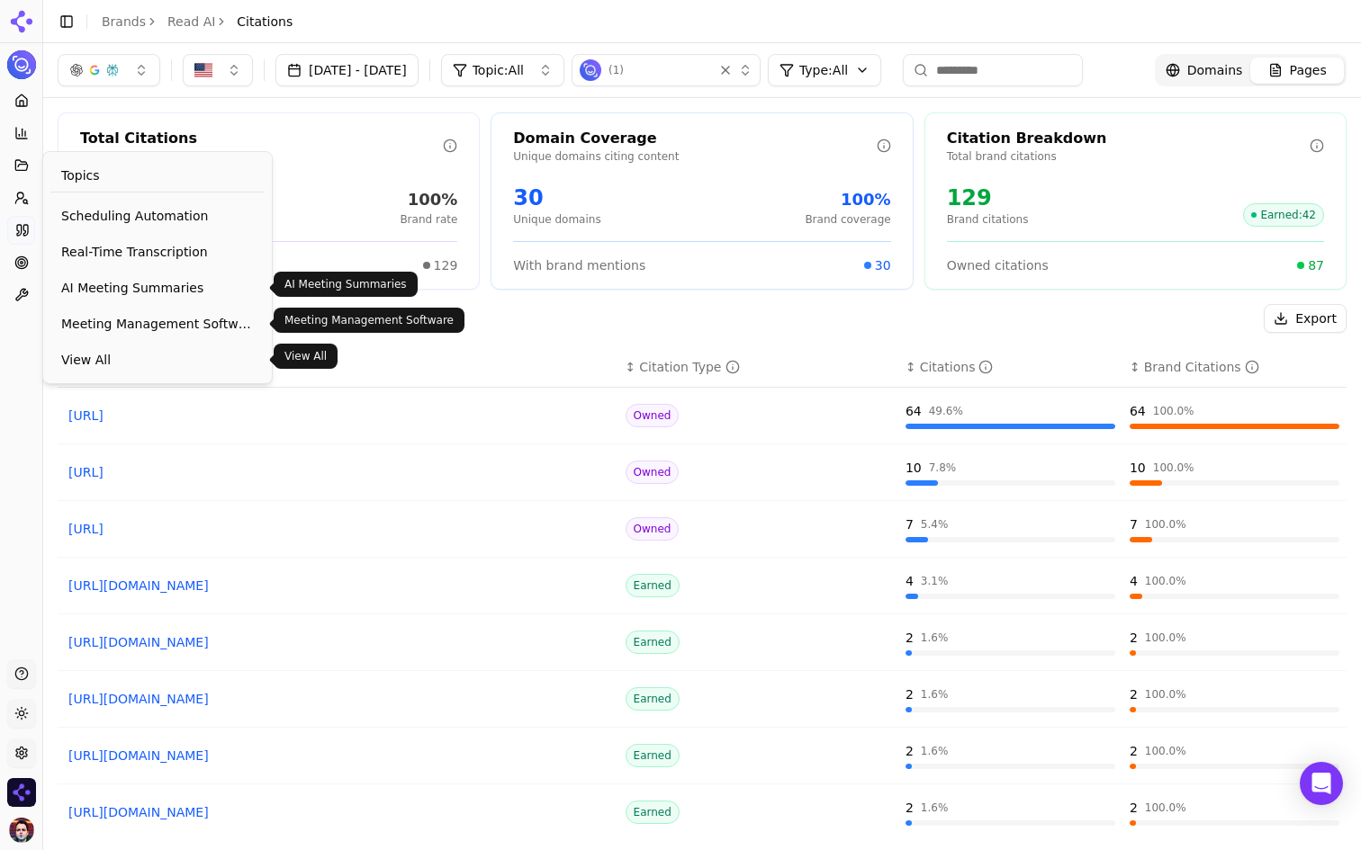
click at [136, 361] on span "View All" at bounding box center [157, 360] width 193 height 18
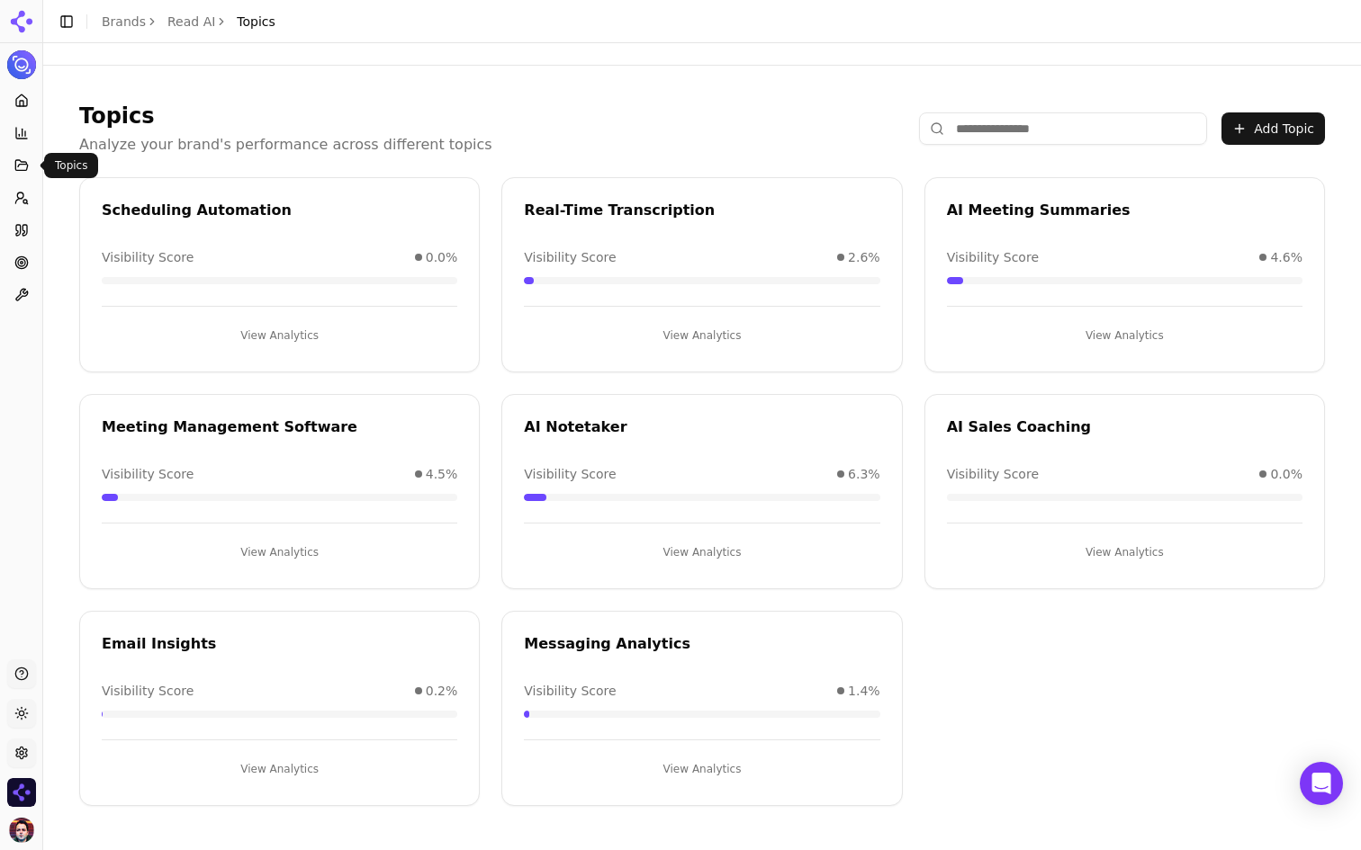
click at [22, 174] on button "Topics" at bounding box center [21, 165] width 28 height 29
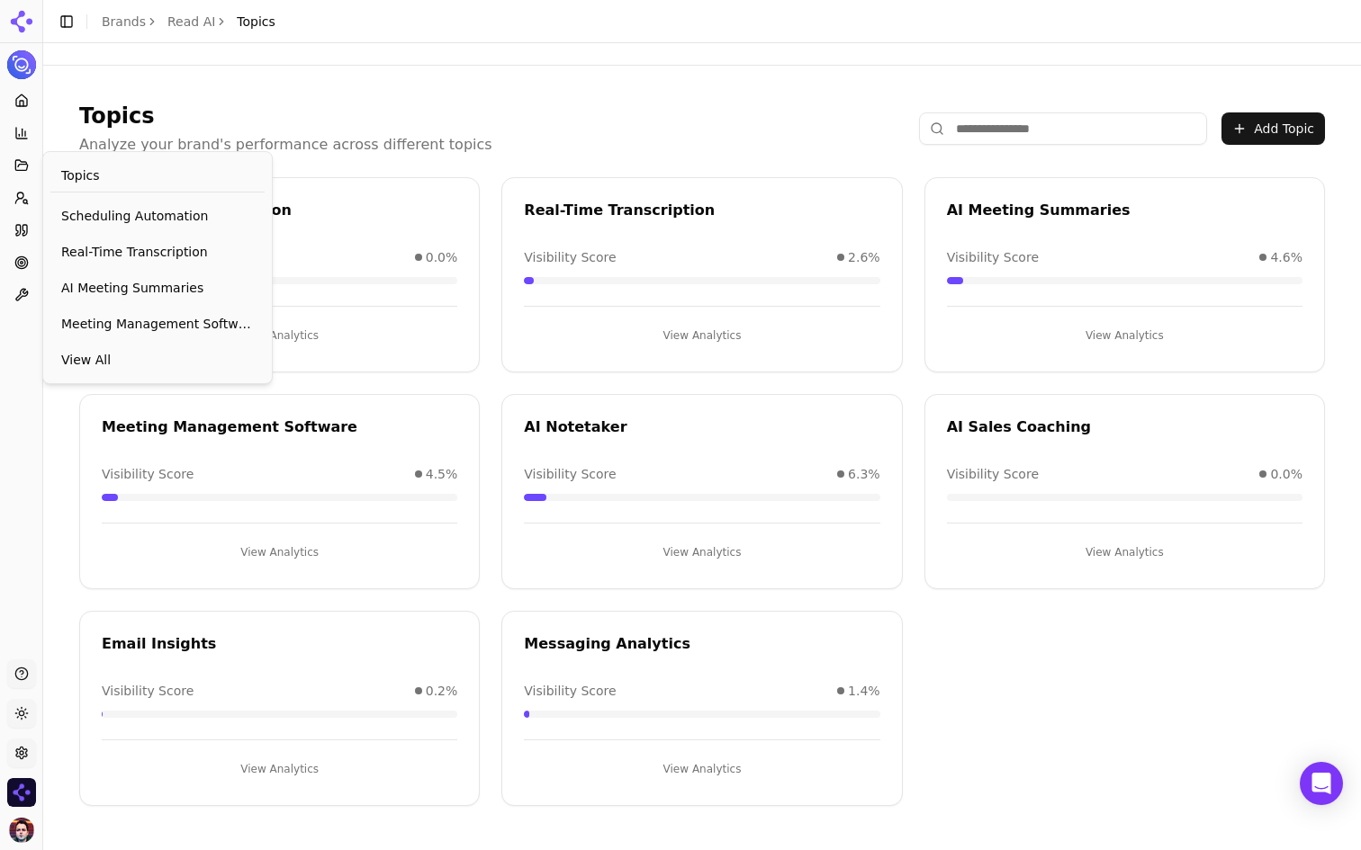
click at [22, 174] on button "Topics" at bounding box center [21, 165] width 28 height 29
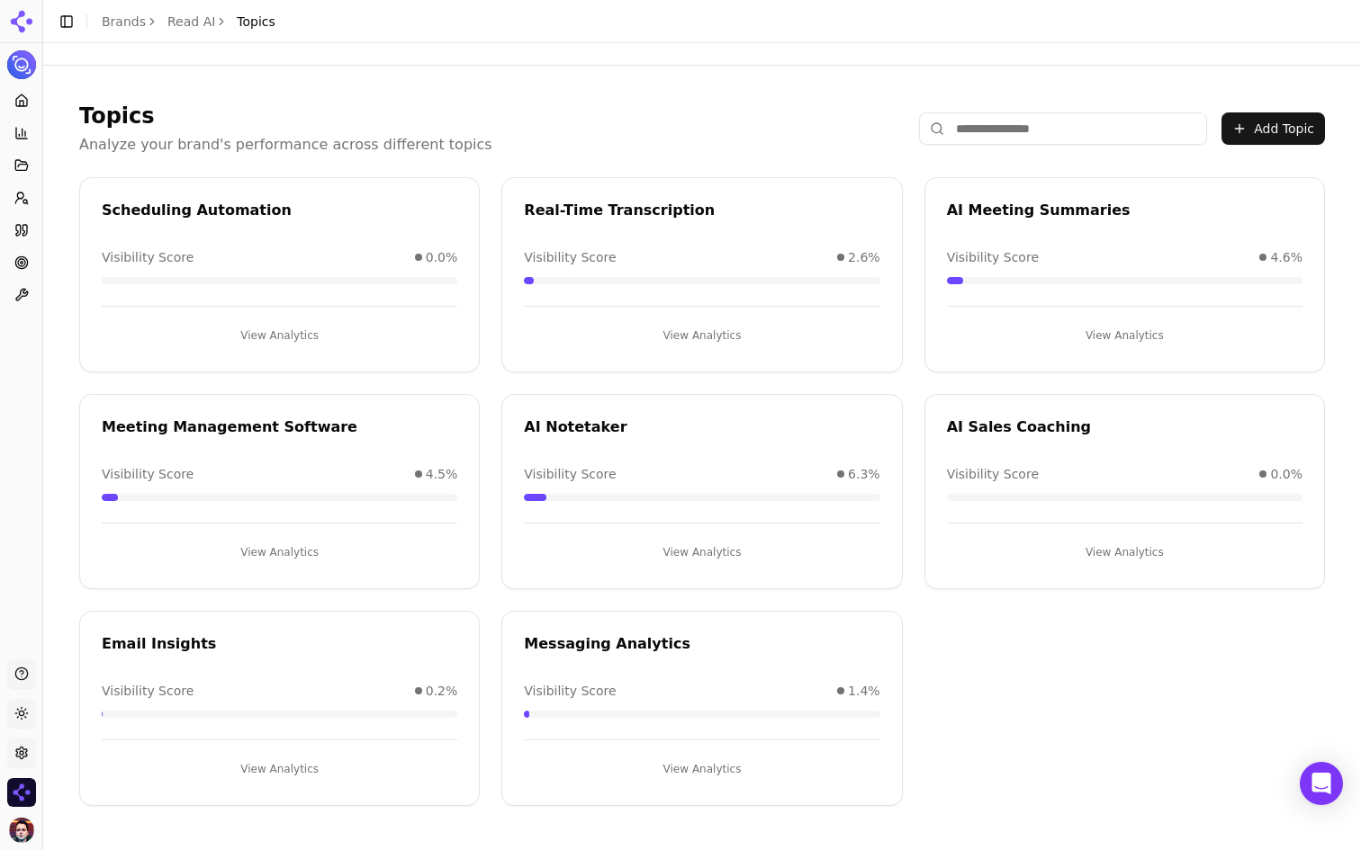
scroll to position [3, 0]
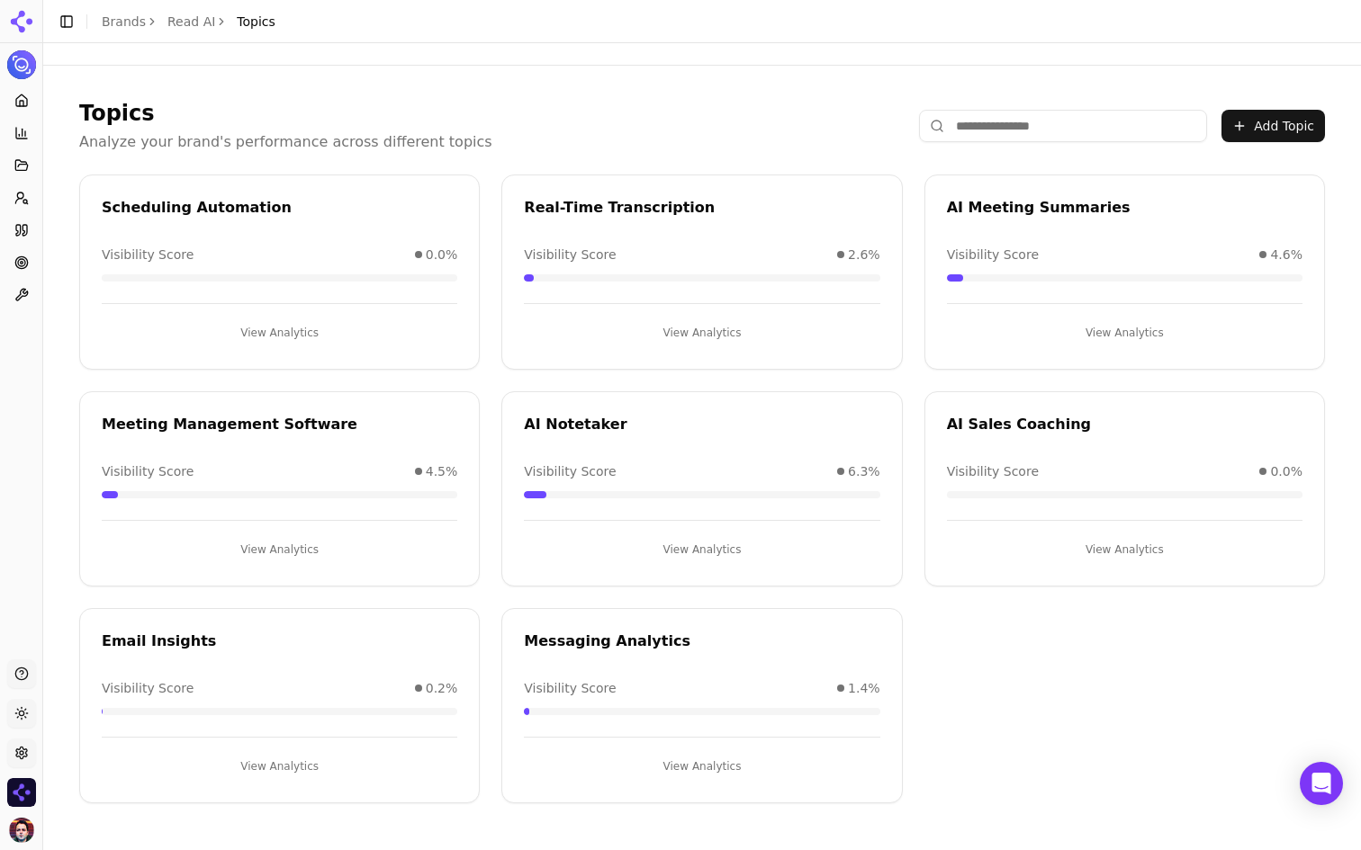
click at [1106, 551] on button "View Analytics" at bounding box center [1124, 549] width 355 height 29
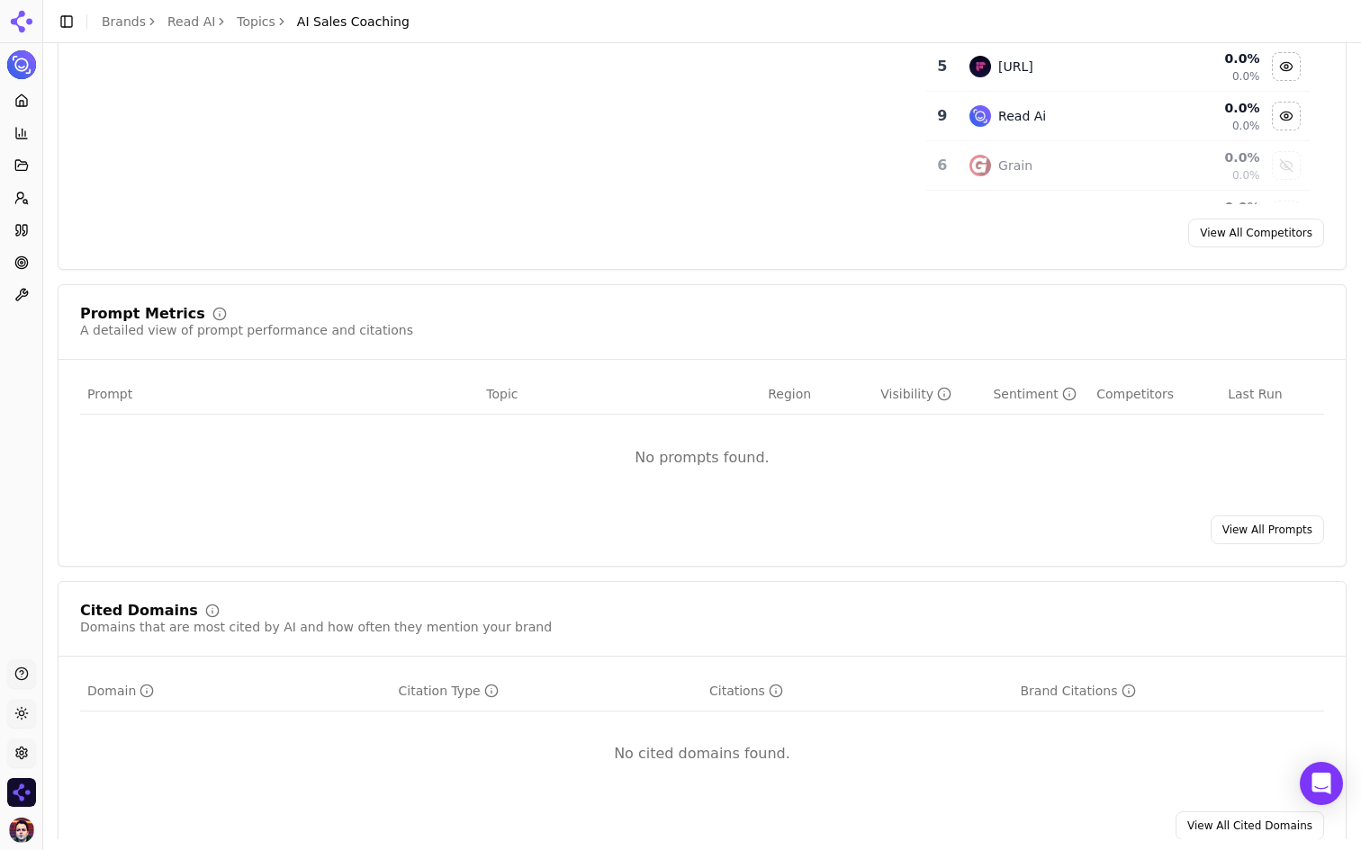
scroll to position [469, 0]
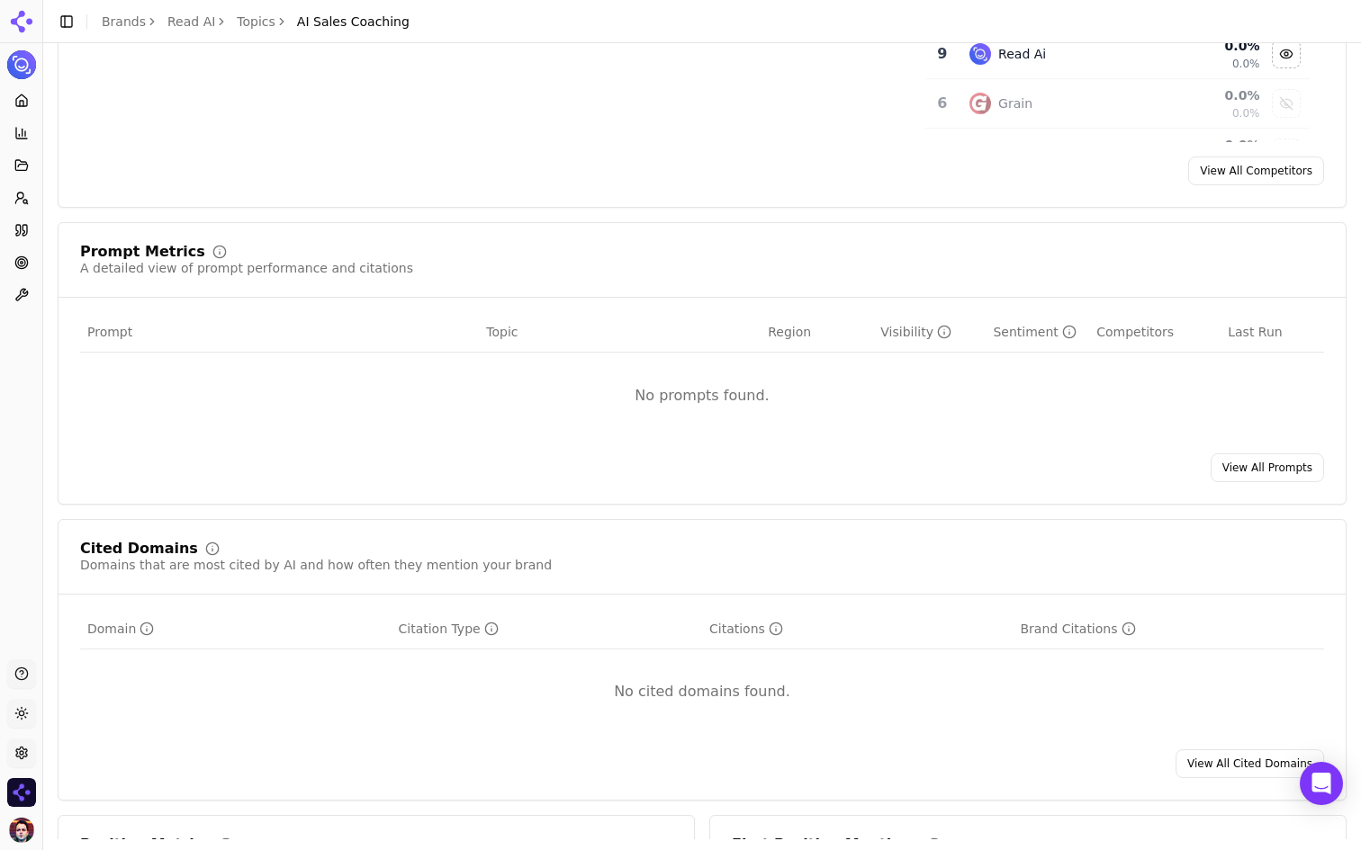
click at [1252, 458] on link "View All Prompts" at bounding box center [1266, 468] width 113 height 29
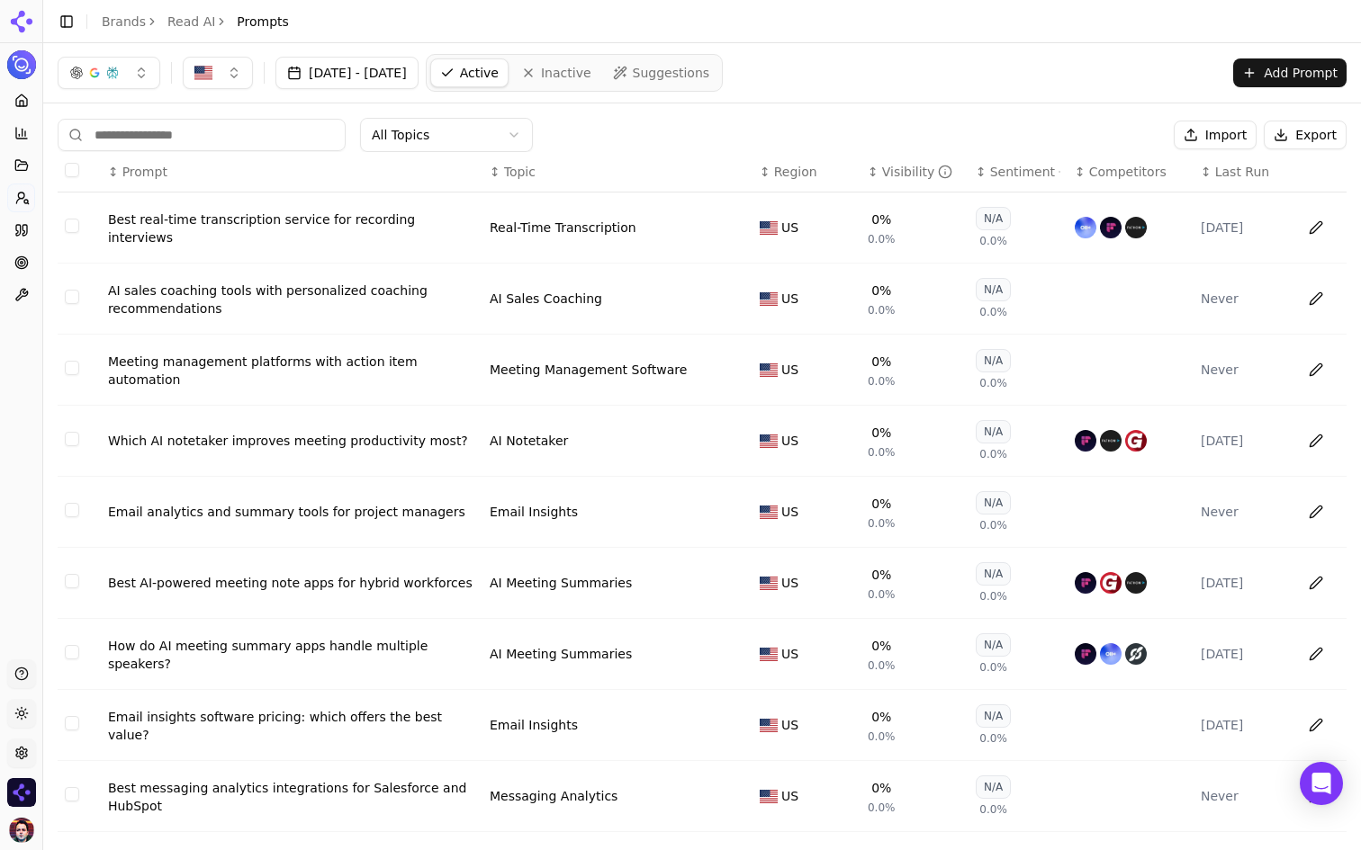
click at [514, 157] on th "↕ Topic" at bounding box center [617, 172] width 270 height 40
click at [509, 166] on span "Topic" at bounding box center [519, 172] width 31 height 18
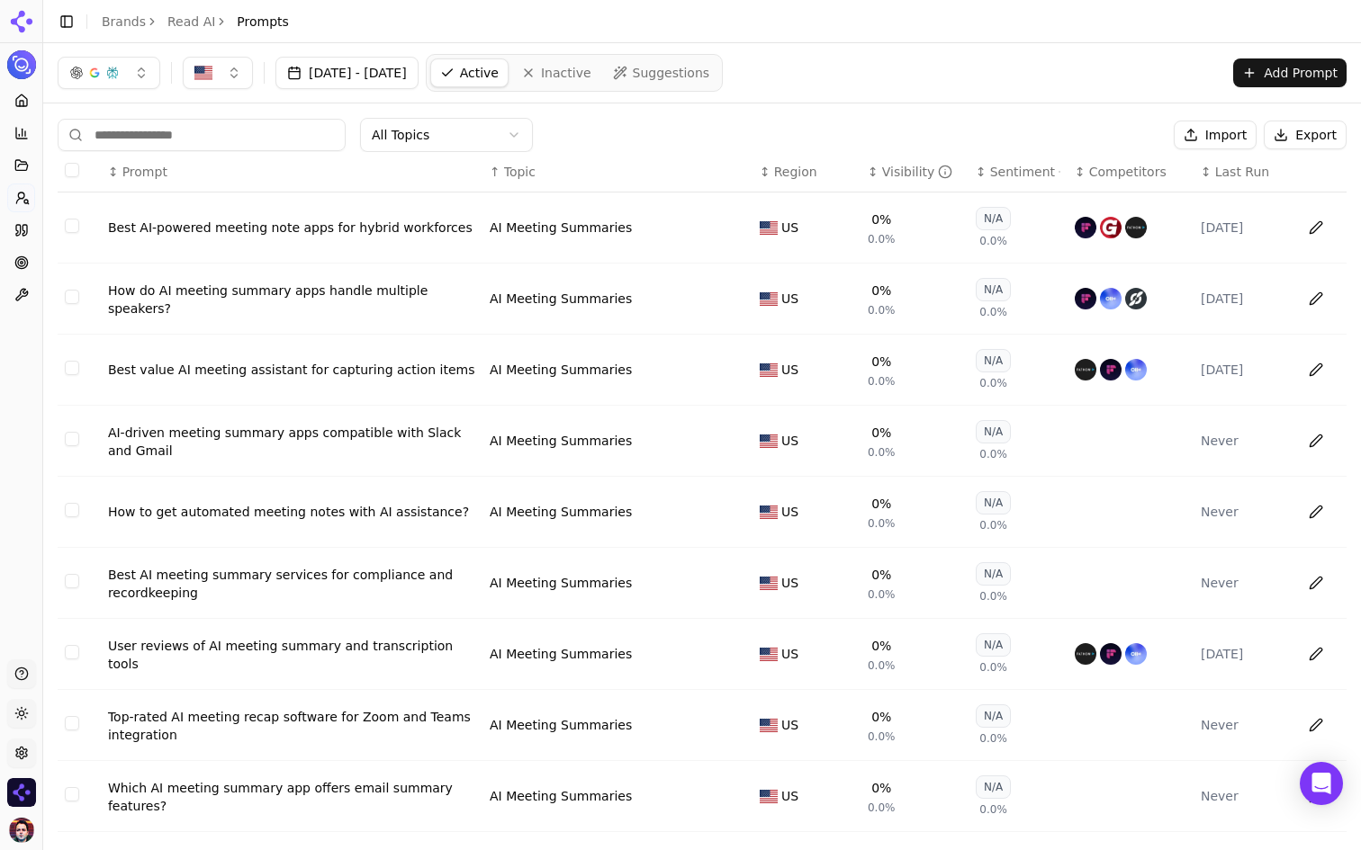
click at [509, 166] on span "Topic" at bounding box center [519, 172] width 31 height 18
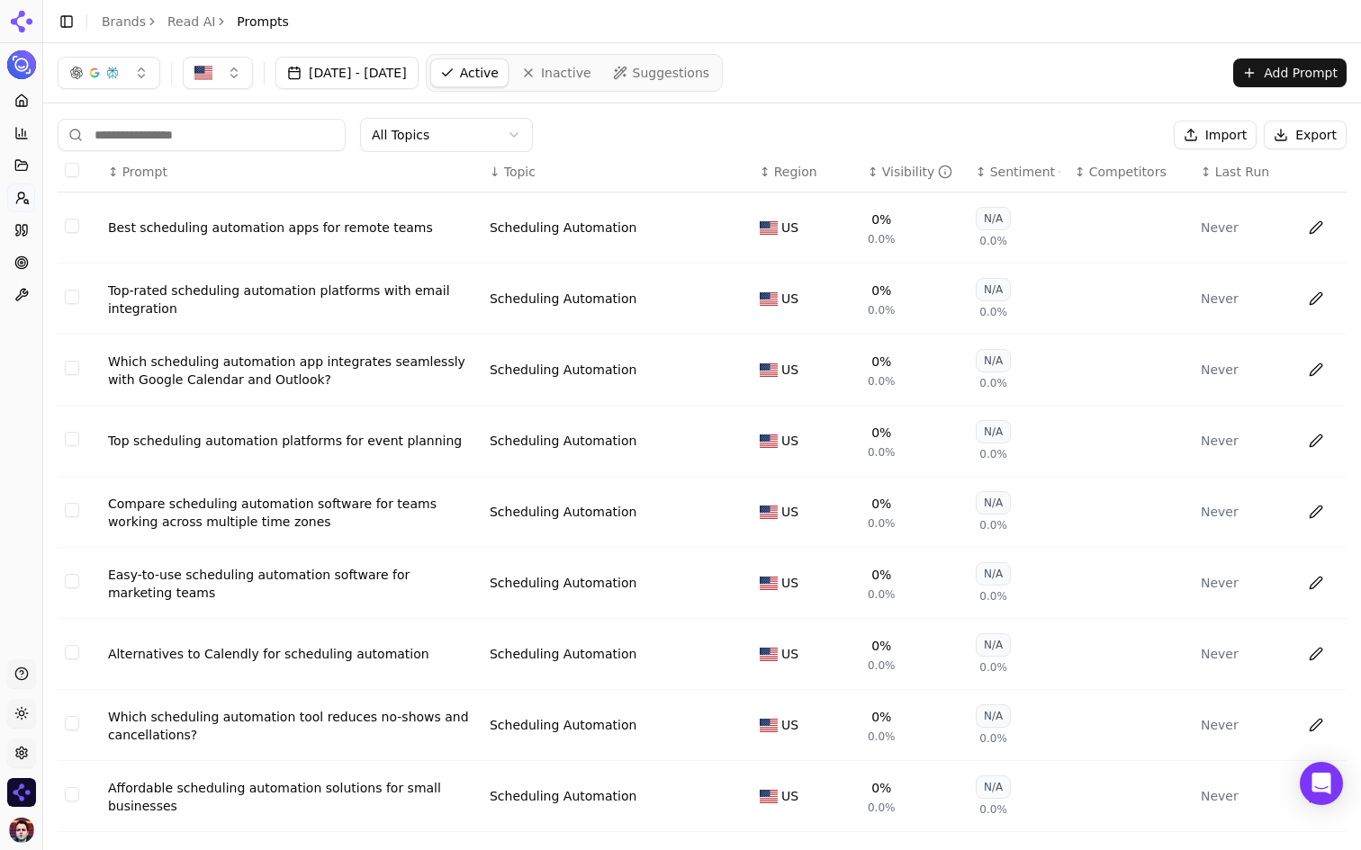
click at [509, 166] on span "Topic" at bounding box center [519, 172] width 31 height 18
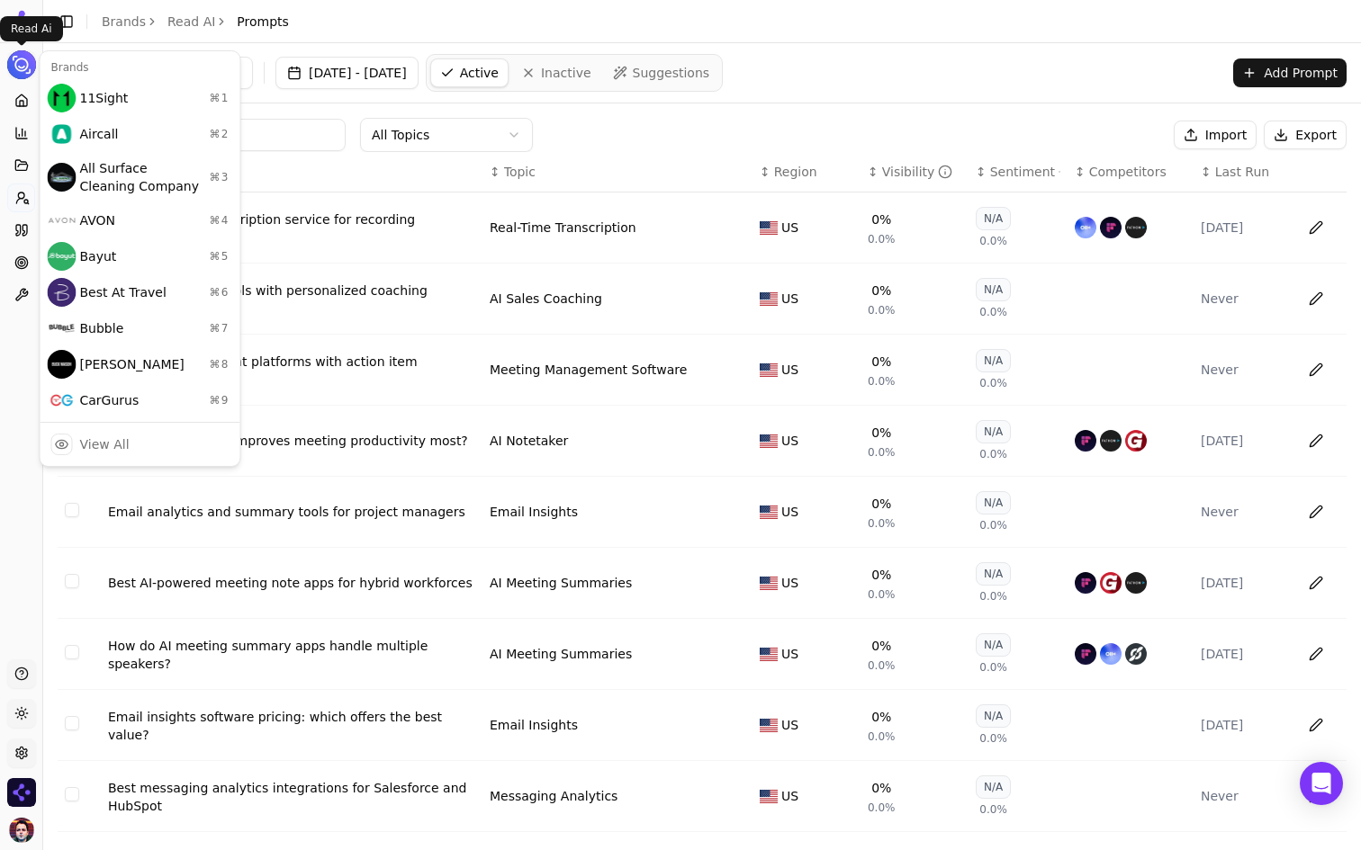
click at [19, 57] on html "Read AI Platform Home Competition Topics Prompts Citations Optimize Toolbox Sup…" at bounding box center [680, 425] width 1361 height 850
click at [137, 451] on div "View All" at bounding box center [140, 445] width 193 height 36
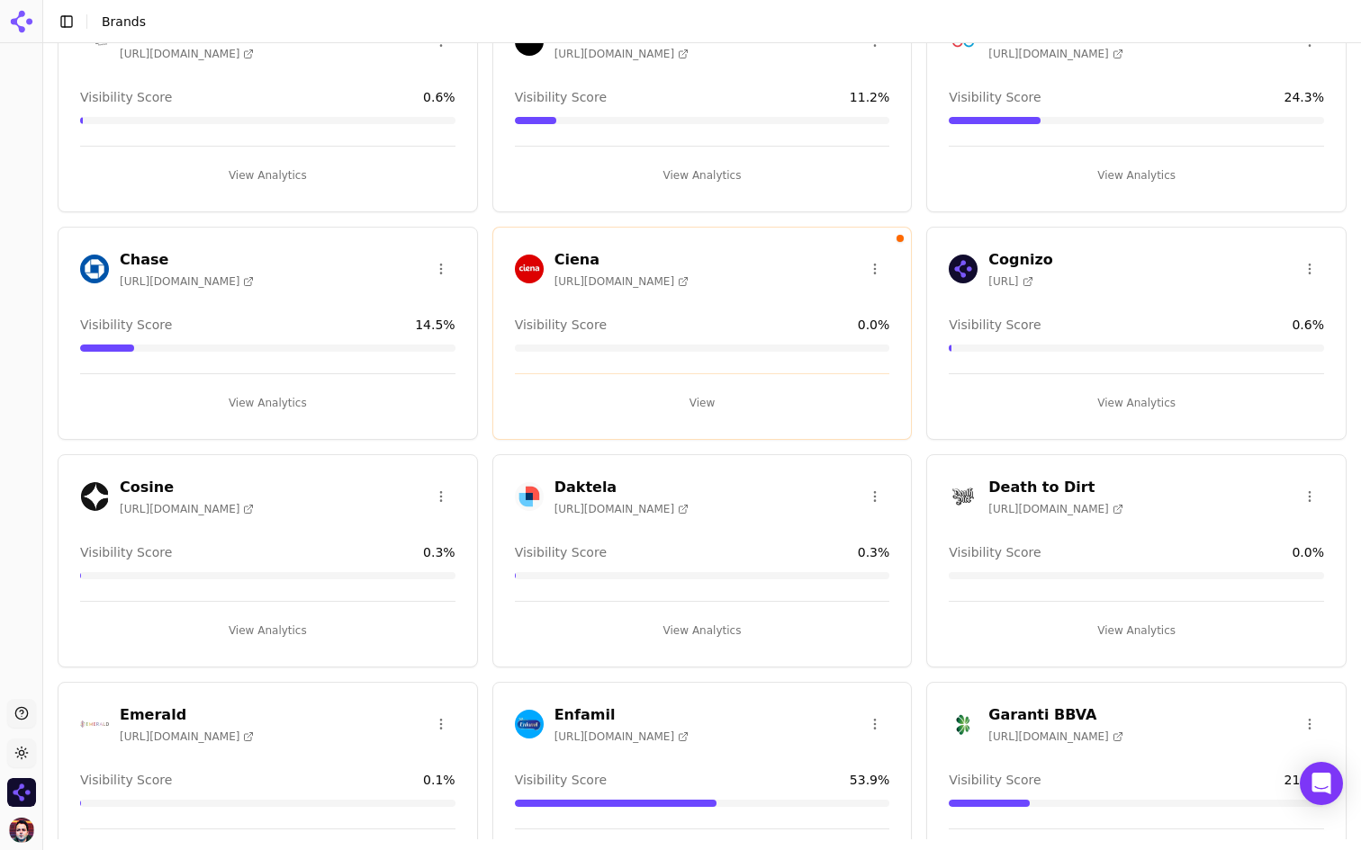
scroll to position [594, 0]
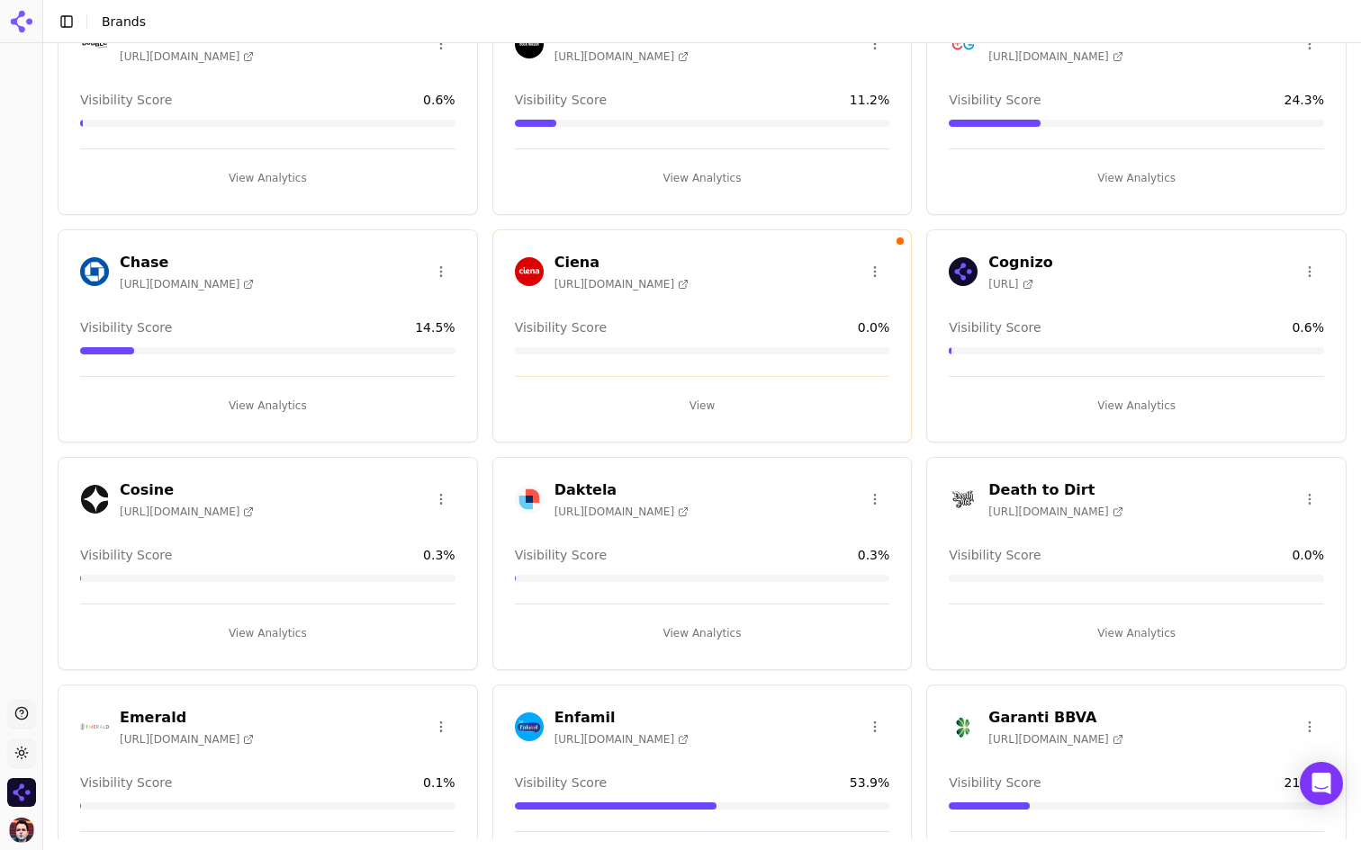
click at [1306, 272] on html "Support Toggle theme Cognizo Toggle Sidebar Brands Brand Analytics Track and an…" at bounding box center [680, 425] width 1361 height 850
click at [440, 274] on html "Support Toggle theme Cognizo Toggle Sidebar Brands Brand Analytics Track and an…" at bounding box center [680, 425] width 1361 height 850
click at [438, 297] on div "Edit Brand" at bounding box center [398, 308] width 106 height 29
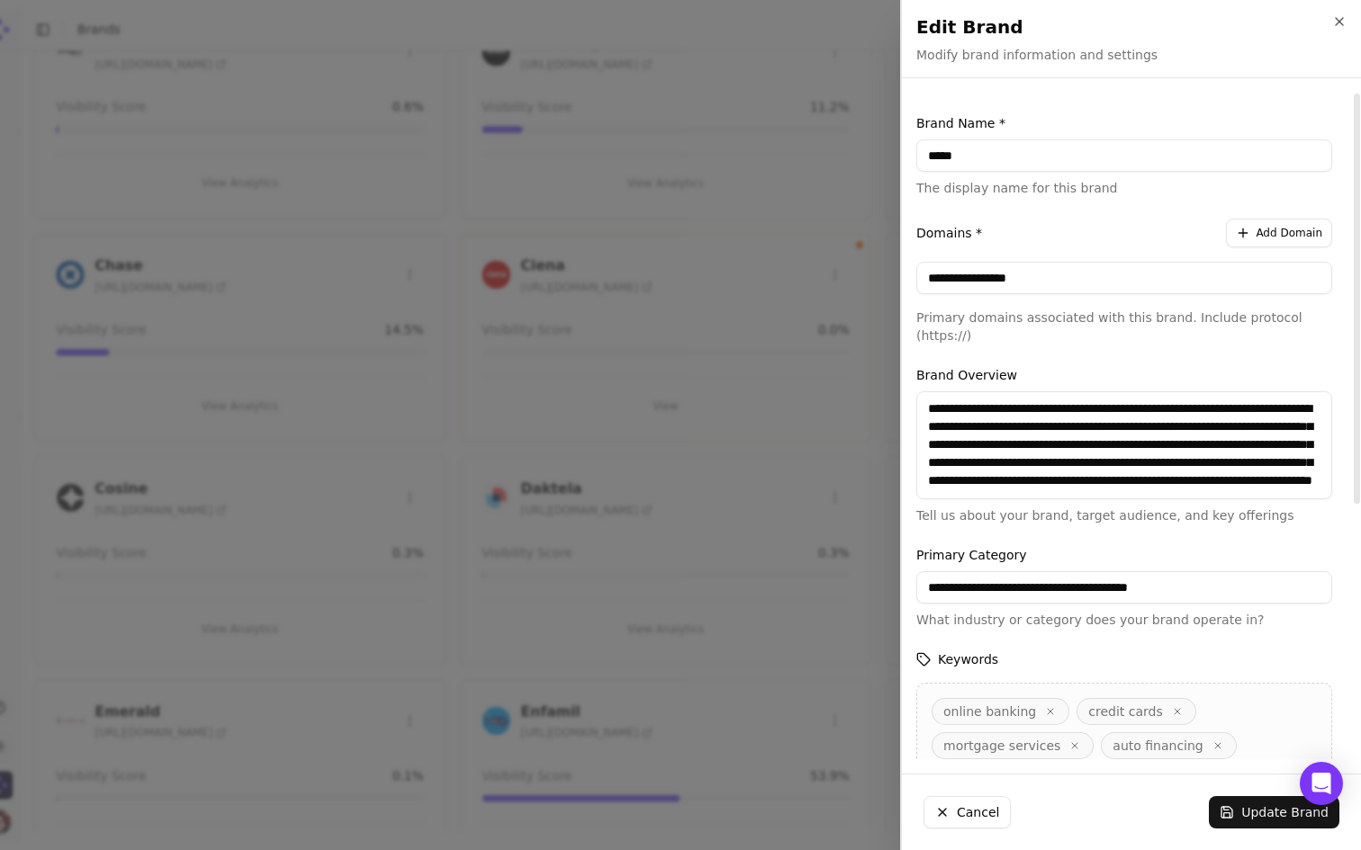
click at [1283, 240] on button "Add Domain" at bounding box center [1279, 233] width 106 height 29
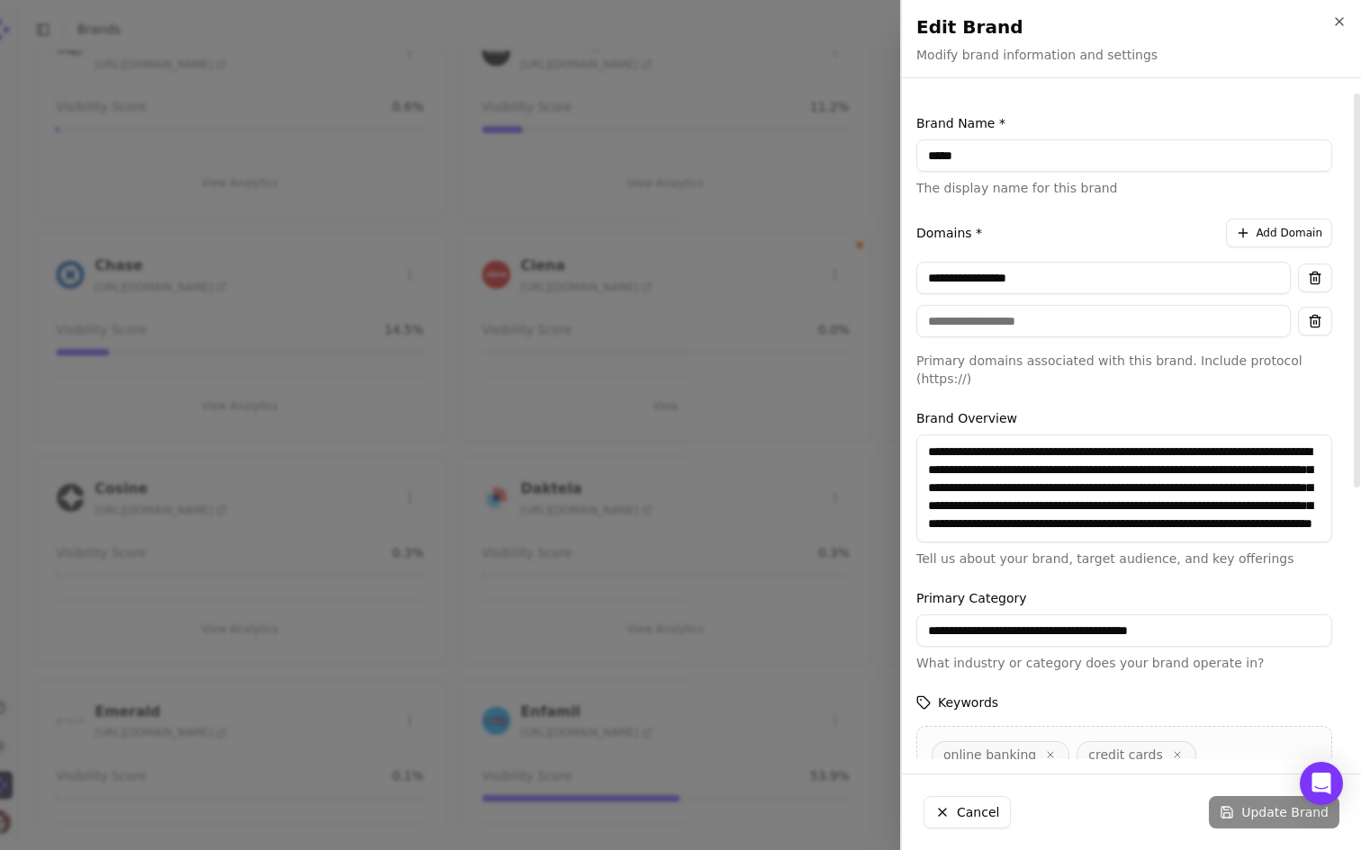
click at [1034, 326] on input at bounding box center [1103, 321] width 374 height 32
type input "*"
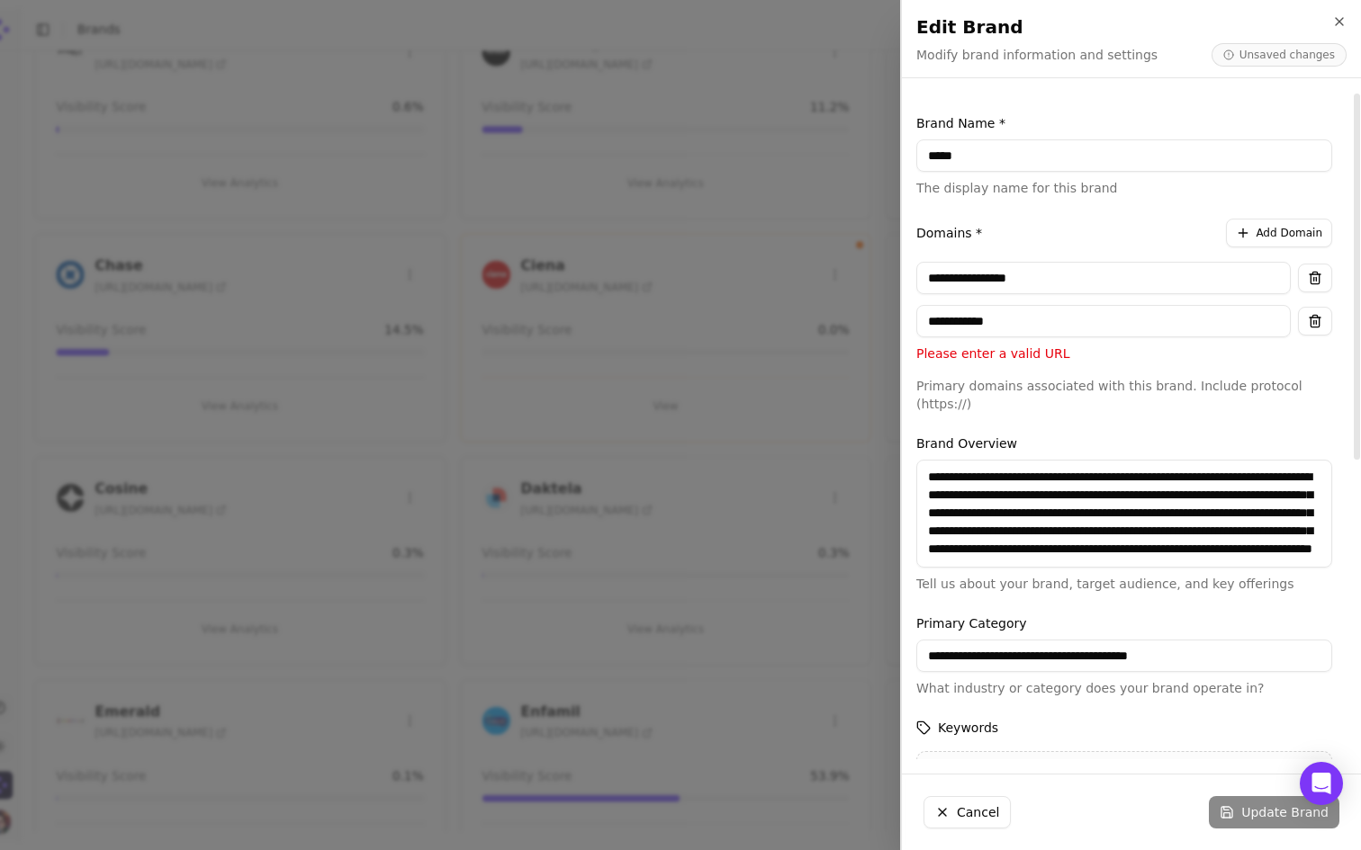
click at [1095, 398] on form "**********" at bounding box center [1124, 707] width 416 height 1187
click at [940, 328] on input "**********" at bounding box center [1103, 321] width 374 height 32
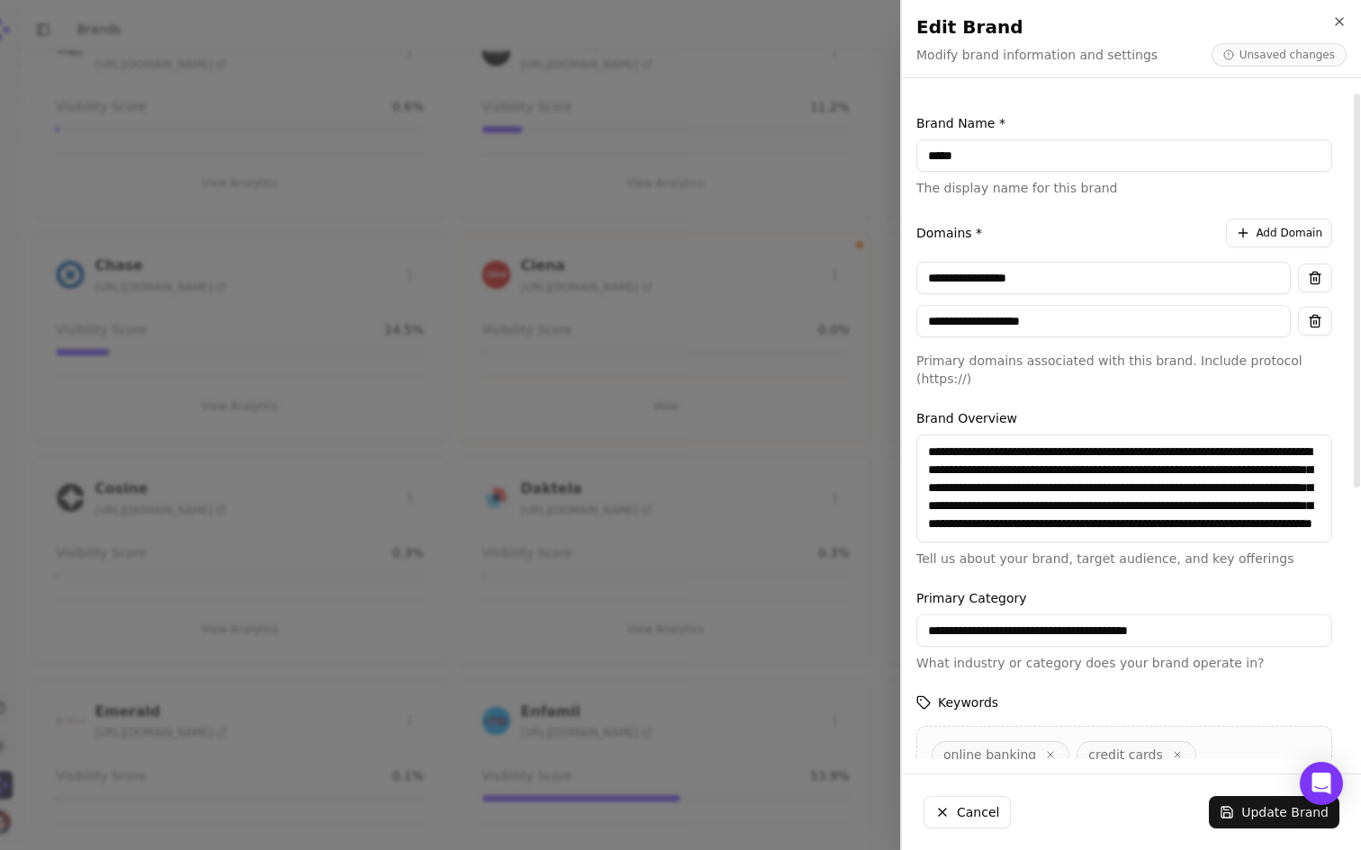
type input "**********"
click at [1084, 367] on p "Primary domains associated with this brand. Include protocol (https://)" at bounding box center [1124, 370] width 416 height 36
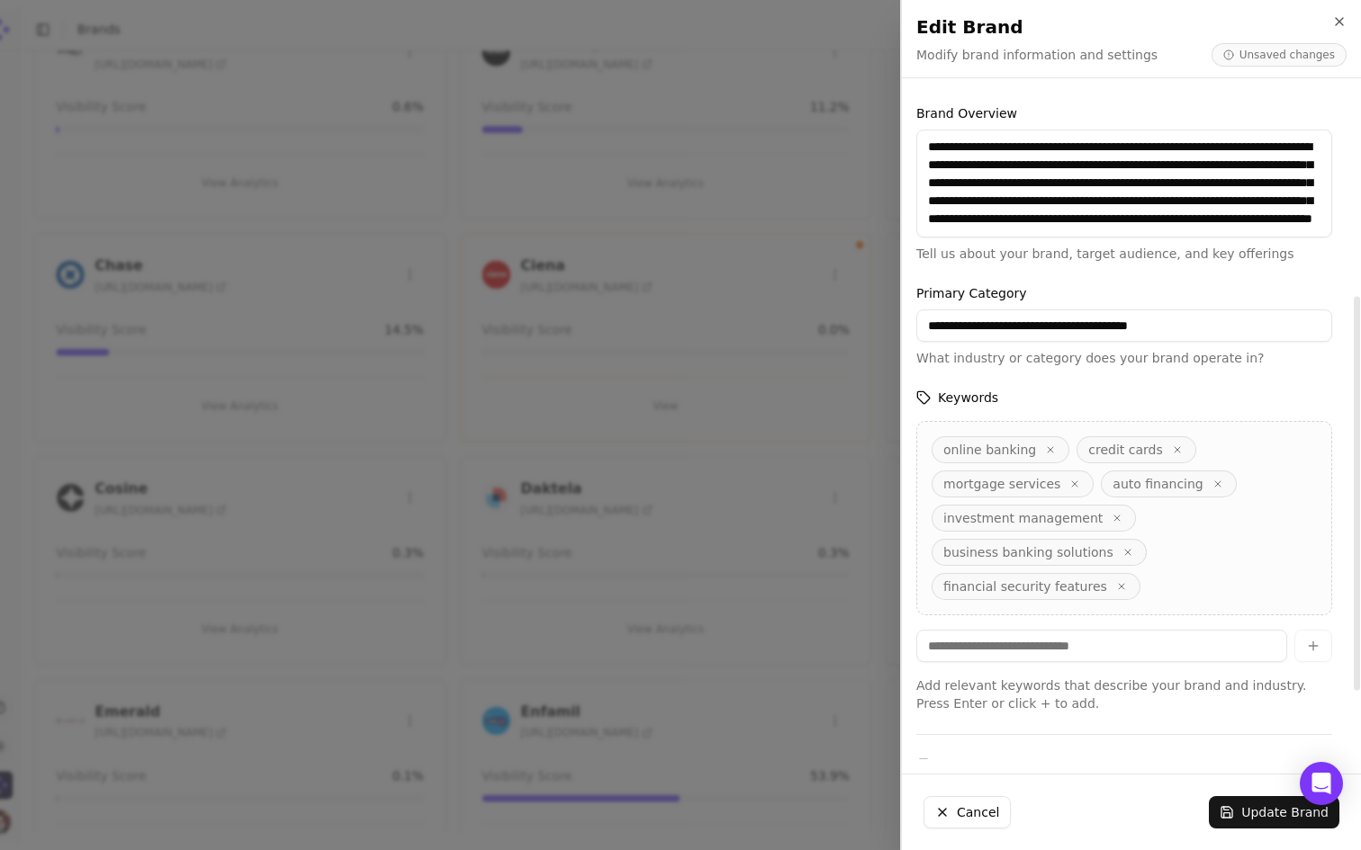
scroll to position [343, 0]
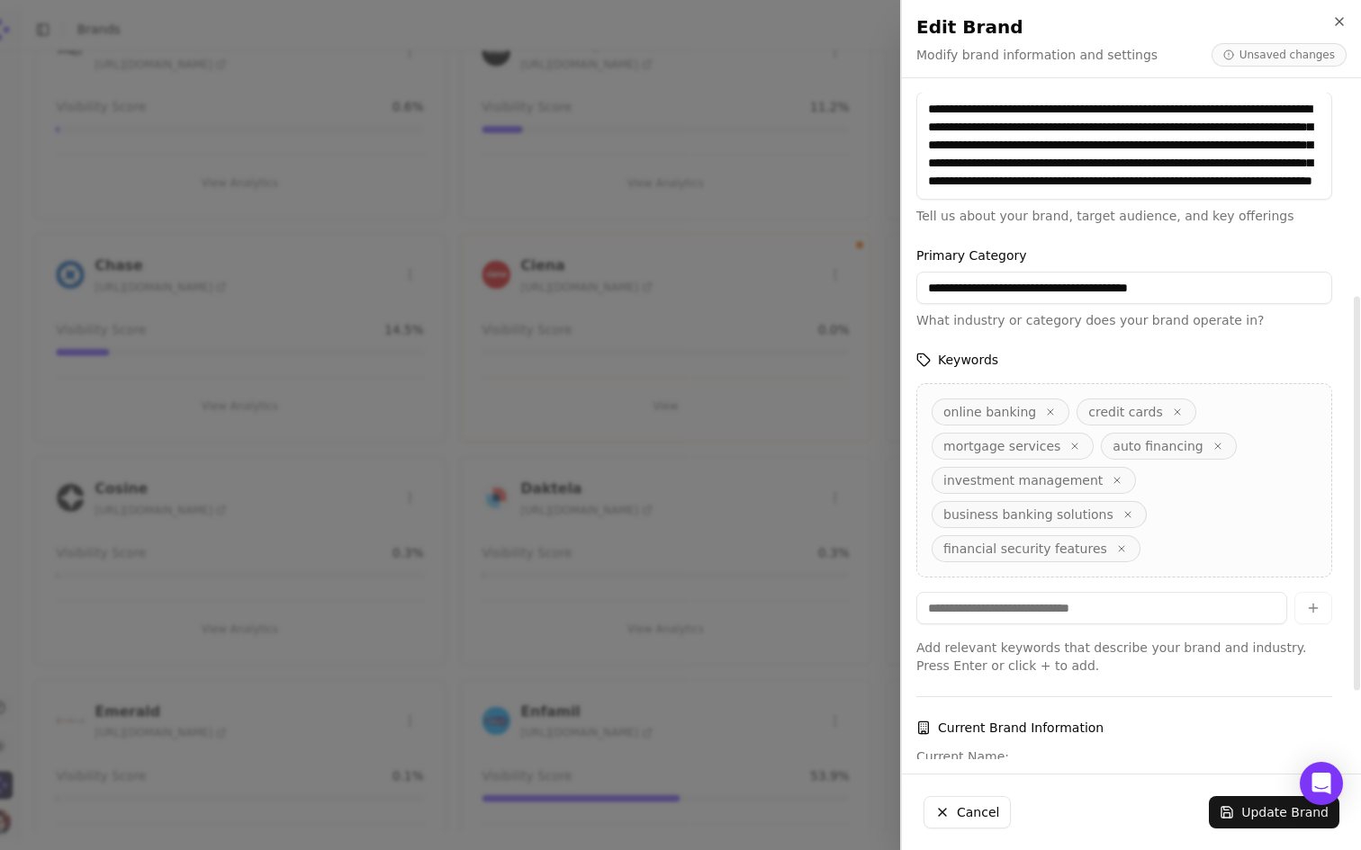
click at [1084, 272] on input "**********" at bounding box center [1124, 288] width 416 height 32
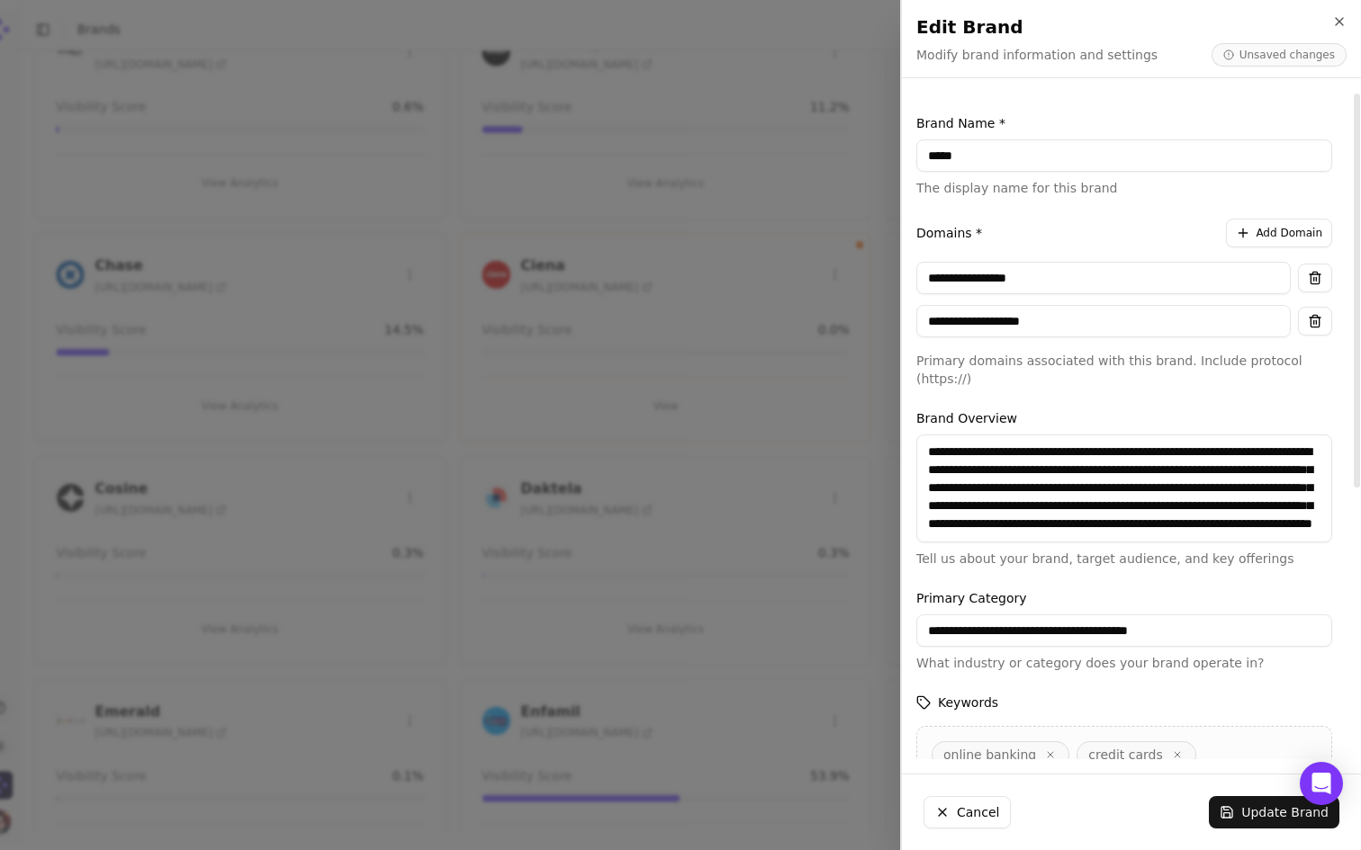
click at [931, 152] on input "*****" at bounding box center [1124, 155] width 416 height 32
click at [950, 157] on input "*****" at bounding box center [1124, 155] width 416 height 32
click at [926, 157] on input "*****" at bounding box center [1124, 155] width 416 height 32
click at [957, 152] on input "*******" at bounding box center [1124, 155] width 416 height 32
click at [1020, 165] on input "*******" at bounding box center [1124, 155] width 416 height 32
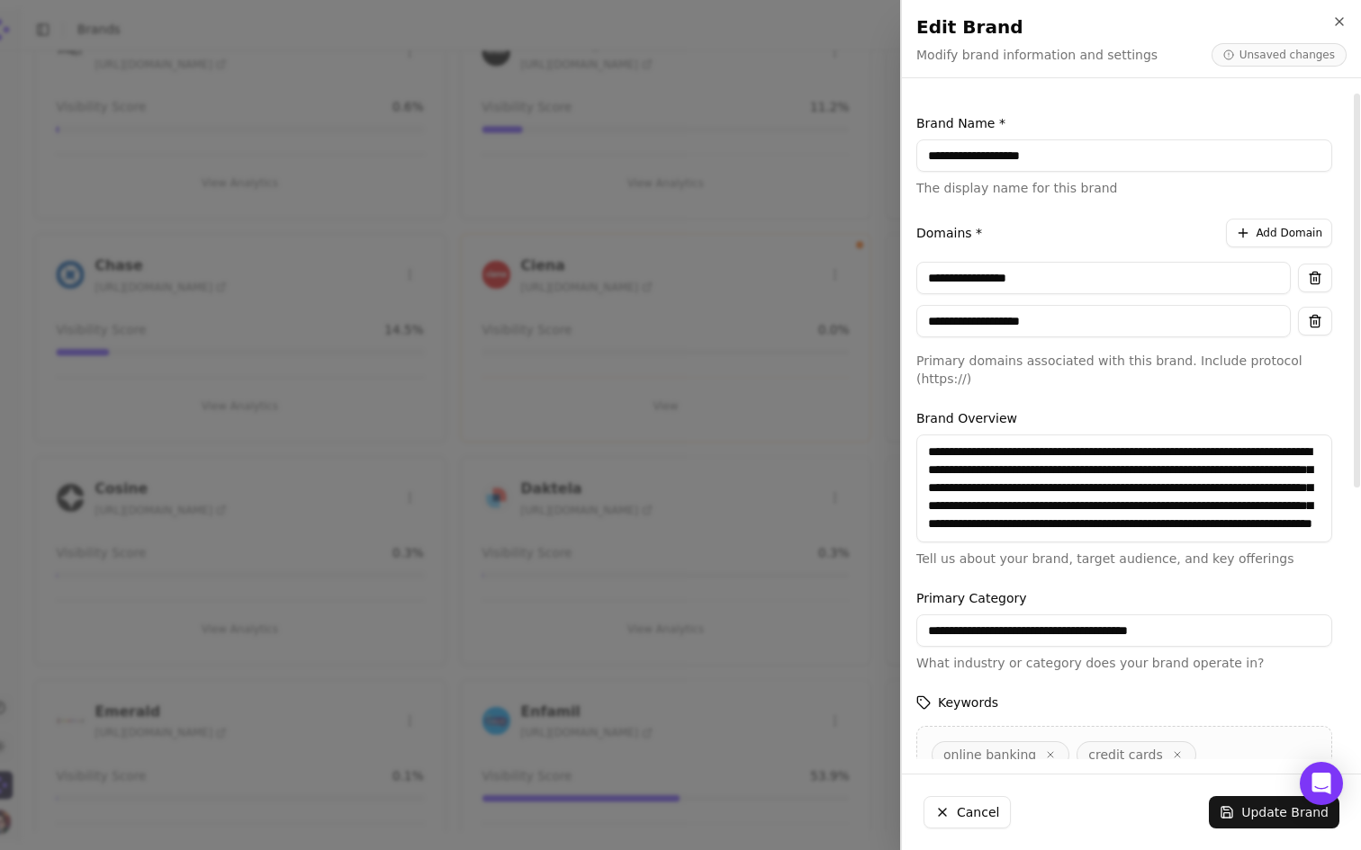
scroll to position [457, 0]
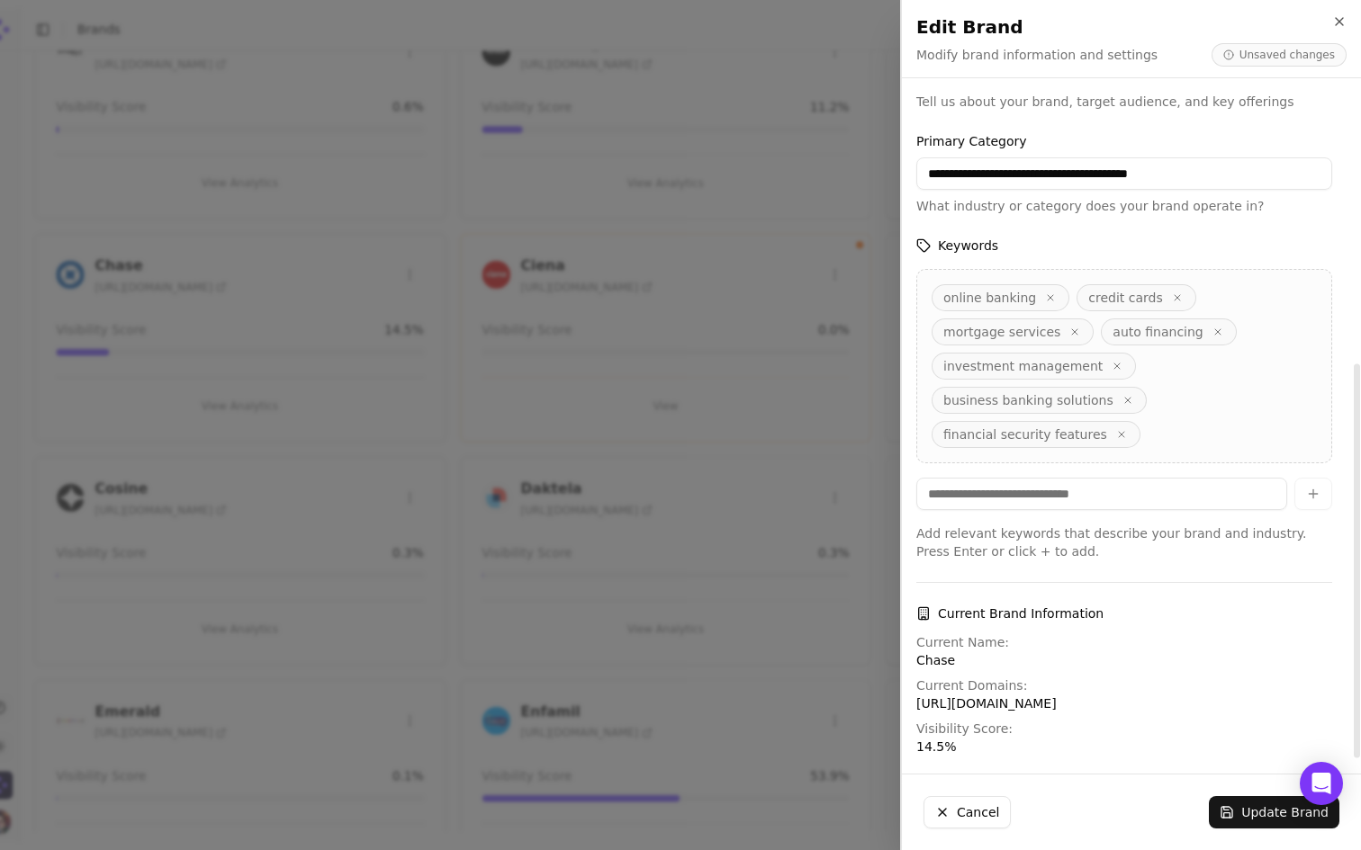
type input "**********"
click at [1256, 809] on button "Update Brand" at bounding box center [1274, 812] width 130 height 32
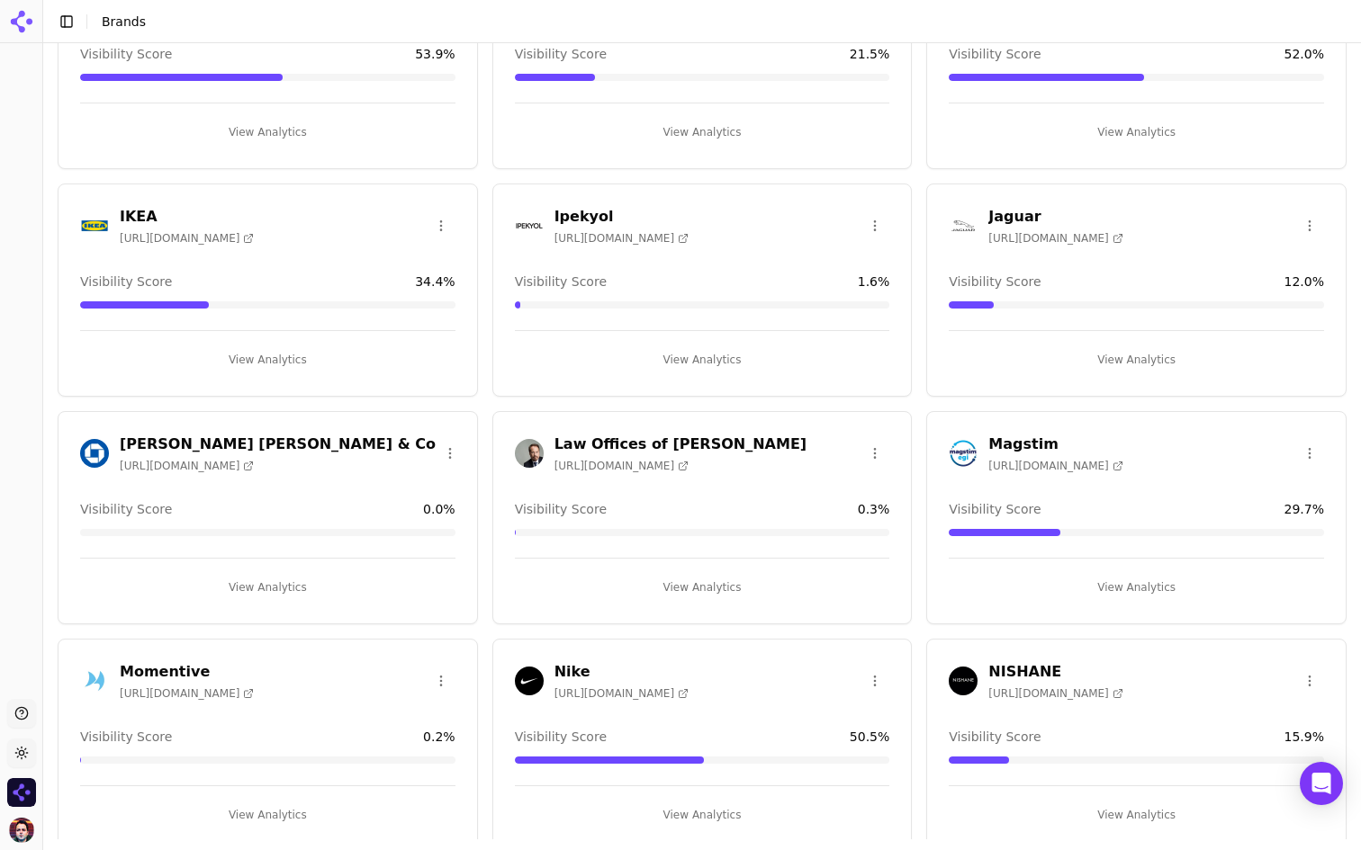
scroll to position [1294, 0]
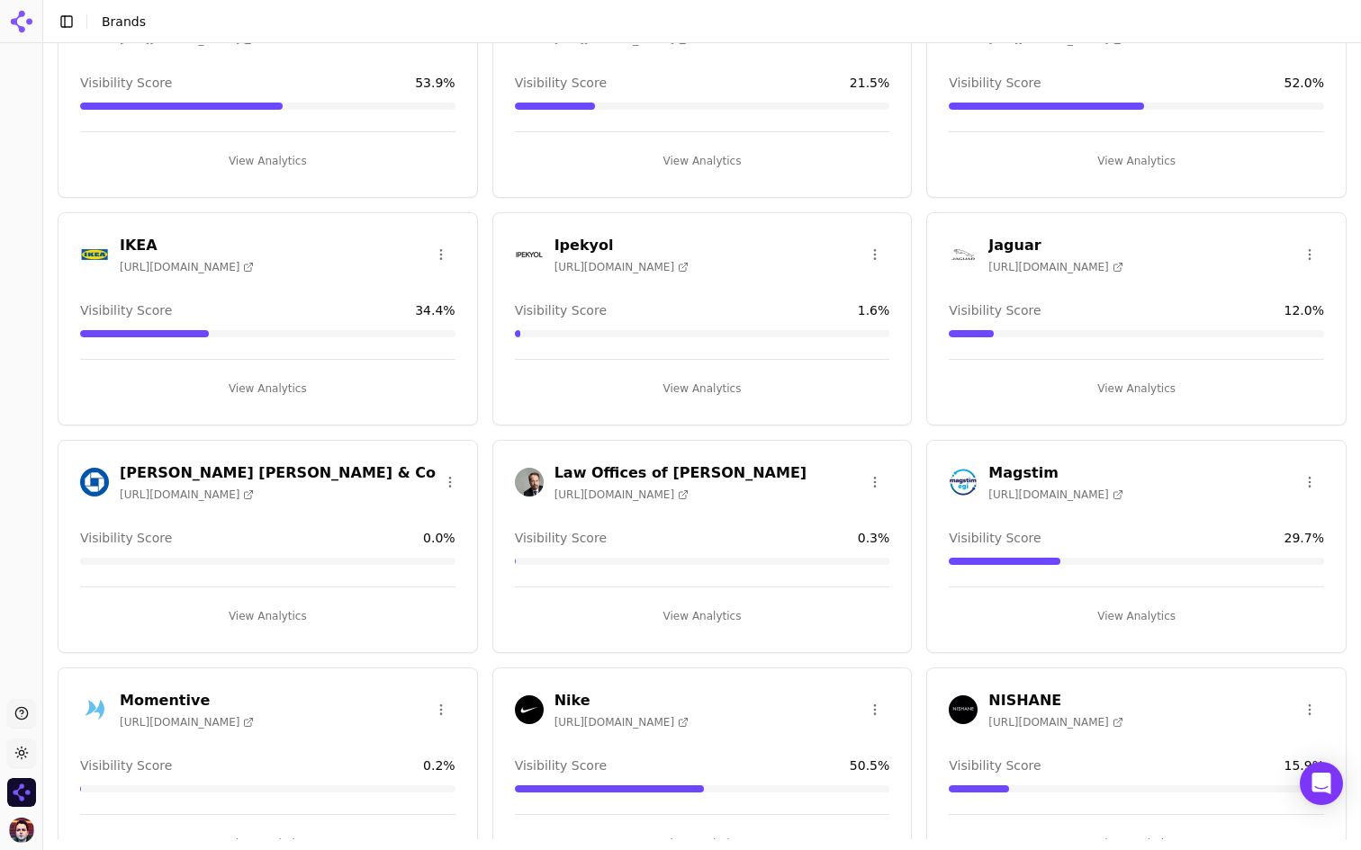
click at [345, 620] on button "View Analytics" at bounding box center [267, 616] width 375 height 29
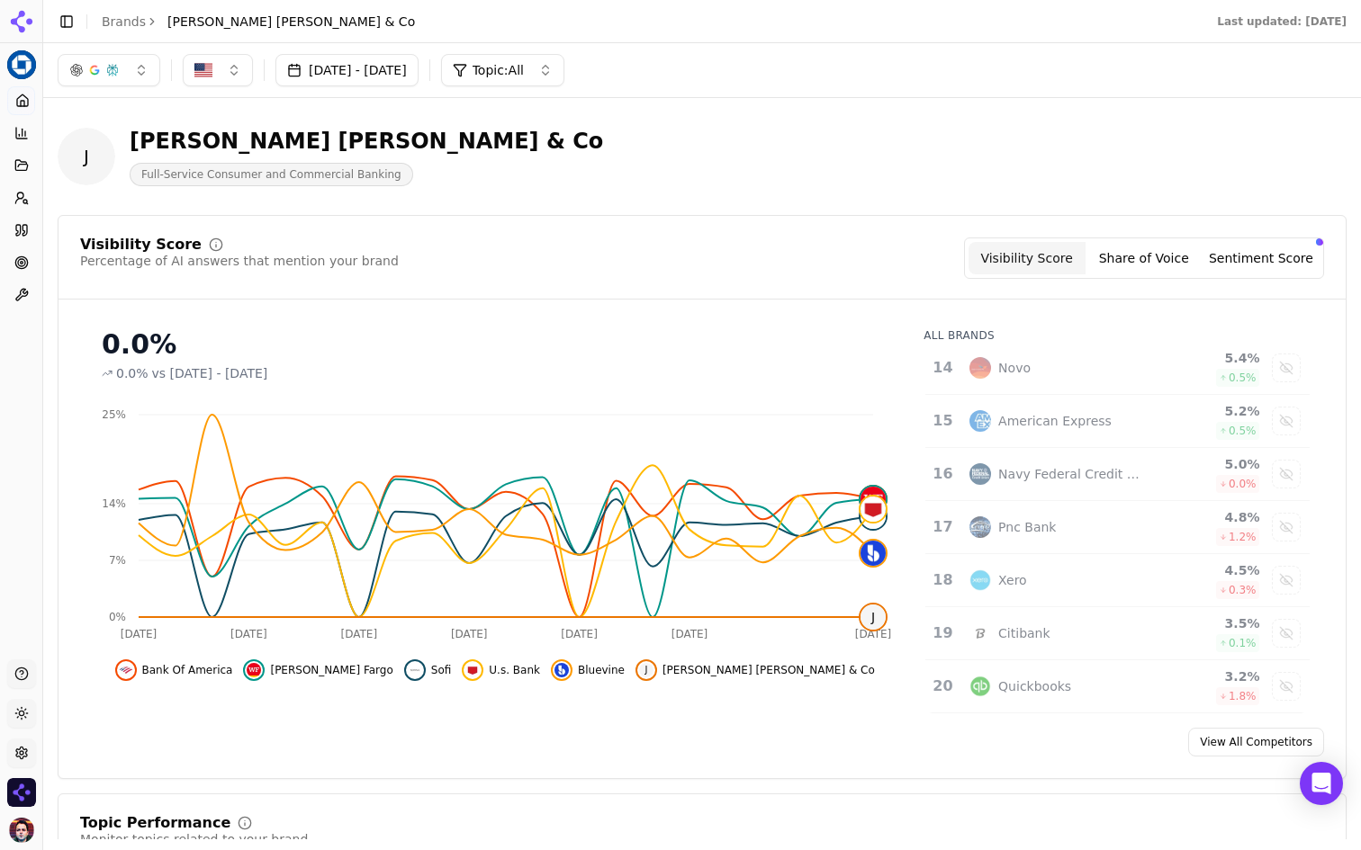
click at [28, 63] on html "JP Morgan Chase & Co Platform Home Competition Topics Prompts Citations Optimiz…" at bounding box center [680, 425] width 1361 height 850
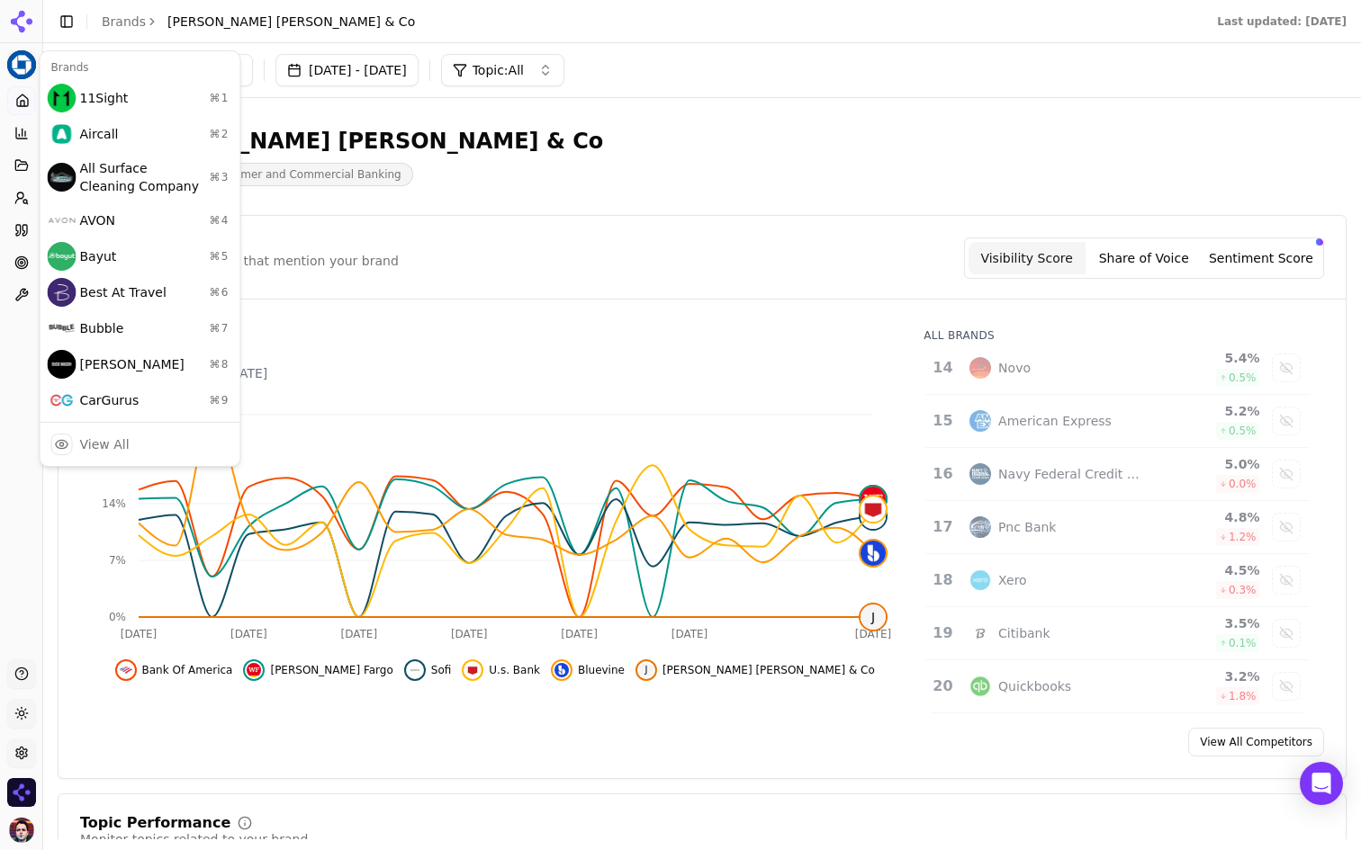
click at [168, 424] on div "Brands 11Sight ⌘ 1 Aircall ⌘ 2 All Surface Cleaning Company ⌘ 3 AVON ⌘ 4 Bayut …" at bounding box center [141, 258] width 202 height 417
click at [164, 441] on div "View All" at bounding box center [140, 445] width 193 height 36
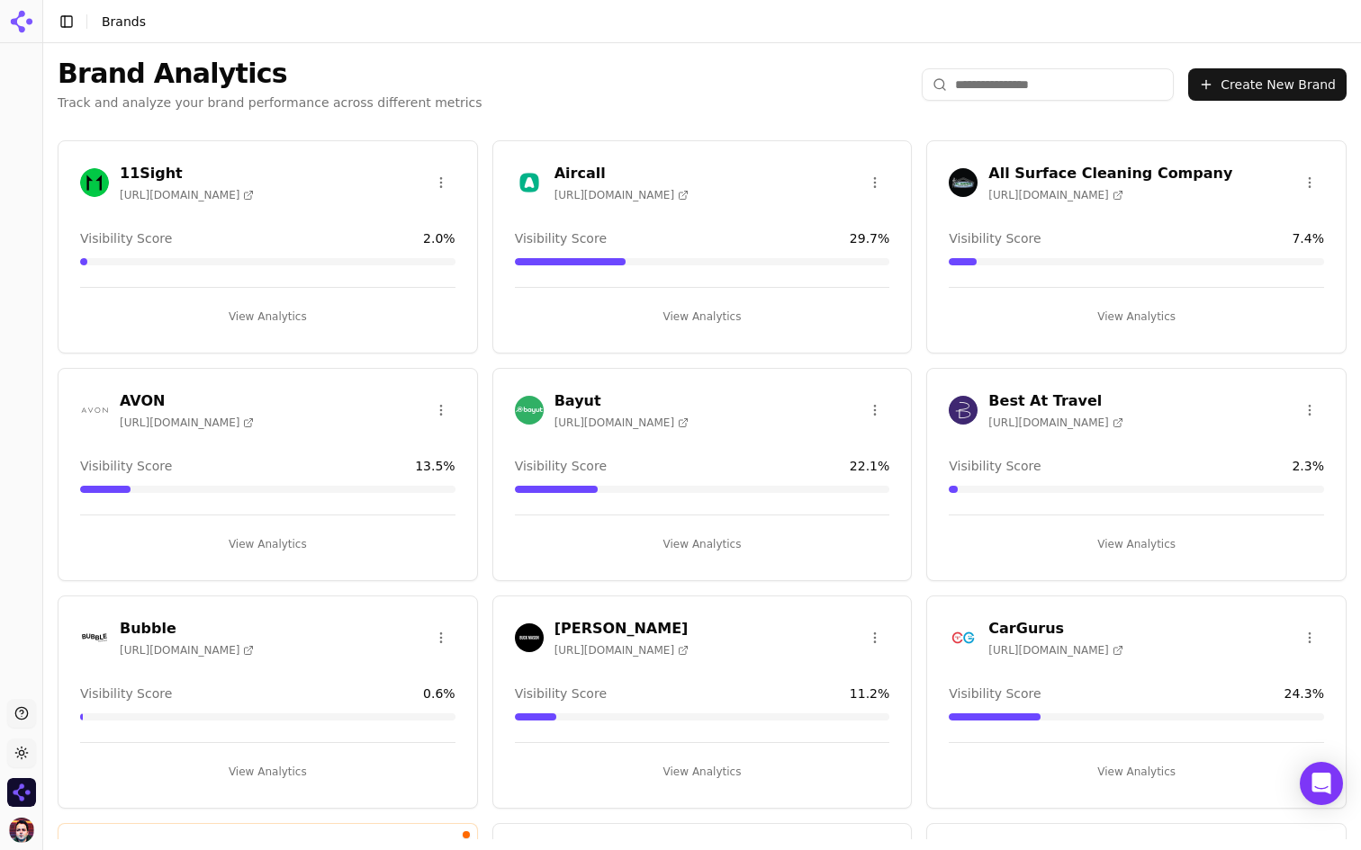
click at [1012, 90] on input "search" at bounding box center [1048, 84] width 252 height 32
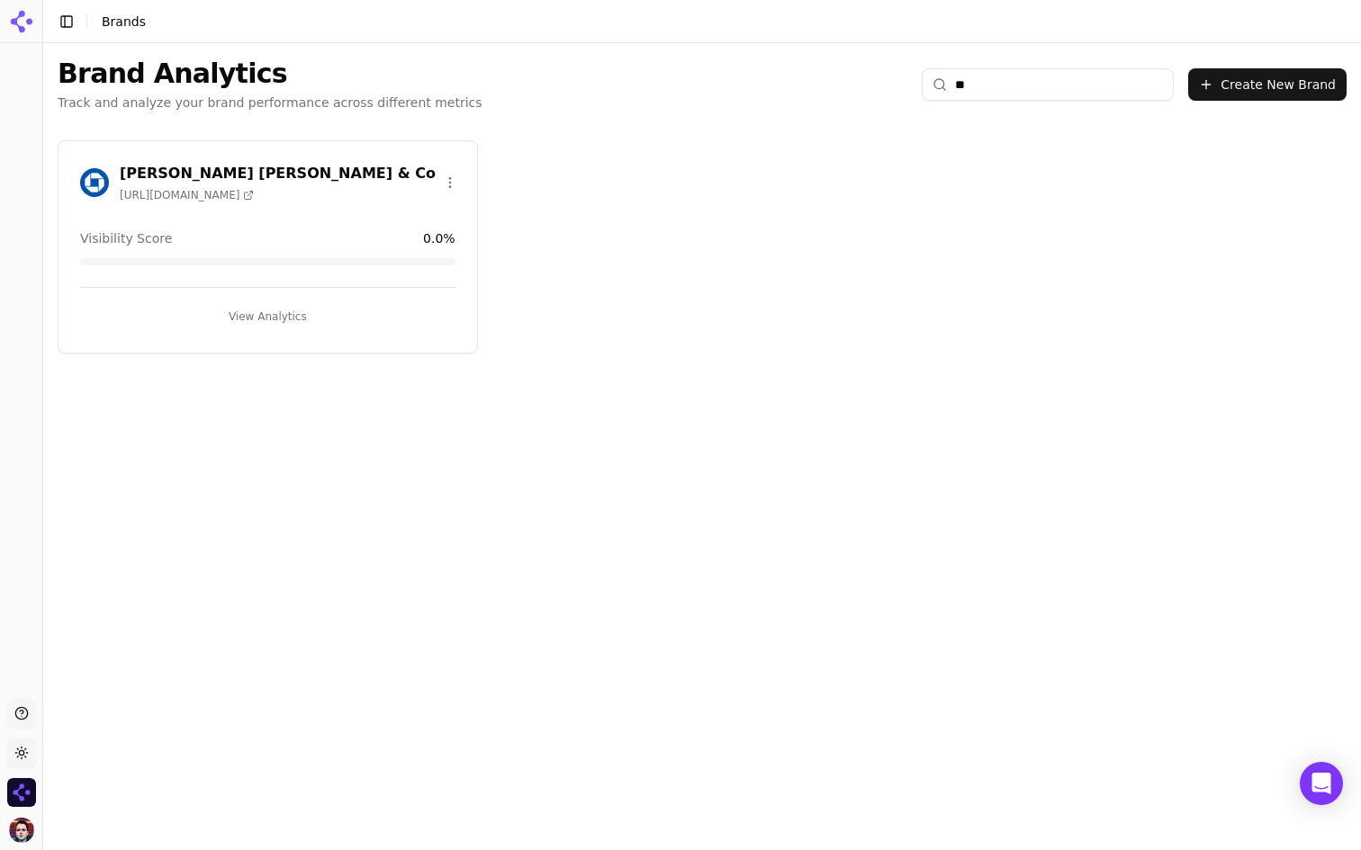
type input "**"
click at [335, 310] on button "View Analytics" at bounding box center [267, 316] width 375 height 29
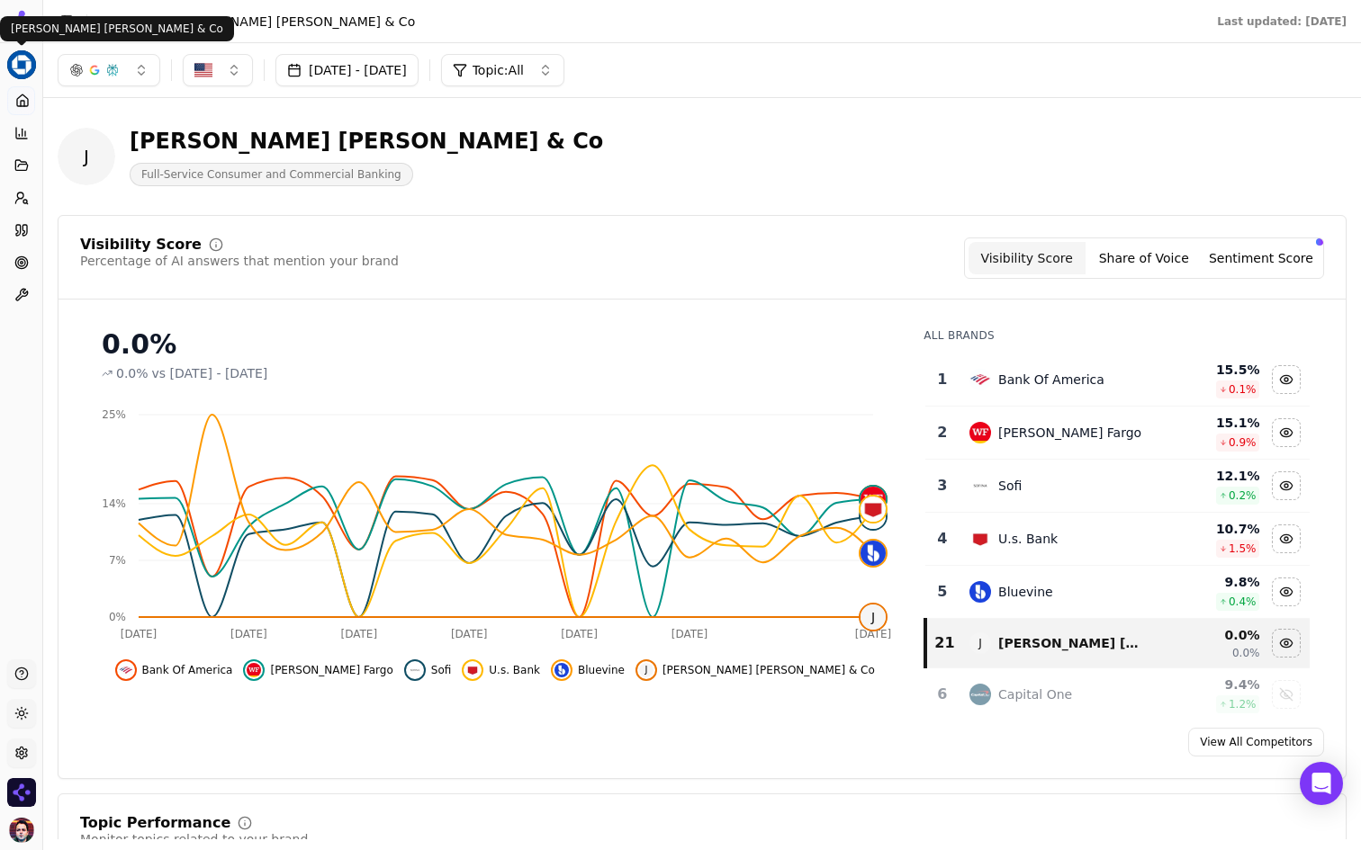
click at [16, 57] on html "JP Morgan Chase & Co Platform Home Competition Topics Prompts Citations Optimiz…" at bounding box center [680, 425] width 1361 height 850
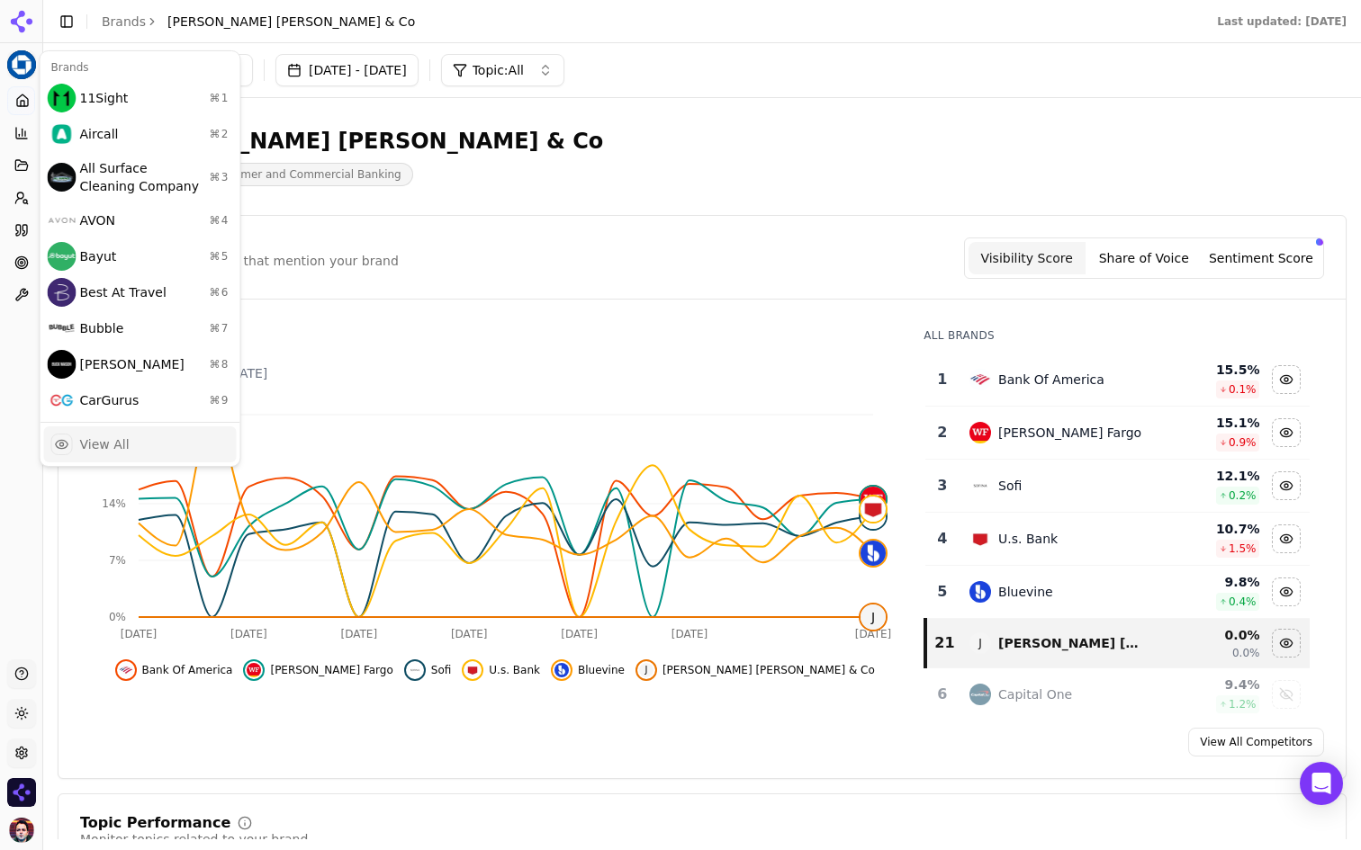
click at [105, 439] on div "View All" at bounding box center [104, 445] width 49 height 18
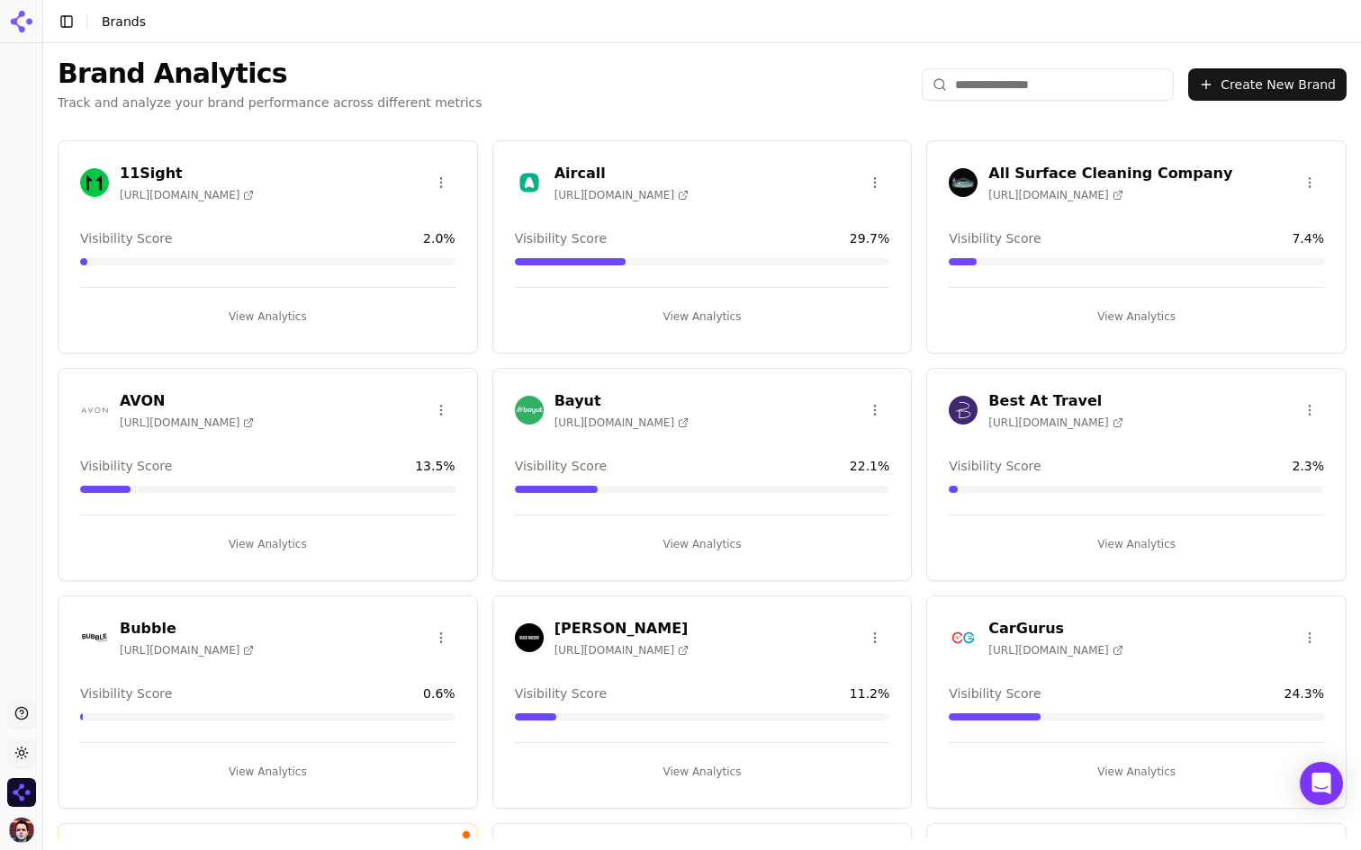
click at [1007, 93] on input "search" at bounding box center [1048, 84] width 252 height 32
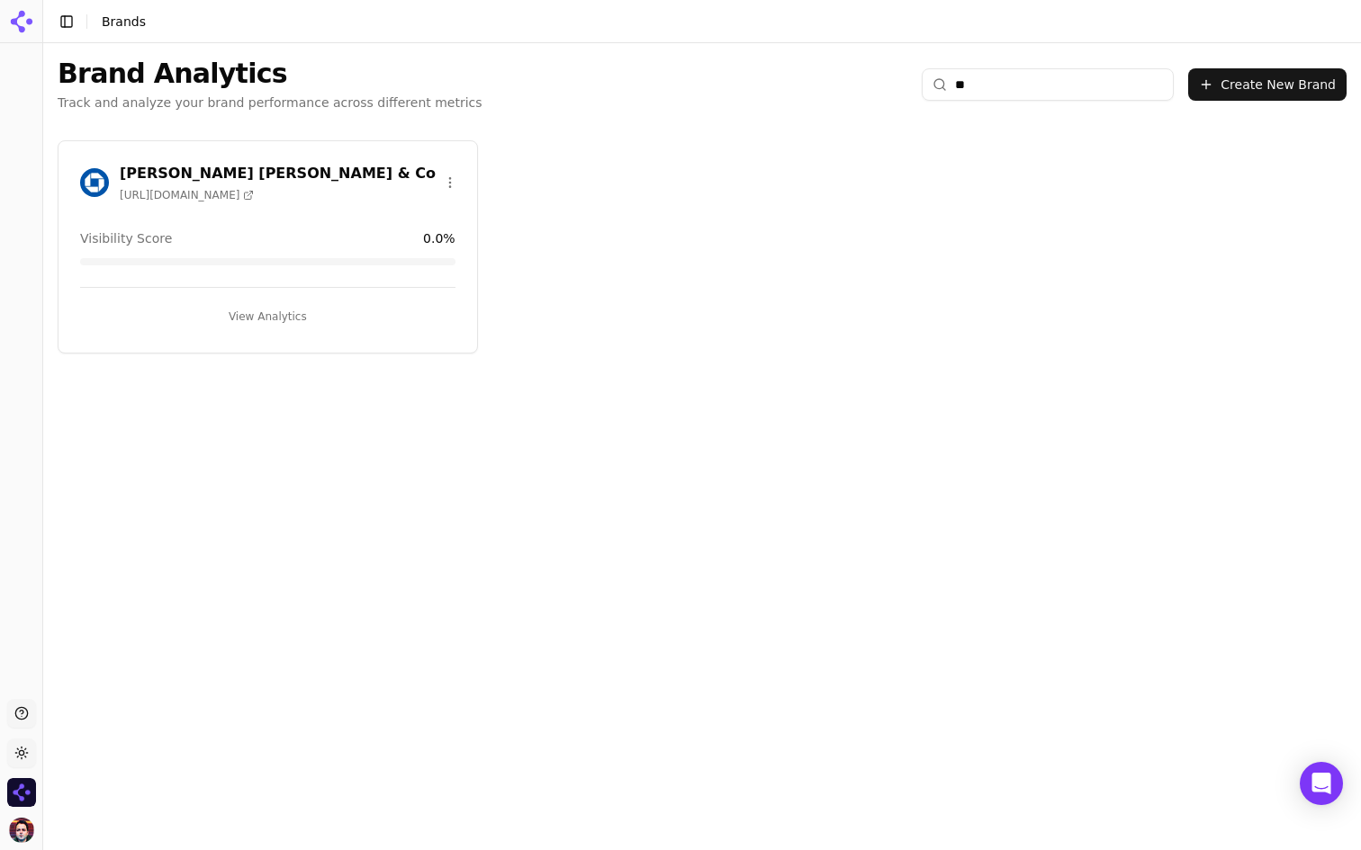
type input "**"
click at [431, 172] on html "Support Toggle theme Cognizo Toggle Sidebar Brands Brand Analytics Track and an…" at bounding box center [680, 425] width 1361 height 850
click at [426, 207] on div "Edit Brand" at bounding box center [398, 219] width 106 height 29
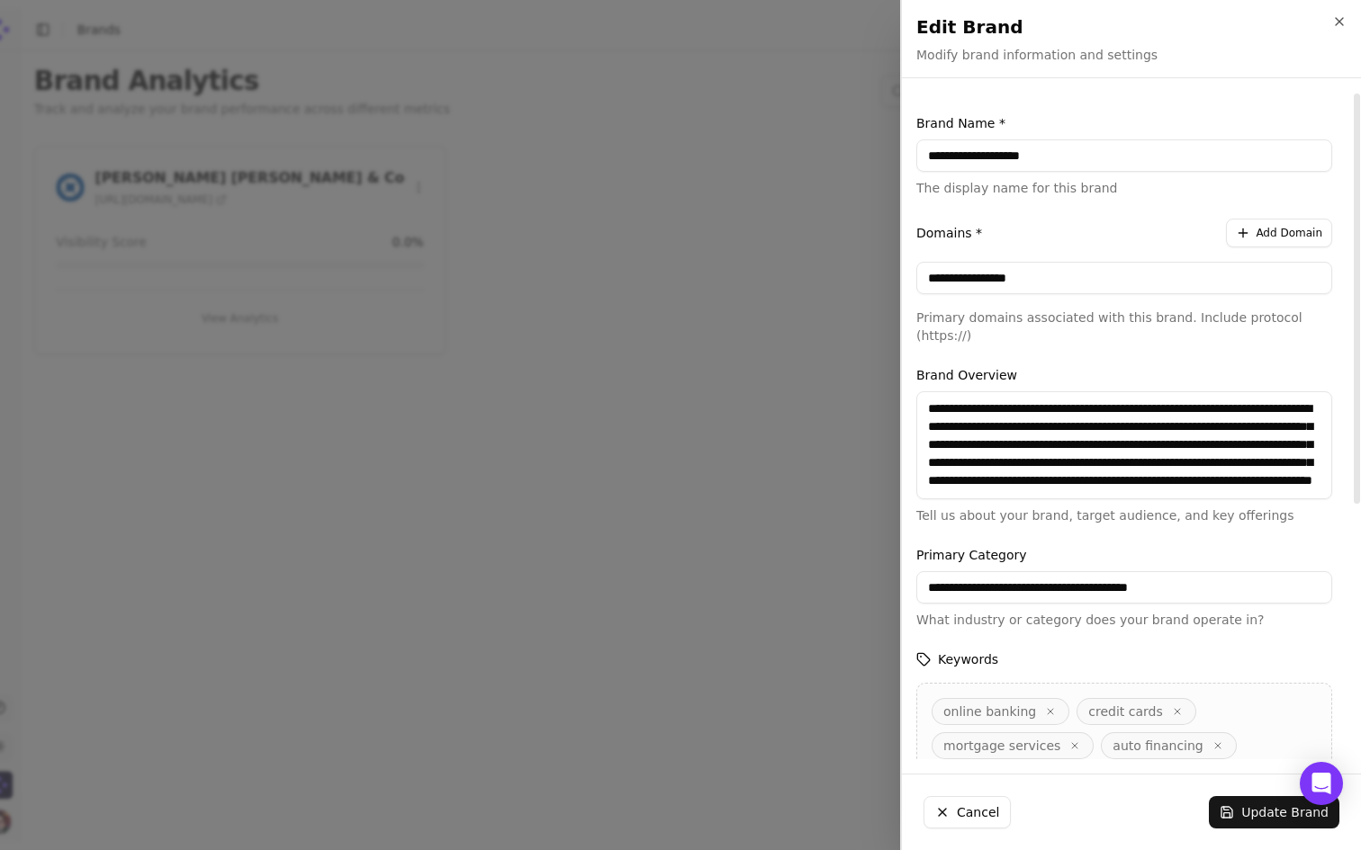
click at [1003, 163] on input "**********" at bounding box center [1124, 155] width 416 height 32
type input "*****"
click at [949, 106] on div "**********" at bounding box center [1124, 642] width 445 height 1099
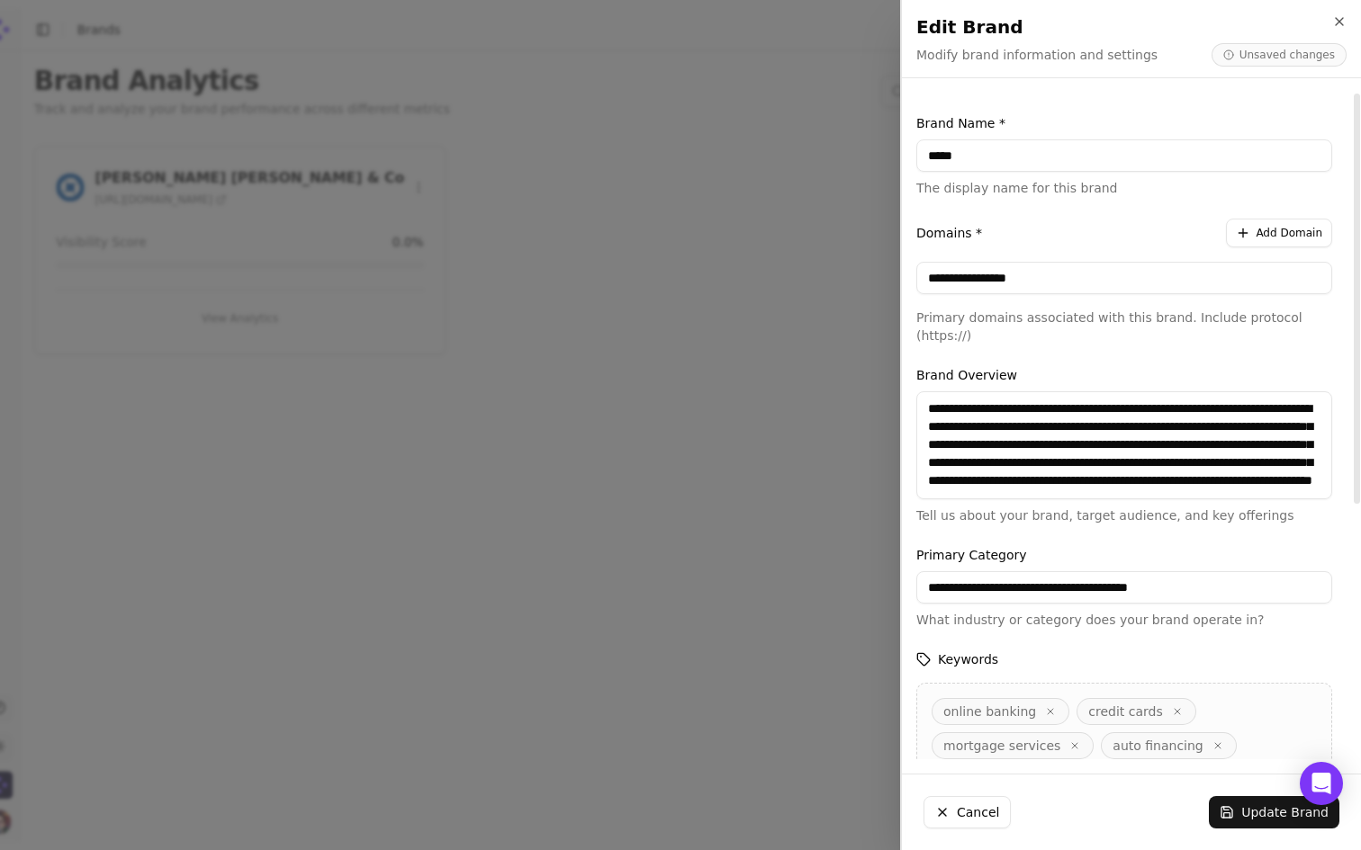
click at [1285, 244] on button "Add Domain" at bounding box center [1279, 233] width 106 height 29
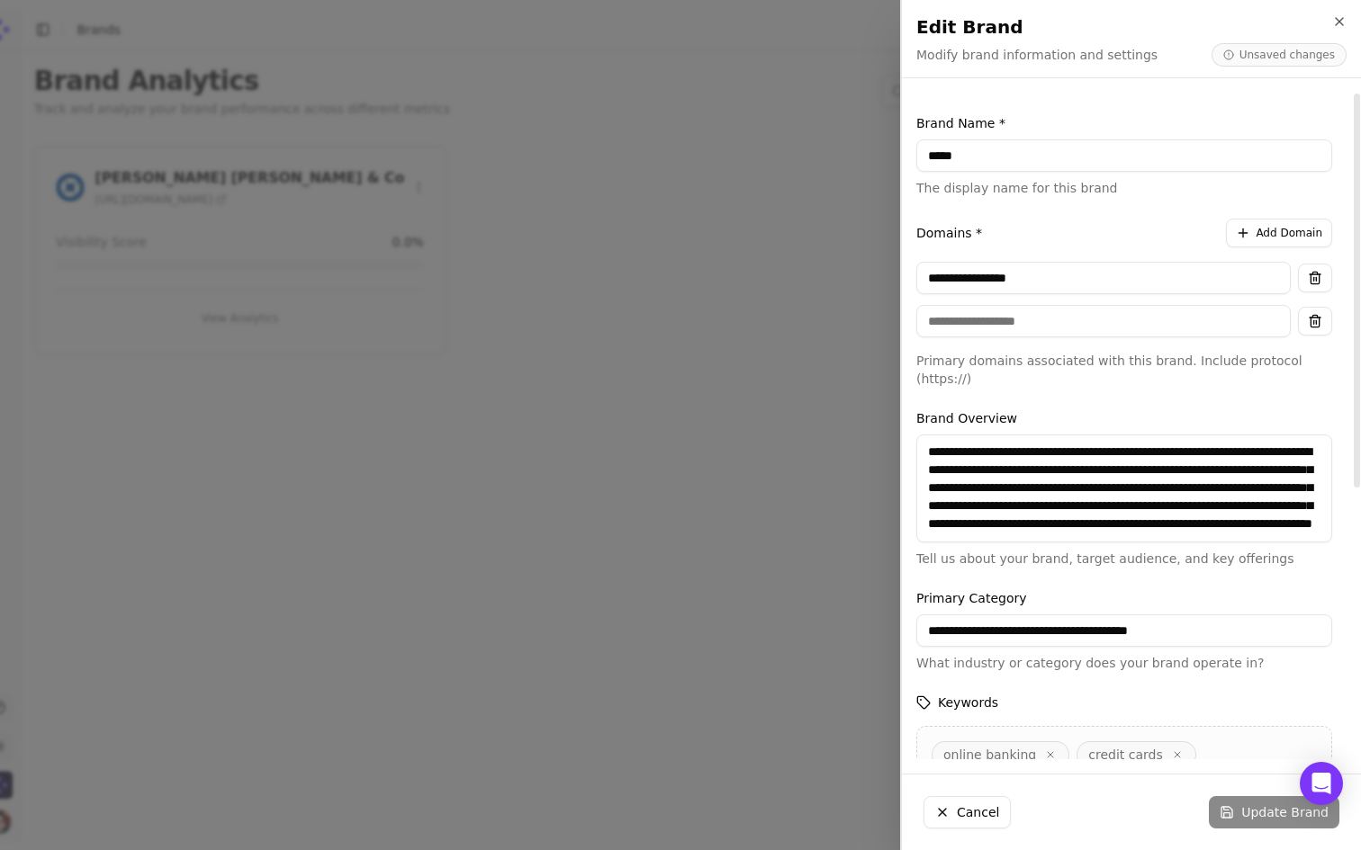
click at [1070, 316] on input at bounding box center [1103, 321] width 374 height 32
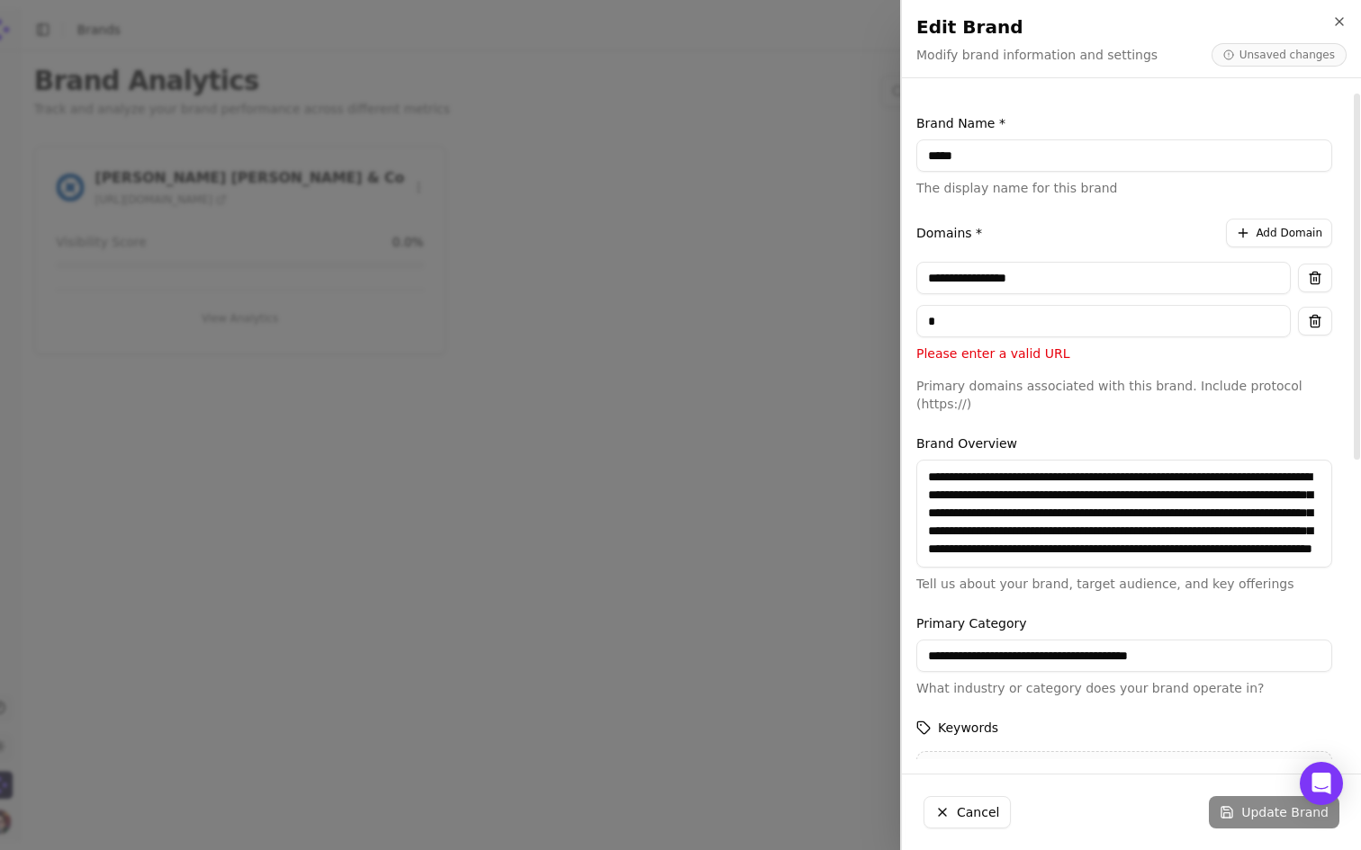
type input "**********"
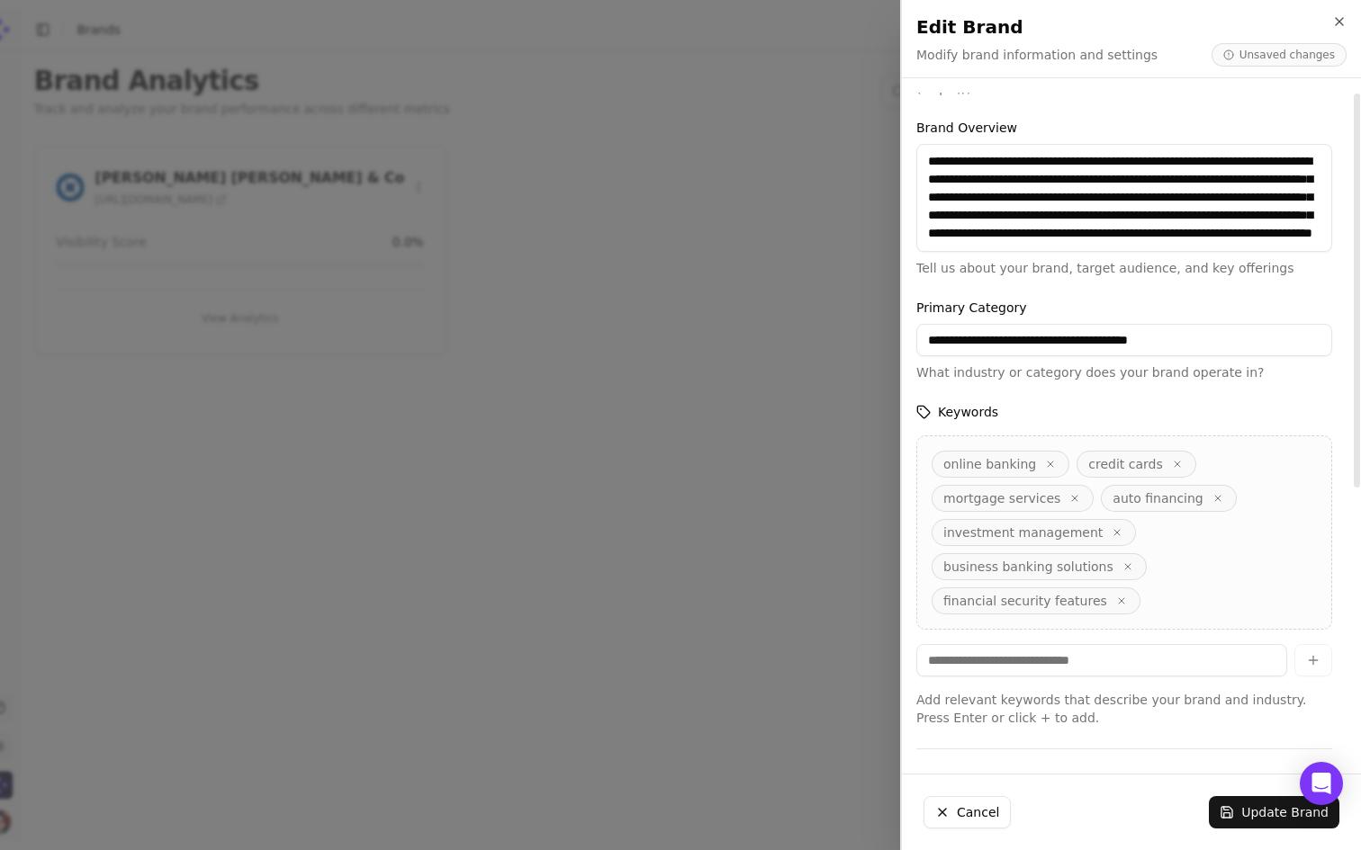
scroll to position [457, 0]
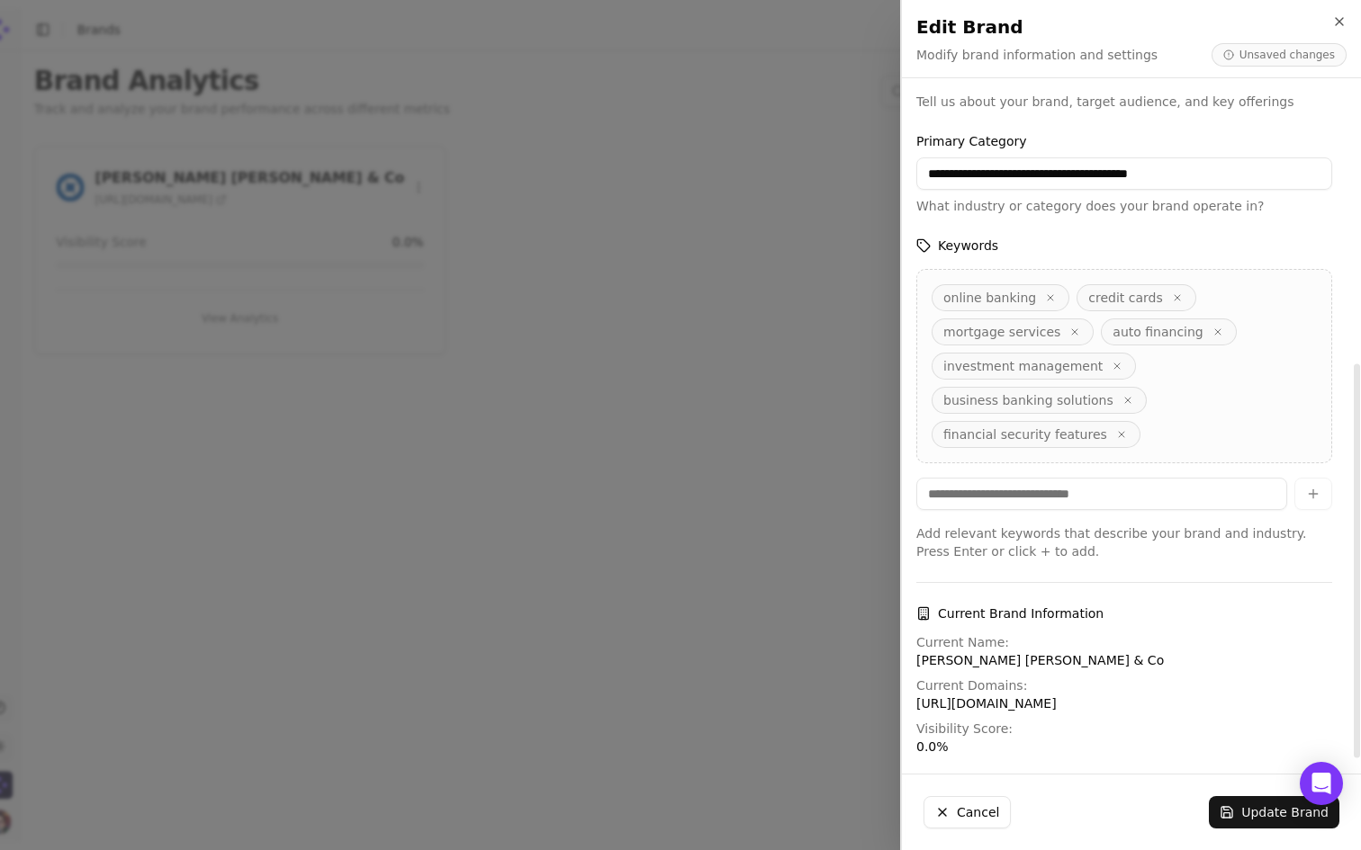
click at [1254, 812] on button "Update Brand" at bounding box center [1274, 812] width 130 height 32
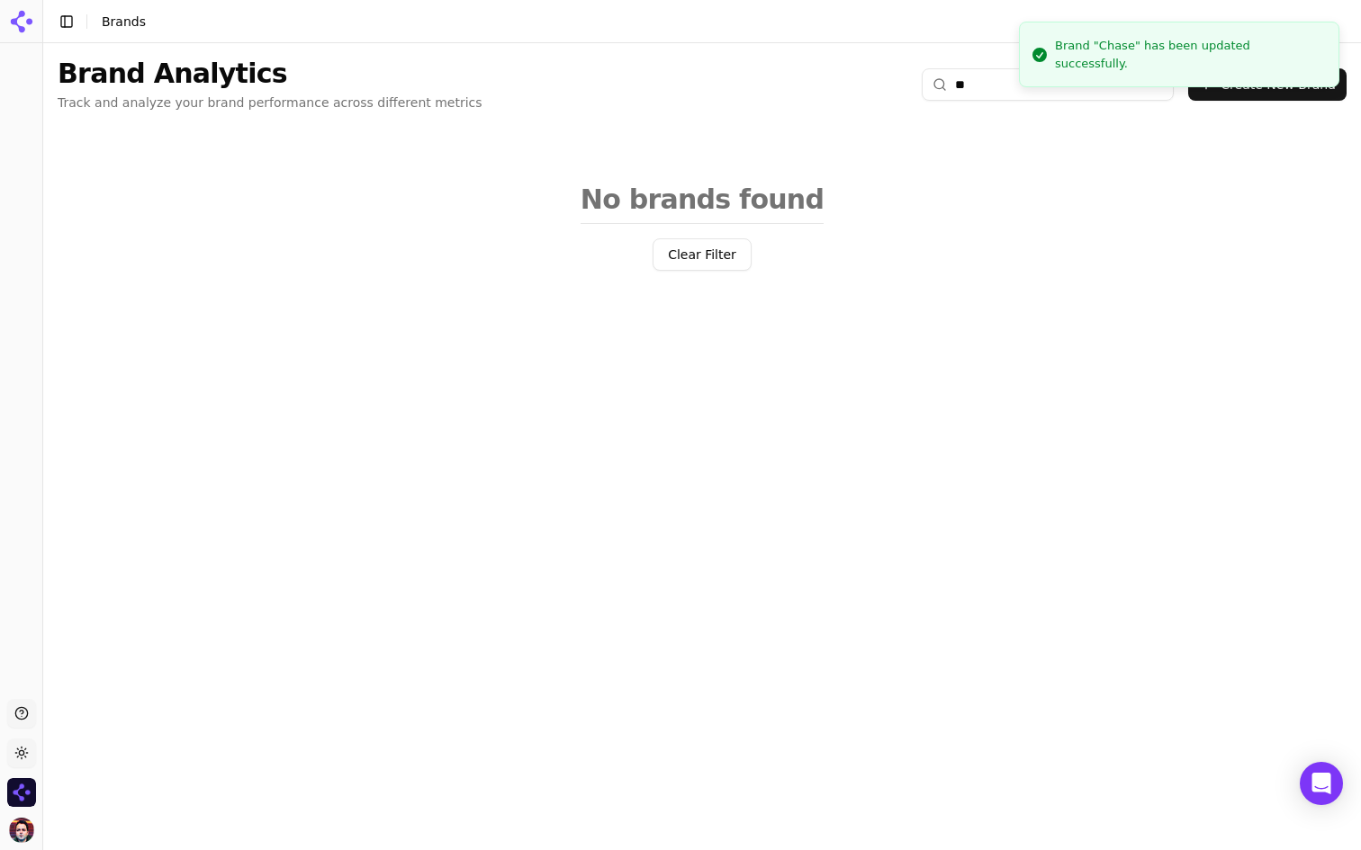
click at [976, 83] on input "**" at bounding box center [1048, 84] width 252 height 32
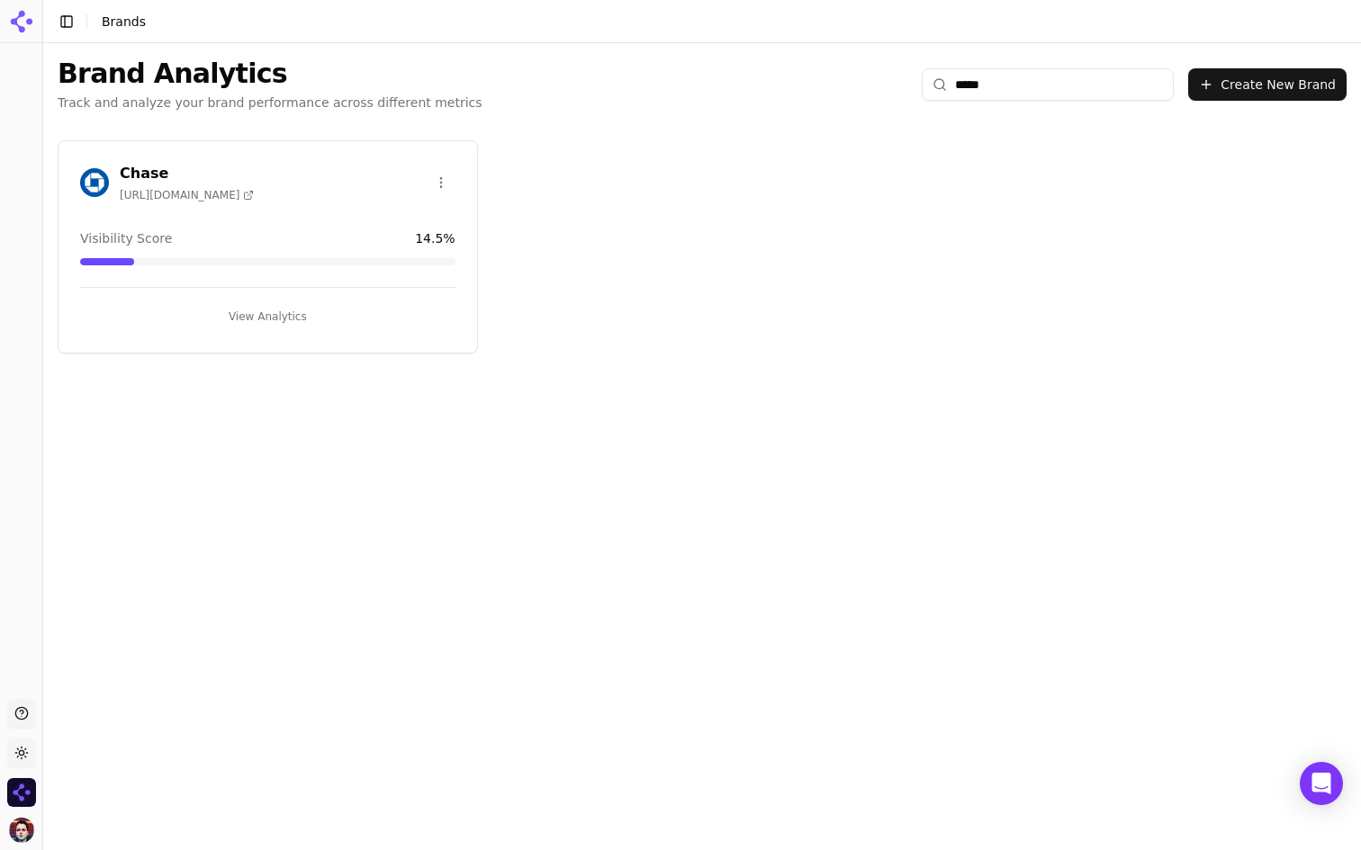
type input "*****"
click at [444, 184] on html "Support Toggle theme Cognizo Toggle Sidebar Brands Brand Analytics Track and an…" at bounding box center [680, 425] width 1361 height 850
click at [424, 216] on div "Edit Brand" at bounding box center [398, 219] width 106 height 29
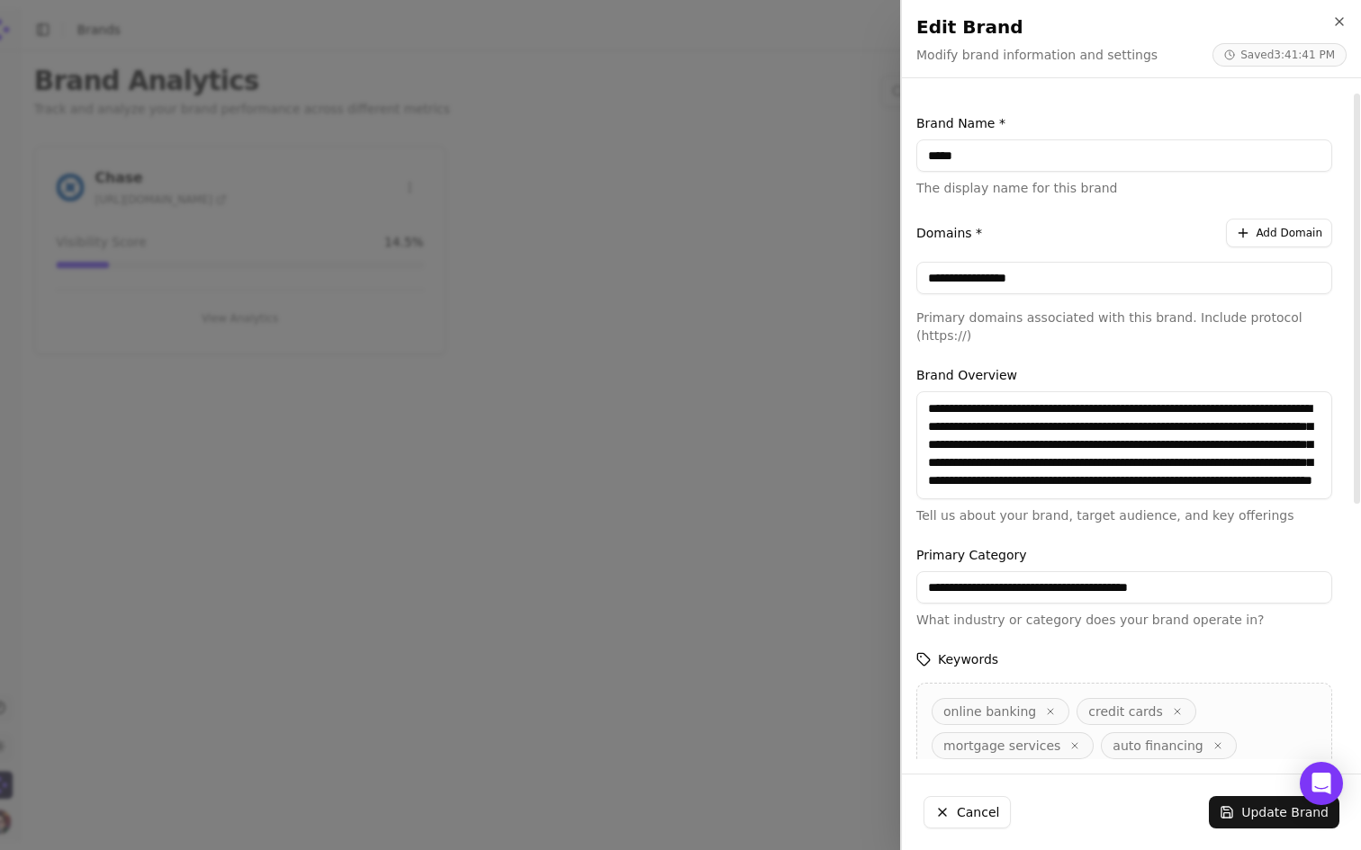
scroll to position [414, 0]
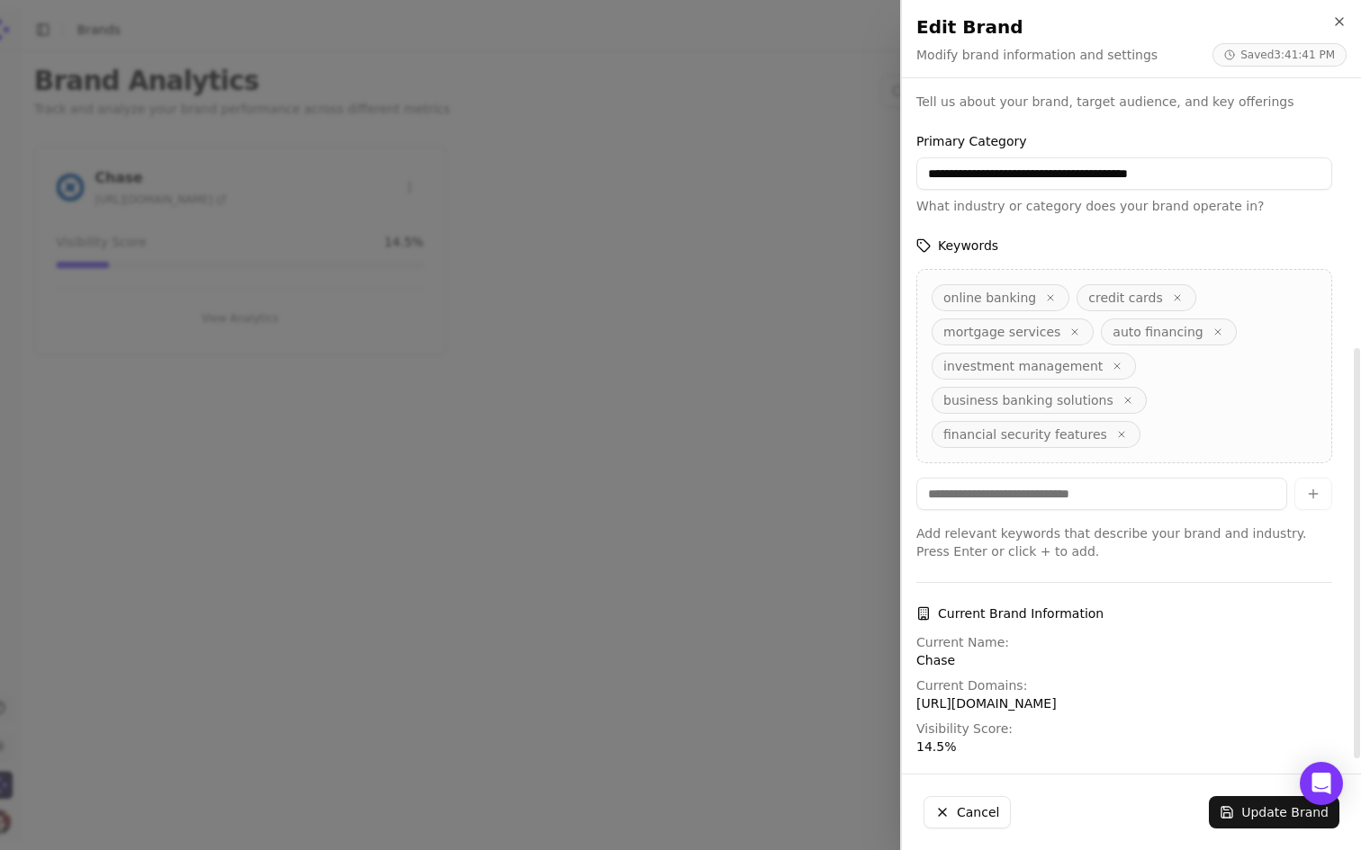
click at [1341, 13] on div "Edit Brand Modify brand information and settings Saved 3:41:41 PM" at bounding box center [1131, 38] width 459 height 77
click at [1339, 18] on icon "button" at bounding box center [1339, 21] width 14 height 14
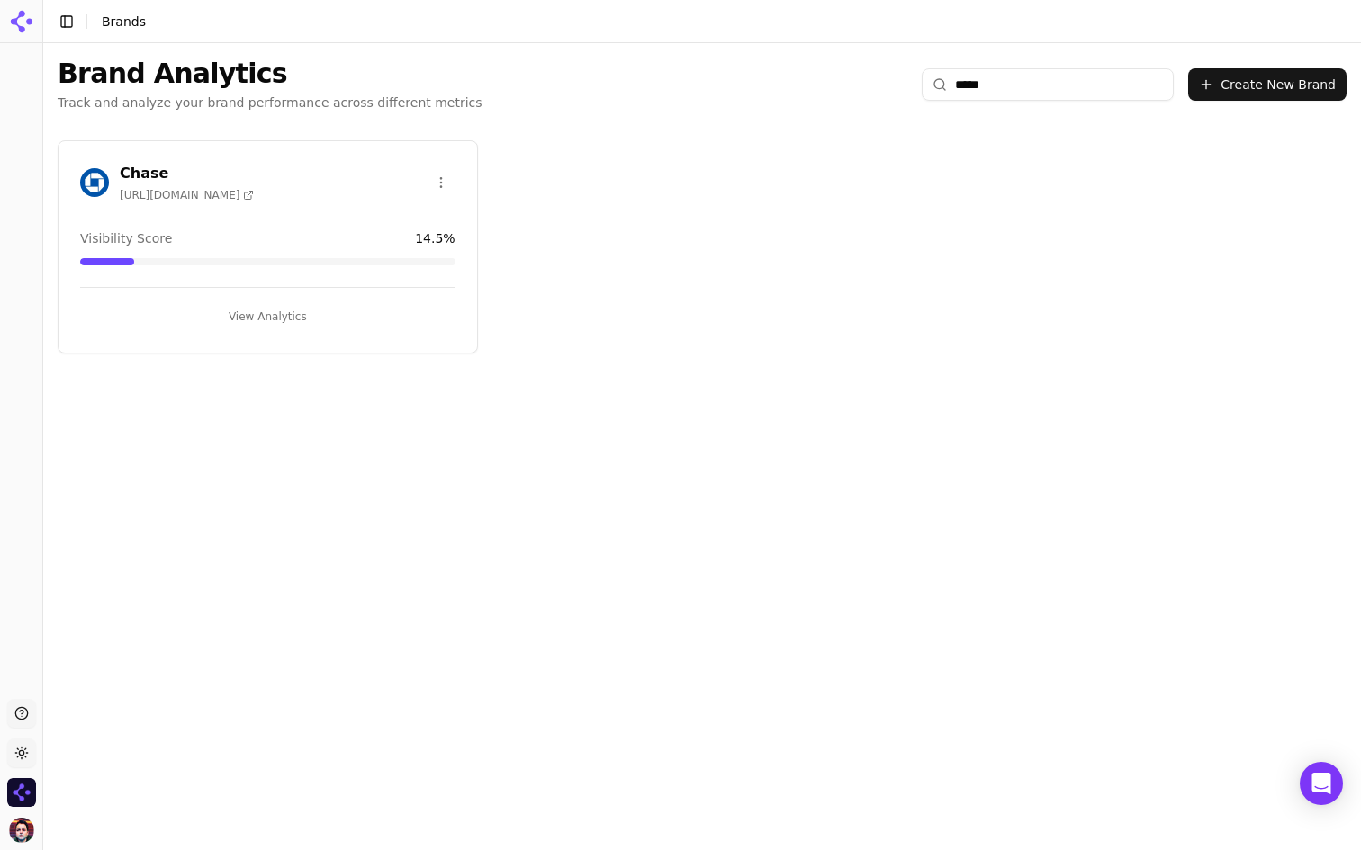
click at [300, 302] on button "View Analytics" at bounding box center [267, 316] width 375 height 29
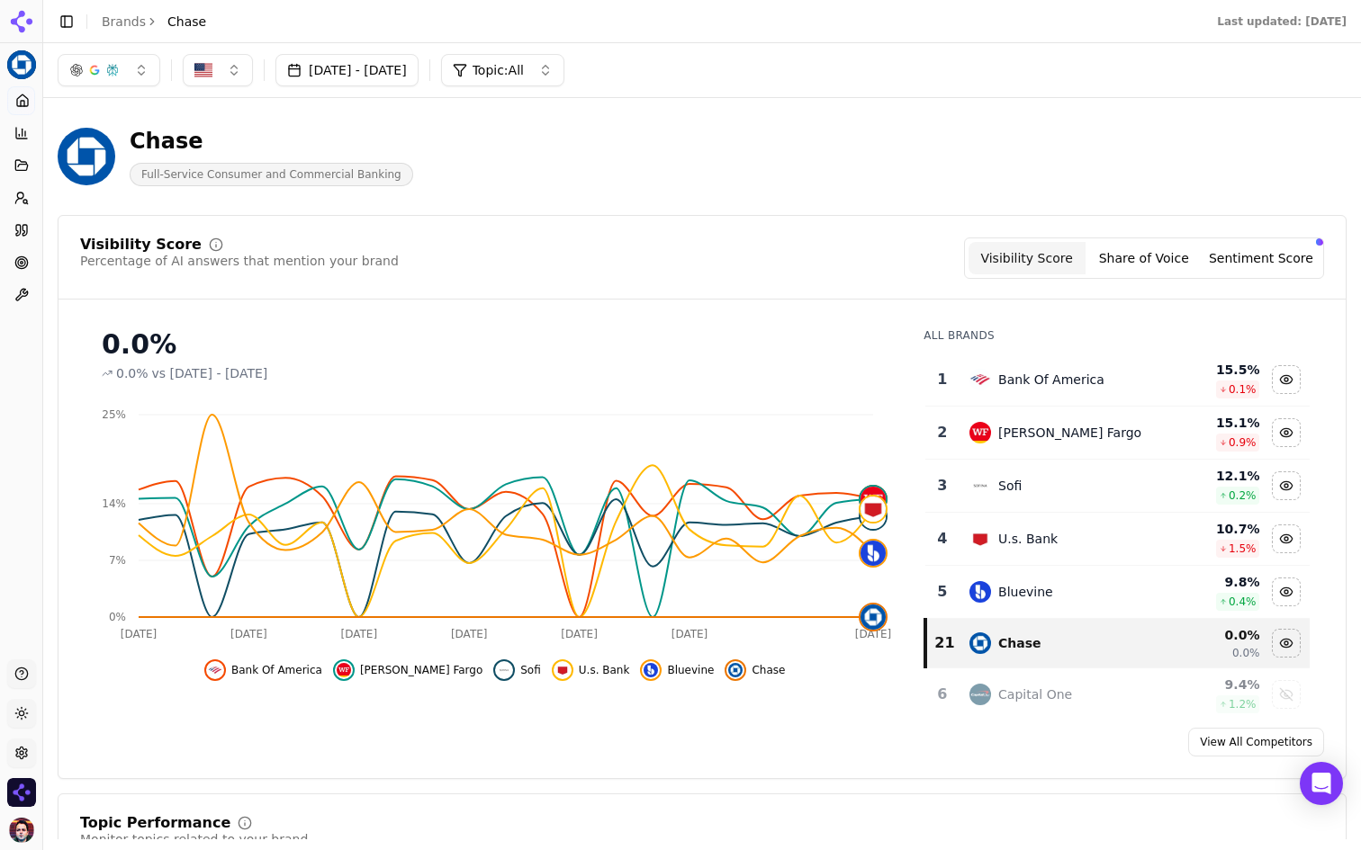
click at [22, 229] on icon at bounding box center [21, 230] width 14 height 14
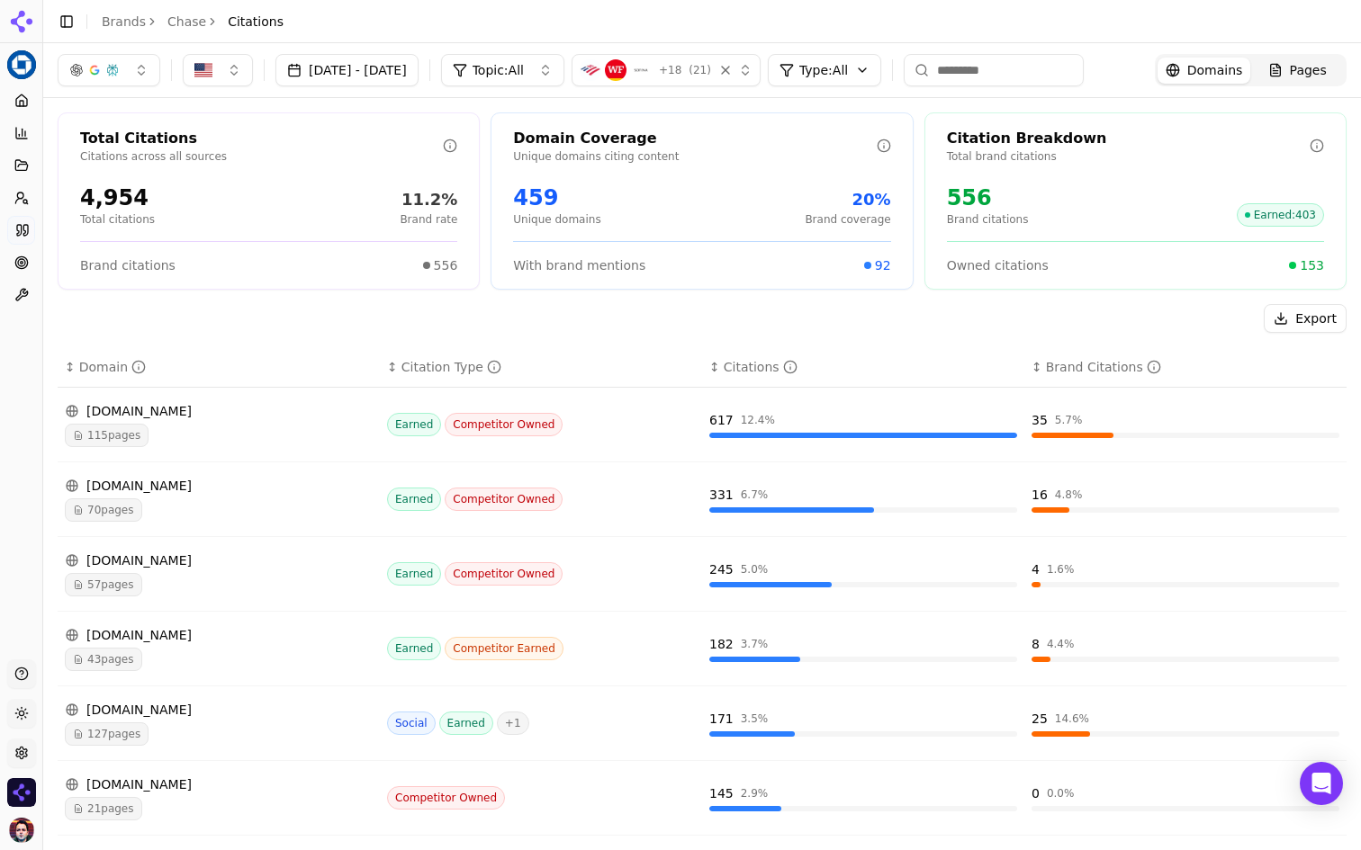
click at [1079, 67] on input at bounding box center [994, 70] width 180 height 32
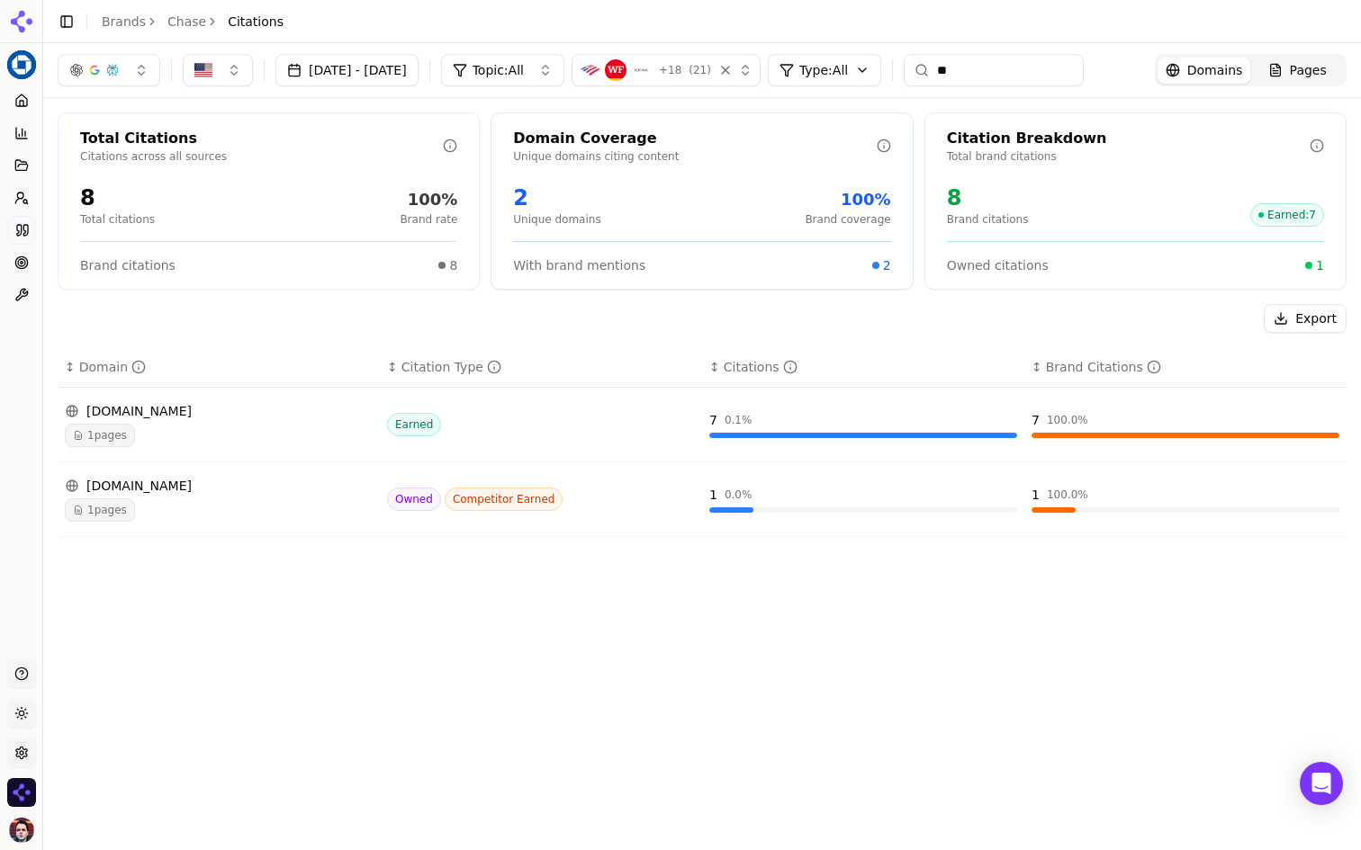
type input "**"
click at [23, 98] on icon at bounding box center [21, 101] width 14 height 14
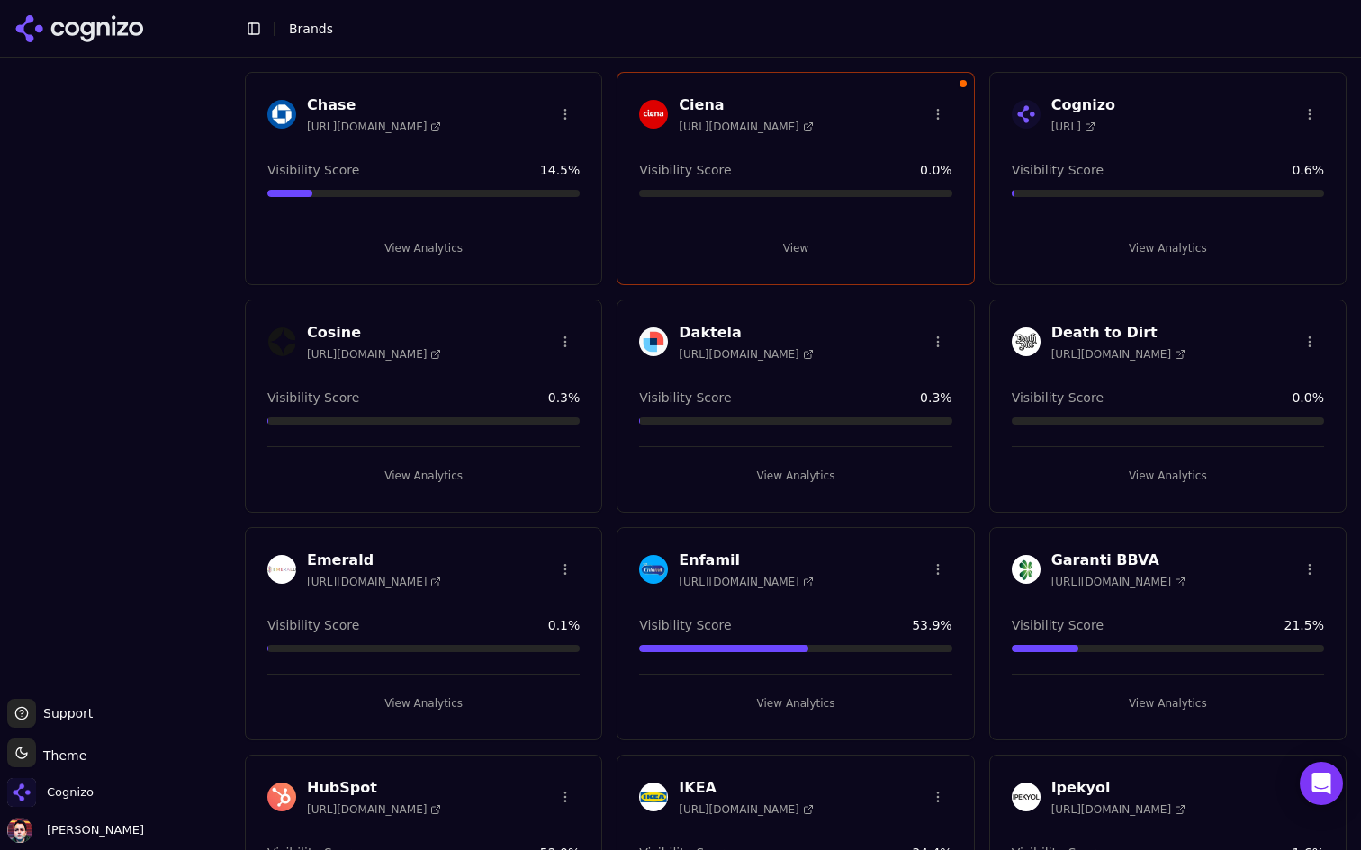
scroll to position [759, 0]
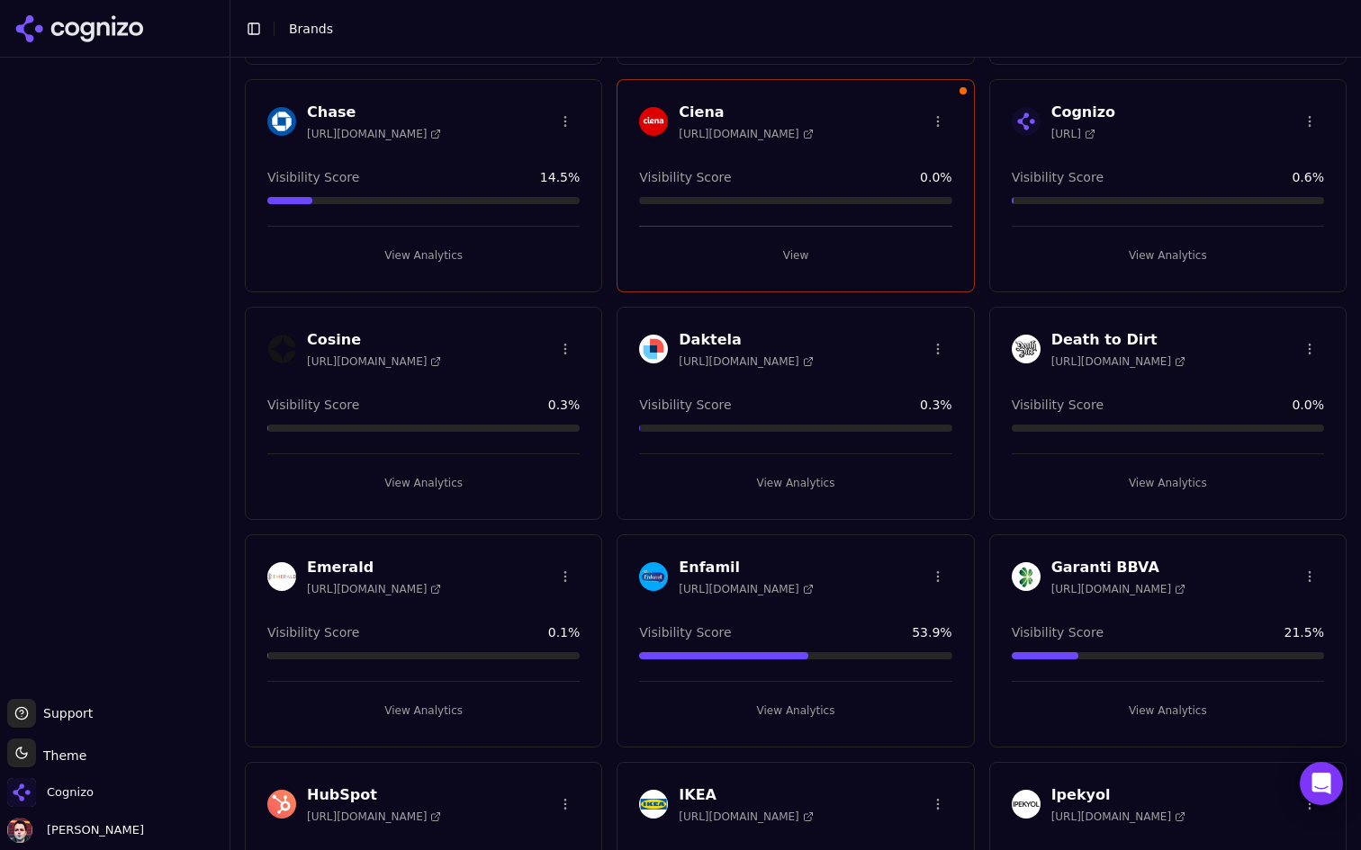
click at [570, 121] on html "Support Support Toggle theme Theme Cognizo [PERSON_NAME] Toggle Sidebar Brands …" at bounding box center [680, 425] width 1361 height 850
click at [460, 117] on html "Support Support Toggle theme Theme Cognizo [PERSON_NAME] Toggle Sidebar Brands …" at bounding box center [680, 425] width 1361 height 850
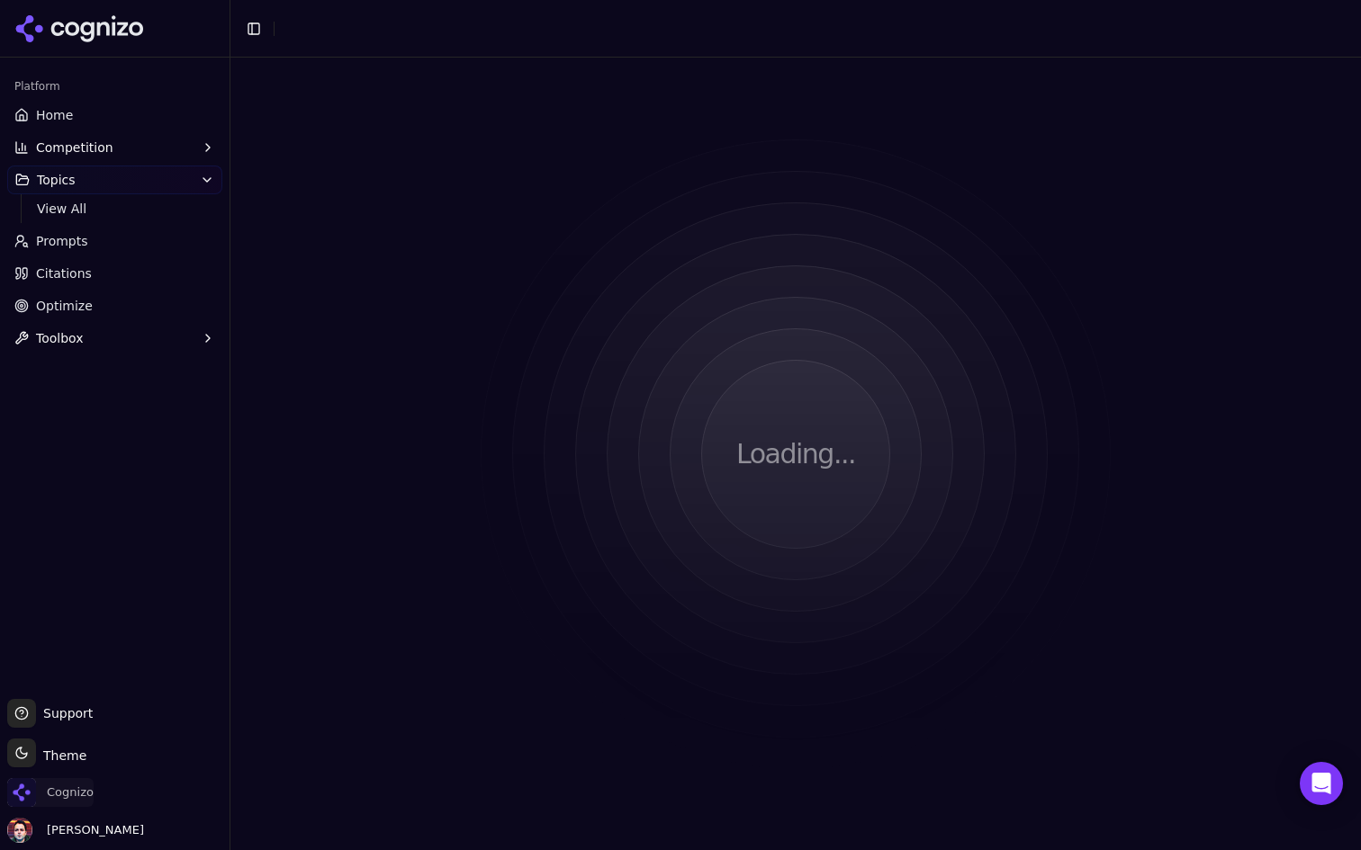
click at [80, 796] on span "Cognizo" at bounding box center [70, 793] width 47 height 16
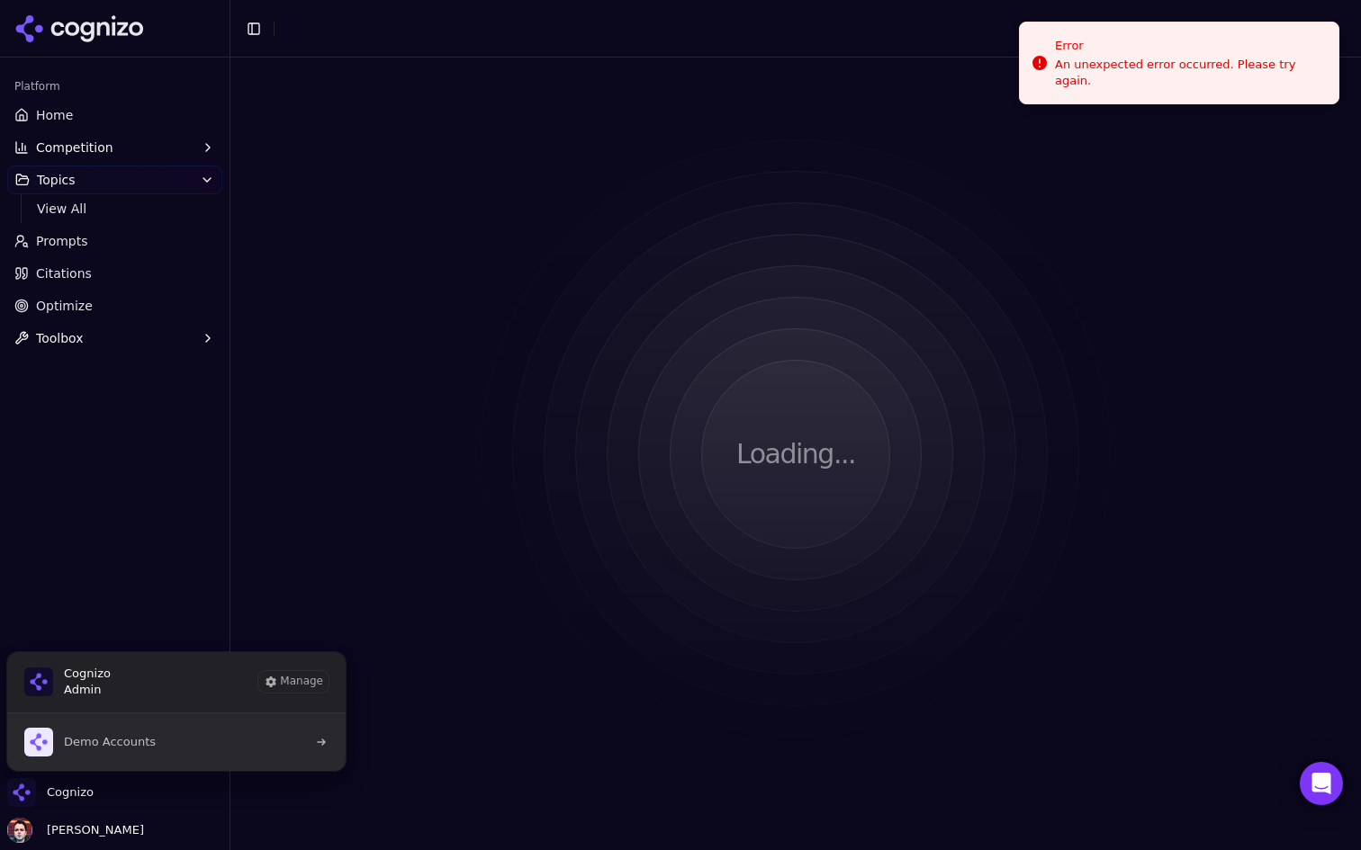
click at [221, 738] on button "Demo Accounts" at bounding box center [176, 743] width 340 height 58
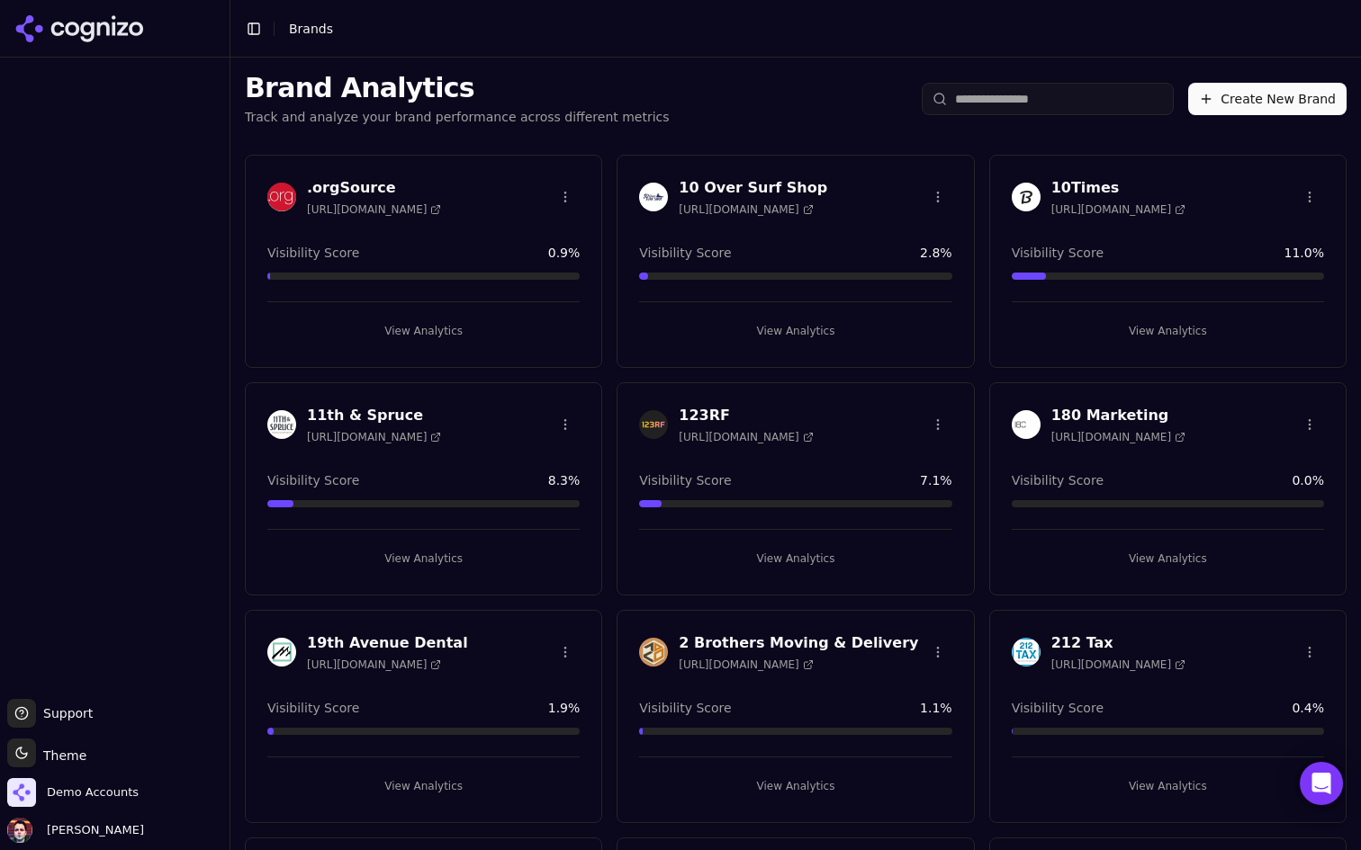
click at [1018, 93] on input "search" at bounding box center [1048, 99] width 252 height 32
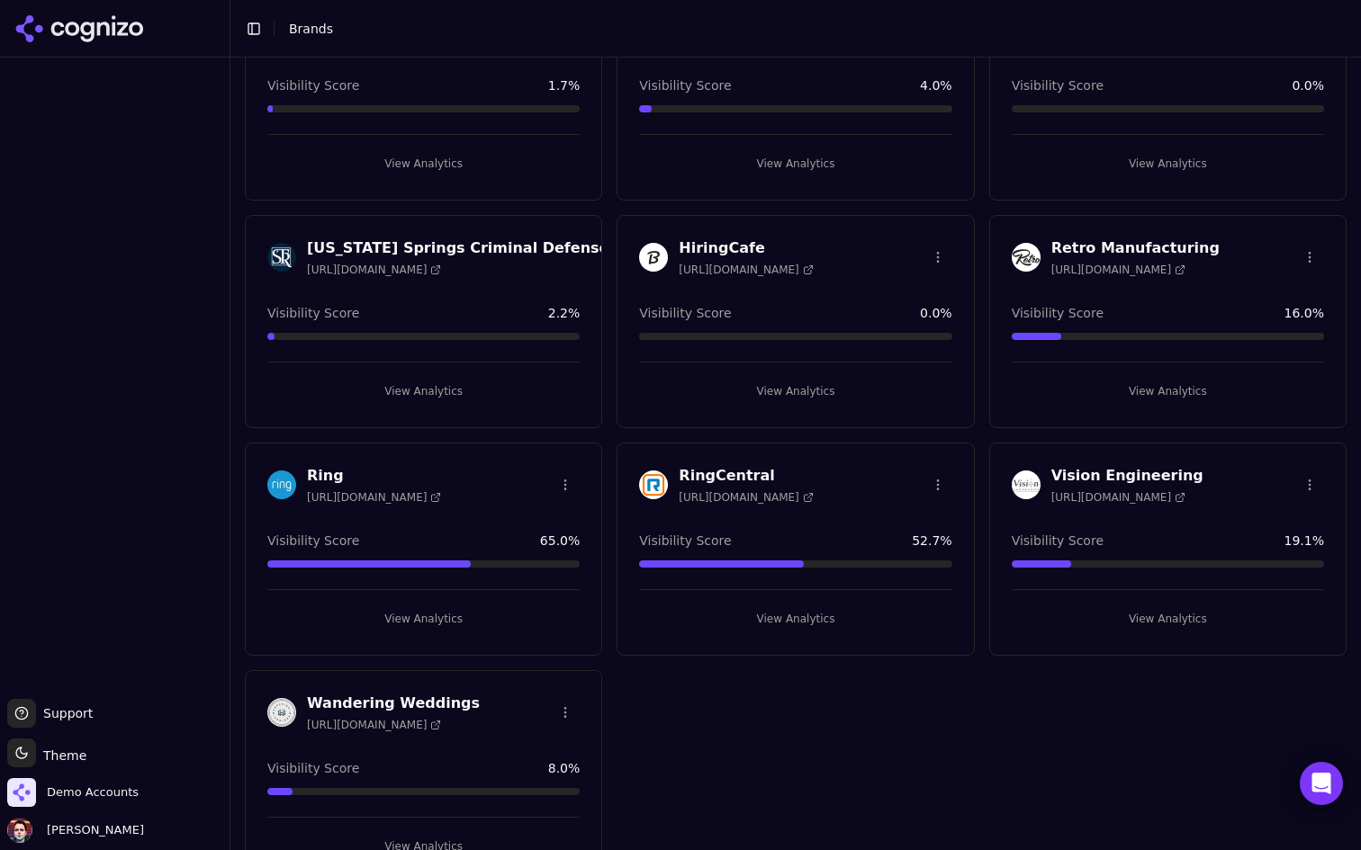
scroll to position [182, 0]
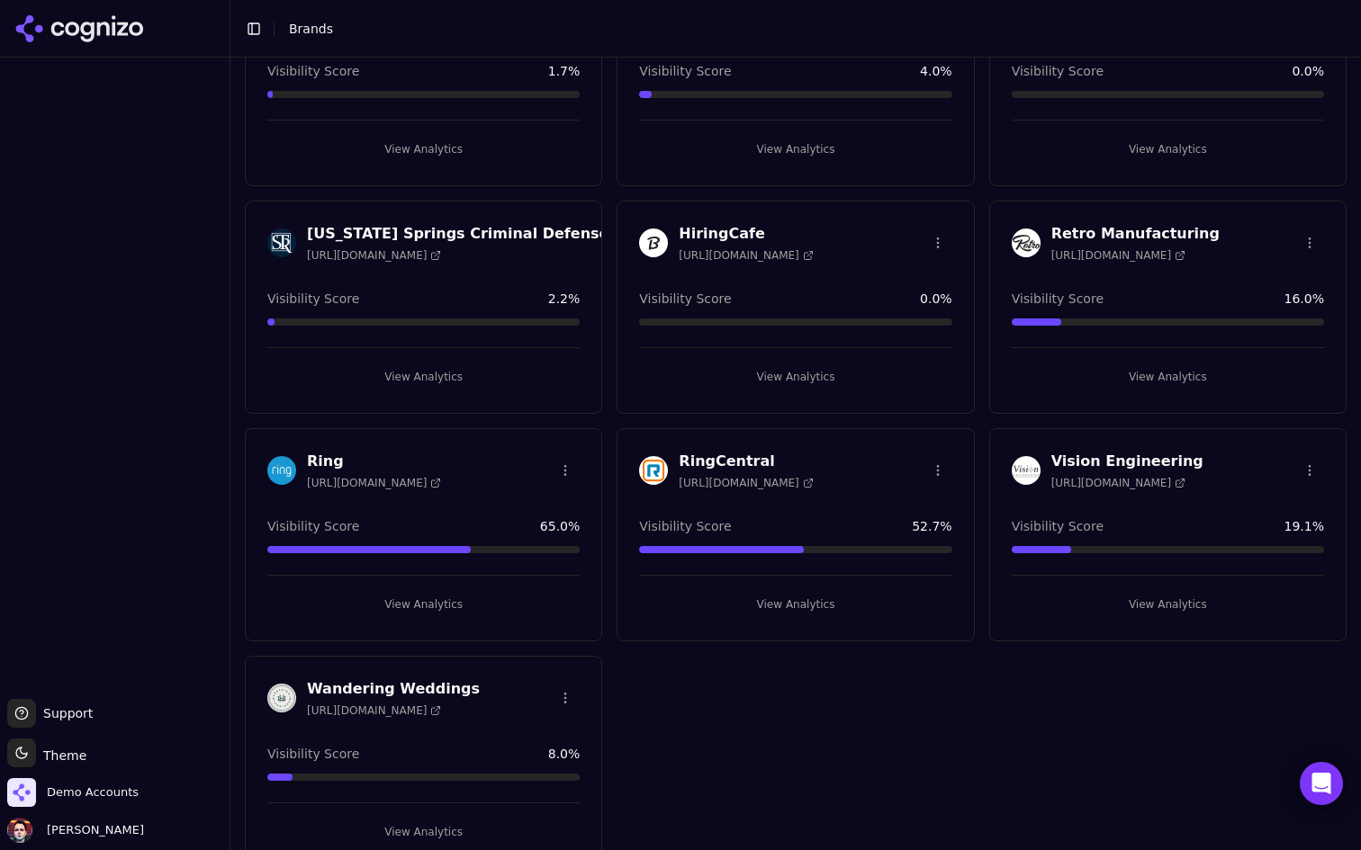
type input "****"
click at [523, 585] on div "View Analytics" at bounding box center [423, 597] width 312 height 44
click at [508, 595] on button "View Analytics" at bounding box center [423, 604] width 312 height 29
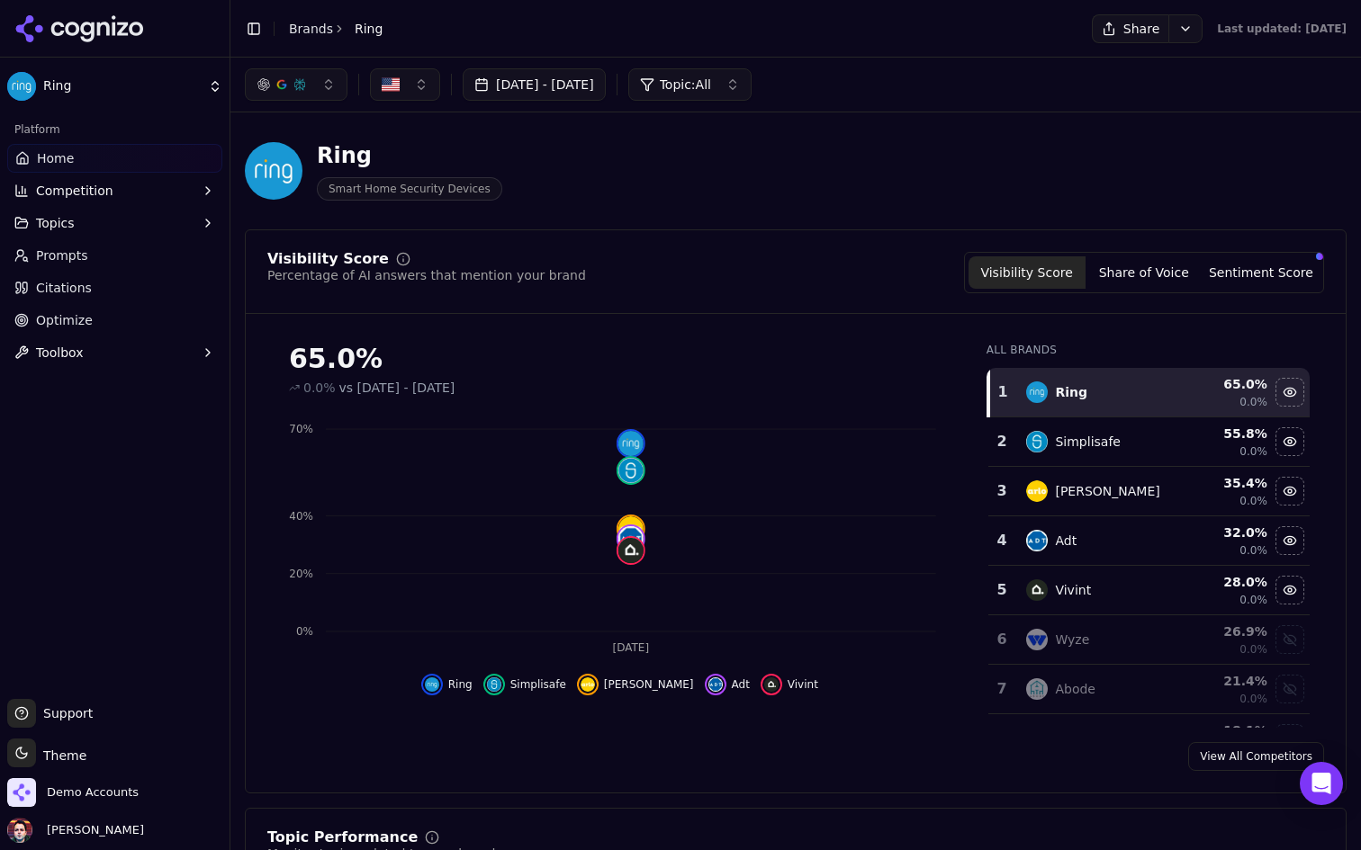
click at [139, 216] on button "Topics" at bounding box center [114, 223] width 215 height 29
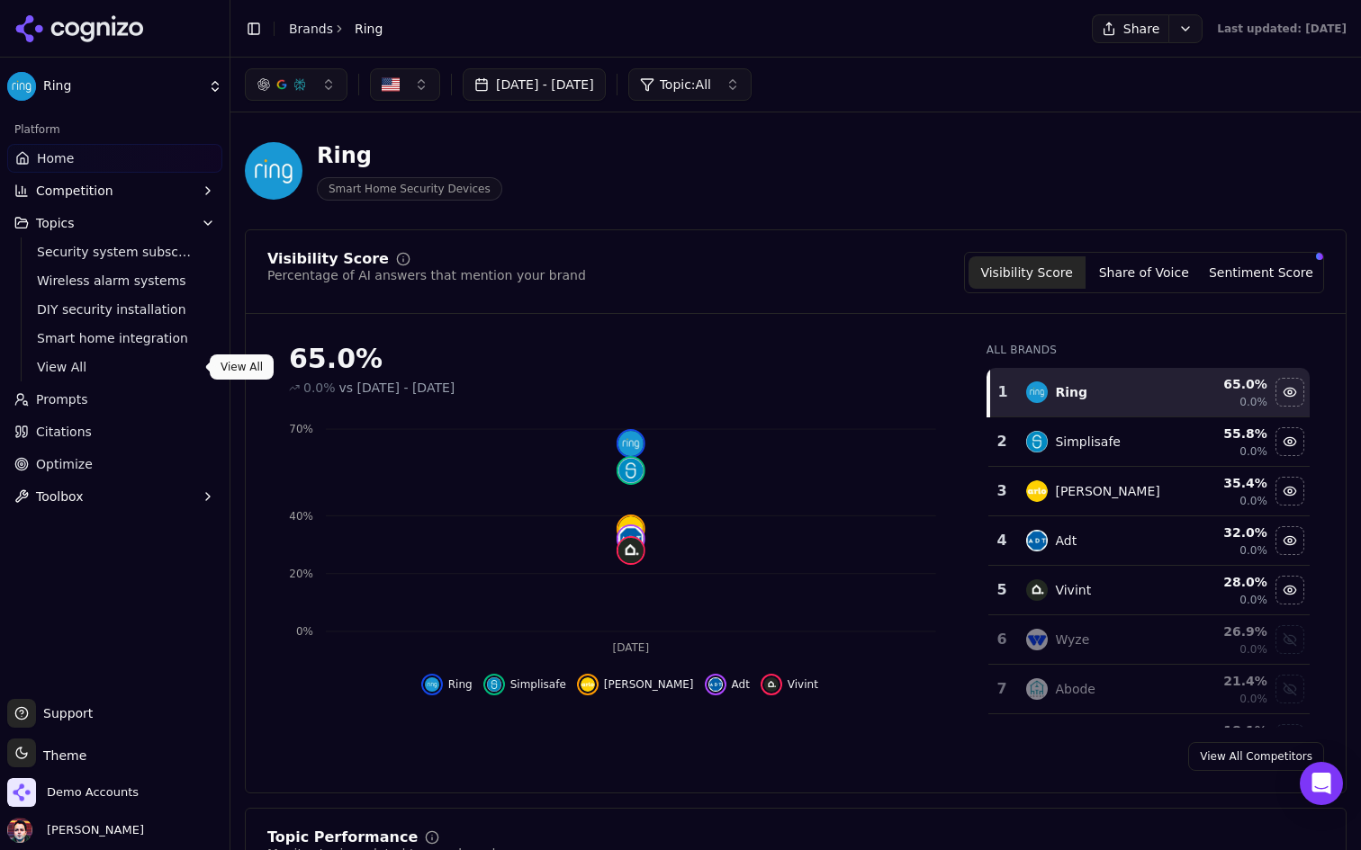
click at [94, 366] on span "View All" at bounding box center [115, 367] width 157 height 18
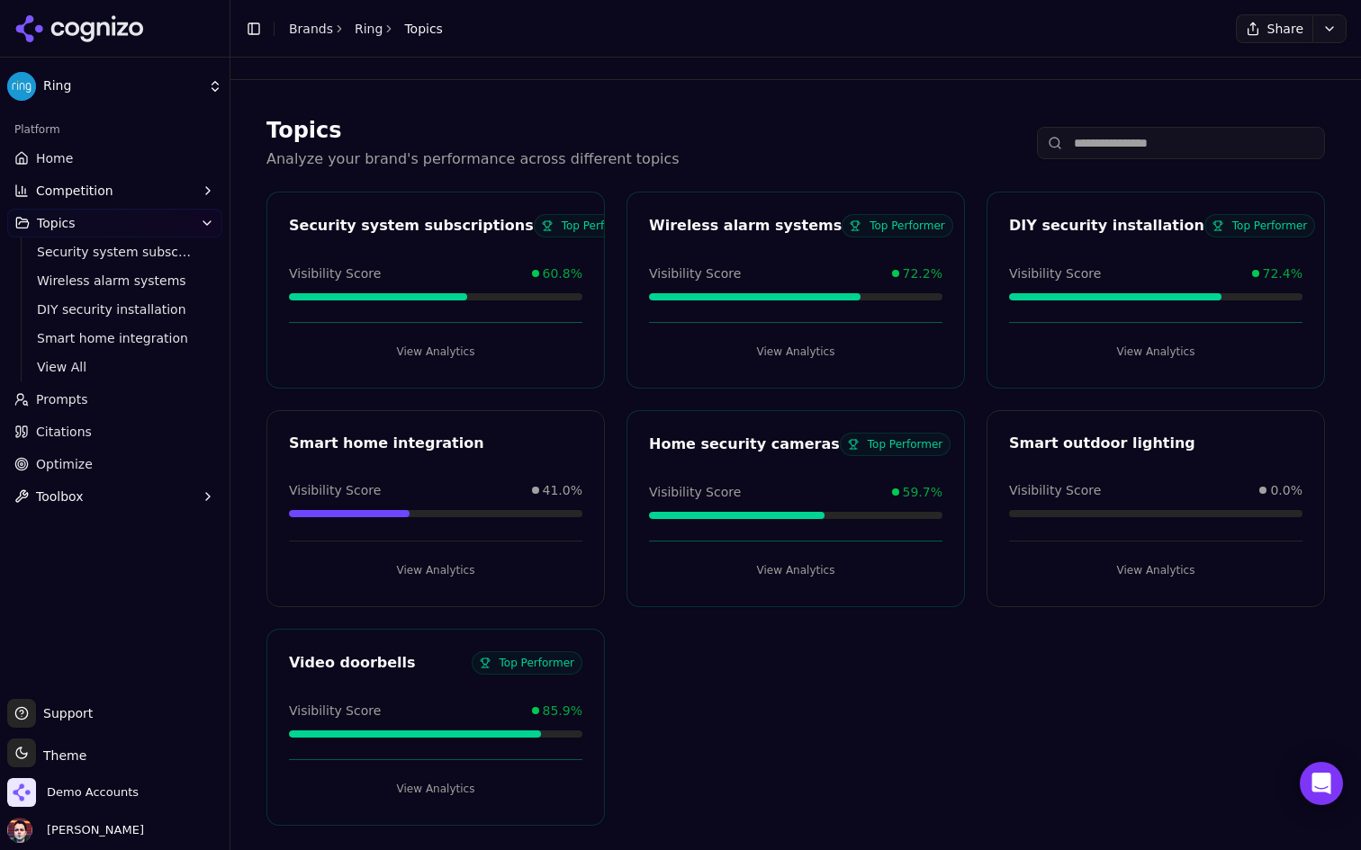
click at [1119, 582] on button "View Analytics" at bounding box center [1155, 570] width 293 height 29
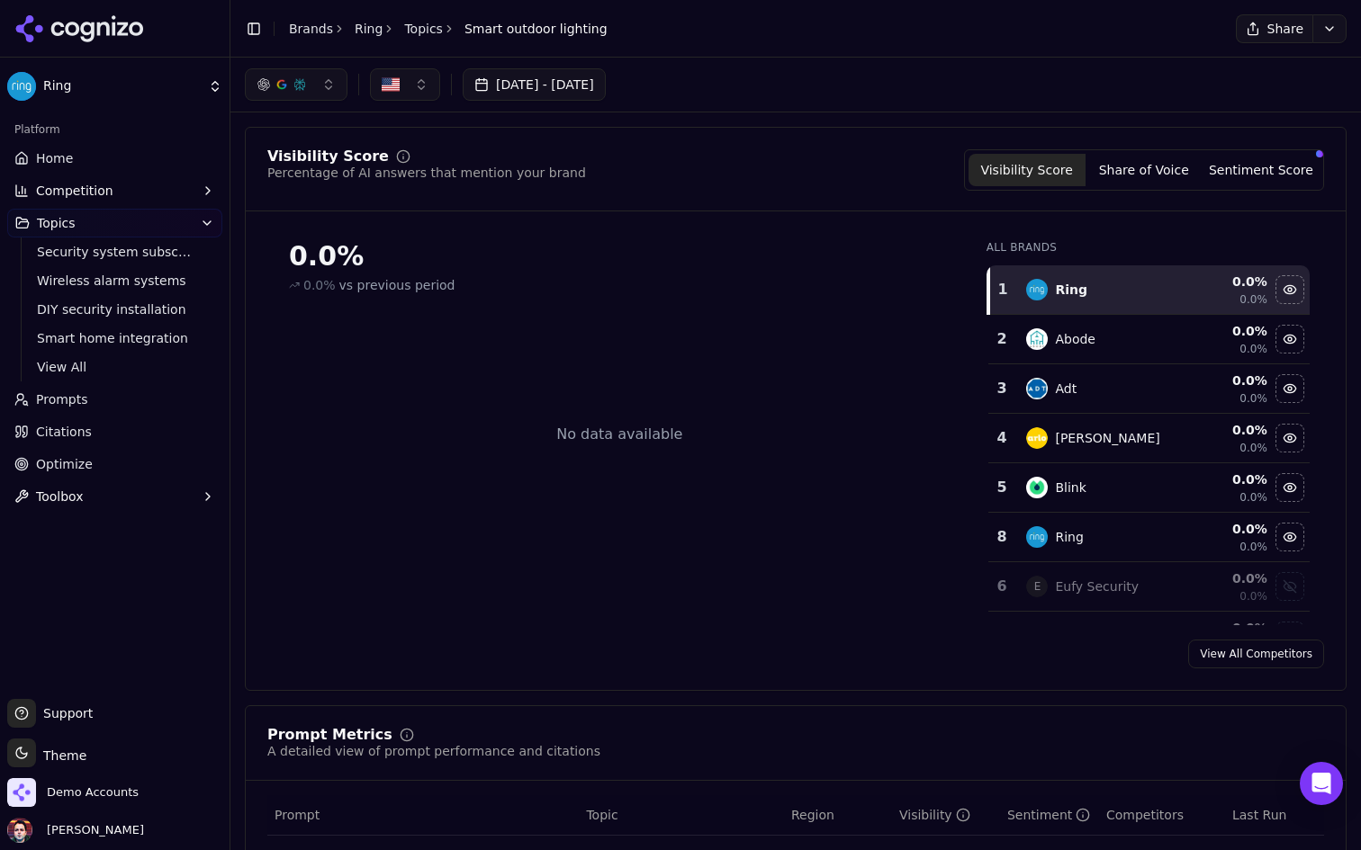
click at [231, 132] on button "Toggle Sidebar" at bounding box center [229, 425] width 14 height 850
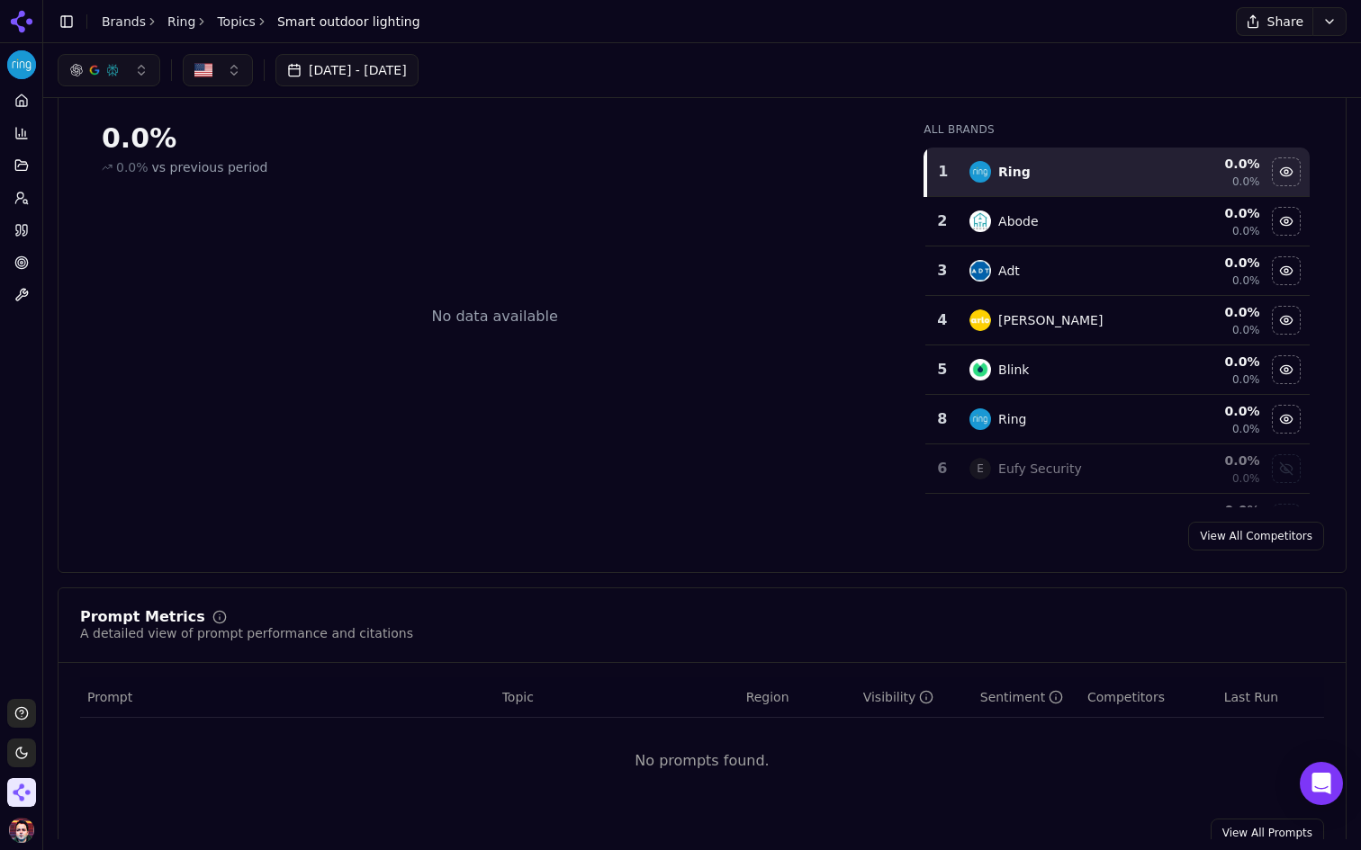
scroll to position [102, 0]
click at [25, 200] on circle at bounding box center [25, 202] width 4 height 4
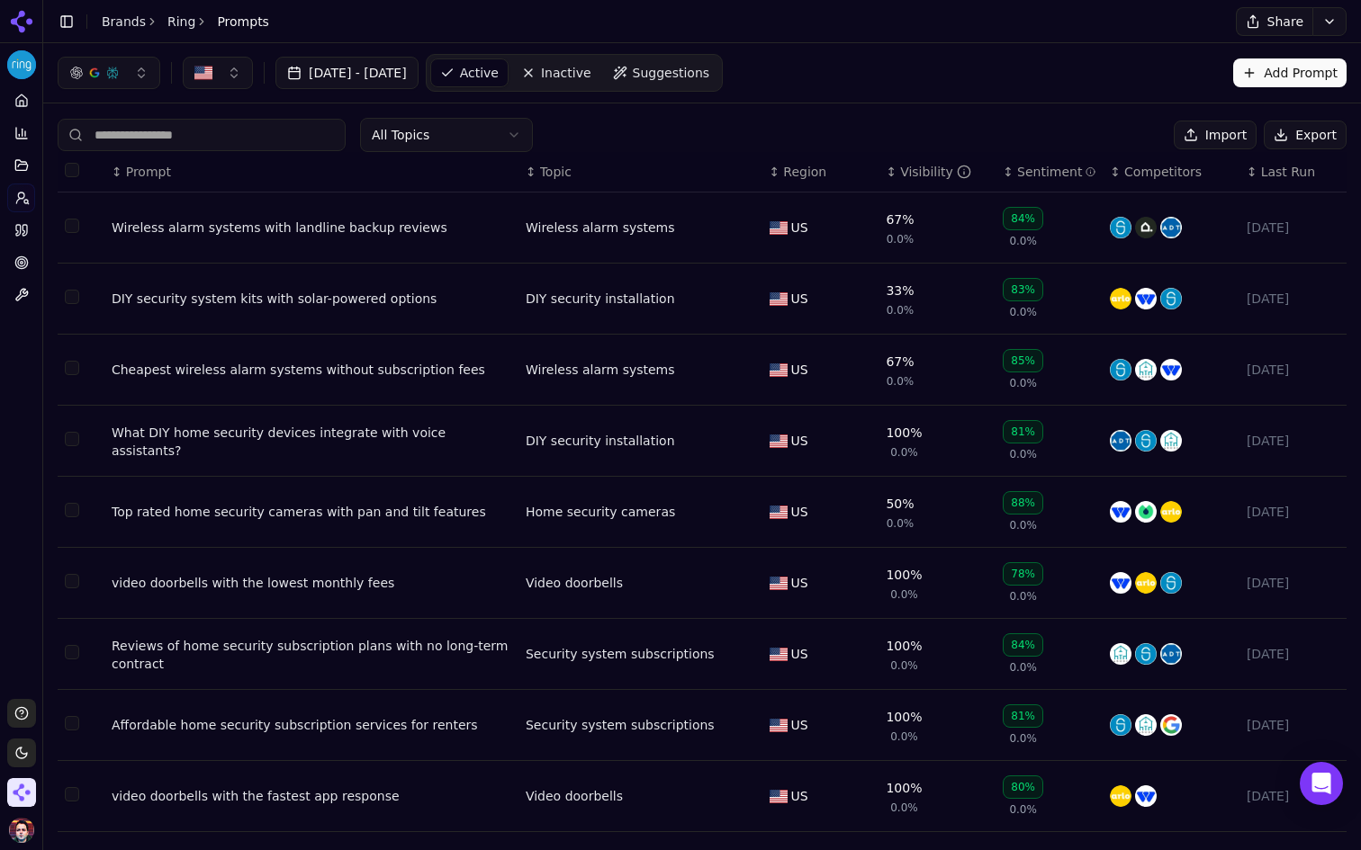
click at [483, 136] on html "Ring Platform Home Competition Topics Prompts Citations Optimize Toolbox Suppor…" at bounding box center [680, 425] width 1361 height 850
click at [27, 94] on icon at bounding box center [21, 101] width 14 height 14
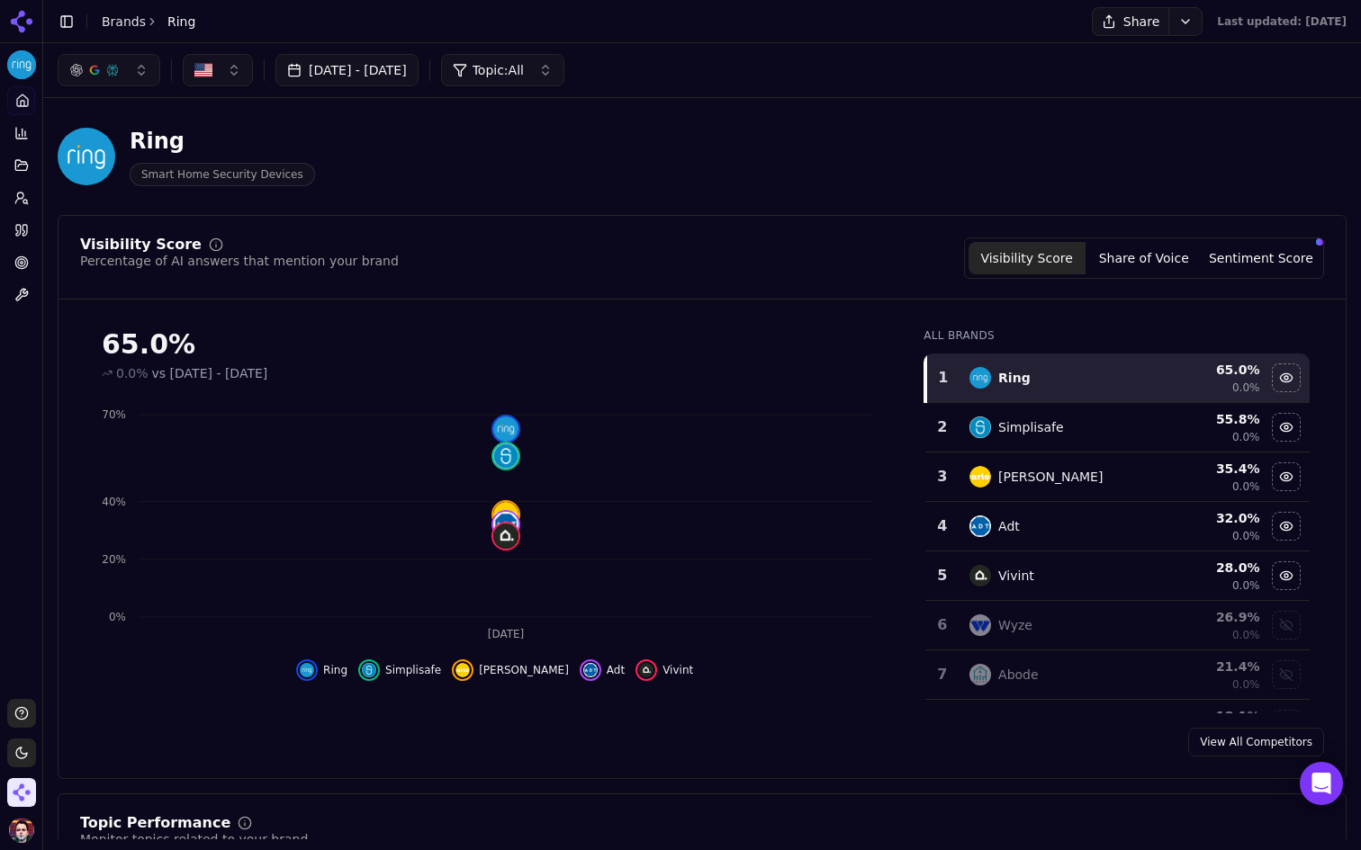
click at [524, 71] on span "Topic: All" at bounding box center [497, 70] width 51 height 18
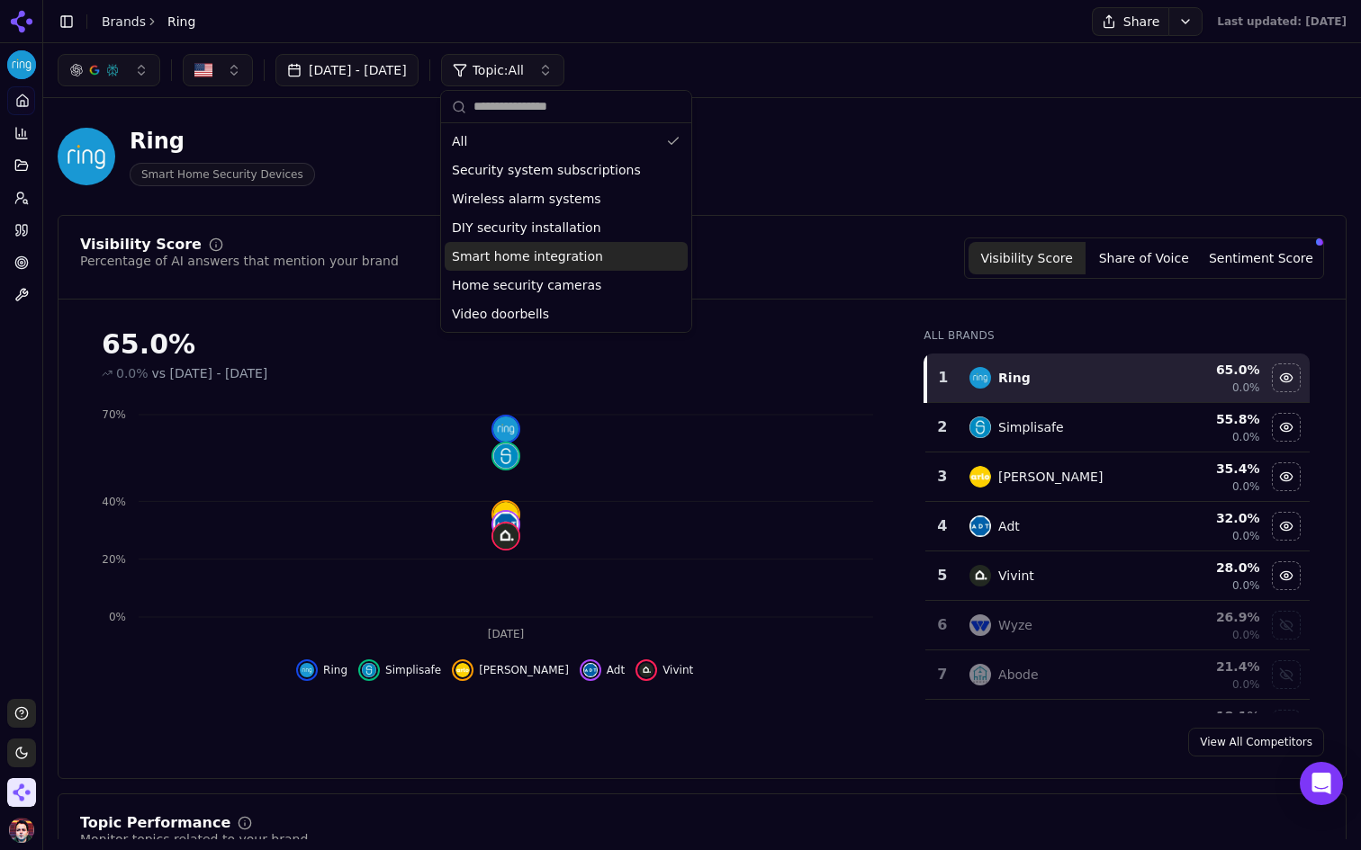
click at [808, 172] on div "Ring Smart Home Security Devices" at bounding box center [461, 156] width 806 height 59
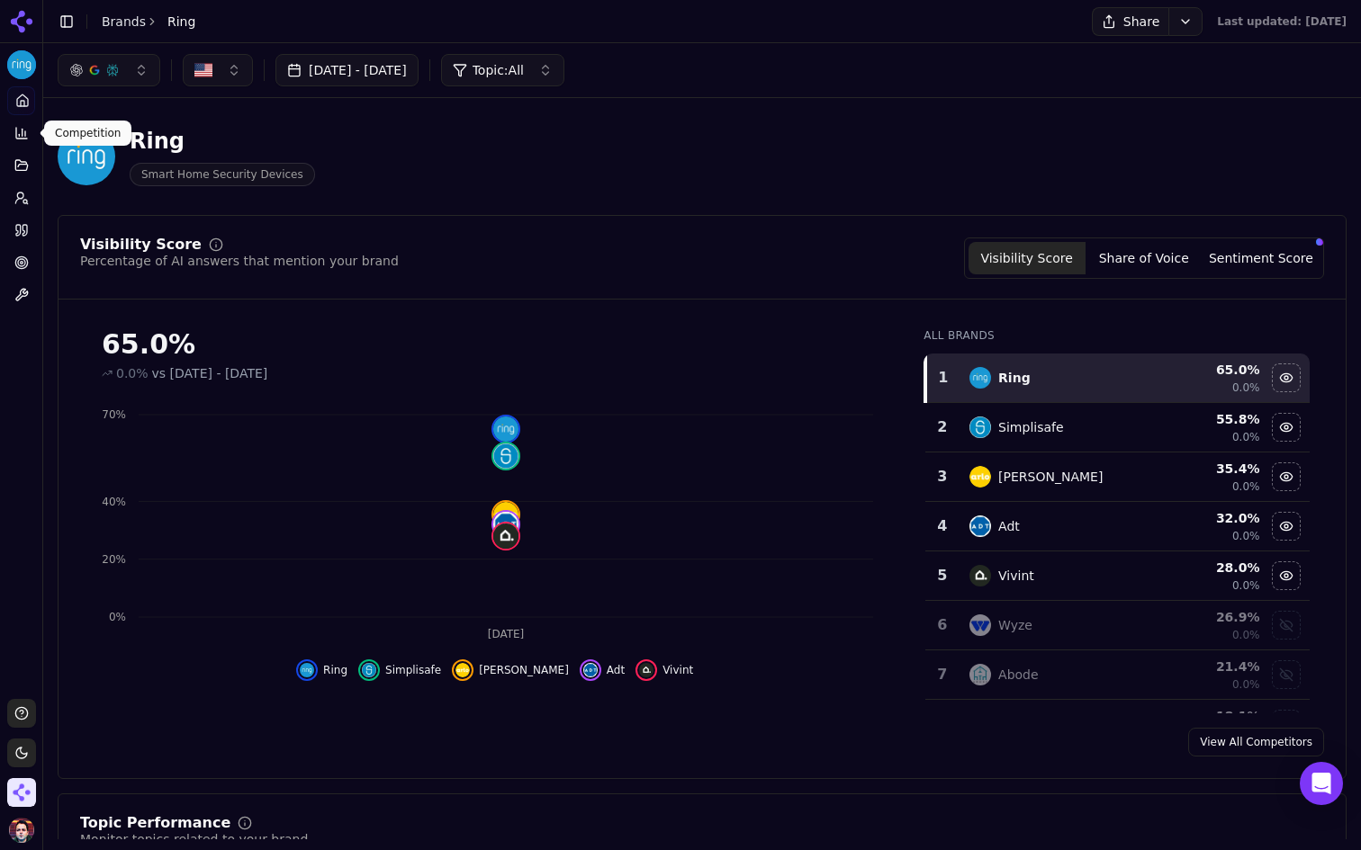
click at [23, 134] on icon at bounding box center [21, 133] width 14 height 14
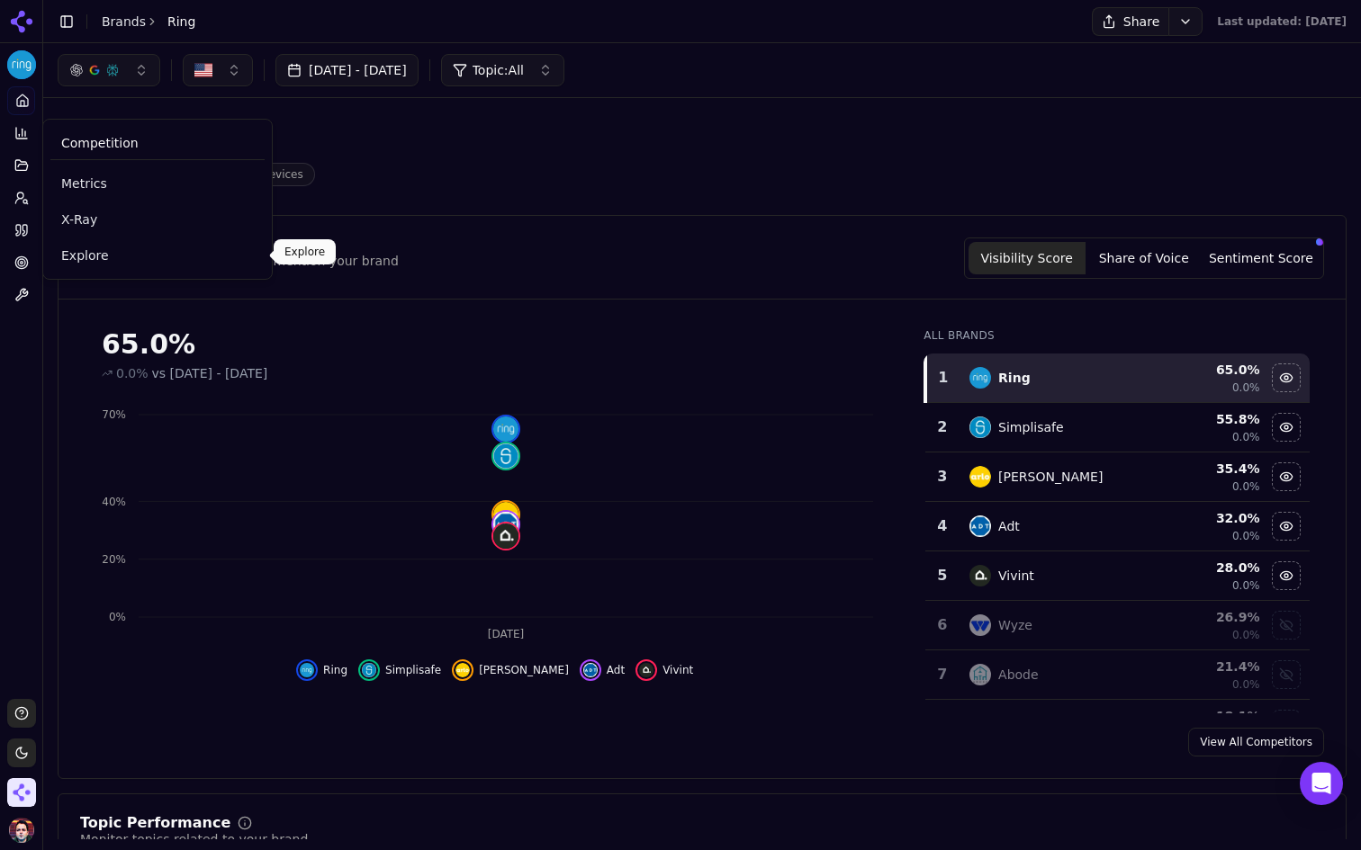
click at [110, 257] on span "Explore" at bounding box center [157, 256] width 193 height 18
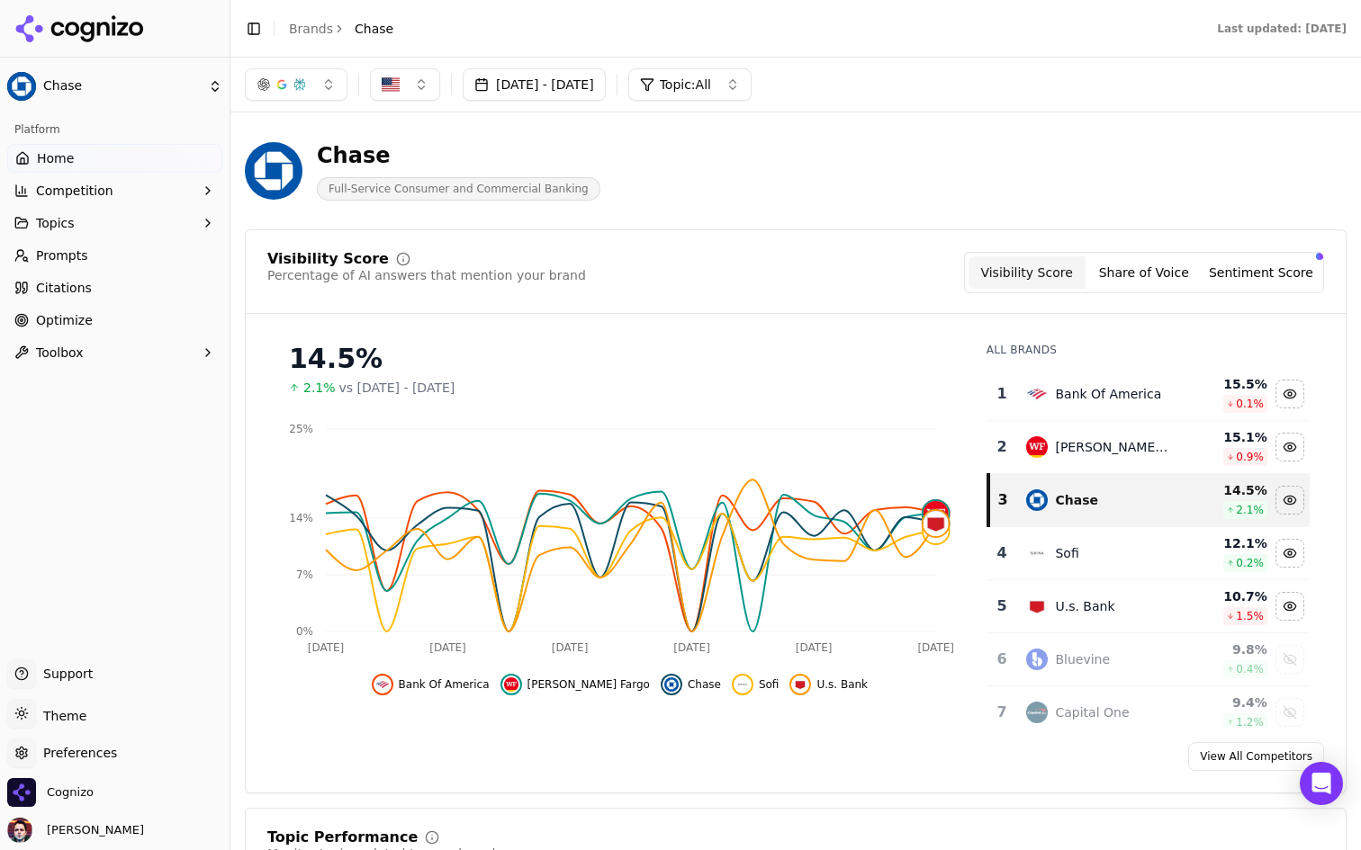
click at [138, 328] on link "Optimize" at bounding box center [114, 320] width 215 height 29
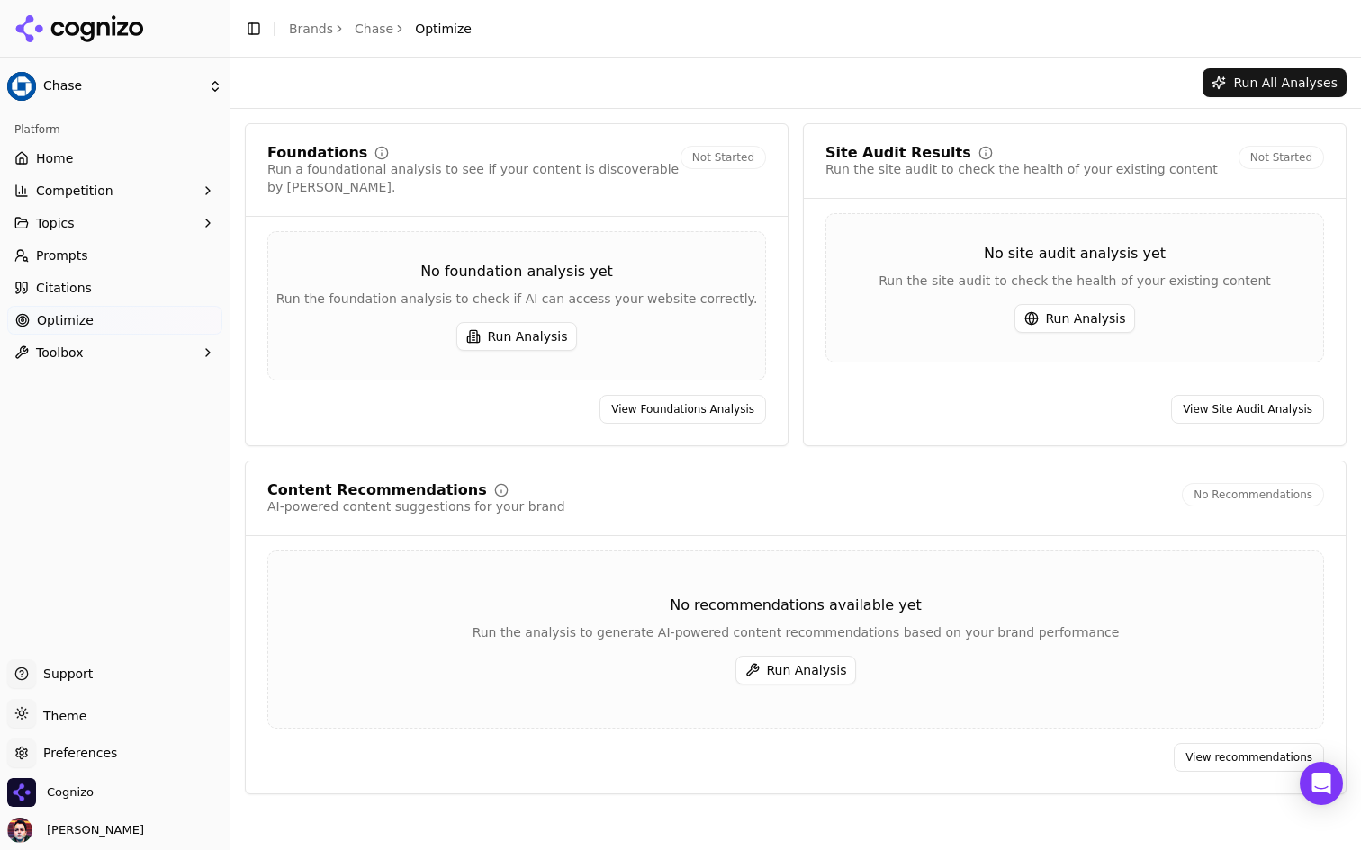
click at [142, 161] on link "Home" at bounding box center [114, 158] width 215 height 29
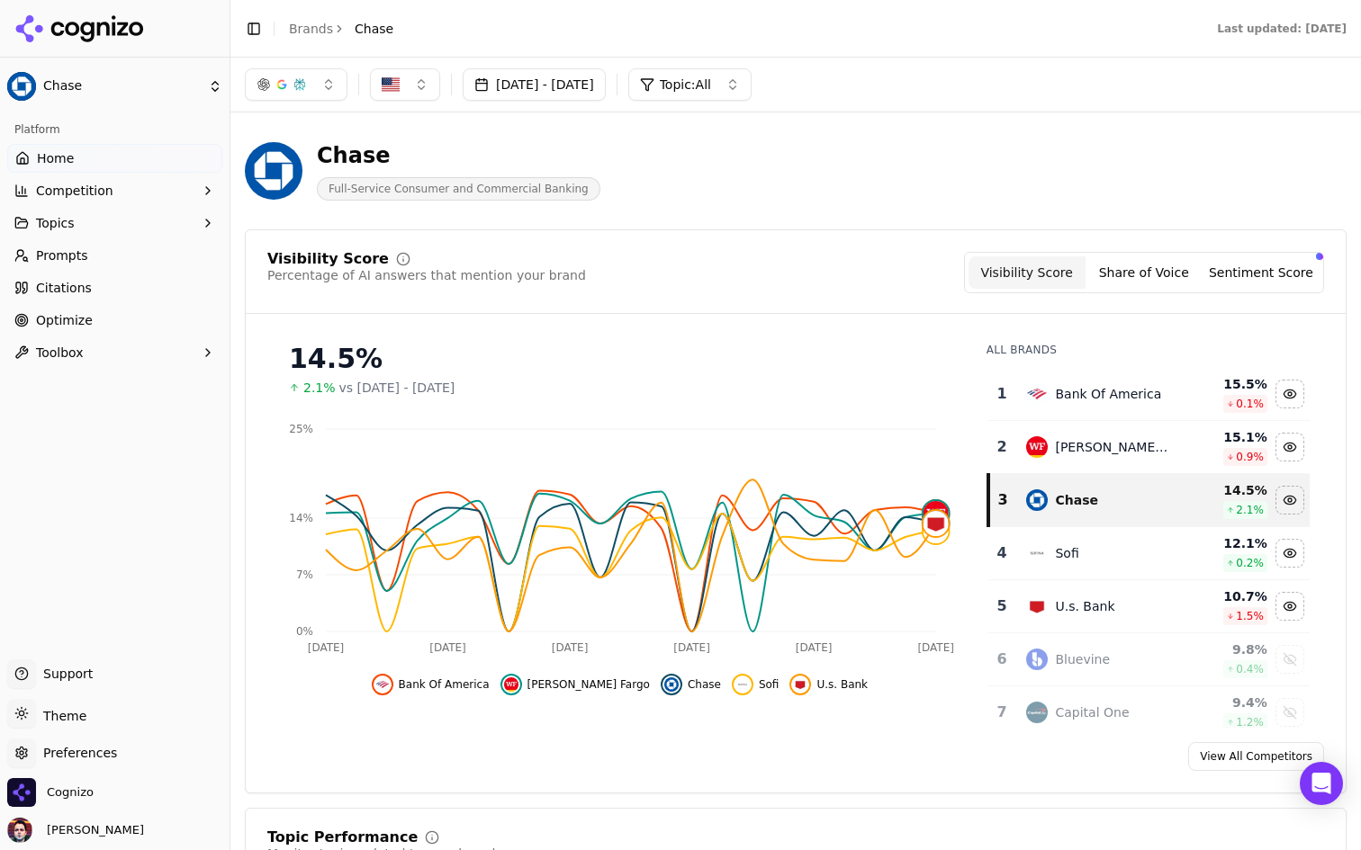
click at [94, 222] on button "Topics" at bounding box center [114, 223] width 215 height 29
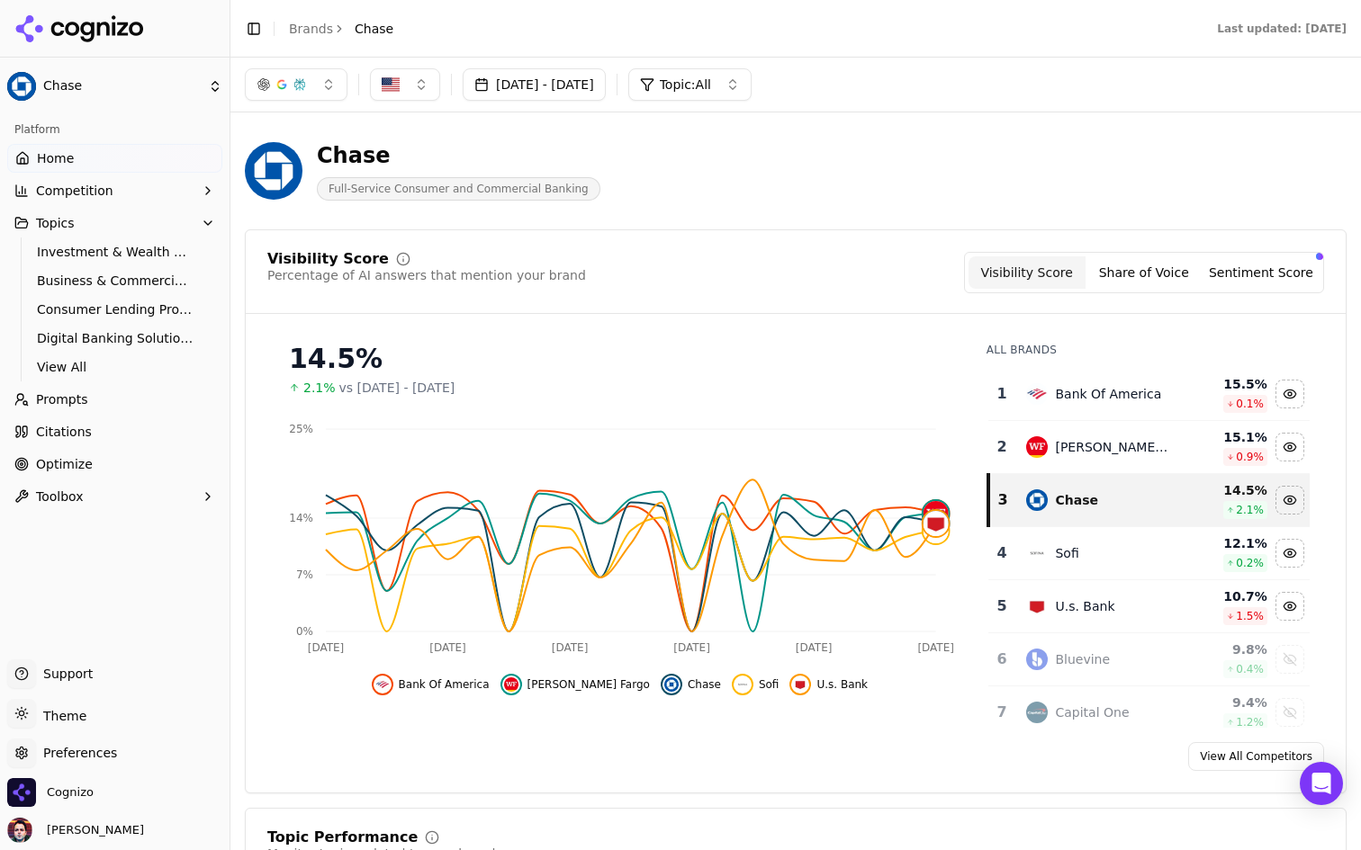
click at [112, 85] on html "Chase Platform Home Competition Topics Investment & Wealth Management Business …" at bounding box center [680, 425] width 1361 height 850
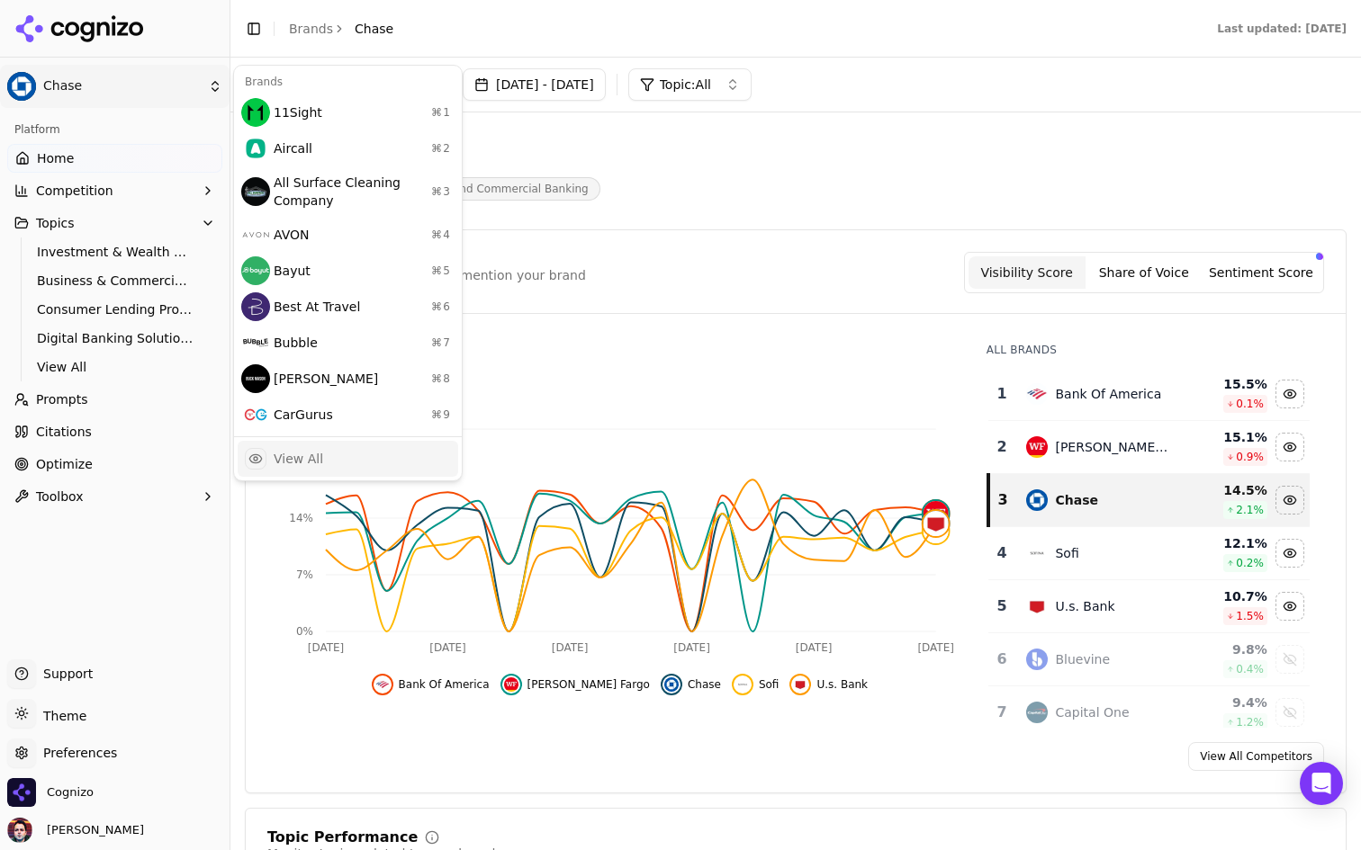
click at [377, 456] on div "View All" at bounding box center [348, 459] width 220 height 36
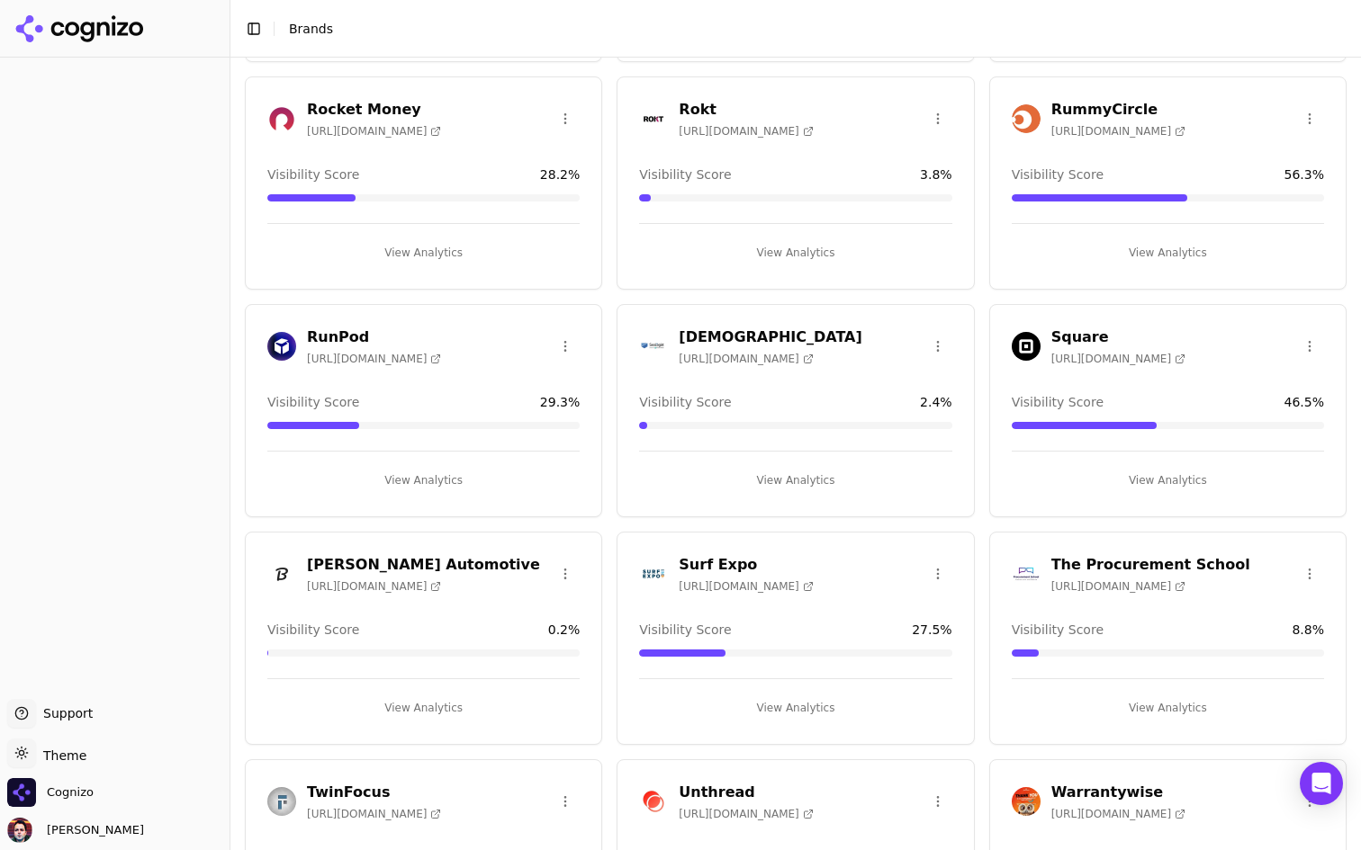
scroll to position [3175, 0]
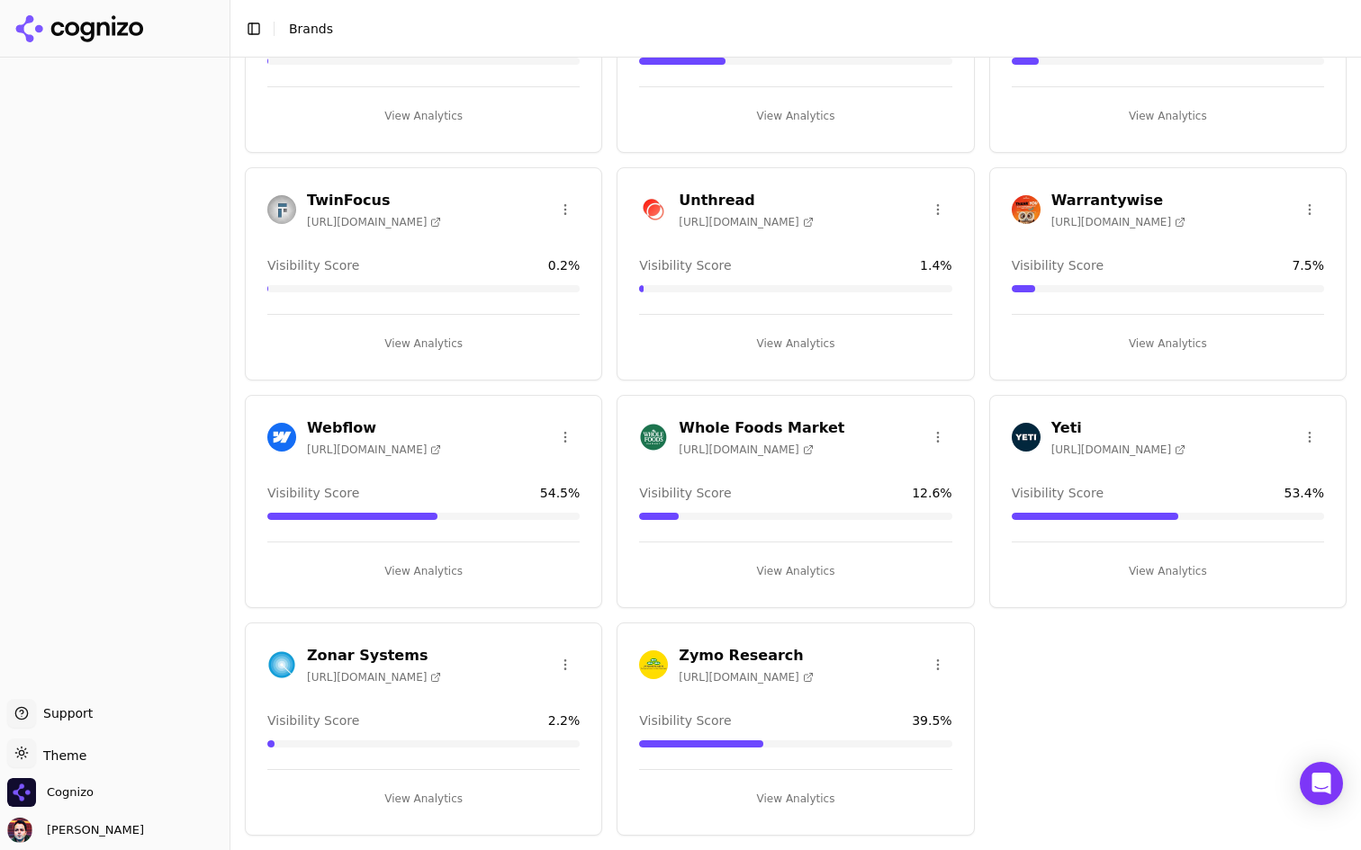
click at [716, 574] on button "View Analytics" at bounding box center [795, 571] width 312 height 29
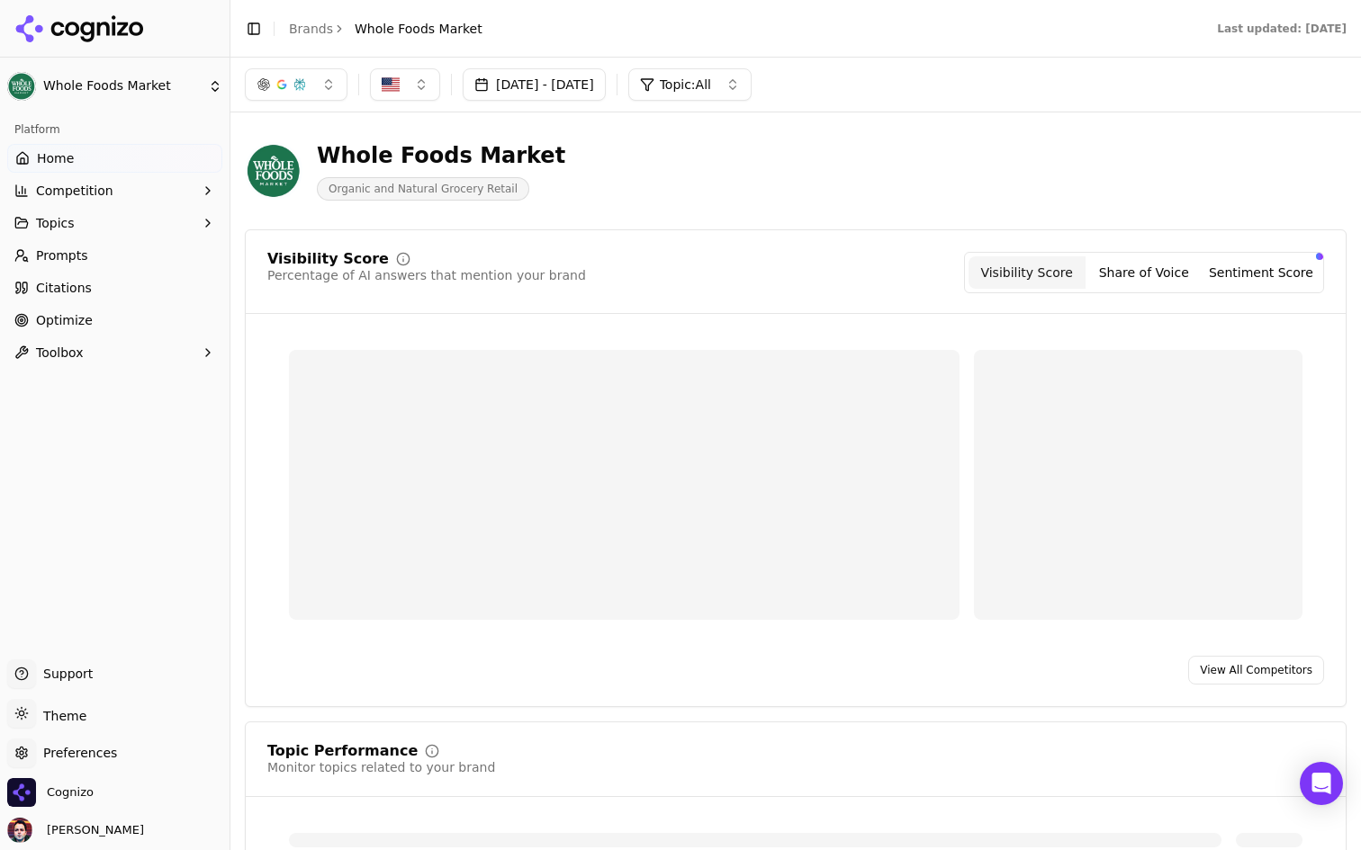
click at [133, 215] on button "Topics" at bounding box center [114, 223] width 215 height 29
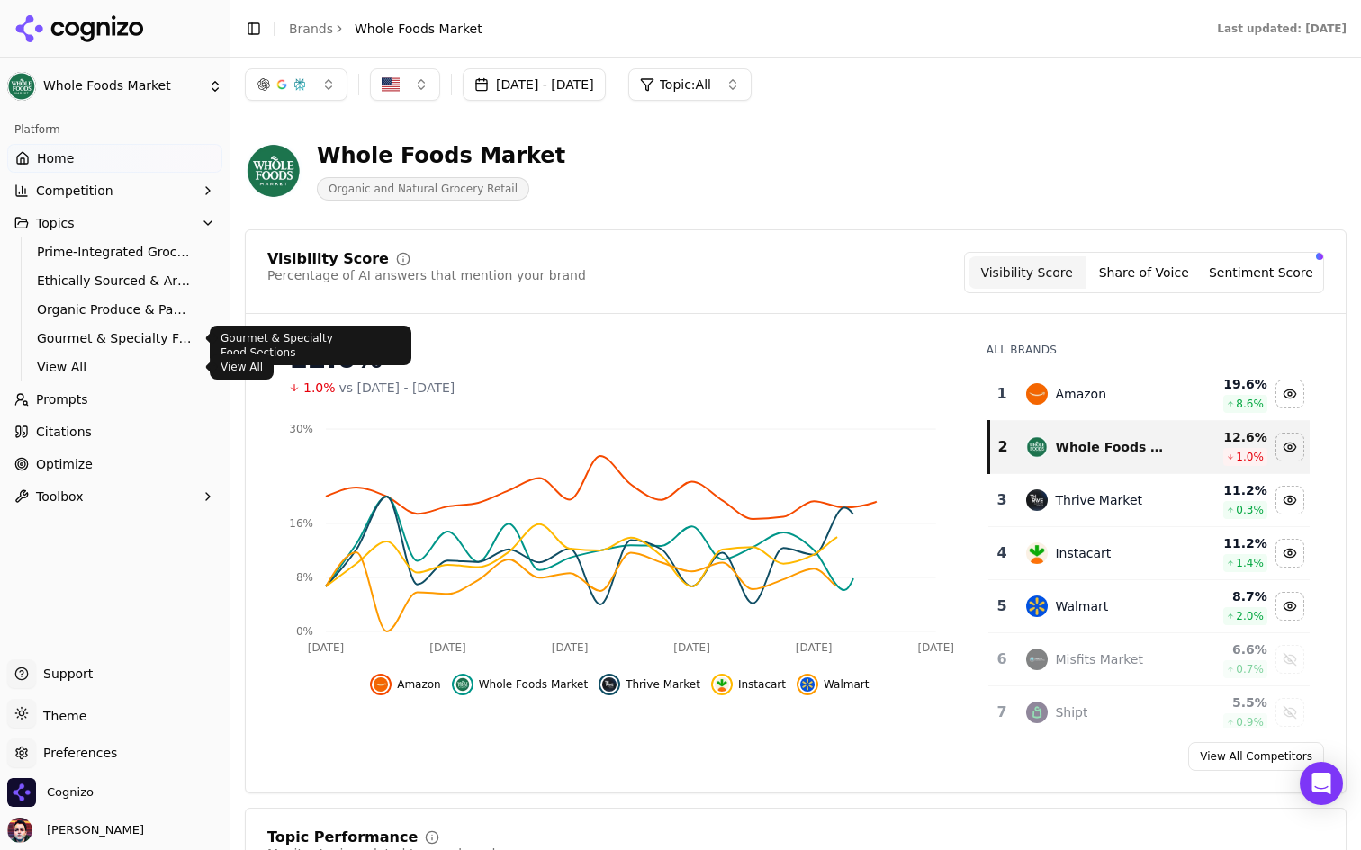
click at [134, 362] on span "View All" at bounding box center [115, 367] width 157 height 18
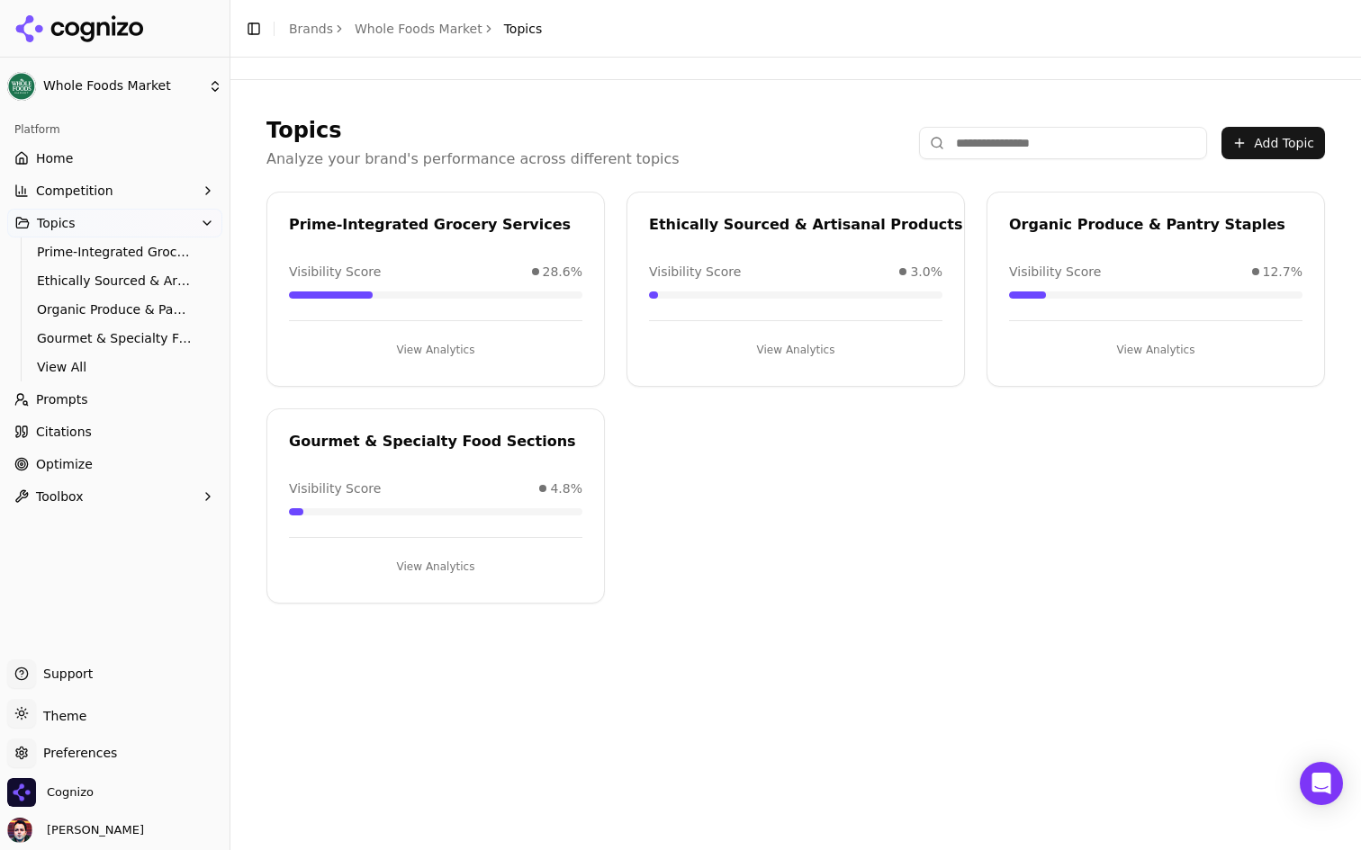
click at [483, 572] on button "View Analytics" at bounding box center [435, 567] width 293 height 29
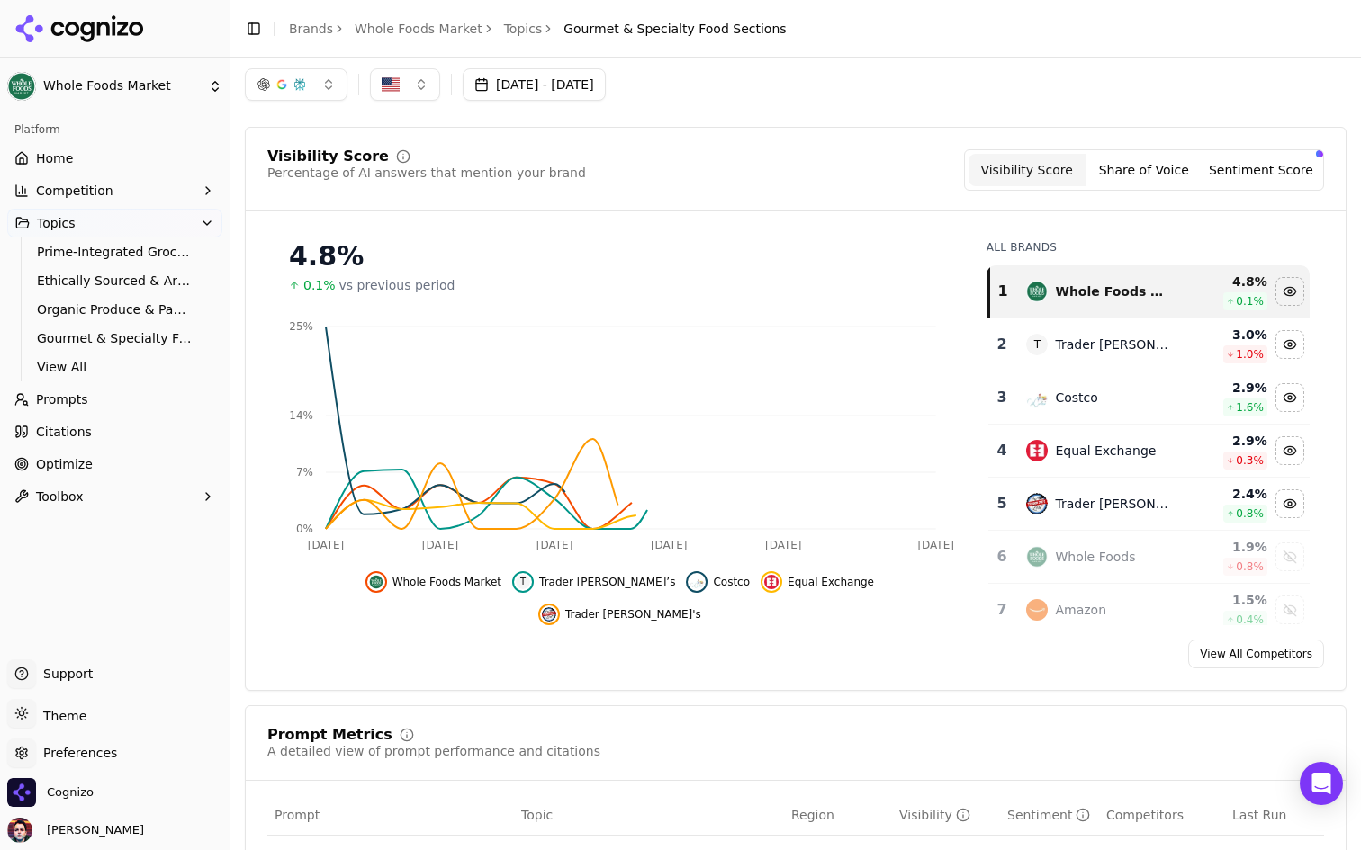
click at [139, 397] on link "Prompts" at bounding box center [114, 399] width 215 height 29
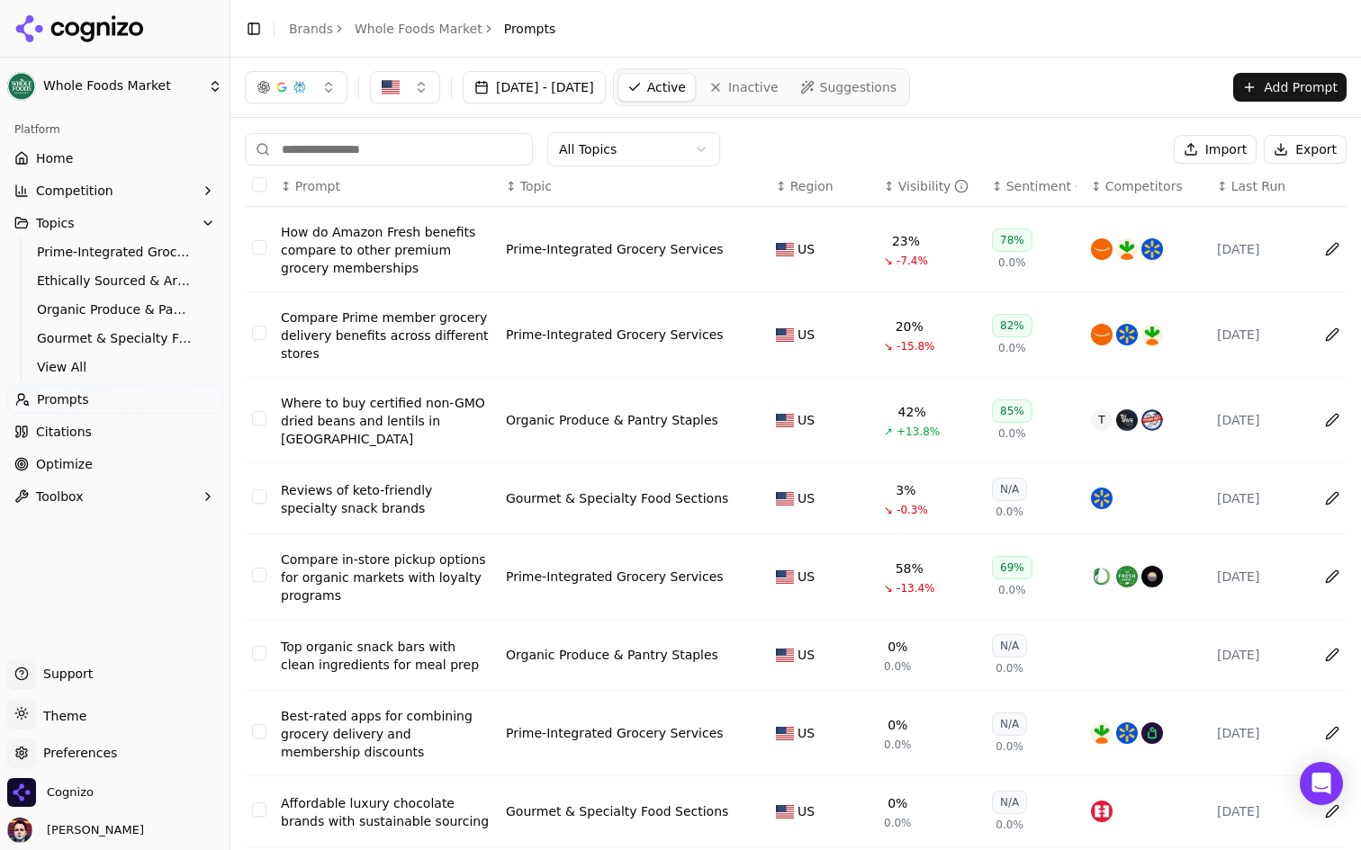
click at [416, 246] on div "How do Amazon Fresh benefits compare to other premium grocery memberships" at bounding box center [386, 250] width 211 height 54
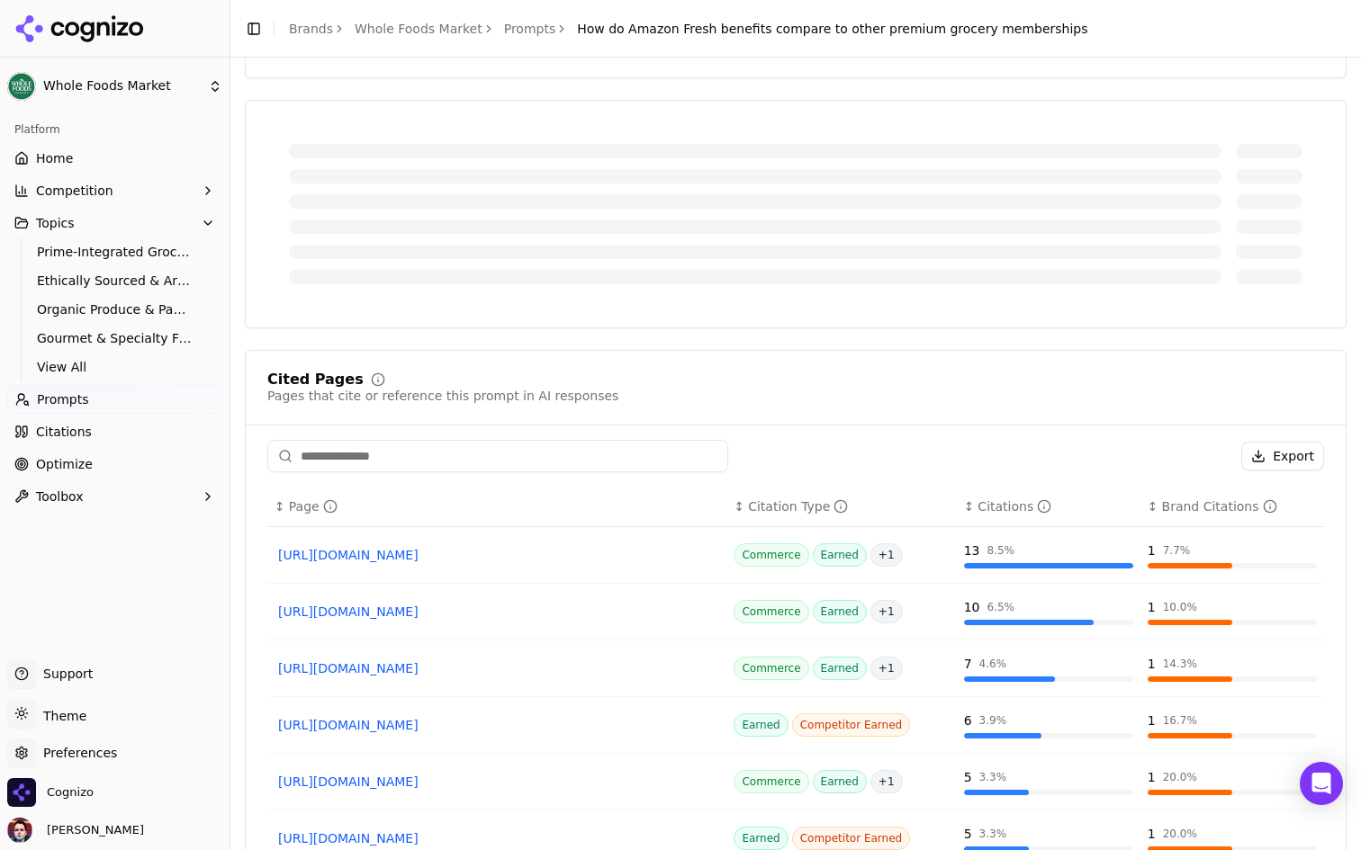
scroll to position [601, 0]
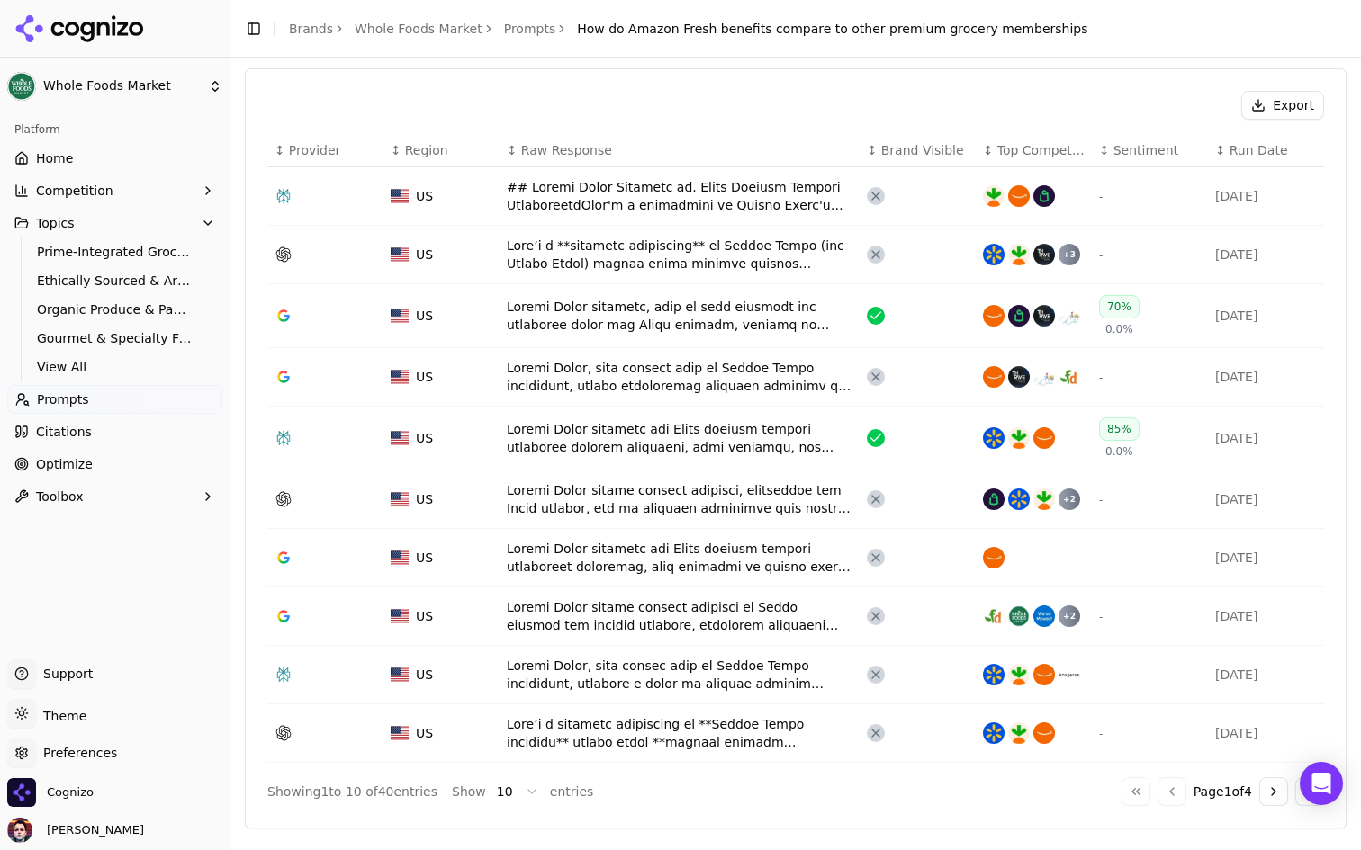
click at [534, 423] on div "Data table" at bounding box center [680, 438] width 346 height 36
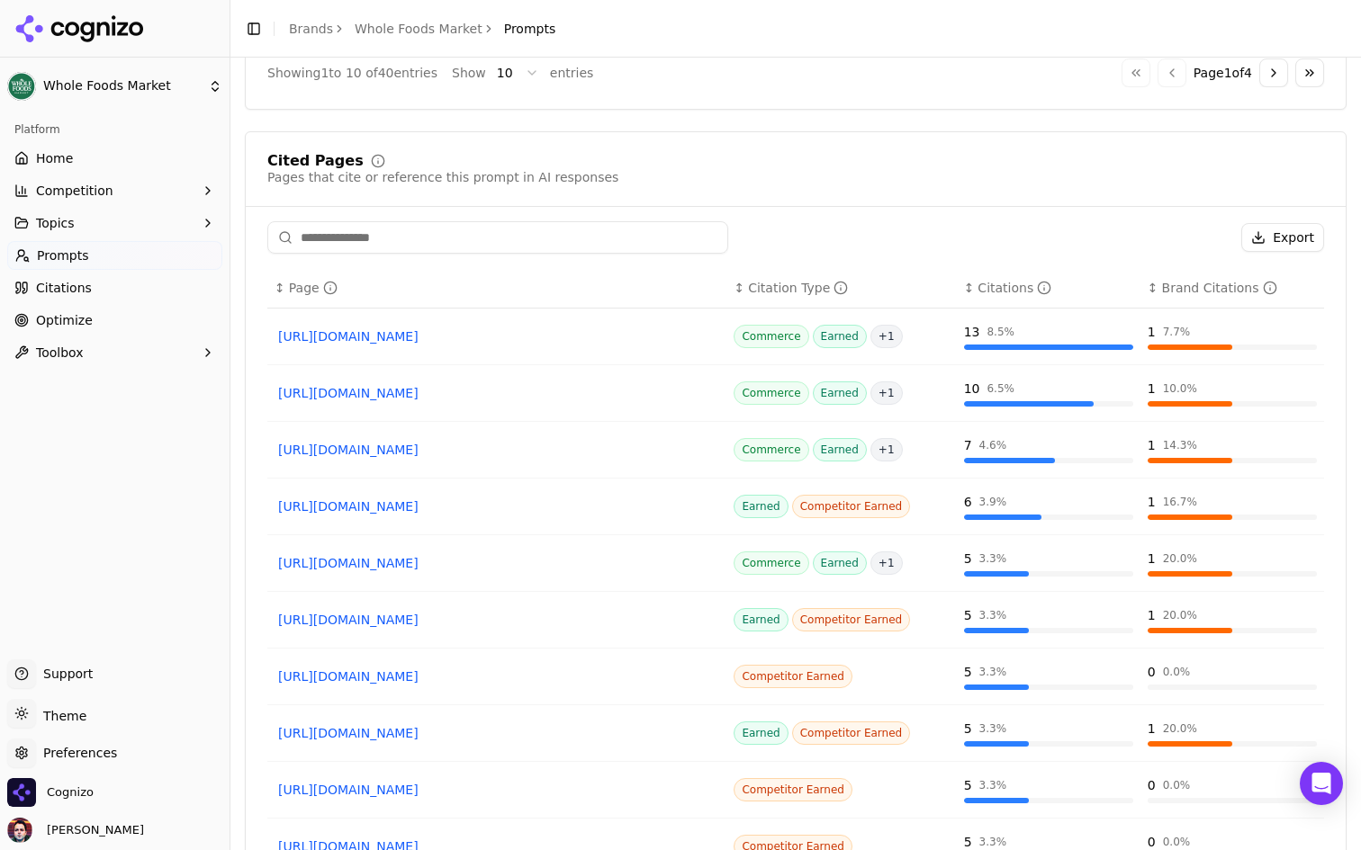
scroll to position [1325, 0]
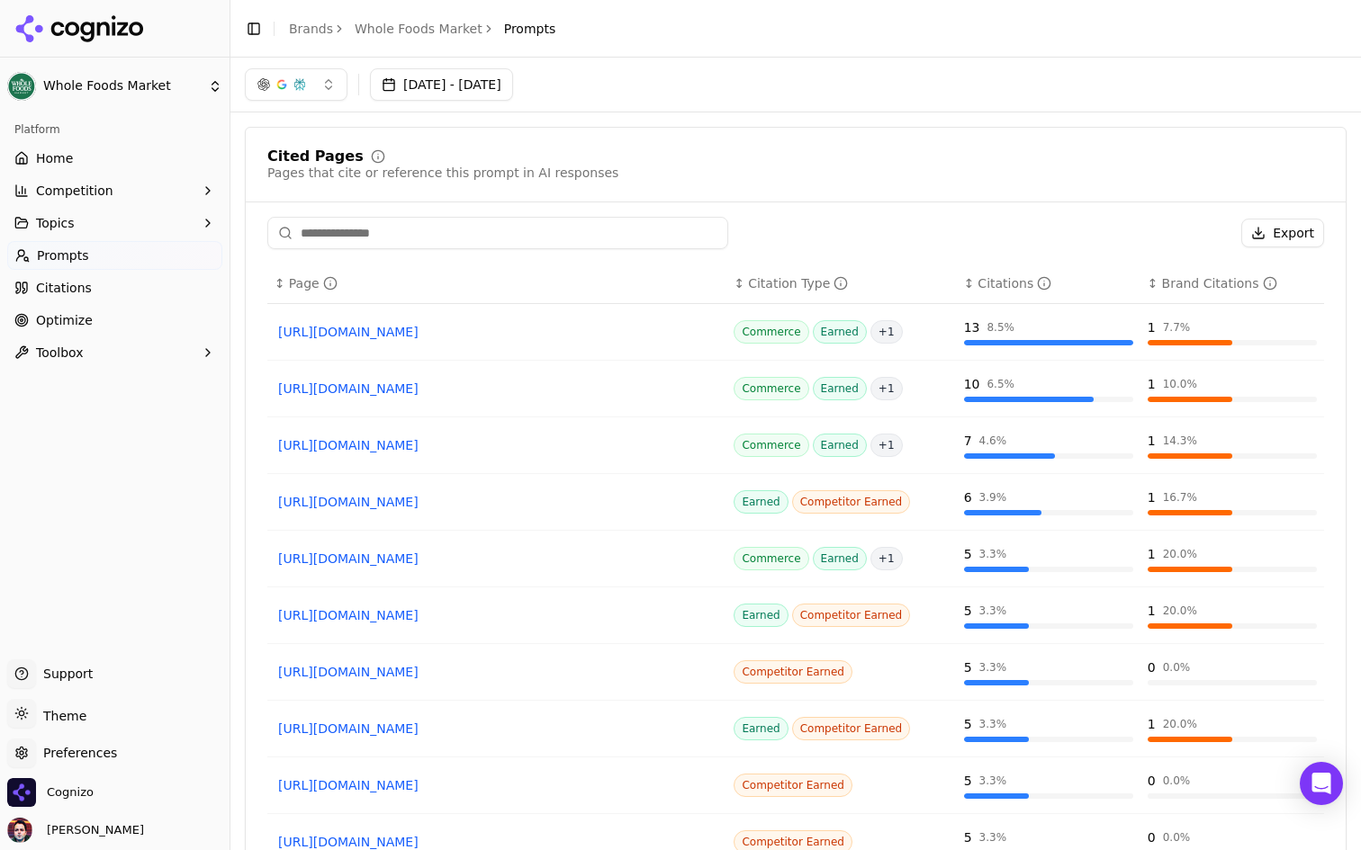
click at [517, 215] on div "Cited Pages Pages that cite or reference this prompt in AI responses Export ↕ P…" at bounding box center [796, 532] width 1102 height 810
click at [506, 226] on input at bounding box center [497, 233] width 461 height 32
click at [528, 231] on input at bounding box center [497, 233] width 461 height 32
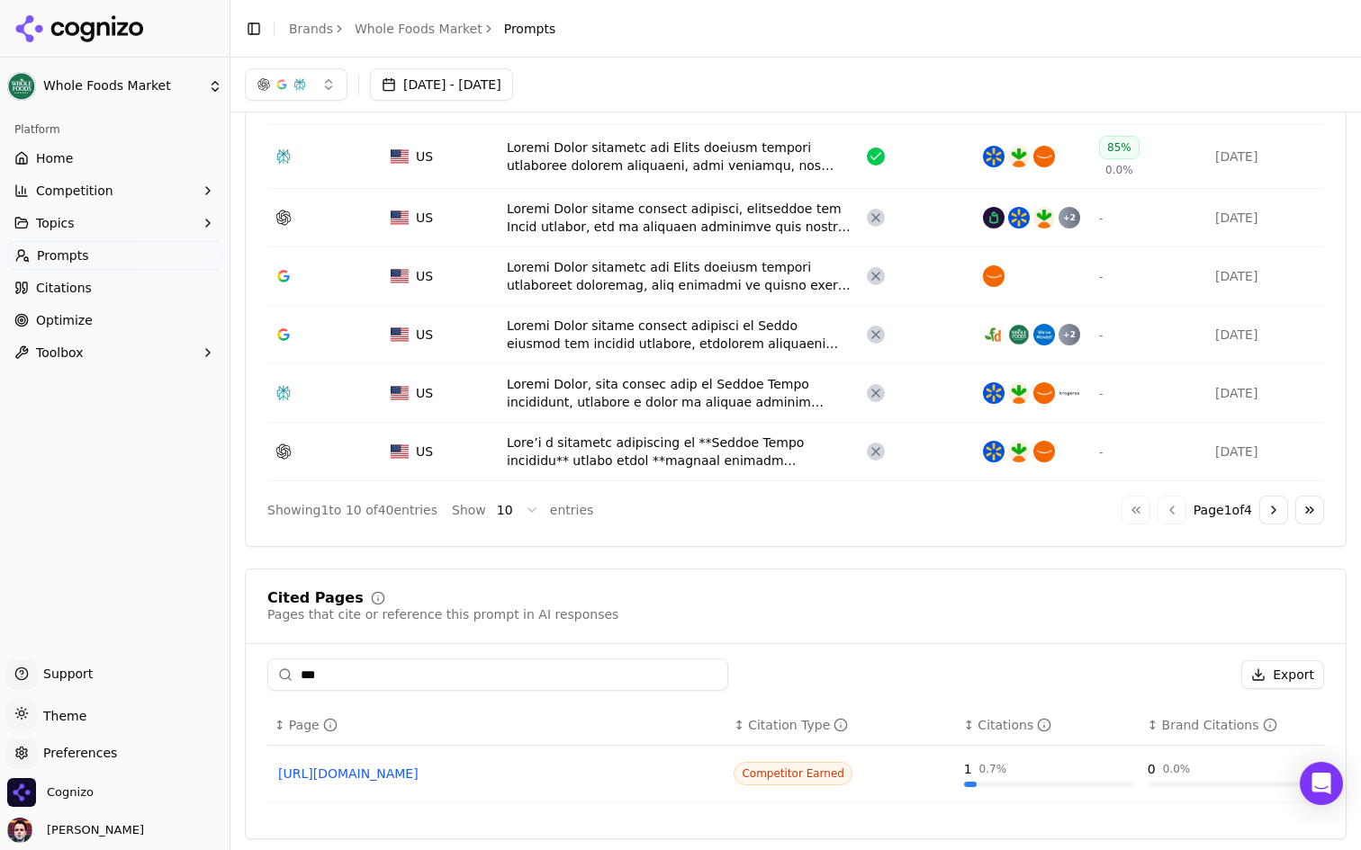
scroll to position [881, 0]
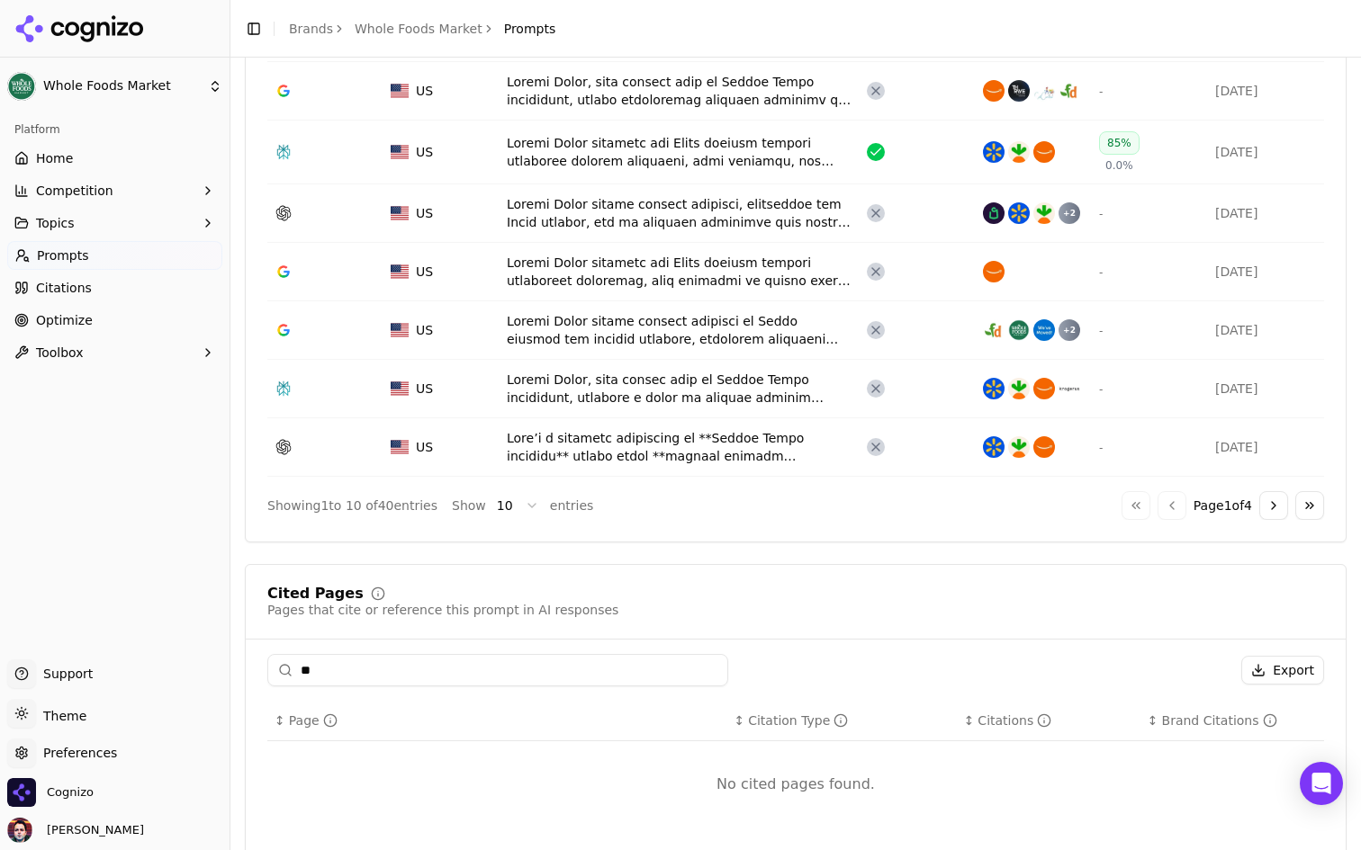
type input "*"
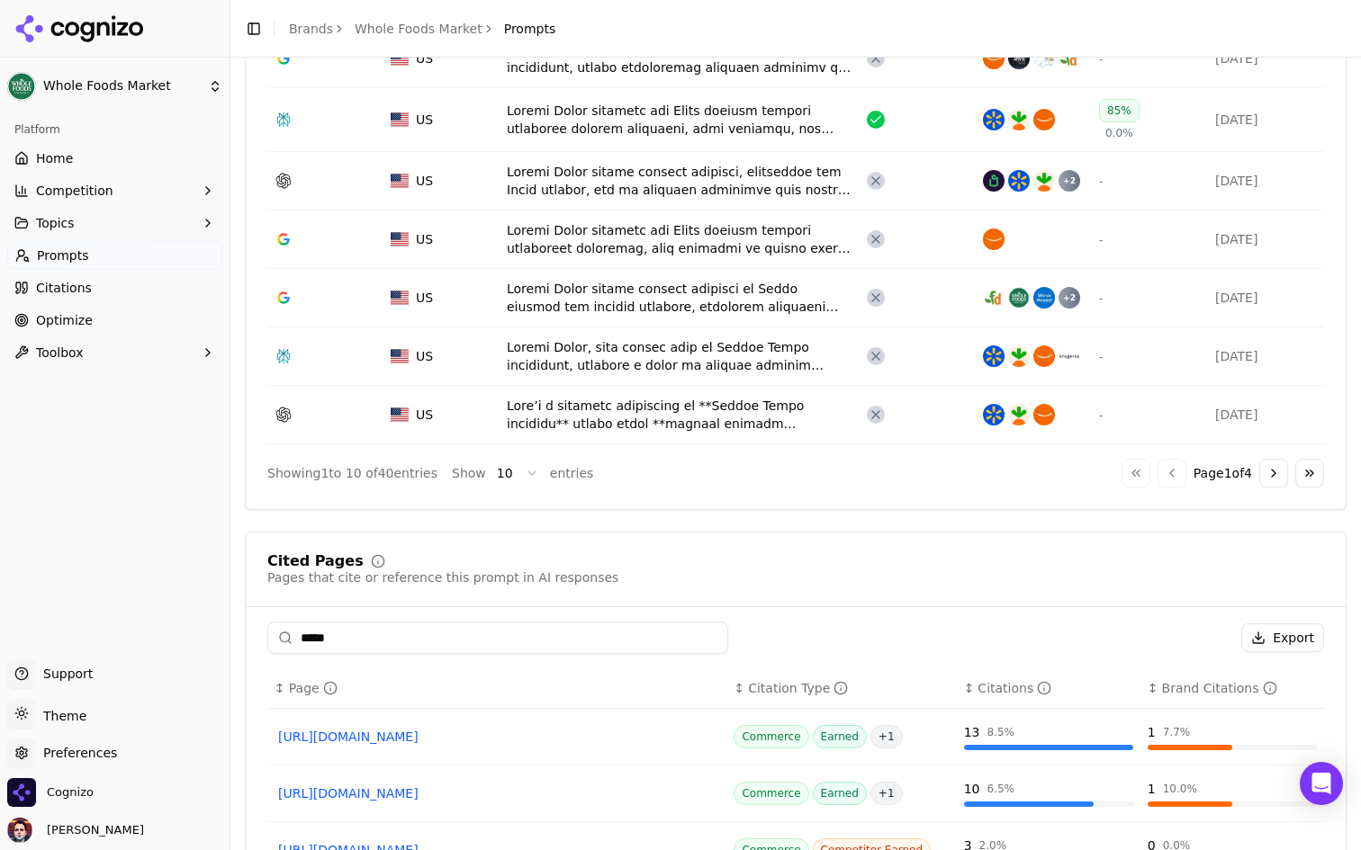
scroll to position [1284, 0]
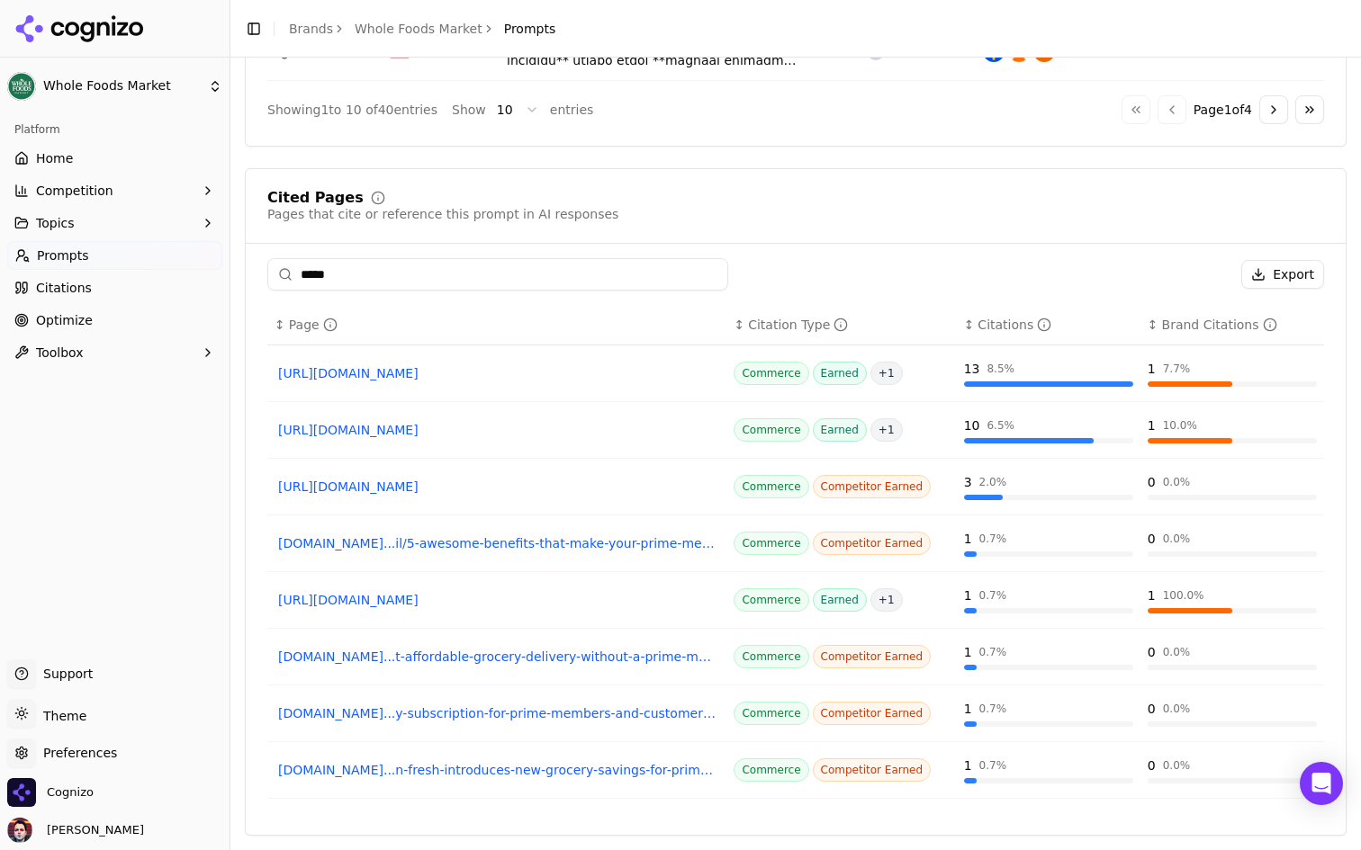
click at [393, 281] on input "*****" at bounding box center [497, 274] width 461 height 32
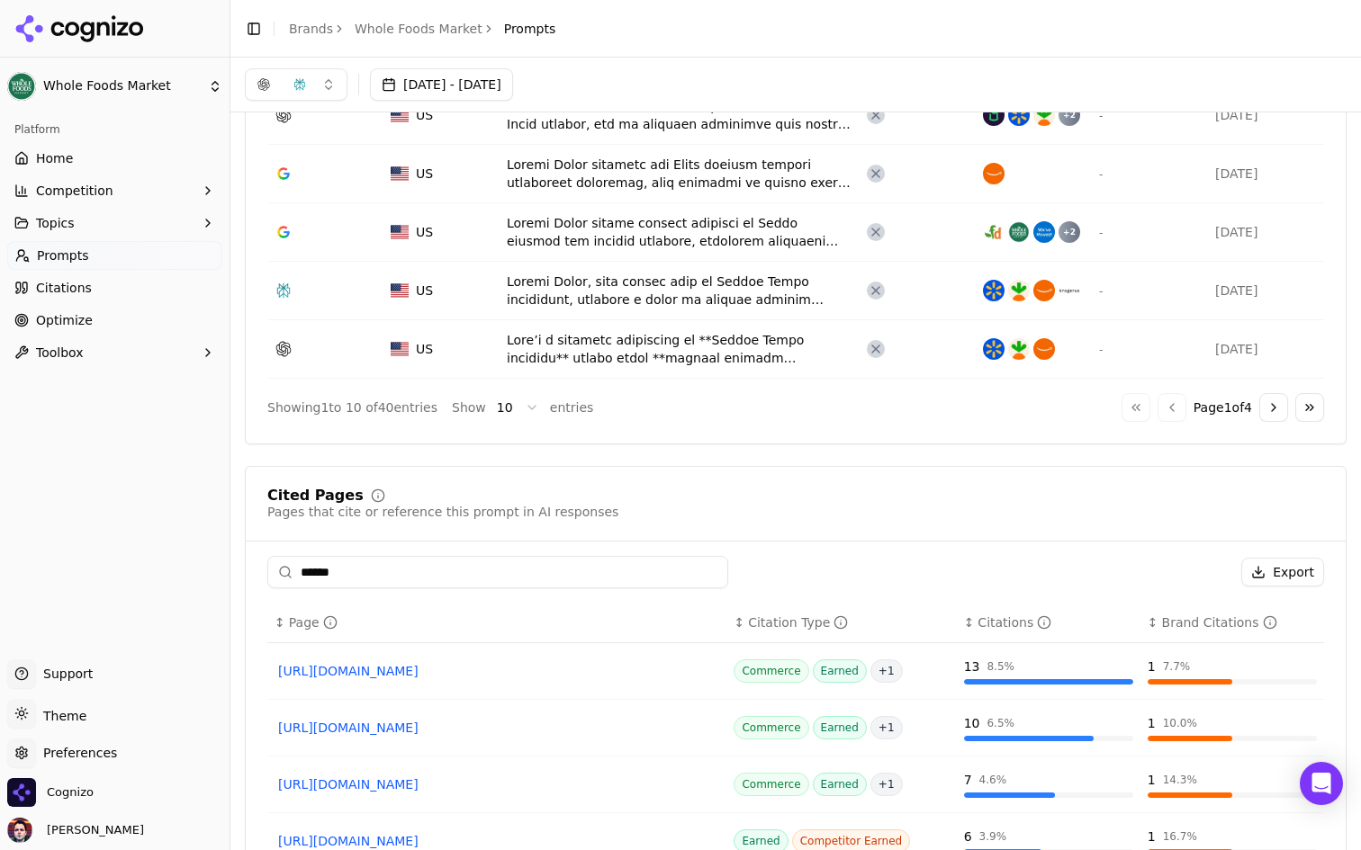
scroll to position [635, 0]
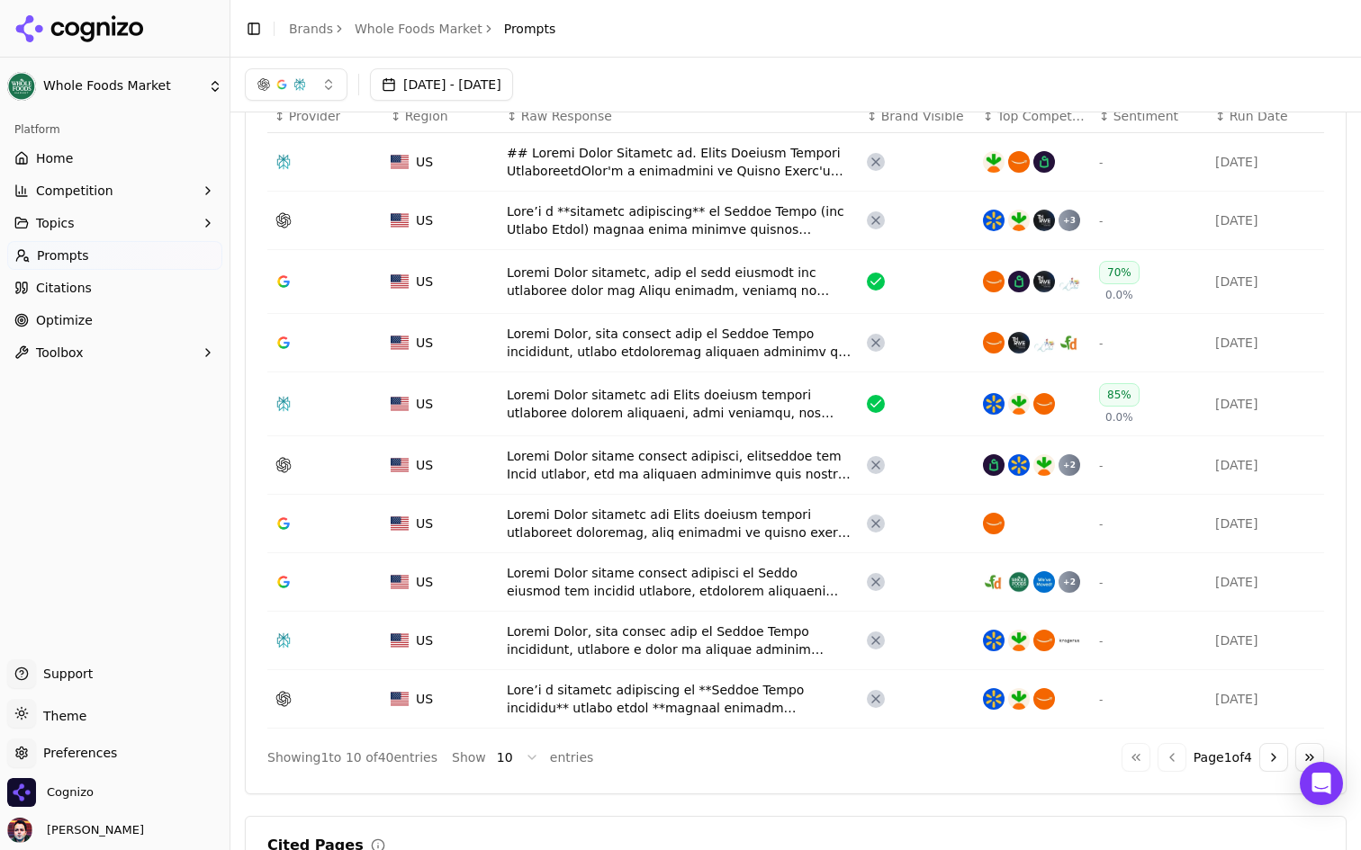
type input "******"
click at [127, 154] on link "Home" at bounding box center [114, 158] width 215 height 29
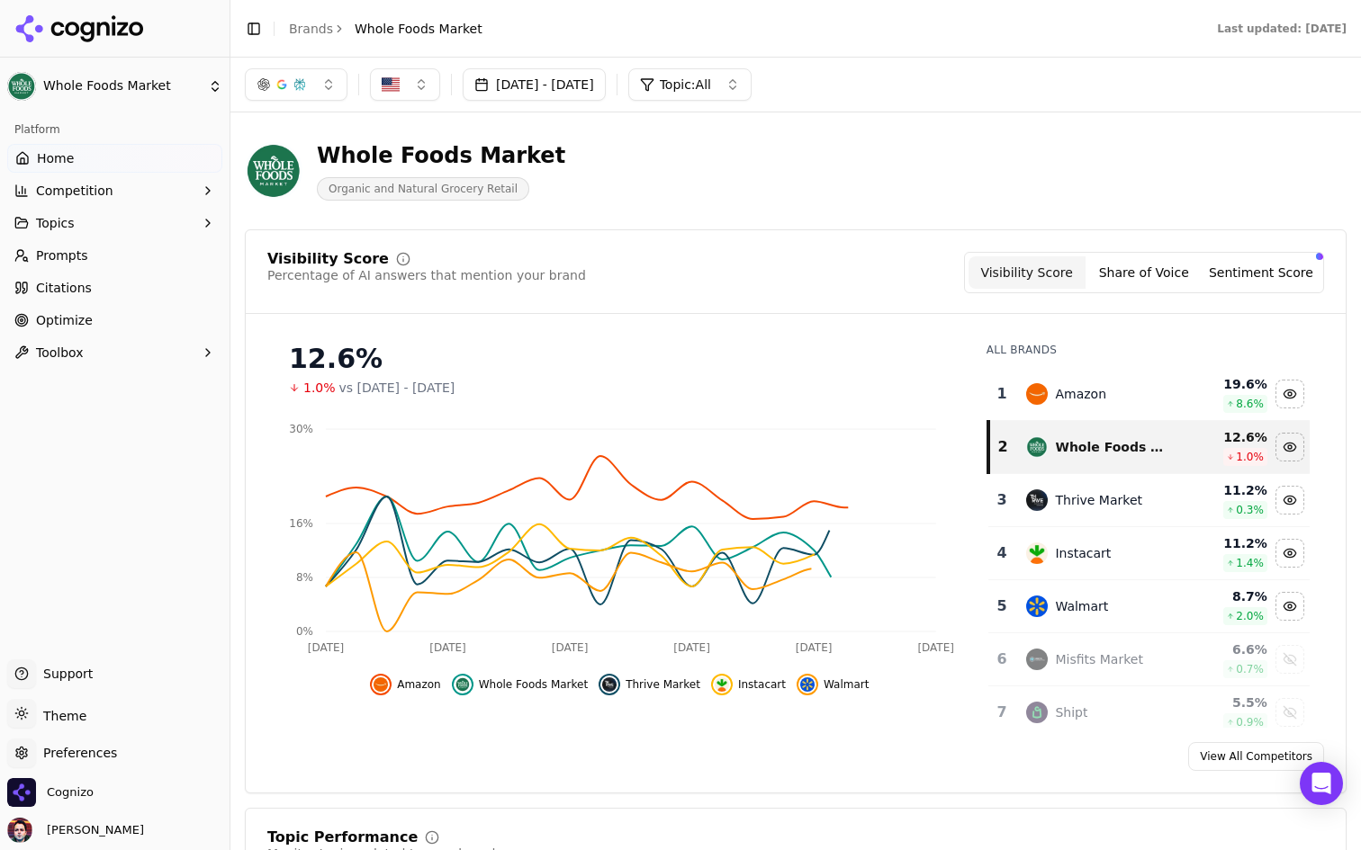
click at [318, 80] on button "button" at bounding box center [296, 84] width 103 height 32
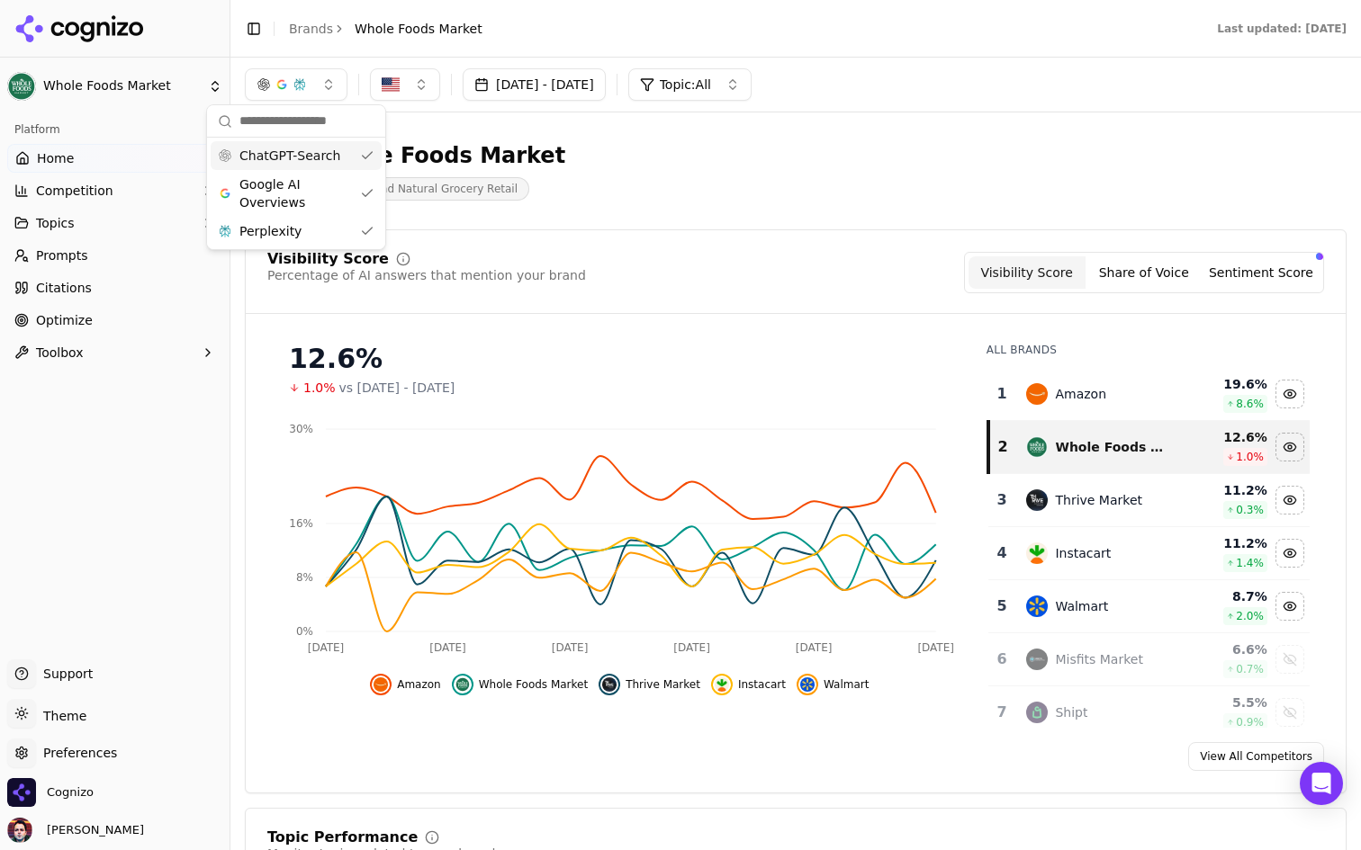
click at [318, 80] on button "button" at bounding box center [296, 84] width 103 height 32
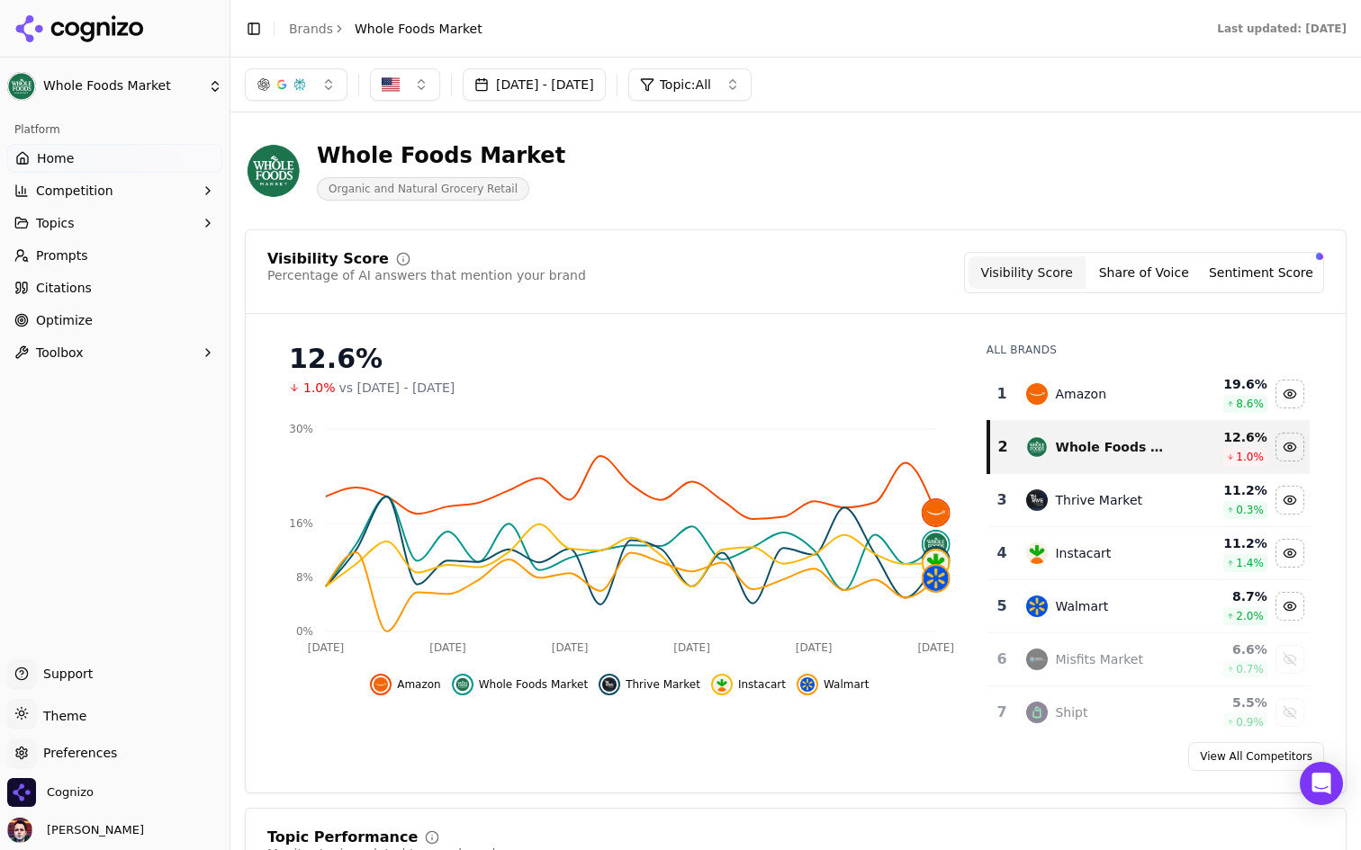
click at [711, 81] on span "Topic: All" at bounding box center [685, 85] width 51 height 18
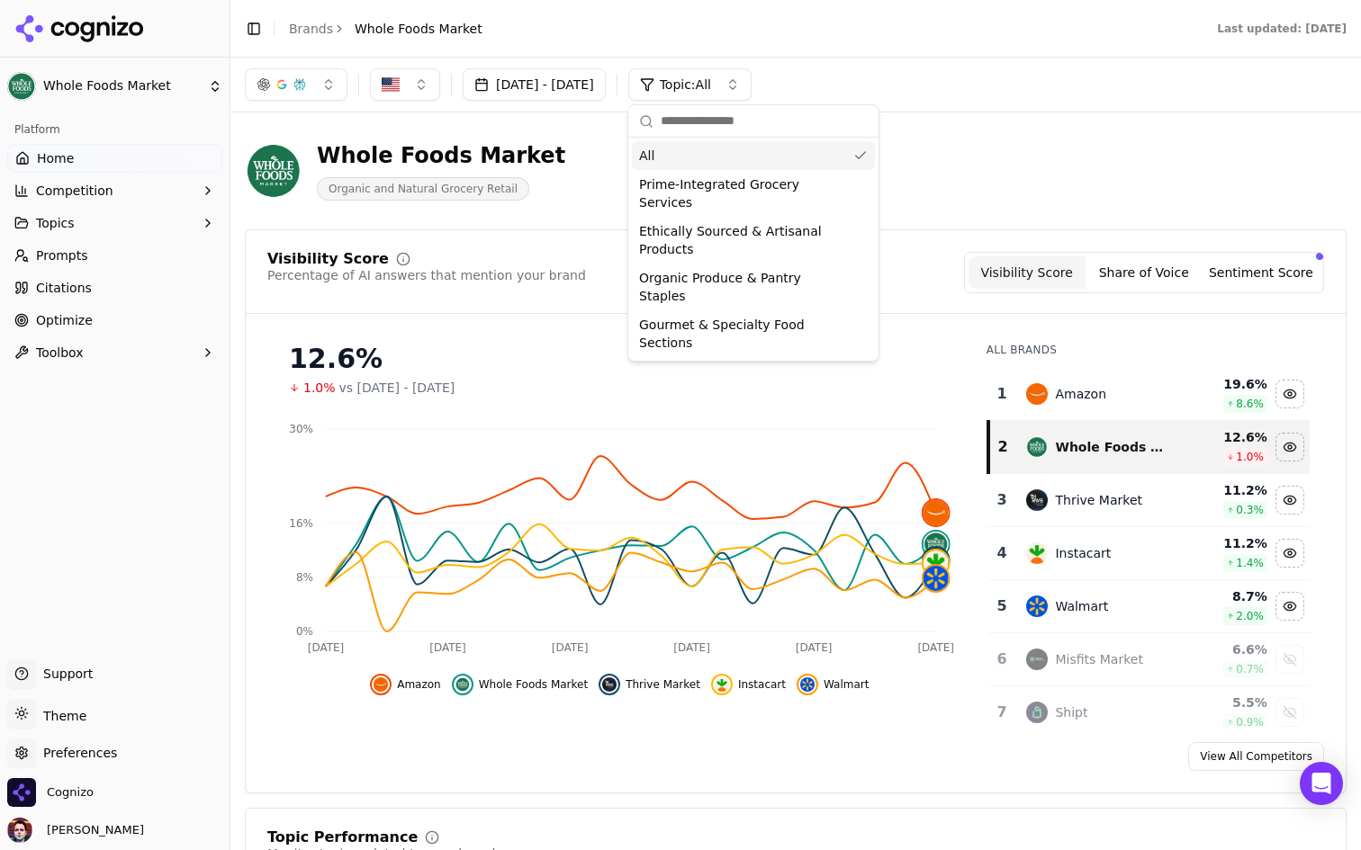
click at [711, 81] on span "Topic: All" at bounding box center [685, 85] width 51 height 18
